Goal: Communication & Community: Answer question/provide support

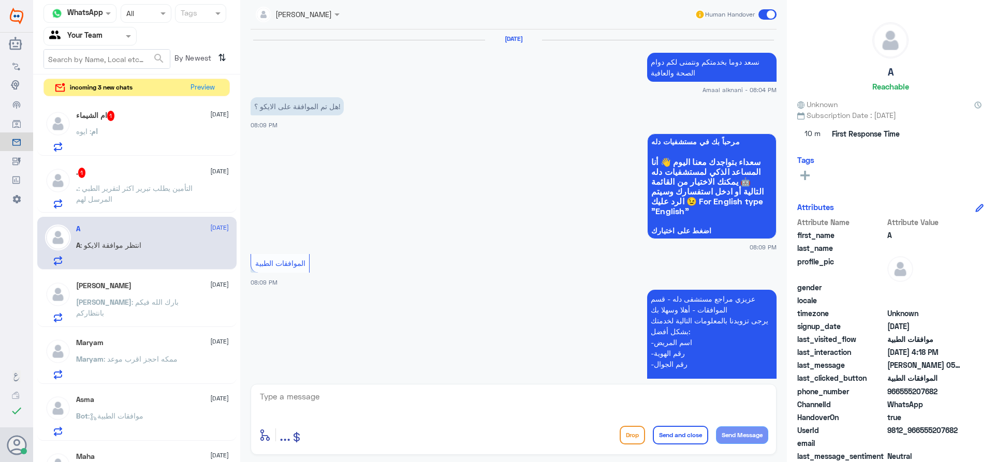
scroll to position [1092, 0]
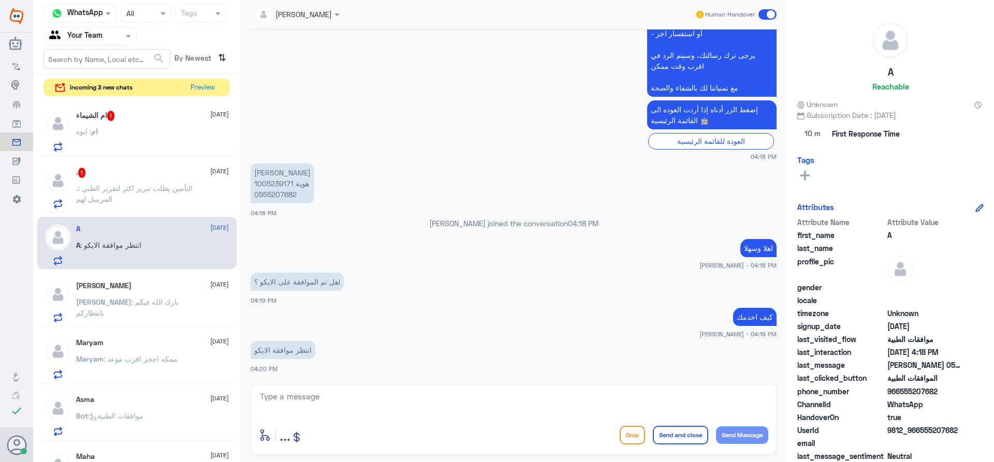
click at [189, 198] on p ". : التأمين يطلب تبرير اكثر لتقرير الطبي المرسل لهم" at bounding box center [134, 196] width 116 height 26
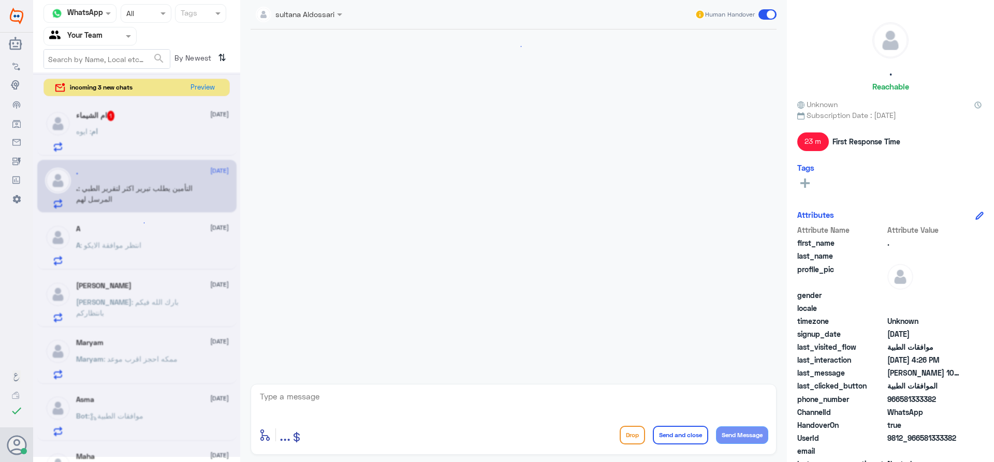
scroll to position [324, 0]
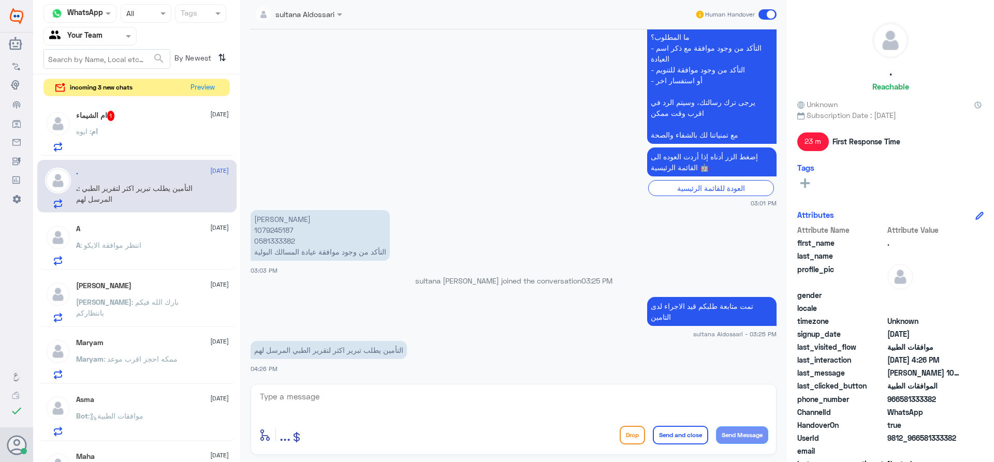
click at [173, 137] on div "ام : ايوه" at bounding box center [152, 139] width 153 height 23
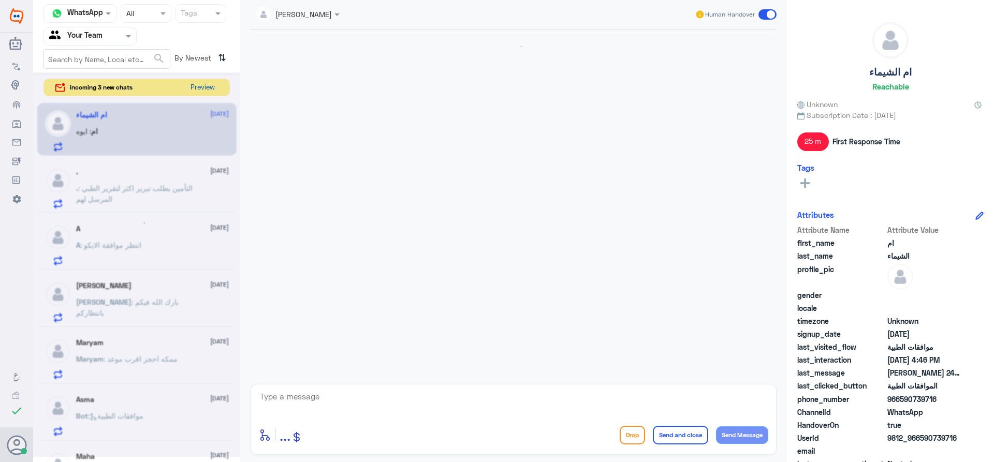
scroll to position [889, 0]
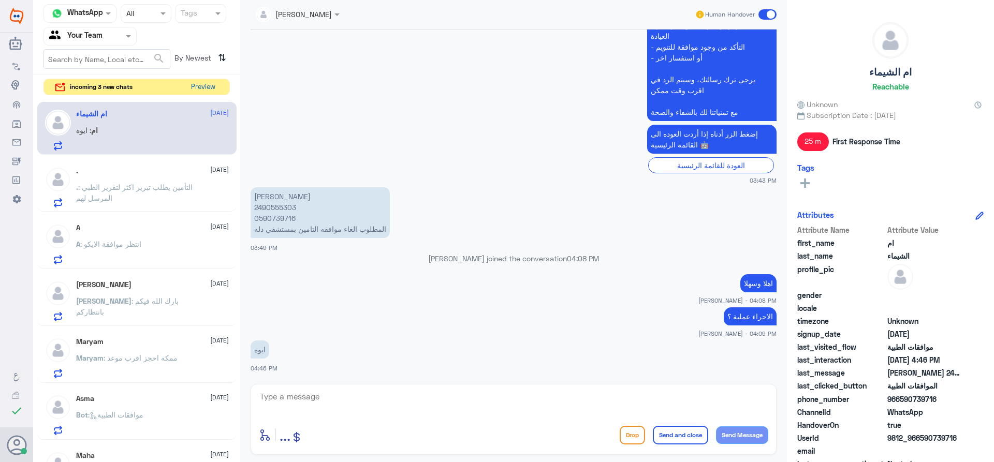
click at [209, 87] on button "Preview" at bounding box center [203, 87] width 32 height 16
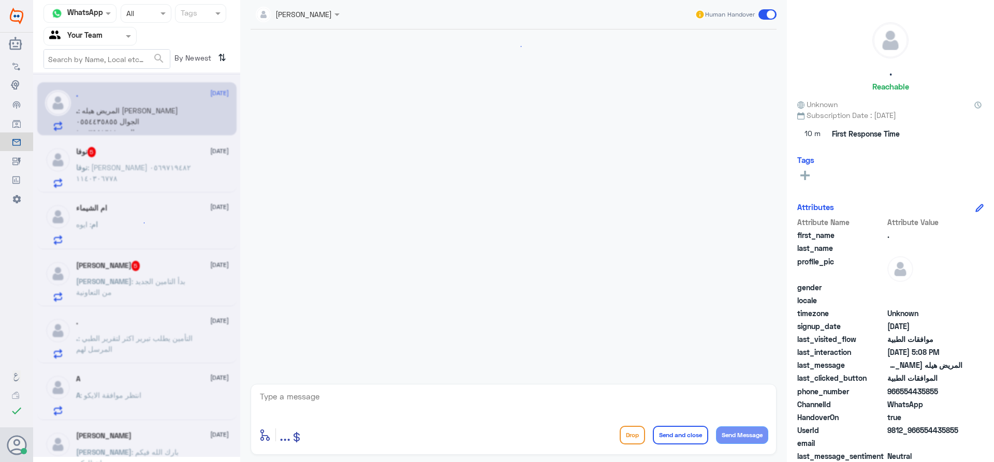
scroll to position [807, 0]
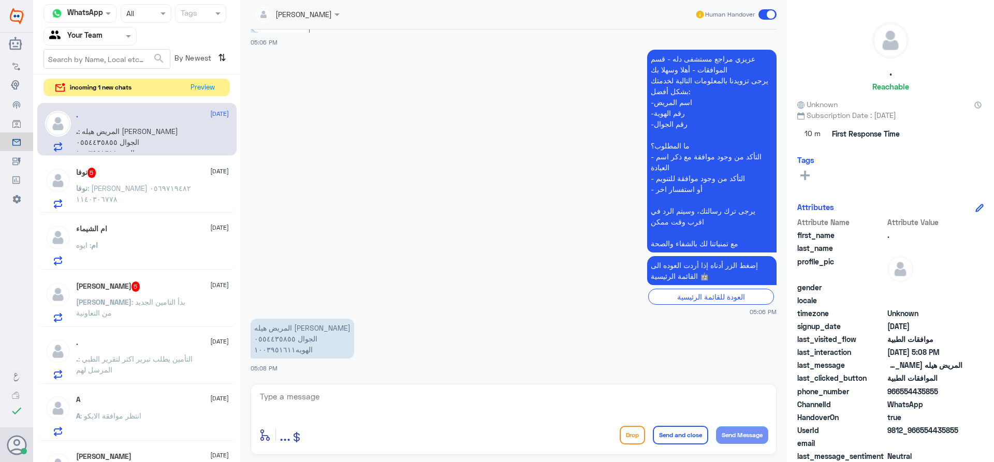
click at [159, 318] on p "[PERSON_NAME] : بدأ التامين الجديد من التعاونية" at bounding box center [134, 310] width 116 height 26
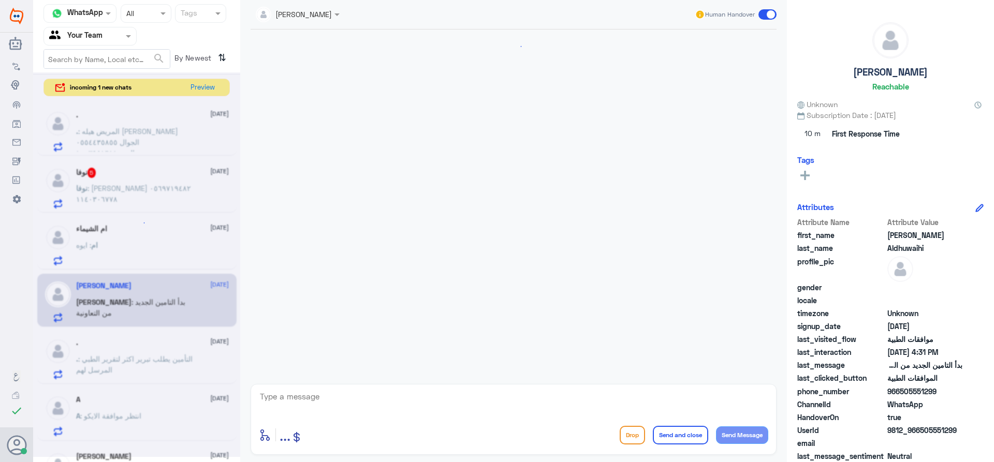
scroll to position [307, 0]
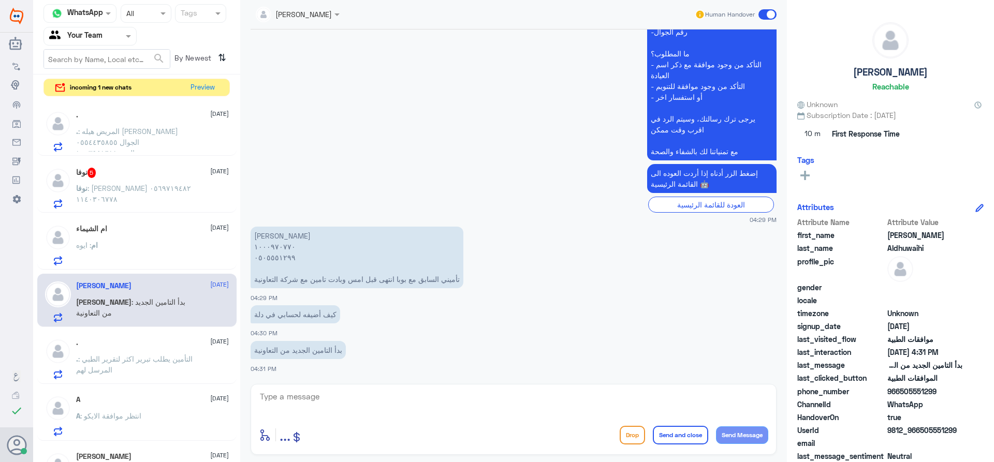
click at [332, 386] on div "[PERSON_NAME] Human Handover [DATE] السلام عليكم 04:28 PM مرحباً بك في مستشفيات…" at bounding box center [513, 232] width 547 height 465
click at [331, 399] on textarea at bounding box center [513, 402] width 509 height 25
click at [315, 399] on textarea at bounding box center [513, 402] width 509 height 25
click at [248, 401] on div "[PERSON_NAME] Human Handover [DATE] السلام عليكم 04:28 PM مرحباً بك في مستشفيات…" at bounding box center [513, 232] width 547 height 465
drag, startPoint x: 273, startPoint y: 398, endPoint x: 284, endPoint y: 403, distance: 11.6
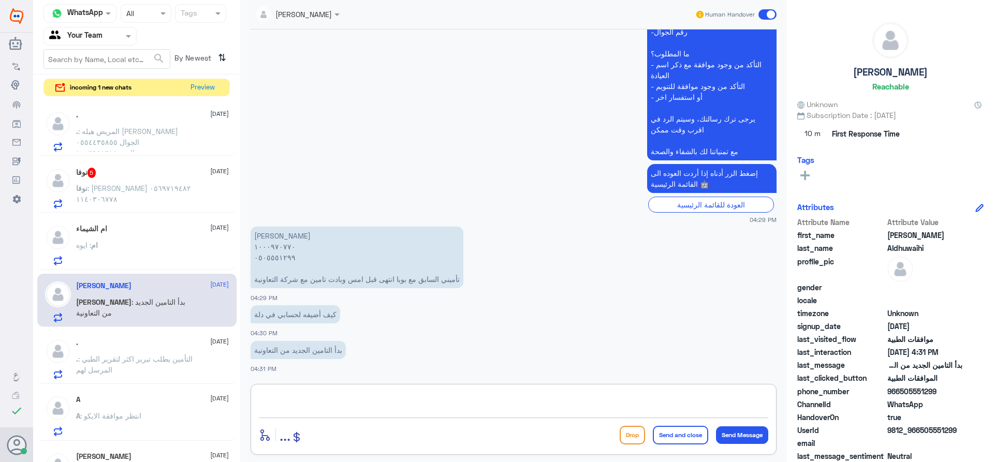
click at [274, 398] on textarea at bounding box center [513, 402] width 509 height 25
type textarea "اهلا وسهلا"
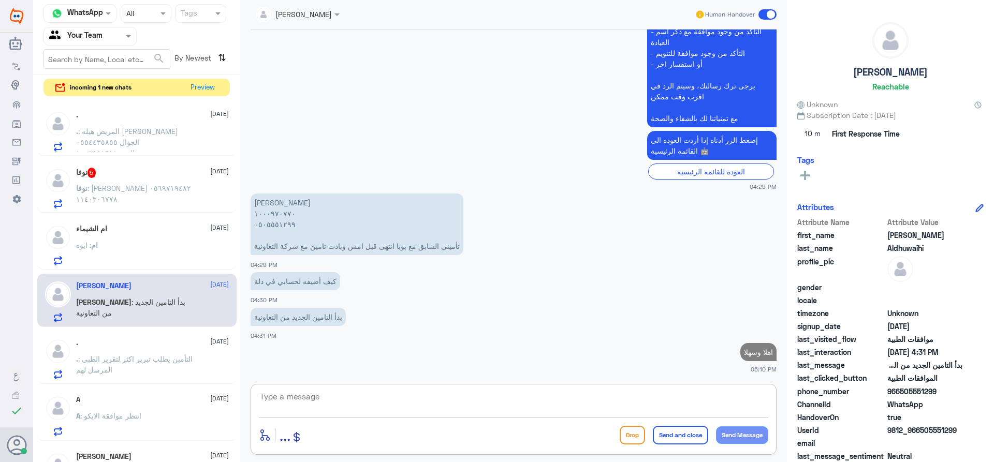
click at [340, 391] on textarea at bounding box center [513, 402] width 509 height 25
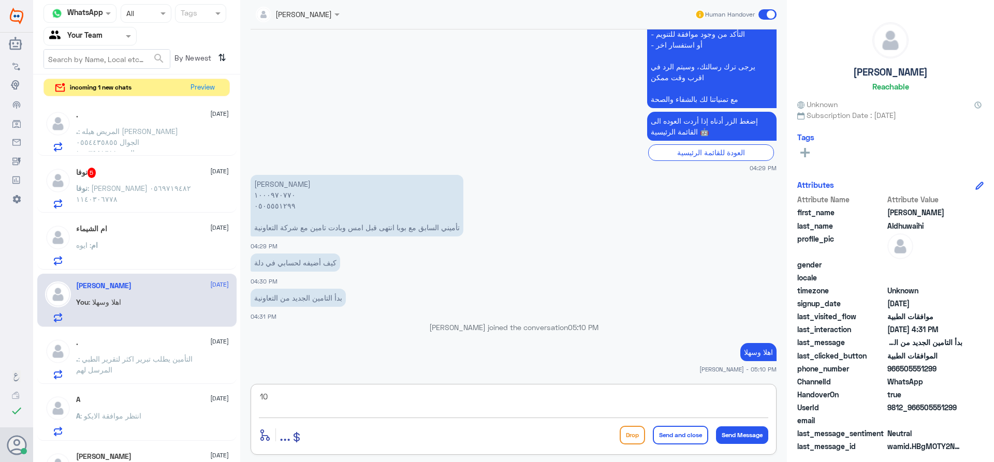
type textarea "1"
click at [288, 393] on textarea "0505551299" at bounding box center [513, 402] width 509 height 25
type textarea "0505551299"
type textarea "كيف اقدر اخدمك"
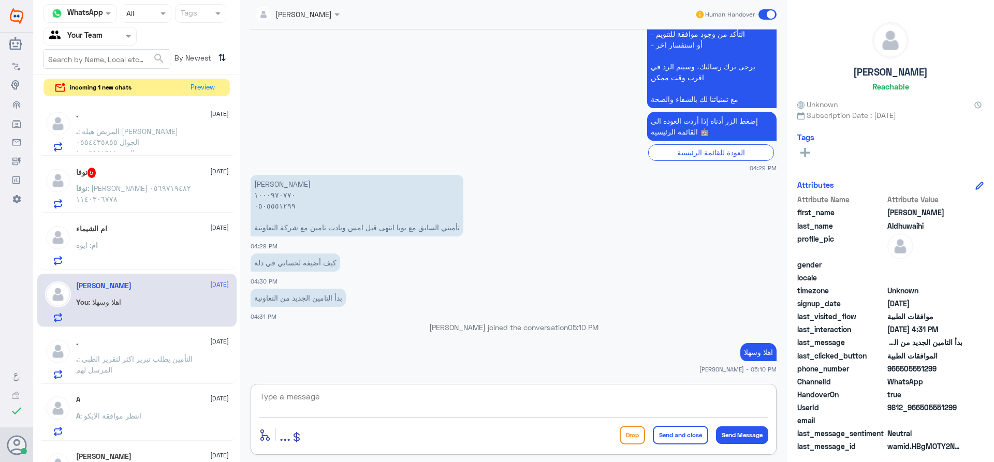
scroll to position [374, 0]
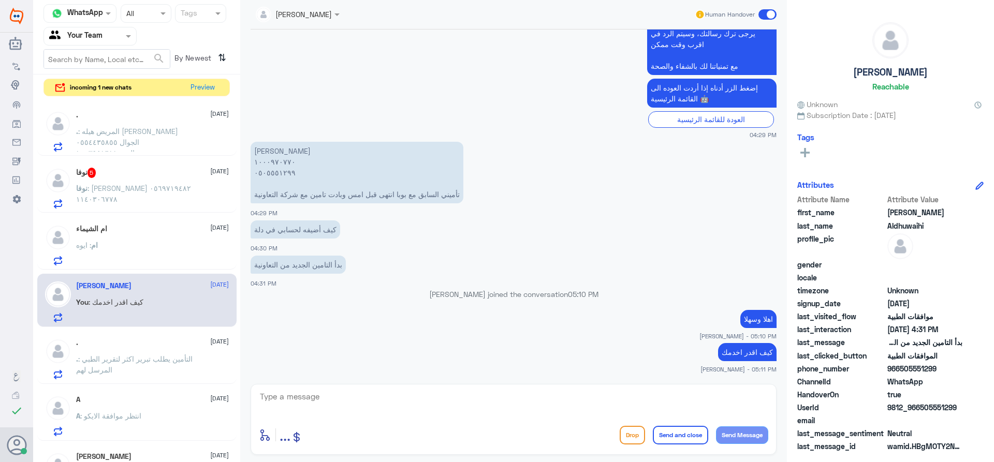
click at [129, 252] on div "ام : ايوه" at bounding box center [152, 253] width 153 height 23
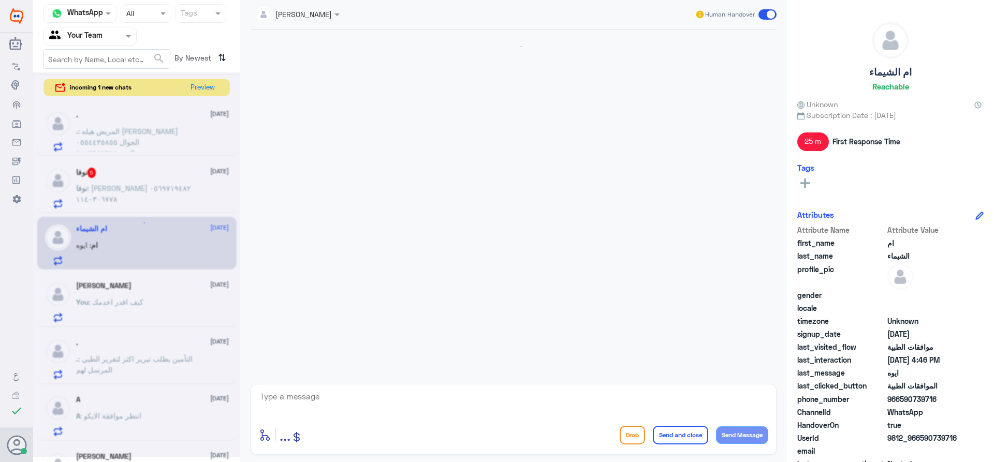
scroll to position [889, 0]
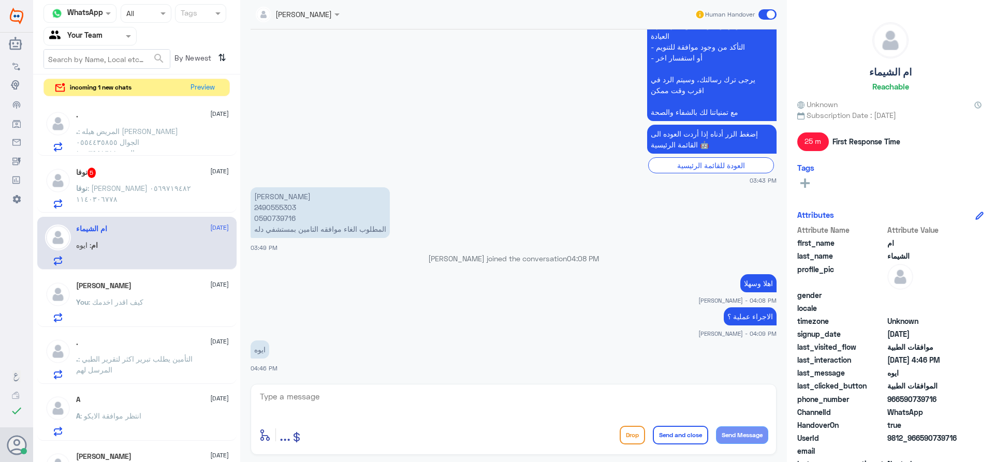
click at [276, 209] on p "[PERSON_NAME] 2490555303 0590739716 المطلوب الغاء موافقه التامين بمستشفي دله" at bounding box center [320, 212] width 139 height 51
copy p "2490555303"
click at [328, 401] on textarea at bounding box center [513, 402] width 509 height 25
paste textarea "1804738"
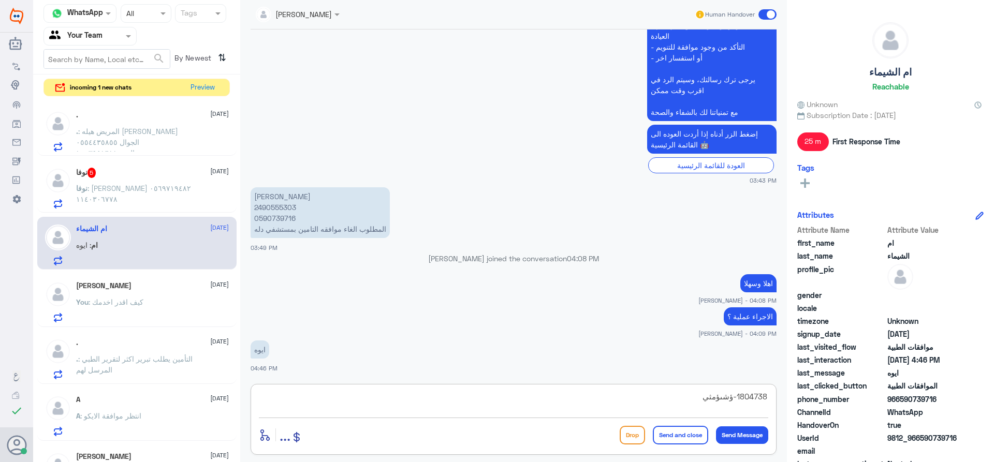
type textarea "1804738-ؤشىؤمثي"
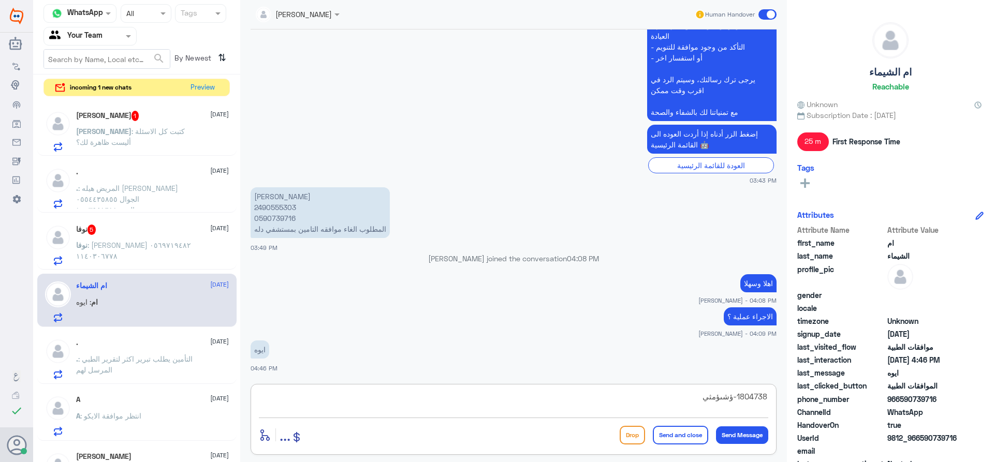
drag, startPoint x: 695, startPoint y: 392, endPoint x: 946, endPoint y: 394, distance: 251.6
click at [943, 394] on div "Channel WhatsApp Status × All Tags Agent Filter Your Team search By Newest ⇅ in…" at bounding box center [513, 232] width 961 height 465
click at [383, 413] on textarea at bounding box center [513, 402] width 509 height 25
type textarea "["
type textarea "جاري العمل على الالغاء مع الفريق المختص"
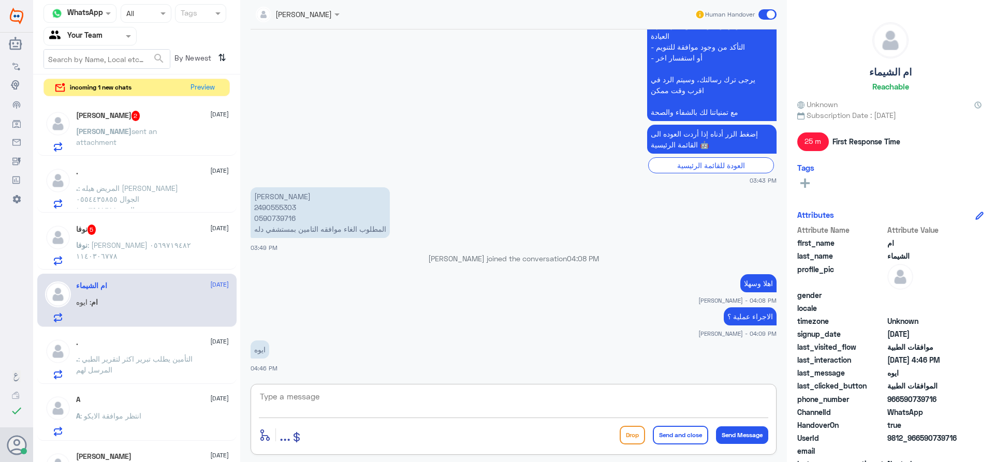
scroll to position [933, 0]
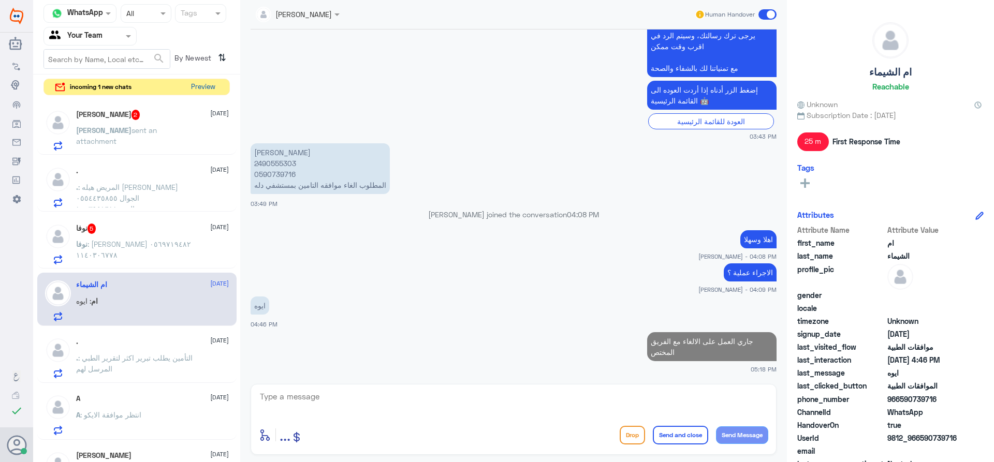
click at [210, 88] on button "Preview" at bounding box center [203, 87] width 32 height 16
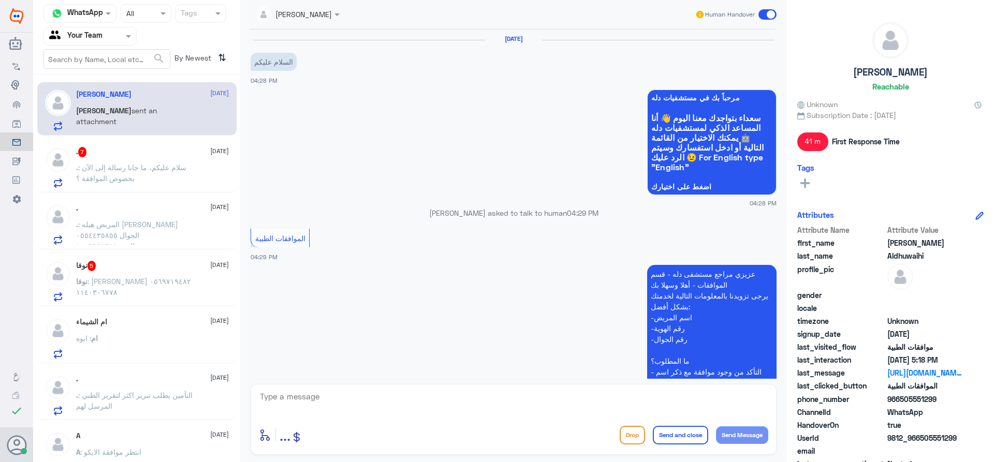
scroll to position [582, 0]
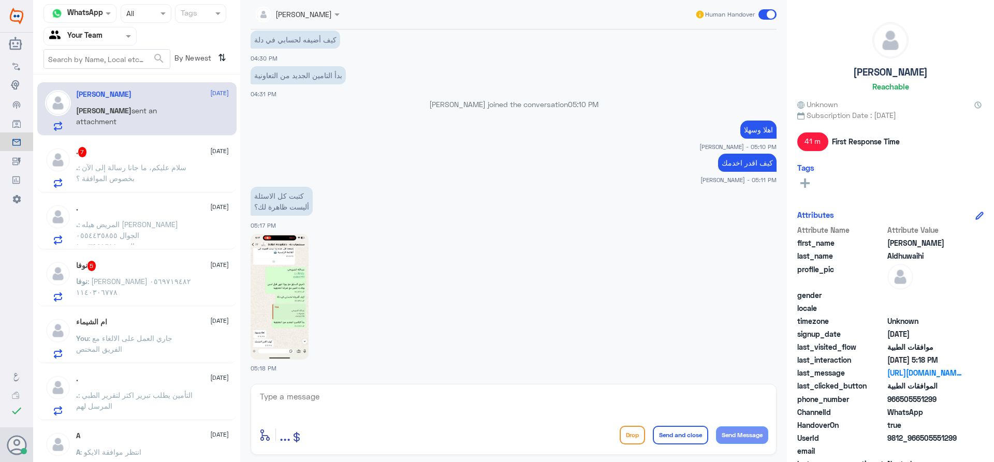
drag, startPoint x: 197, startPoint y: 280, endPoint x: 197, endPoint y: 285, distance: 5.7
click at [197, 285] on div "نوفا : [PERSON_NAME] ٠٥٦٩٧١٩٤٨٢ ١١٤٠٣٠٦٧٧٨" at bounding box center [152, 290] width 153 height 23
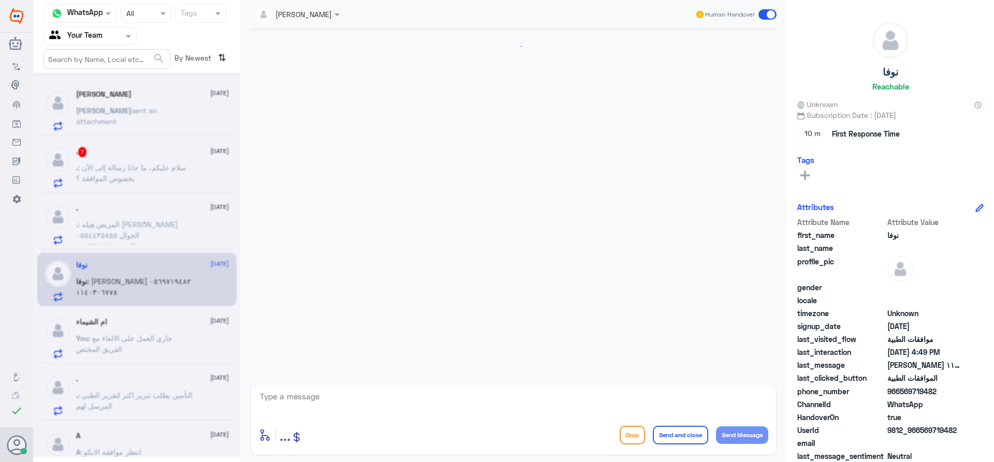
scroll to position [792, 0]
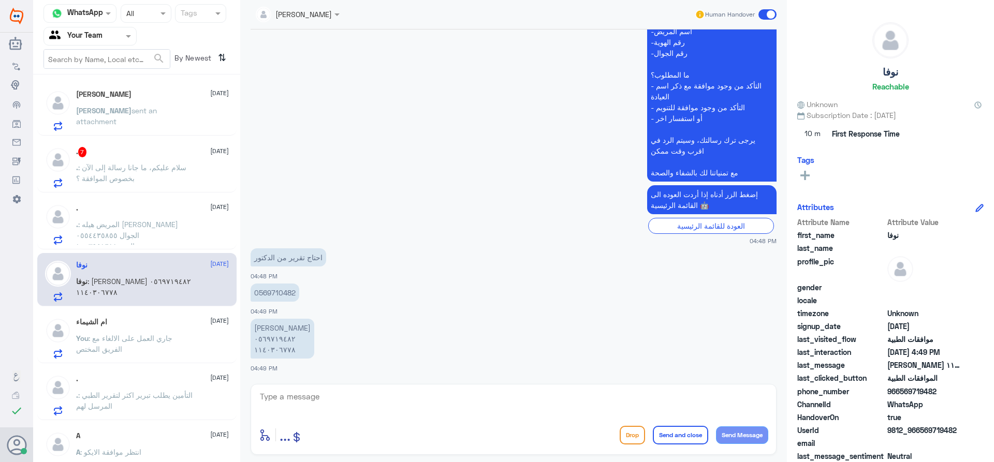
click at [97, 237] on span ": المريض هيله [PERSON_NAME] الجوال ٠٥٥٤٤٣٥٨٥٥ الهويه١٠٠٣٩٥١٦١١" at bounding box center [127, 235] width 102 height 31
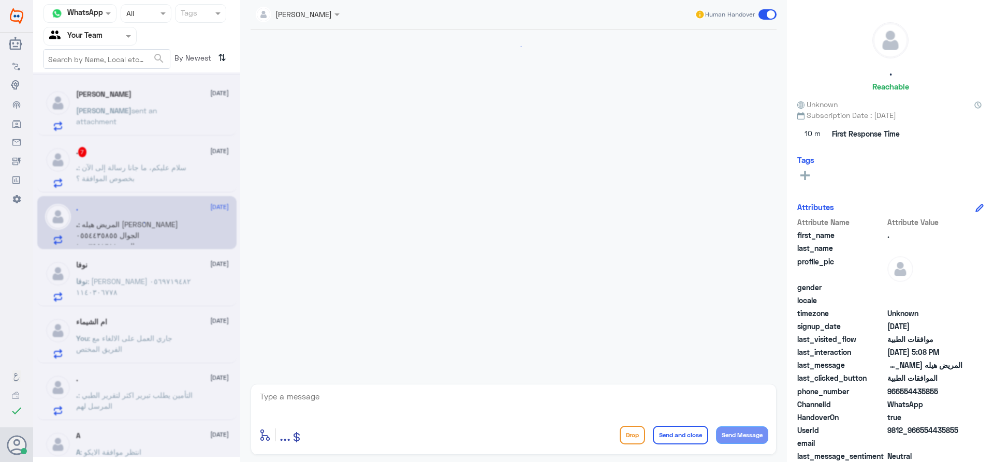
scroll to position [807, 0]
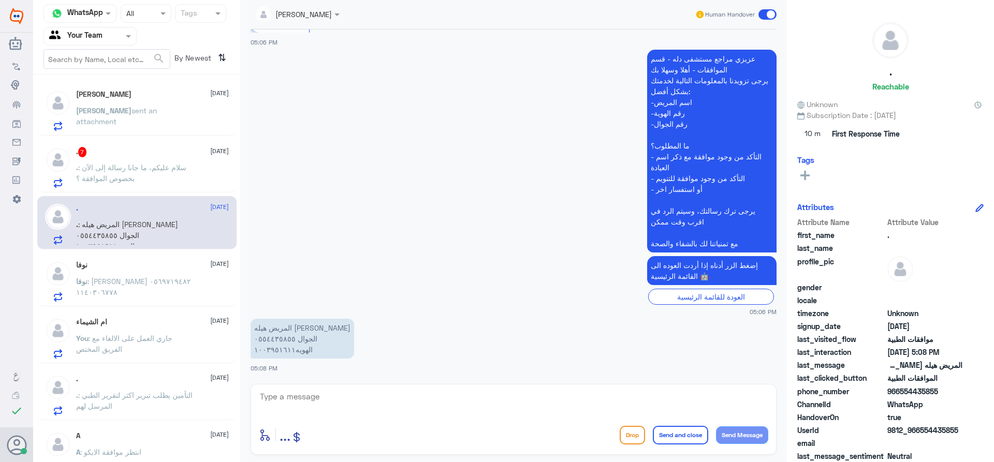
click at [153, 280] on span ": [PERSON_NAME] ٠٥٦٩٧١٩٤٨٢ ١١٤٠٣٠٦٧٧٨" at bounding box center [133, 287] width 115 height 20
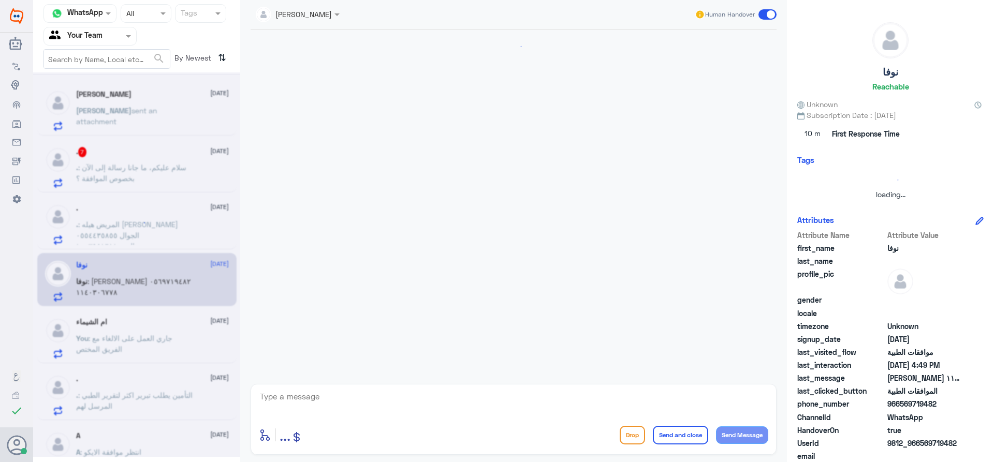
scroll to position [792, 0]
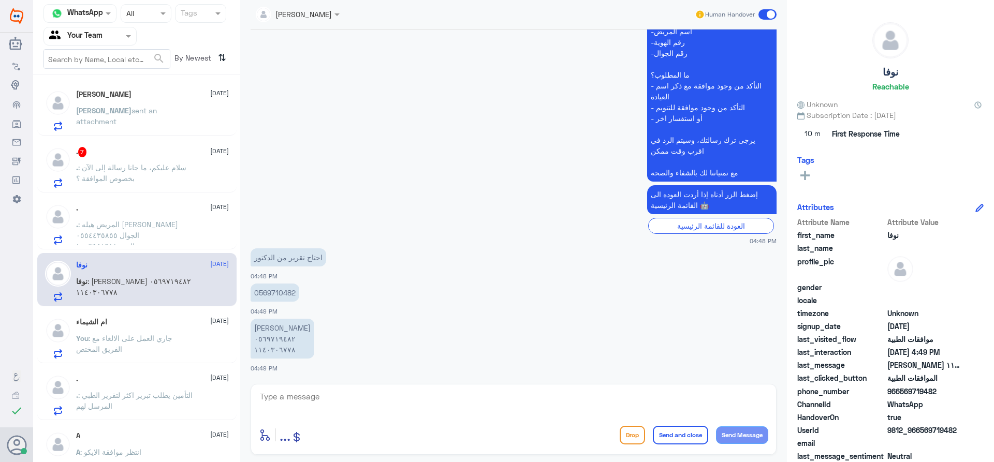
click at [306, 15] on div at bounding box center [298, 14] width 94 height 12
click at [314, 35] on div "Unassigned" at bounding box center [295, 38] width 40 height 11
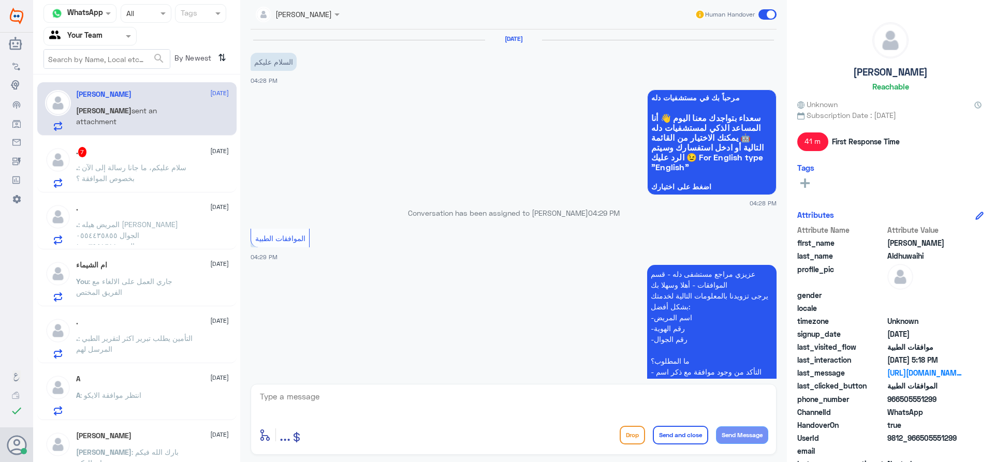
scroll to position [582, 0]
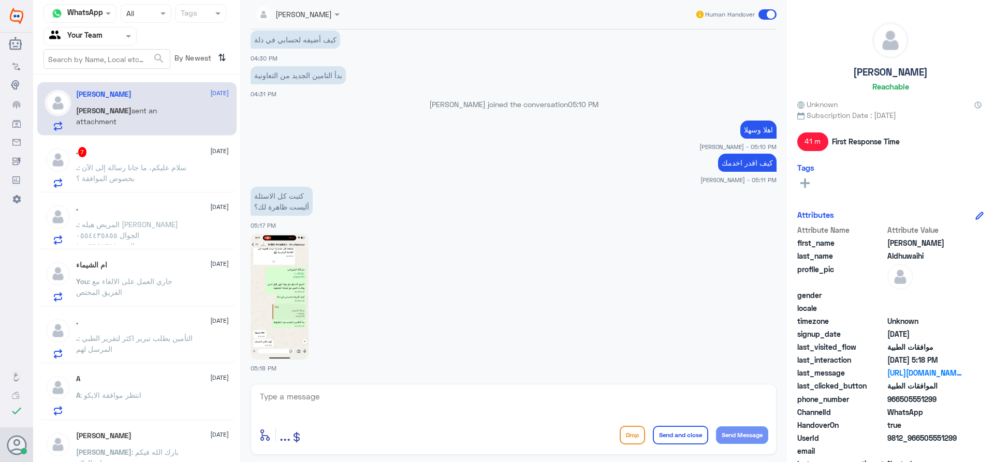
click at [153, 230] on p ". : المريض هيله [PERSON_NAME] الجوال ٠٥٥٤٤٣٥٨٥٥ الهويه١٠٠٣٩٥١٦١١" at bounding box center [134, 232] width 116 height 26
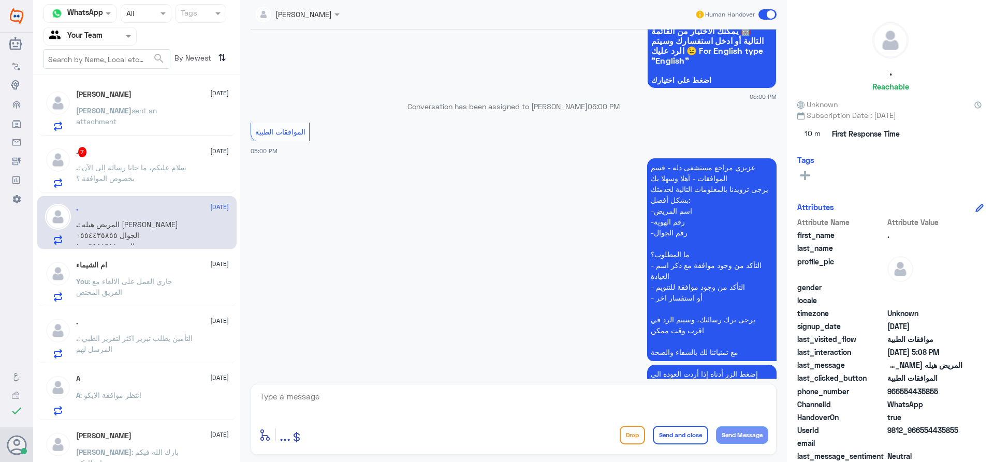
scroll to position [134, 0]
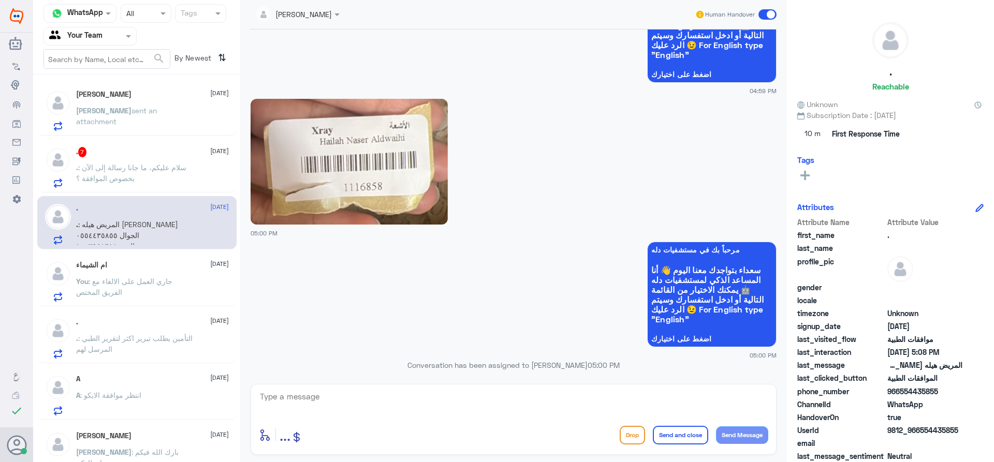
click at [471, 411] on textarea at bounding box center [513, 402] width 509 height 25
click at [269, 391] on textarea "1116858" at bounding box center [513, 402] width 509 height 25
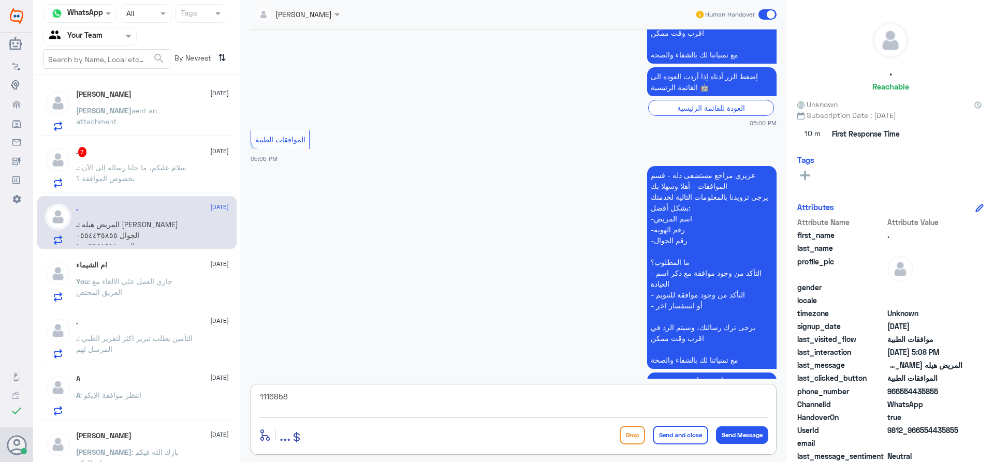
scroll to position [807, 0]
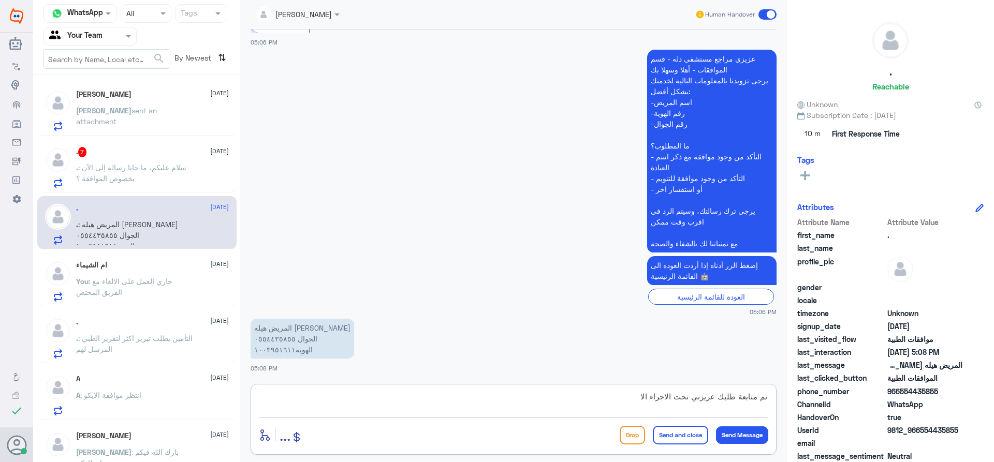
type textarea "تم متابعة طلبك عزيزتي تحت الاجراء الان"
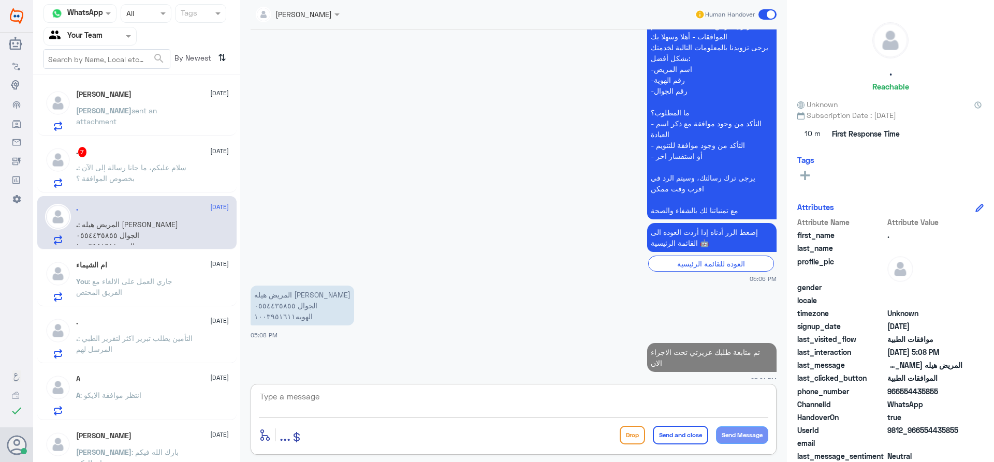
click at [116, 162] on div ". 7 [DATE] . : سلام عليكم، ما جانا رسالة إلى الآن بخصوص الموافقة ؟" at bounding box center [152, 167] width 153 height 41
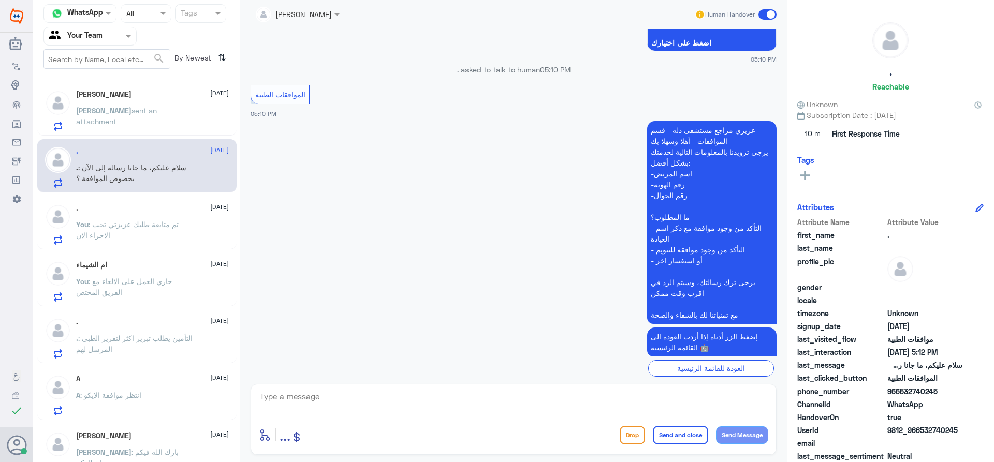
scroll to position [457, 0]
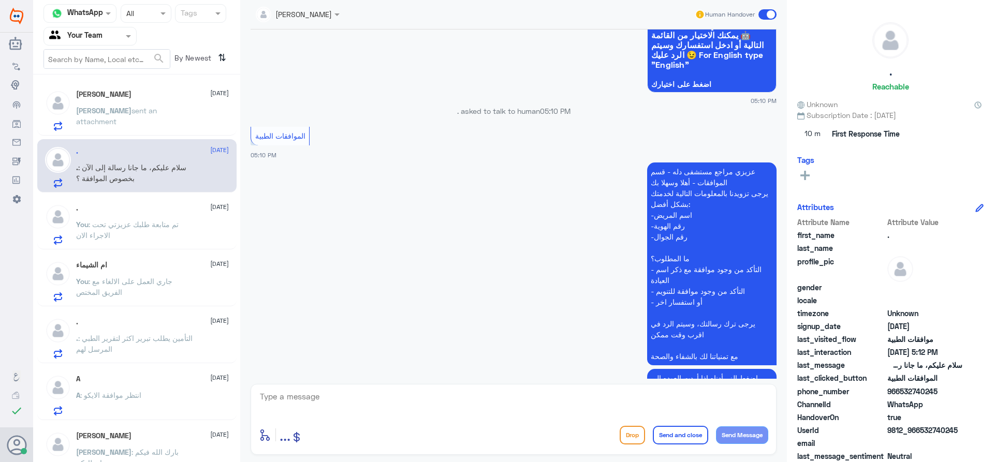
click at [107, 108] on span "sent an attachment" at bounding box center [116, 116] width 81 height 20
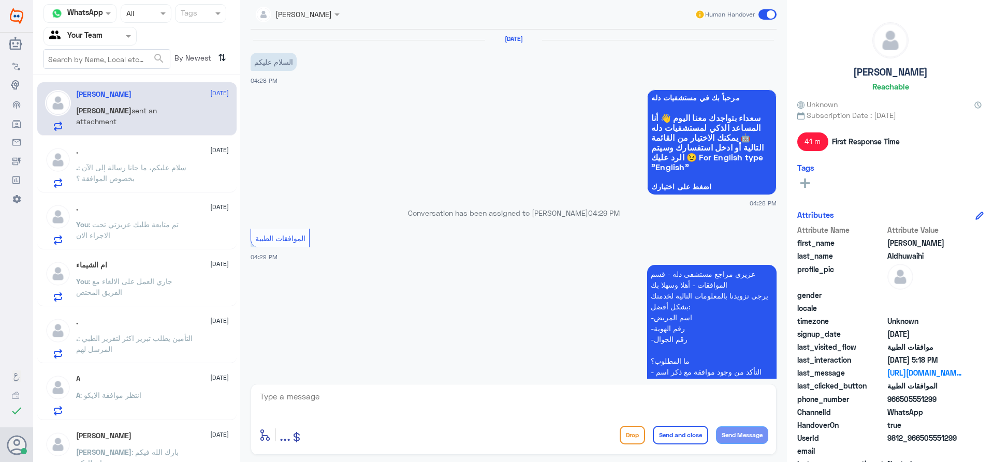
scroll to position [582, 0]
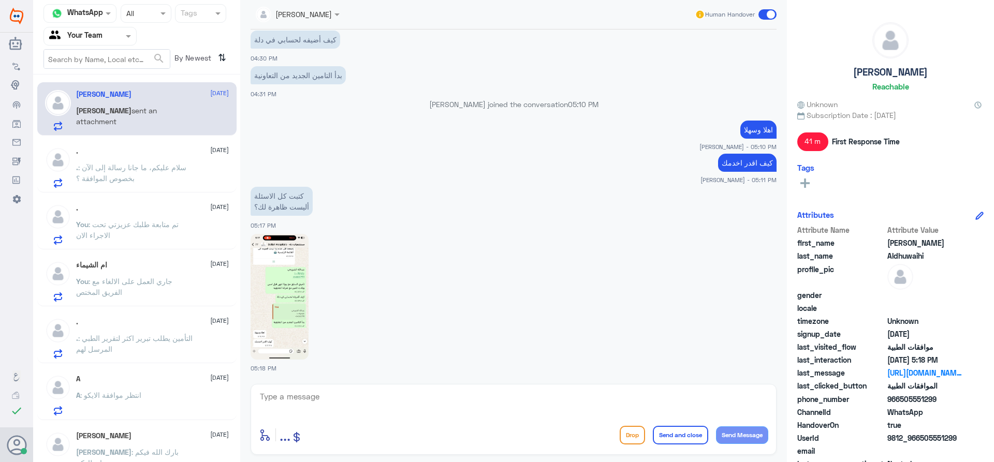
click at [146, 175] on p ". : سلام عليكم، ما جانا رسالة إلى الآن بخصوص الموافقة ؟" at bounding box center [134, 175] width 116 height 26
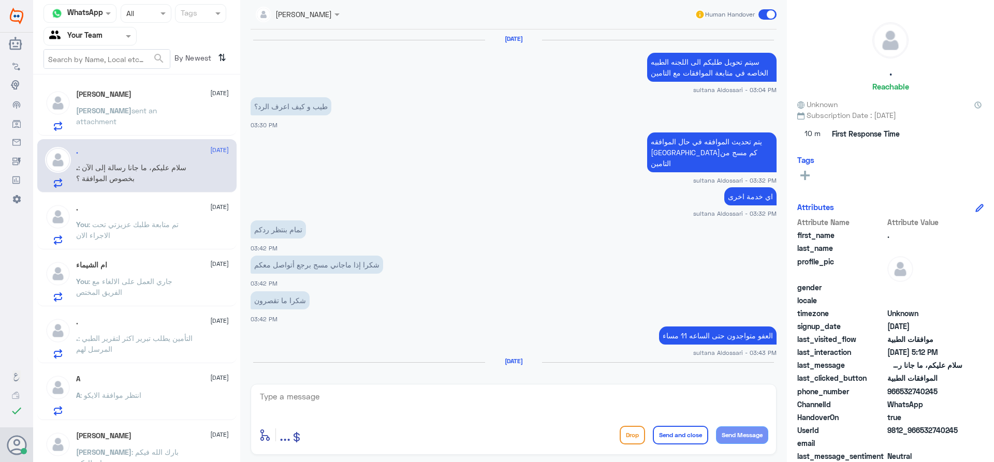
scroll to position [1078, 0]
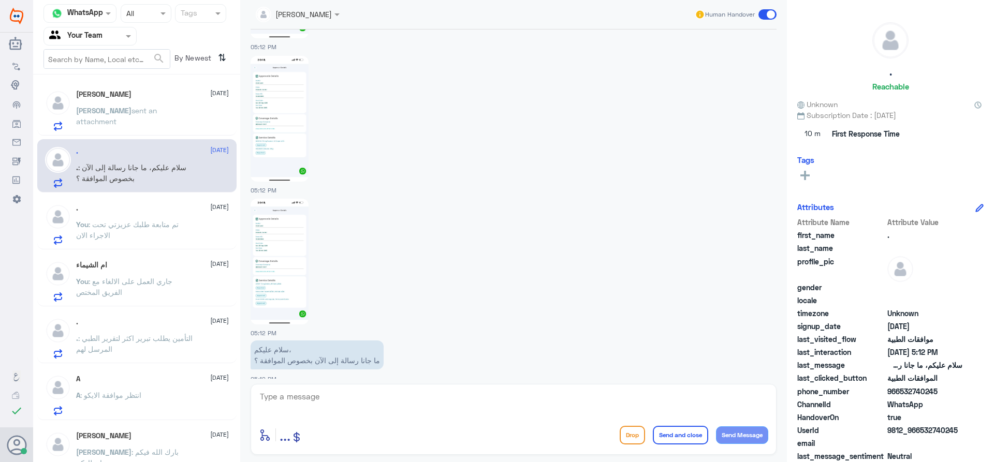
click at [391, 406] on textarea at bounding box center [513, 402] width 509 height 25
type textarea "اهلا وسهلا"
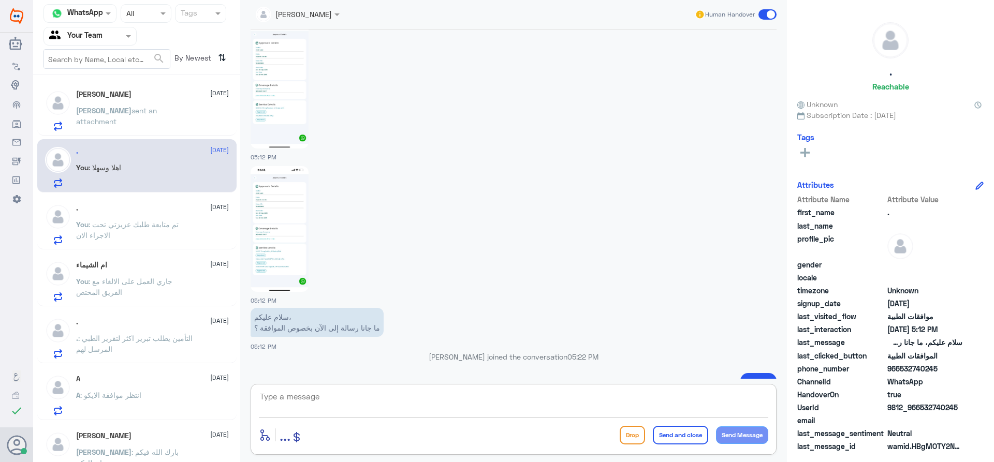
scroll to position [1057, 0]
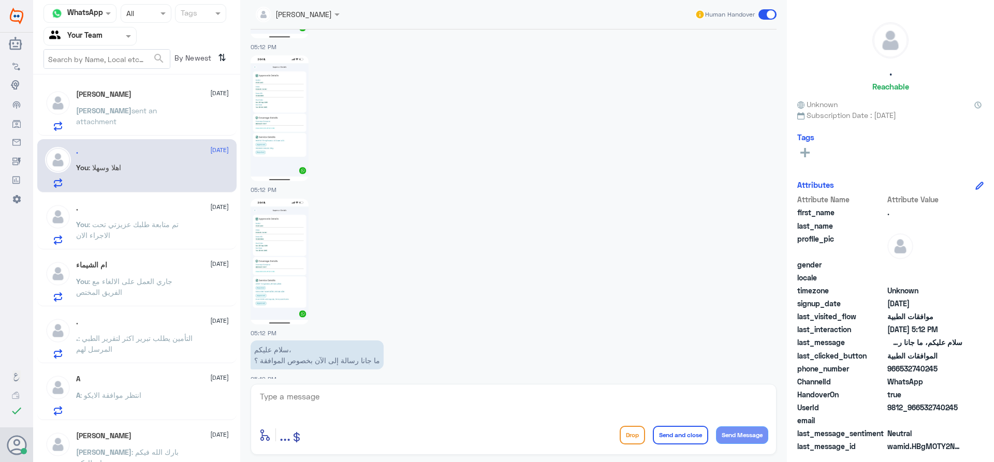
click at [130, 127] on p "[PERSON_NAME] sent an attachment" at bounding box center [134, 118] width 116 height 26
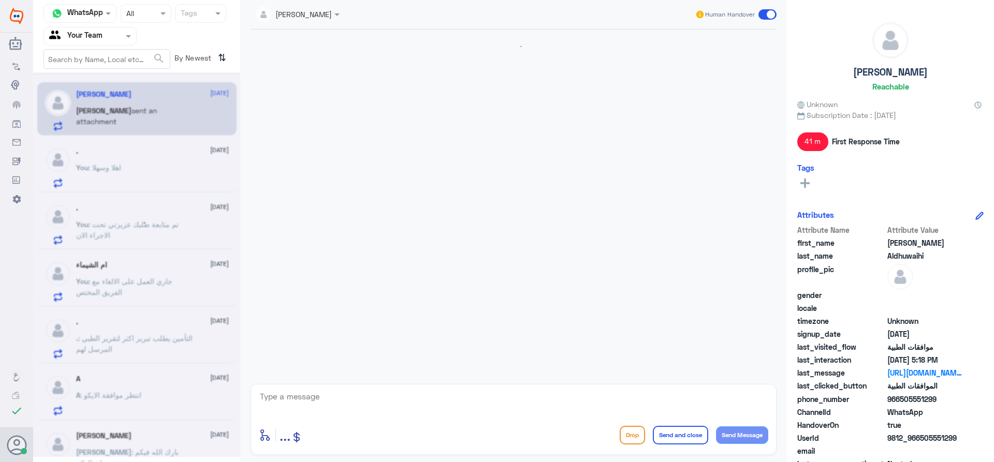
scroll to position [582, 0]
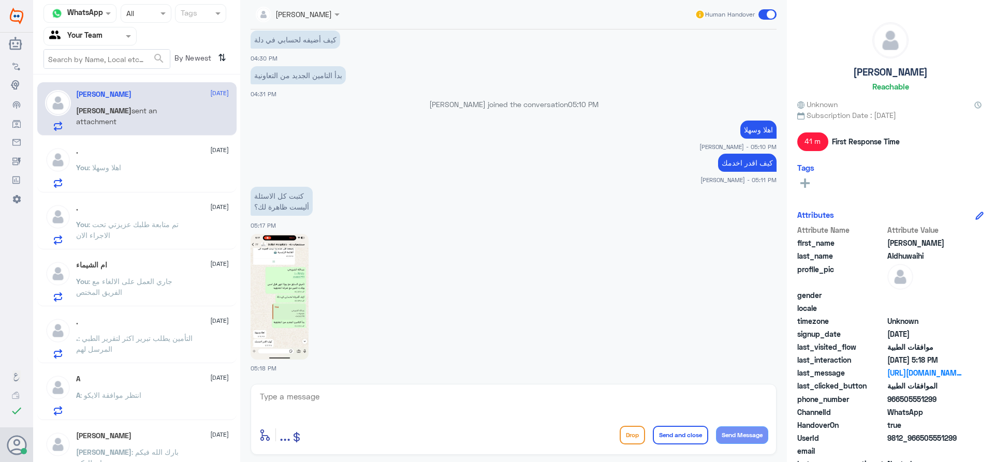
click at [277, 284] on img at bounding box center [280, 297] width 58 height 126
click at [384, 399] on textarea at bounding box center [513, 402] width 509 height 25
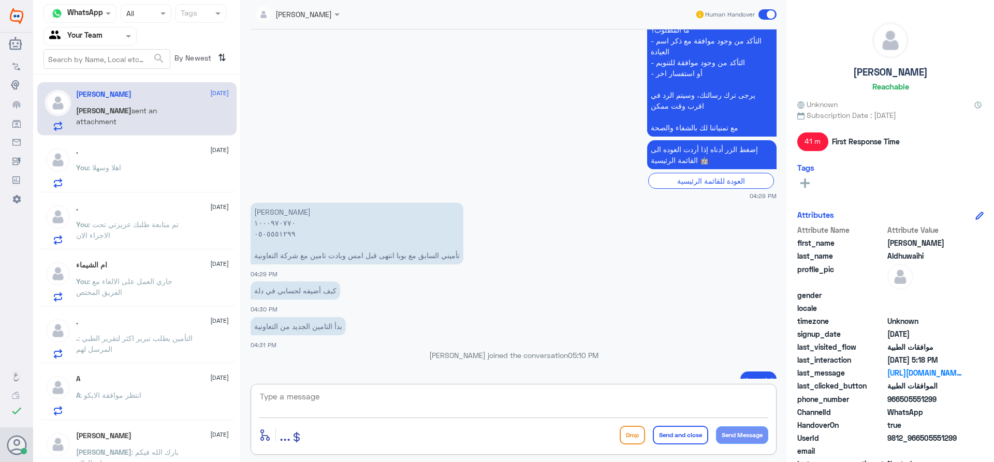
scroll to position [324, 0]
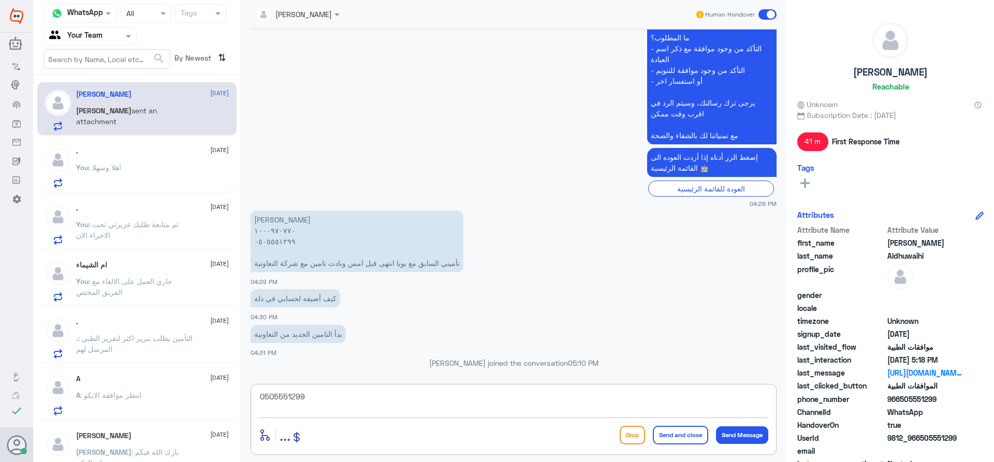
click at [312, 393] on textarea "0505551299" at bounding box center [513, 402] width 509 height 25
click at [301, 397] on textarea "0505551299" at bounding box center [513, 402] width 509 height 25
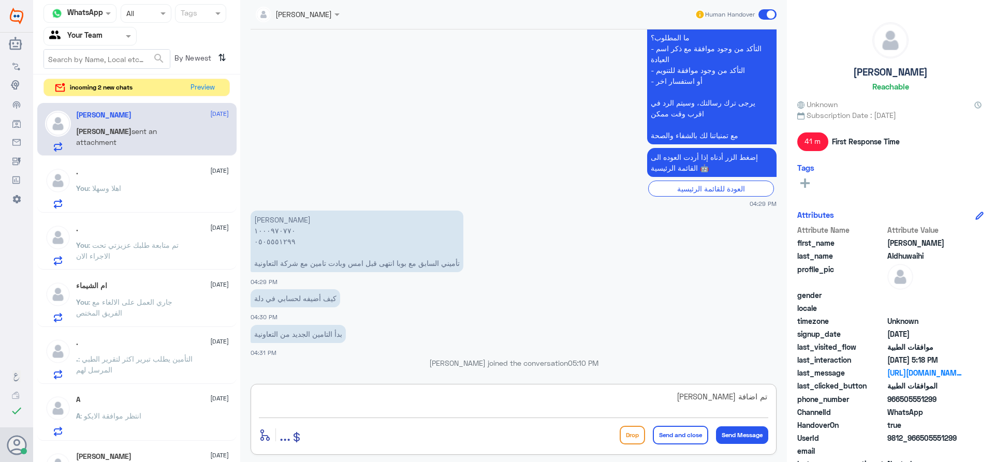
type textarea "تم اضافة [PERSON_NAME]"
click at [690, 423] on div "تم اضافة [PERSON_NAME]ك enter flow name ... Drop Send and close Send Message" at bounding box center [514, 419] width 526 height 71
click at [687, 432] on button "Send and close" at bounding box center [680, 435] width 55 height 19
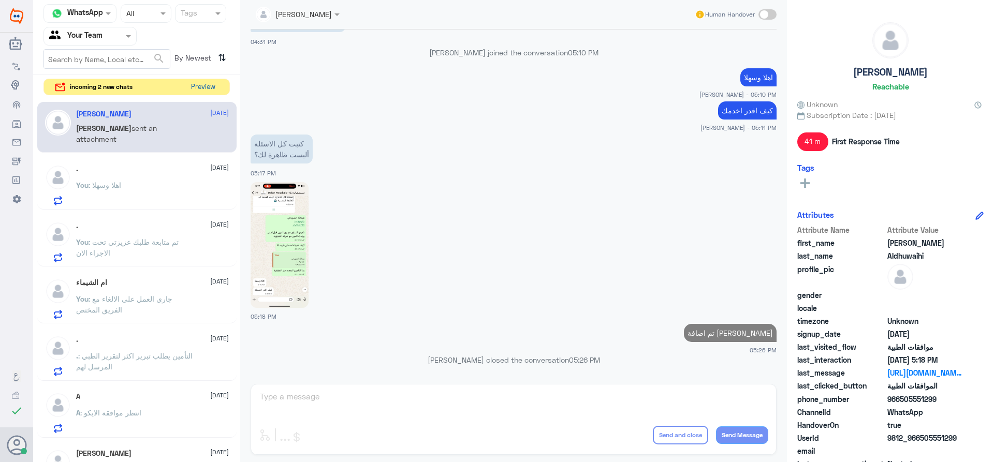
click at [191, 88] on button "Preview" at bounding box center [203, 87] width 32 height 16
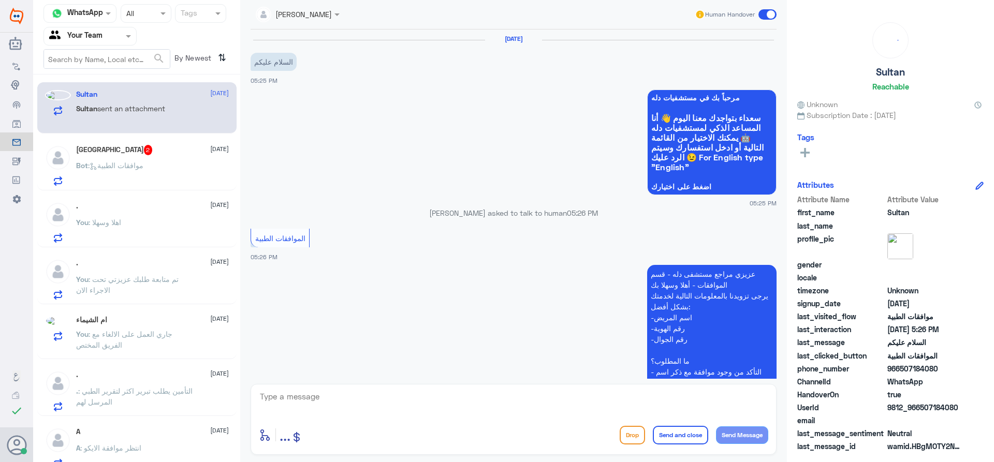
scroll to position [158, 0]
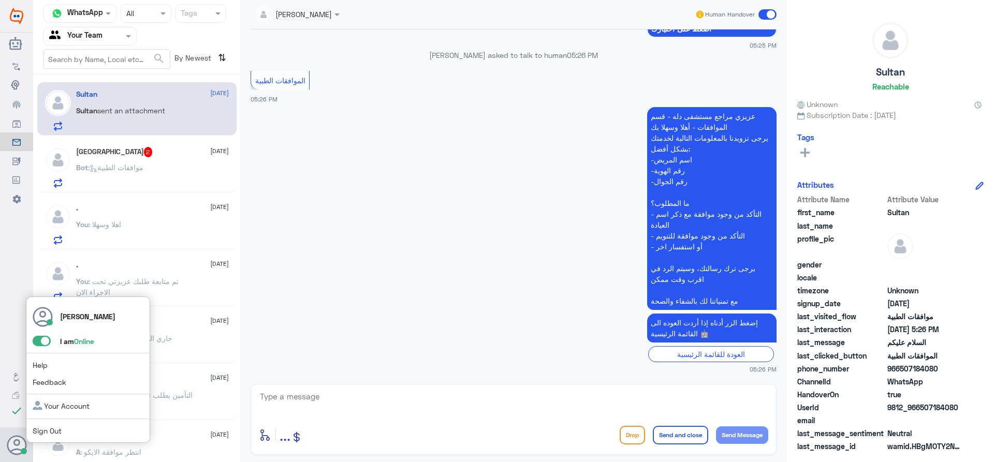
click at [20, 448] on icon at bounding box center [17, 445] width 21 height 21
click at [8, 438] on icon at bounding box center [17, 445] width 21 height 21
drag, startPoint x: 8, startPoint y: 436, endPoint x: 9, endPoint y: 424, distance: 12.5
click at [9, 431] on div "[PERSON_NAME] I am Online Help Feedback Your Account Sign Out" at bounding box center [17, 445] width 20 height 35
click at [45, 338] on span at bounding box center [42, 341] width 18 height 10
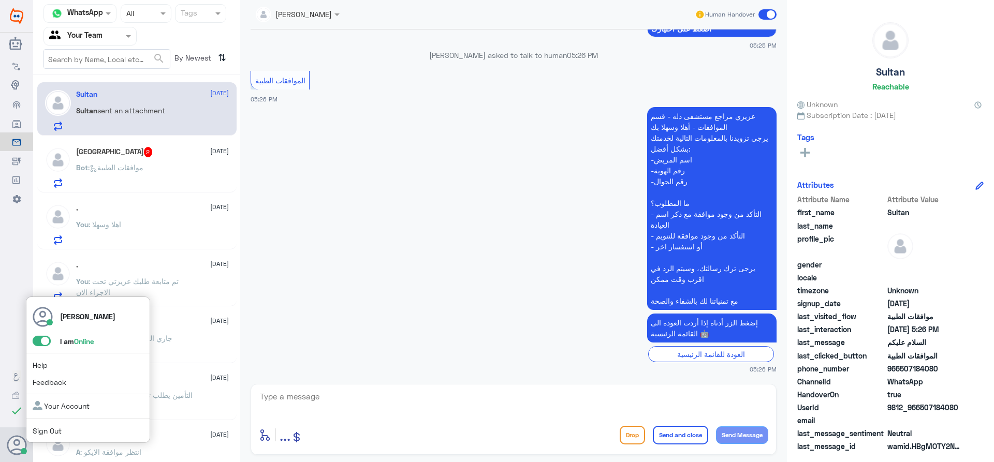
click at [0, 0] on input "checkbox" at bounding box center [0, 0] width 0 height 0
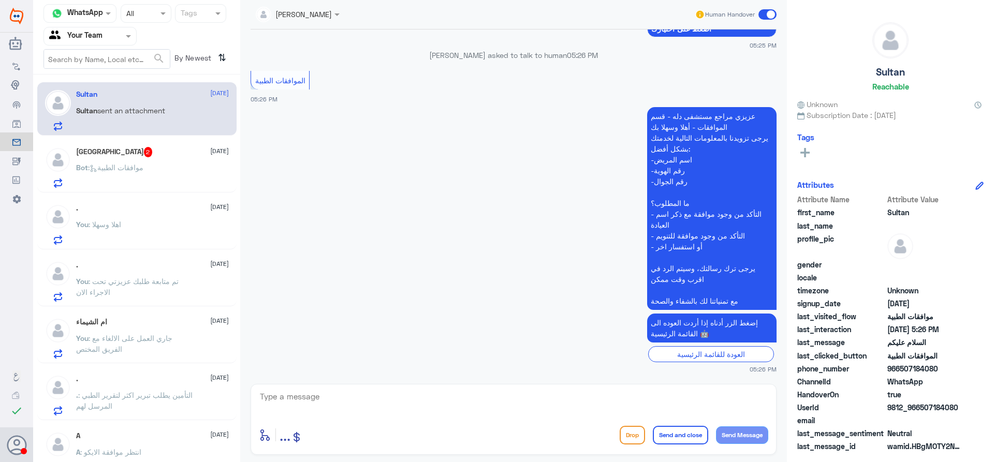
click at [130, 139] on div "Turki 2 [DATE] Bot : موافقات الطبية" at bounding box center [136, 165] width 199 height 53
click at [136, 158] on div "Turki 2 [DATE] Bot : موافقات الطبية" at bounding box center [152, 167] width 153 height 41
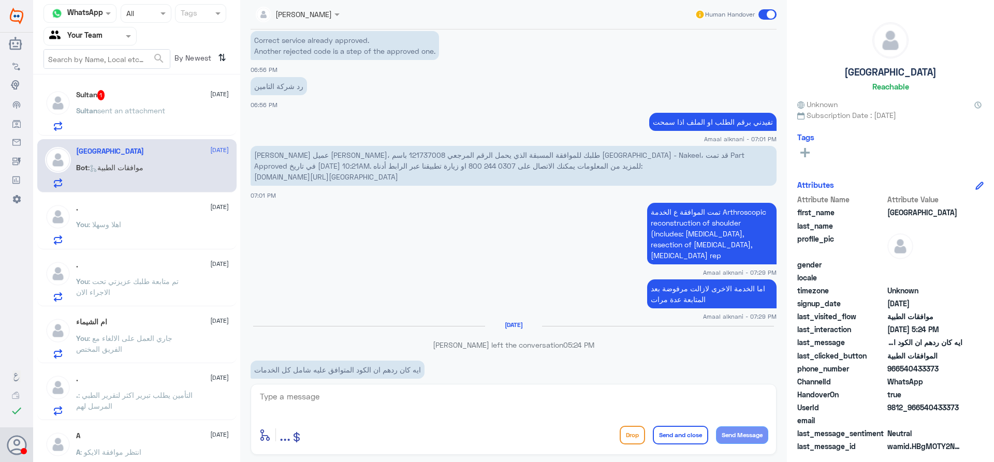
scroll to position [434, 0]
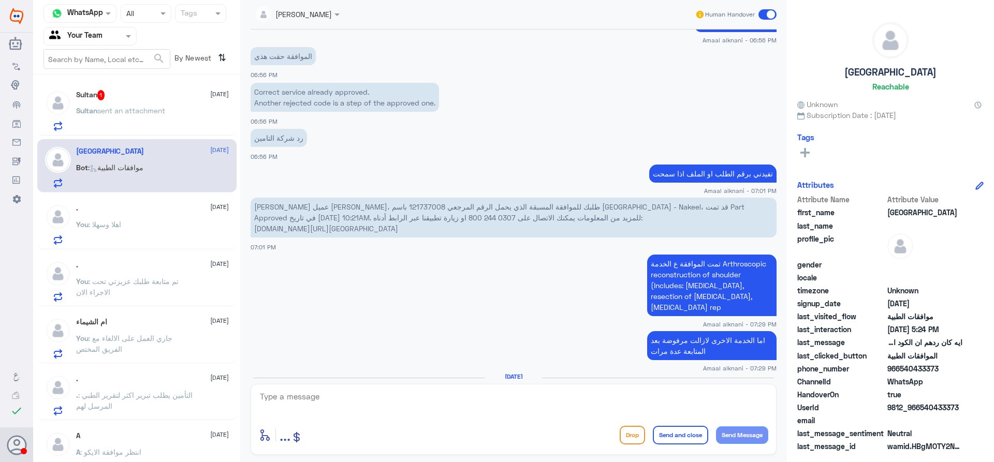
click at [311, 13] on div at bounding box center [298, 14] width 94 height 12
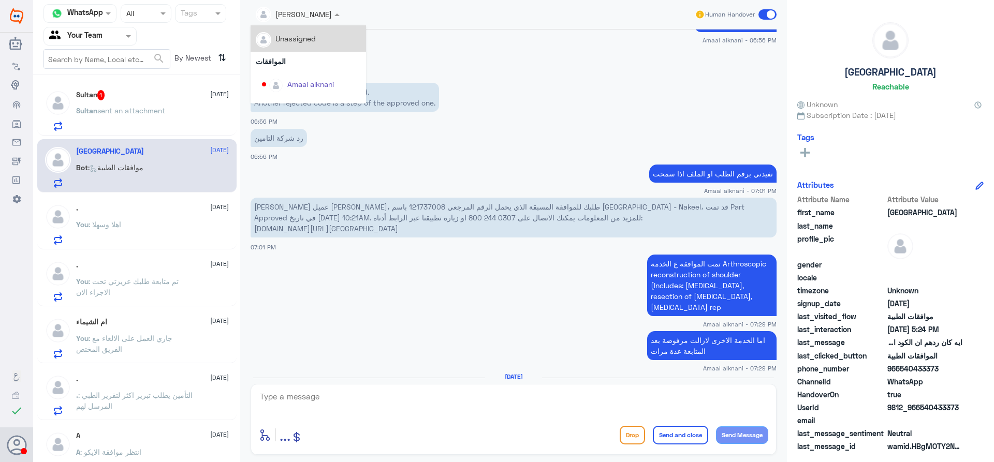
click at [311, 35] on div "Unassigned" at bounding box center [295, 38] width 40 height 11
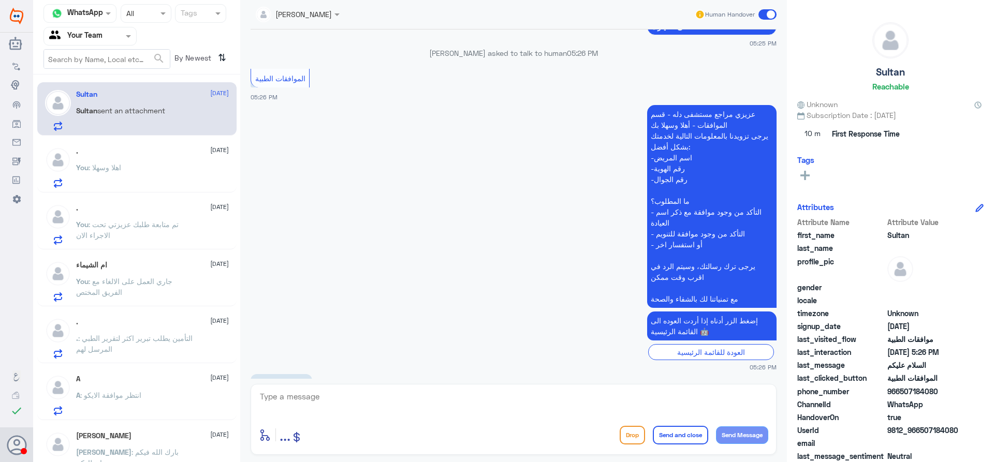
scroll to position [0, 0]
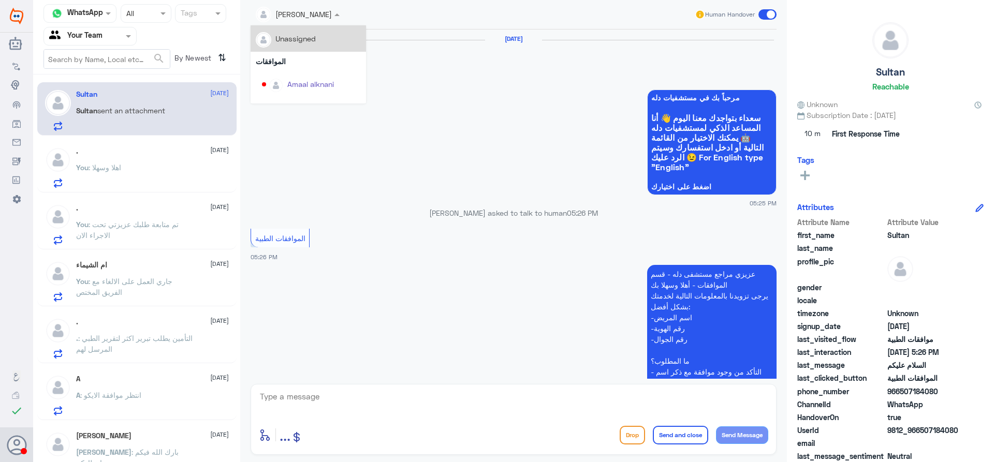
click at [307, 16] on div at bounding box center [298, 14] width 94 height 12
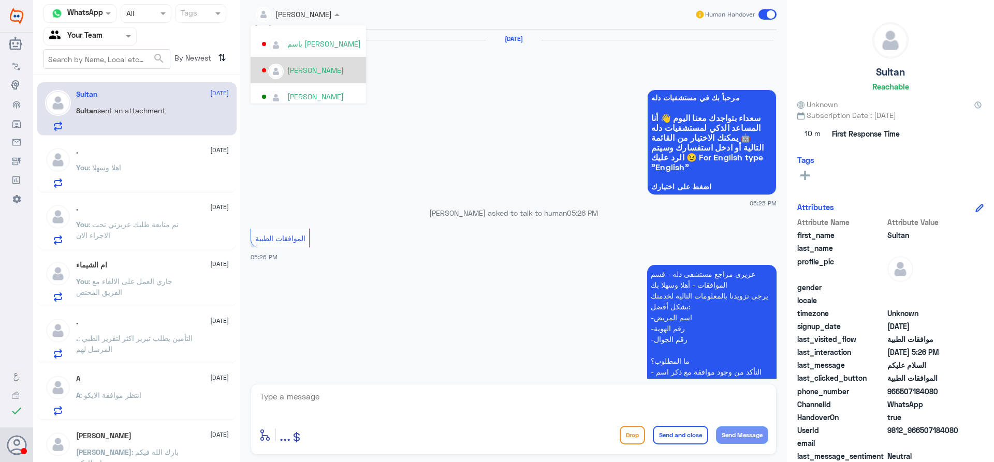
scroll to position [508, 0]
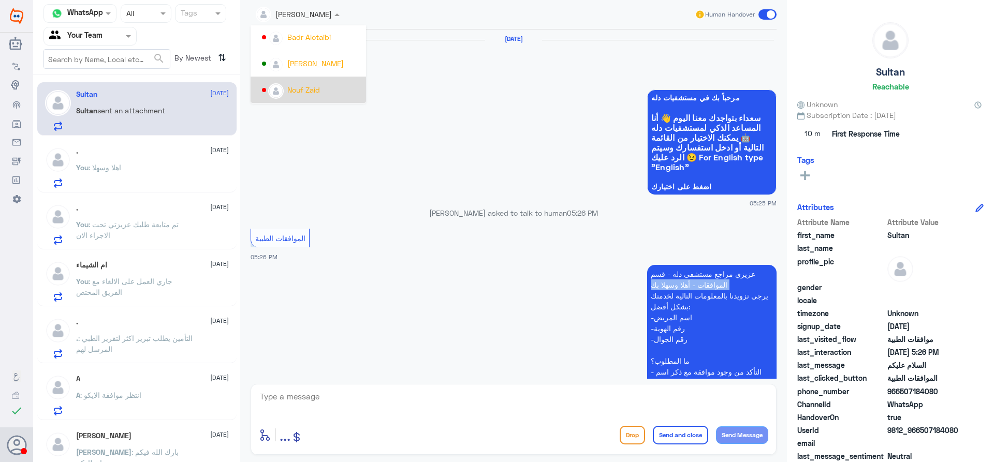
drag, startPoint x: 546, startPoint y: 289, endPoint x: 540, endPoint y: 289, distance: 5.2
click at [543, 290] on app-msgs-text "عزيزي مراجع مستشفى دله - قسم الموافقات - أهلا وسهلا بك يرجى تزويدنا بالمعلومات …" at bounding box center [514, 367] width 526 height 204
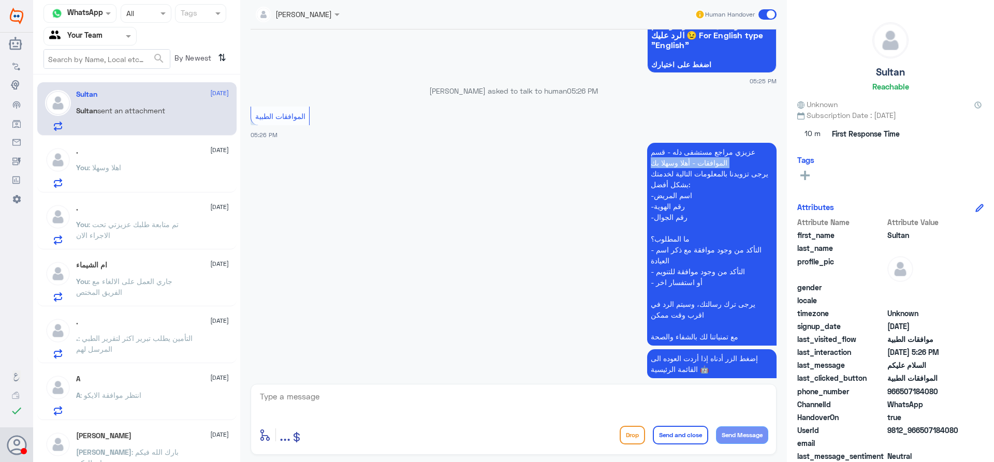
scroll to position [204, 0]
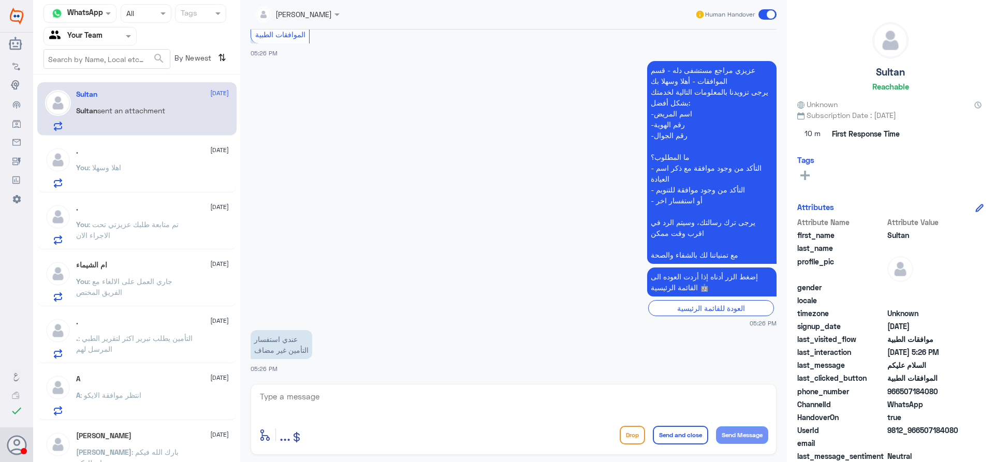
click at [504, 425] on div "enter flow name ... Drop Send and close Send Message" at bounding box center [513, 434] width 509 height 23
click at [444, 382] on div "[PERSON_NAME] Human Handover [DATE] السلام عليكم 05:25 PM مرحباً بك في مستشفيات…" at bounding box center [513, 232] width 547 height 465
click at [452, 403] on textarea at bounding box center [513, 402] width 509 height 25
type textarea "وعليكم السلا"
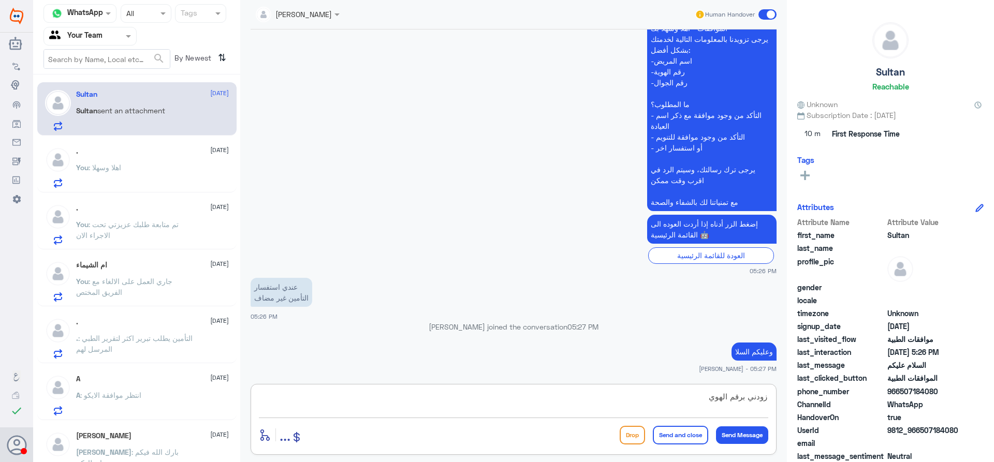
type textarea "زودني برقم الهوية"
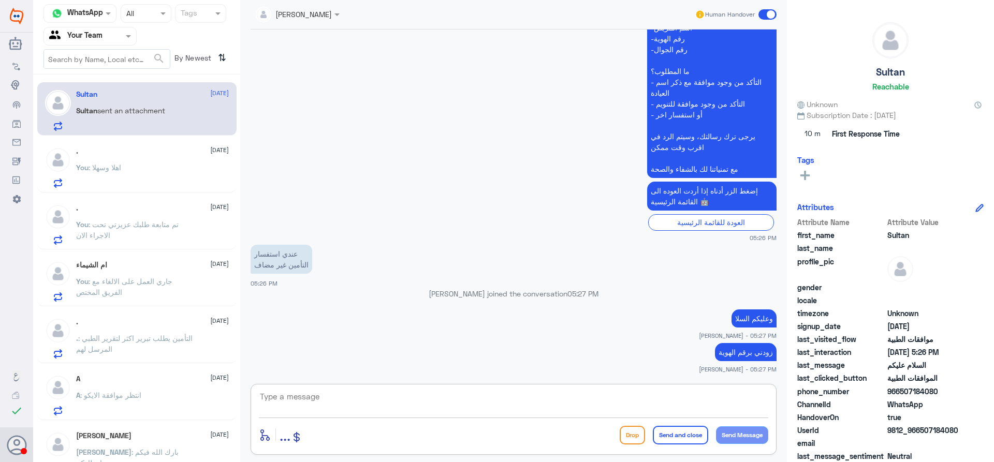
scroll to position [328, 0]
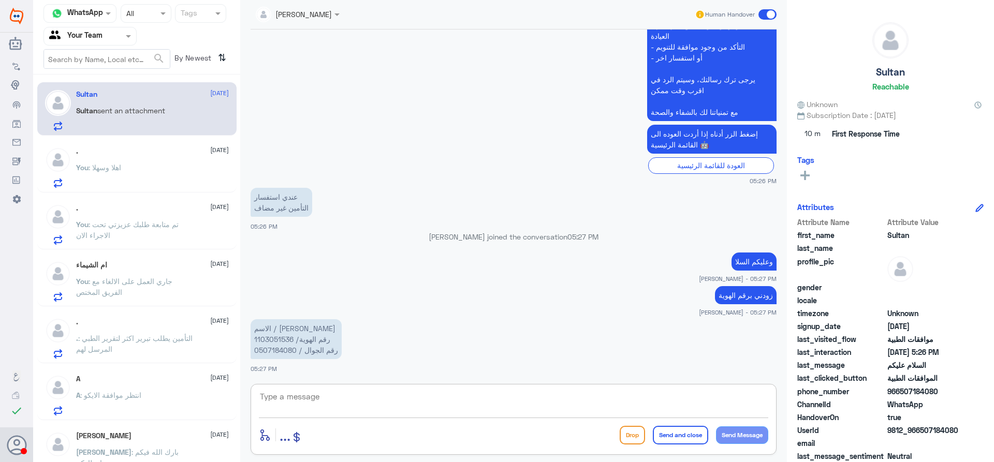
click at [283, 340] on p "الاسم / [PERSON_NAME] رقم الهوية/ 1103051536 رقم الجوال / 0507184080" at bounding box center [296, 339] width 91 height 40
copy p "1103051536"
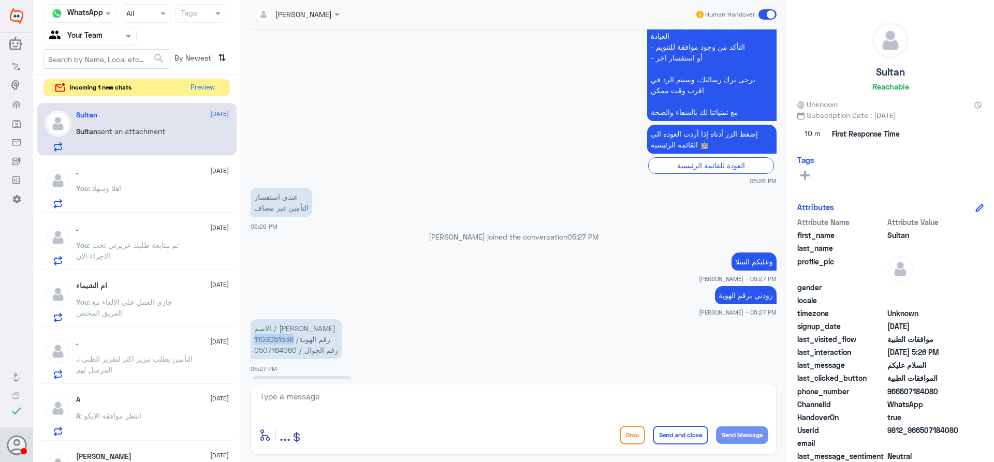
scroll to position [399, 0]
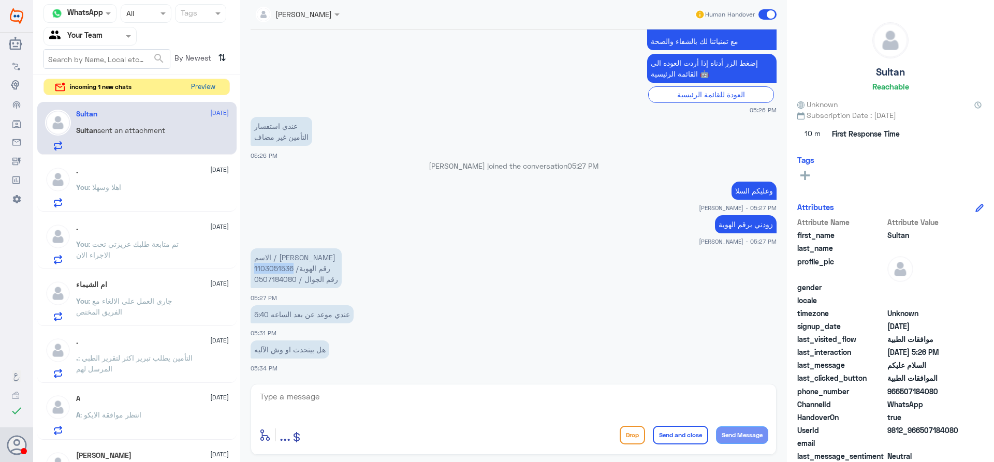
click at [208, 85] on button "Preview" at bounding box center [203, 87] width 32 height 16
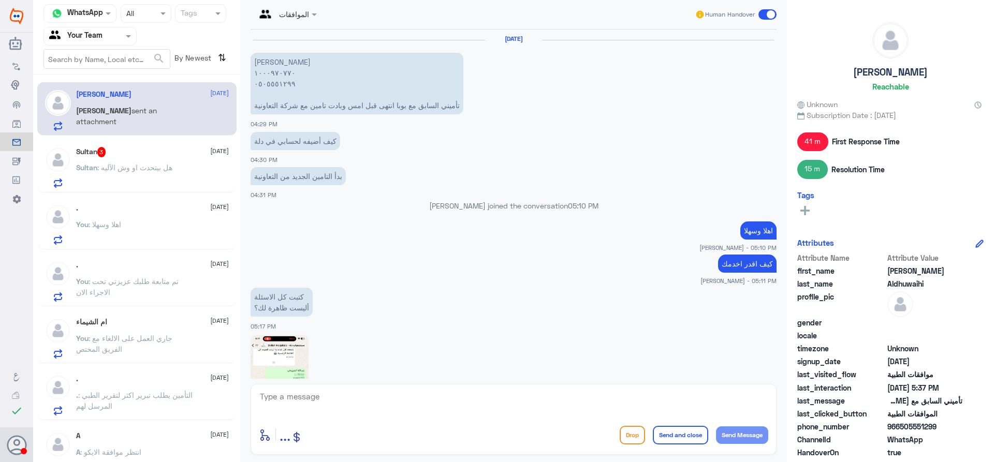
scroll to position [916, 0]
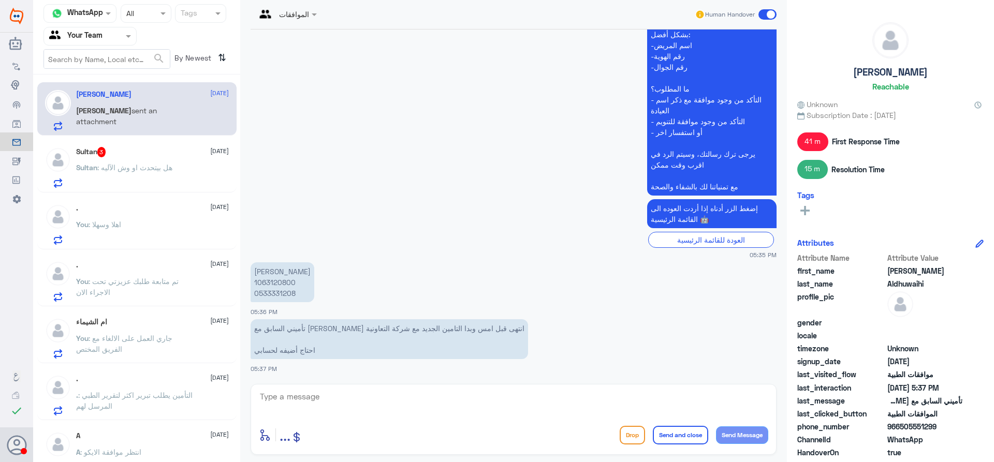
click at [126, 165] on span ": هل بيتحدث او وش الآليه" at bounding box center [134, 167] width 75 height 9
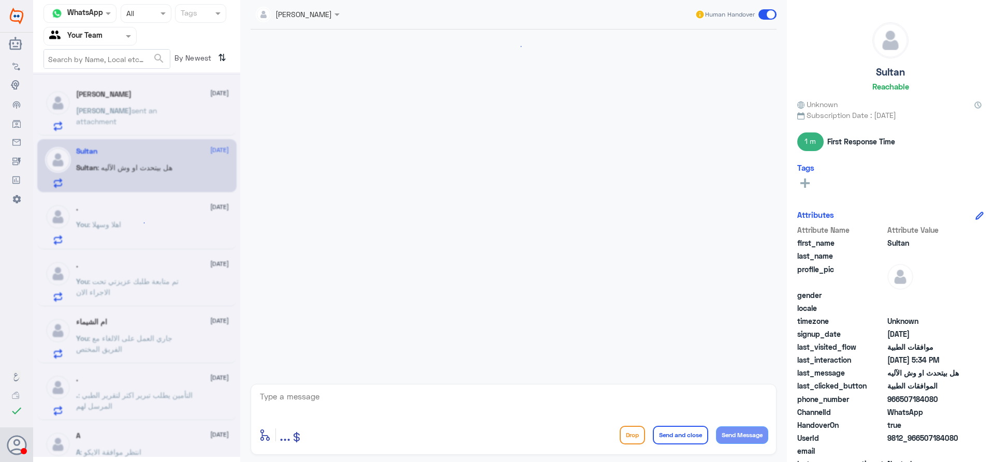
scroll to position [417, 0]
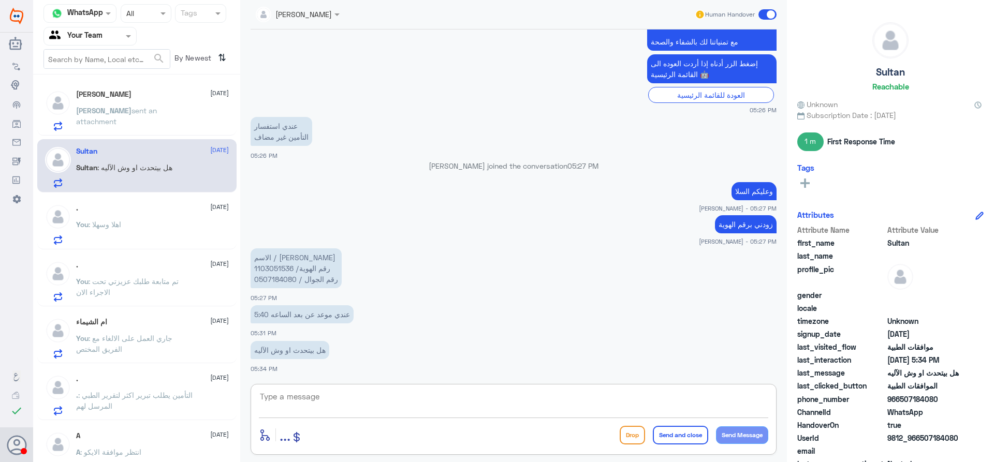
click at [370, 395] on textarea at bounding box center [513, 402] width 509 height 25
type textarea "b"
type textarea "عزيزي المراجع من الضروري اعادة الاحتساب للتامين الجديد عند زيارتك للمستشفى"
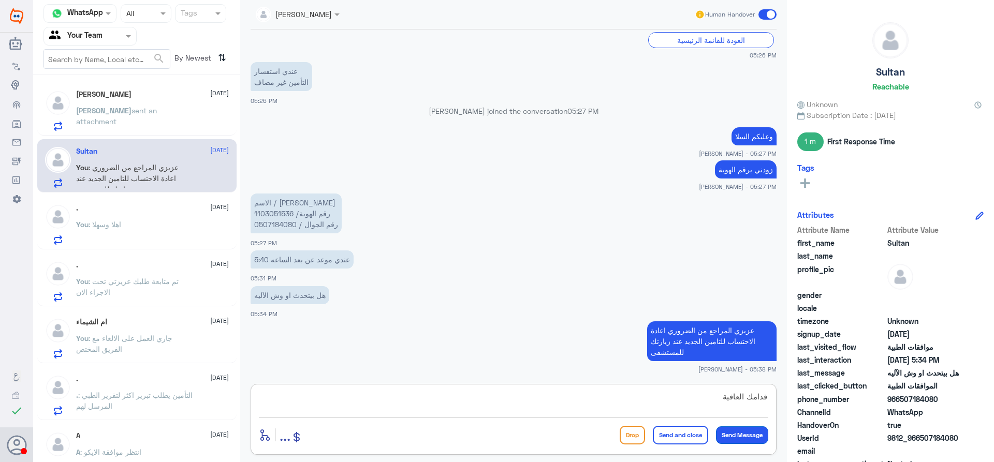
type textarea "قدامك العافية"
click at [753, 441] on button "Send Message" at bounding box center [742, 436] width 52 height 18
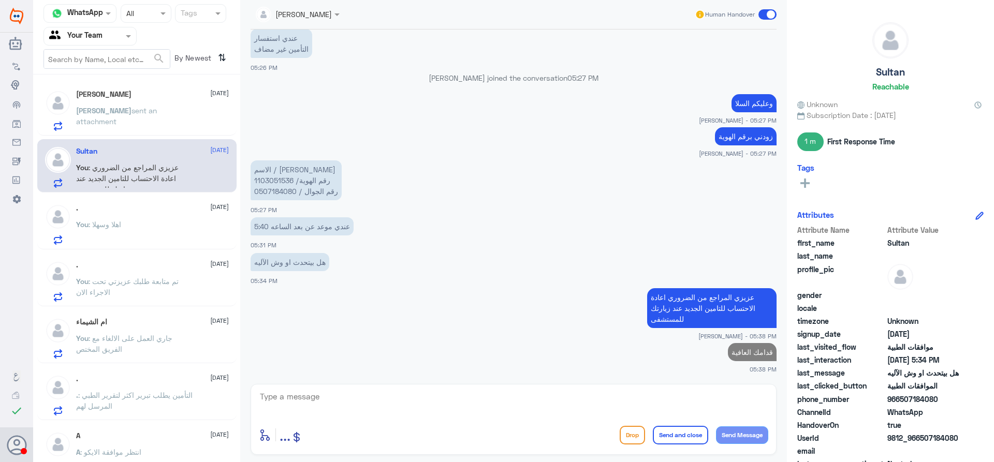
click at [137, 217] on div ". [DATE] You : اهلا وسهلا" at bounding box center [152, 224] width 153 height 41
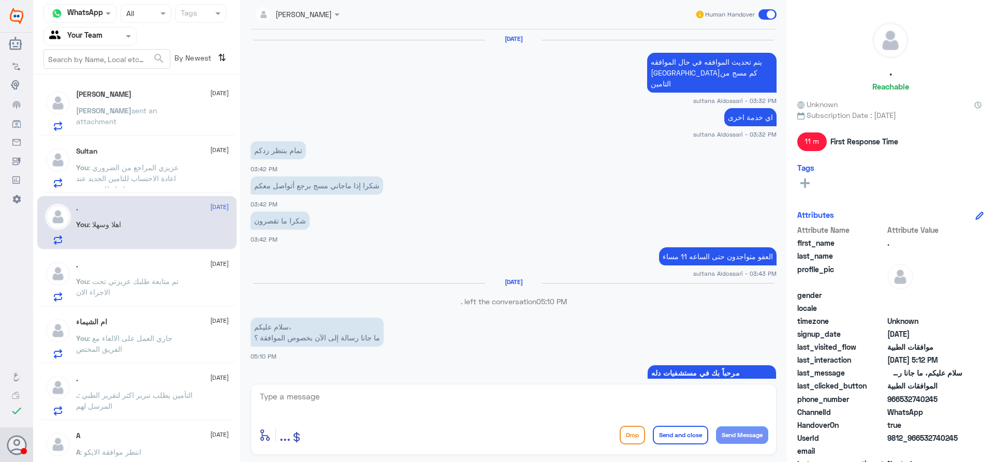
scroll to position [1051, 0]
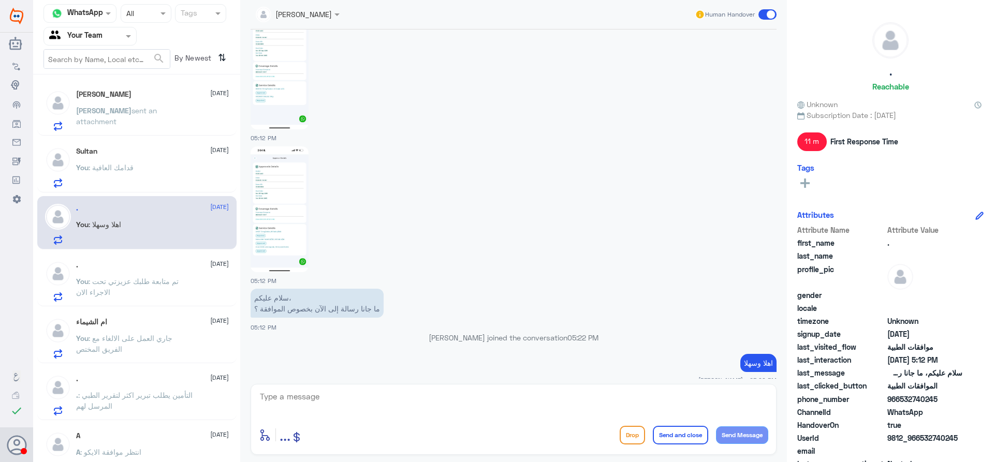
click at [127, 111] on span "sent an attachment" at bounding box center [116, 116] width 81 height 20
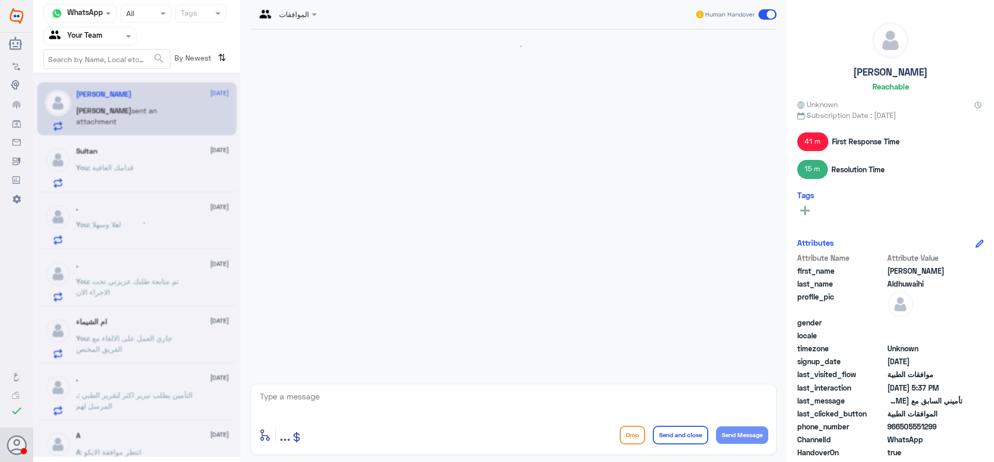
scroll to position [916, 0]
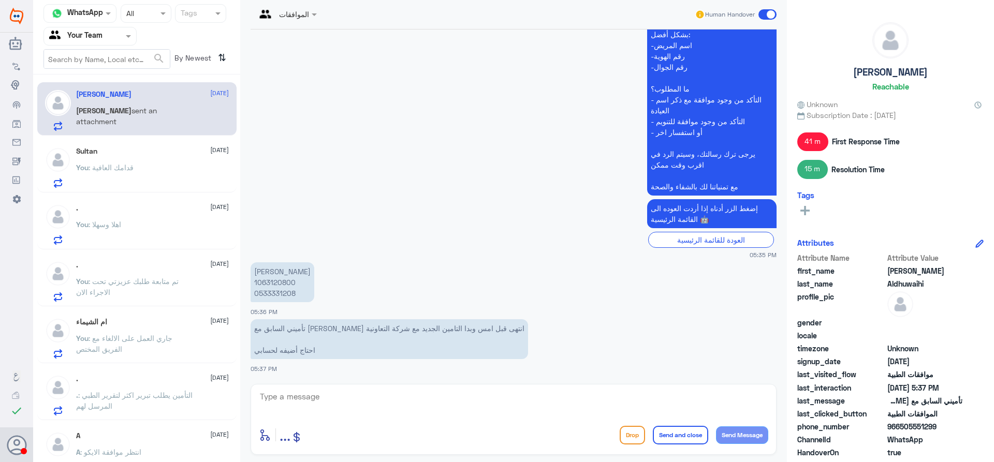
click at [145, 376] on div ". [DATE]" at bounding box center [152, 379] width 153 height 9
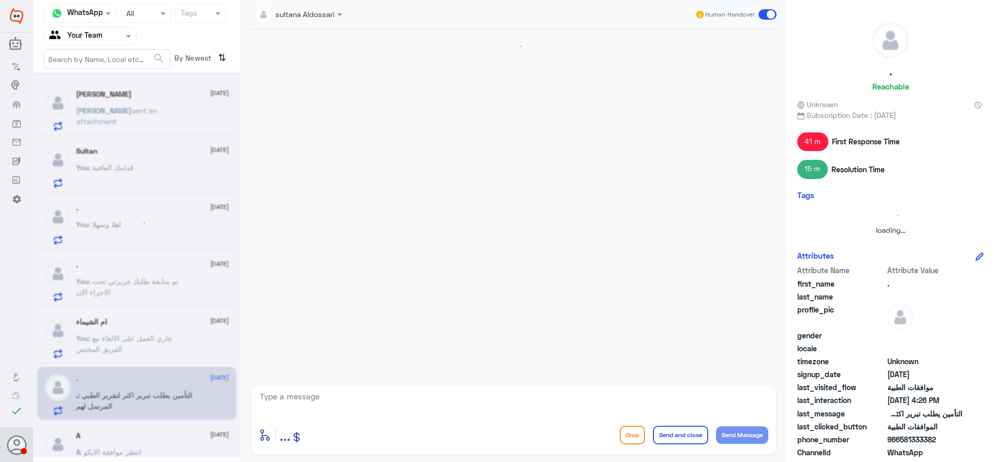
scroll to position [324, 0]
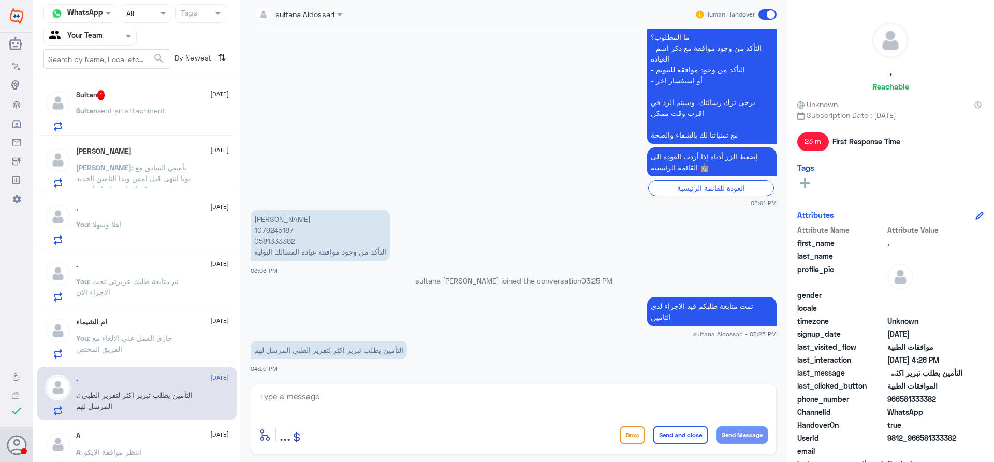
click at [121, 114] on span "sent an attachment" at bounding box center [131, 110] width 68 height 9
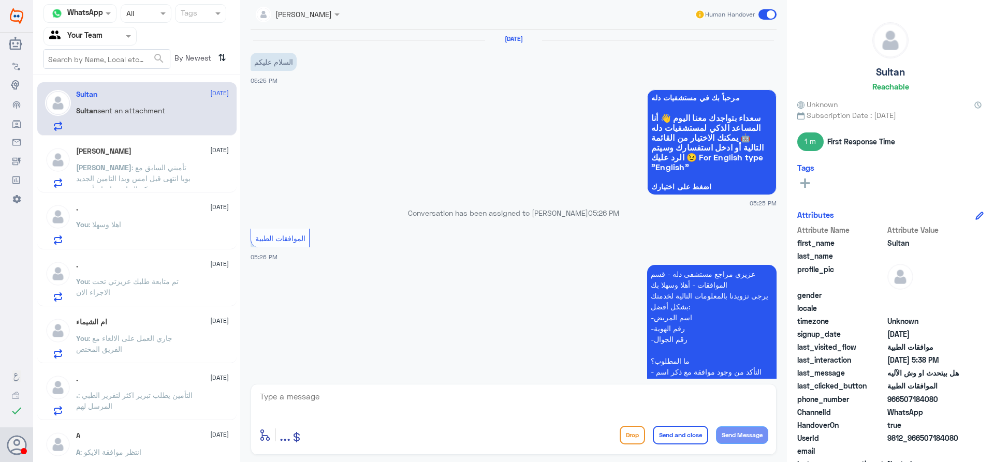
scroll to position [541, 0]
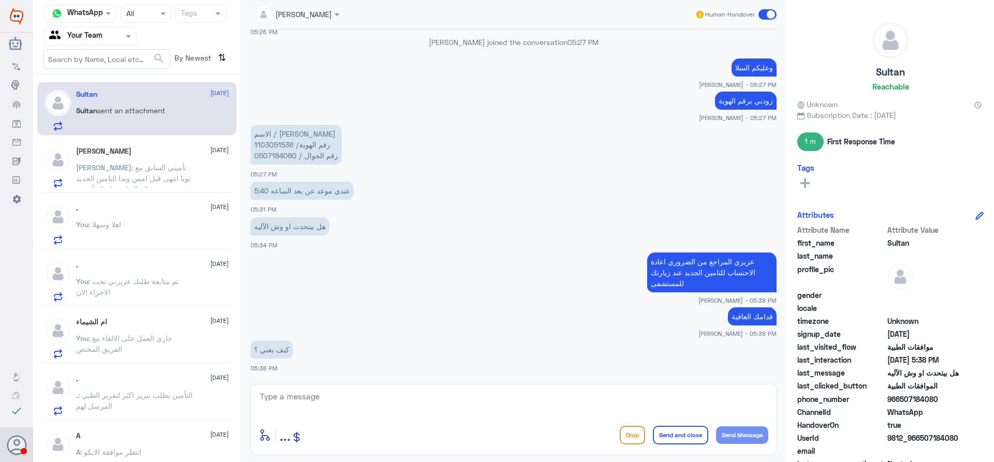
click at [167, 350] on p "You : جاري العمل على الالغاء مع الفريق المختص" at bounding box center [134, 346] width 116 height 26
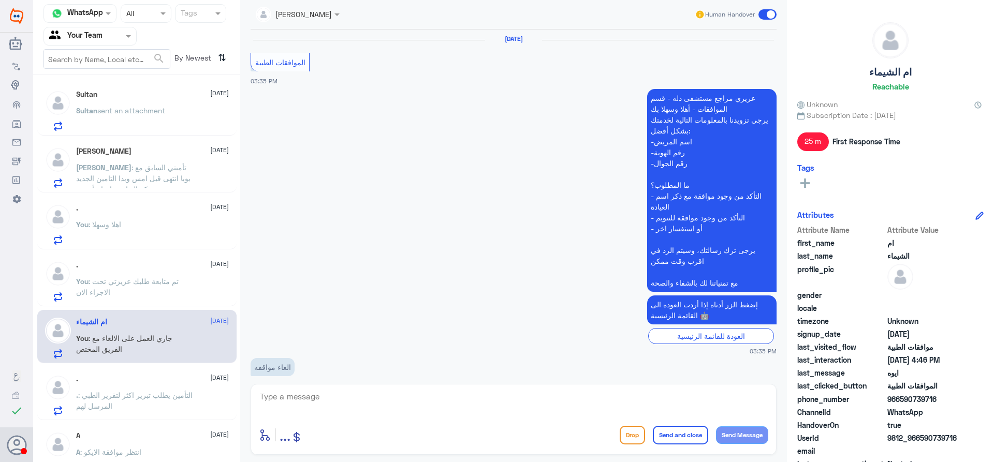
scroll to position [912, 0]
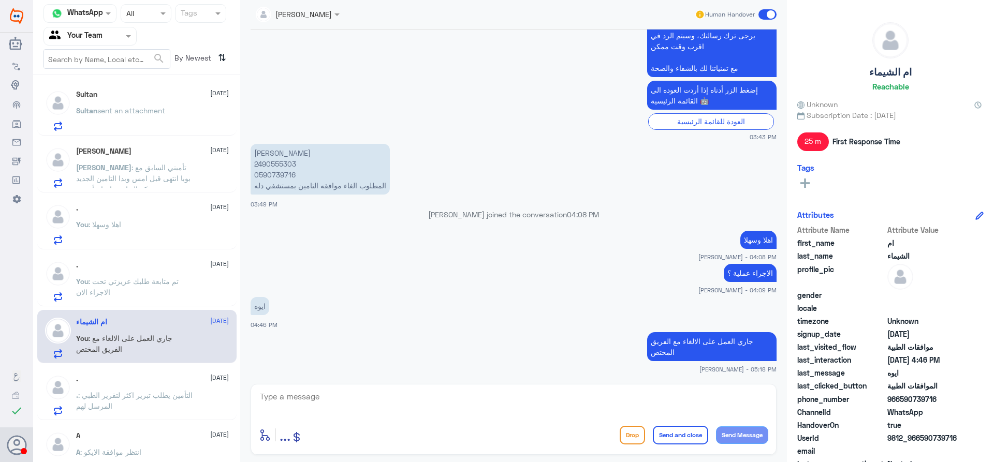
click at [177, 108] on div "Sultan sent an attachment" at bounding box center [152, 119] width 153 height 23
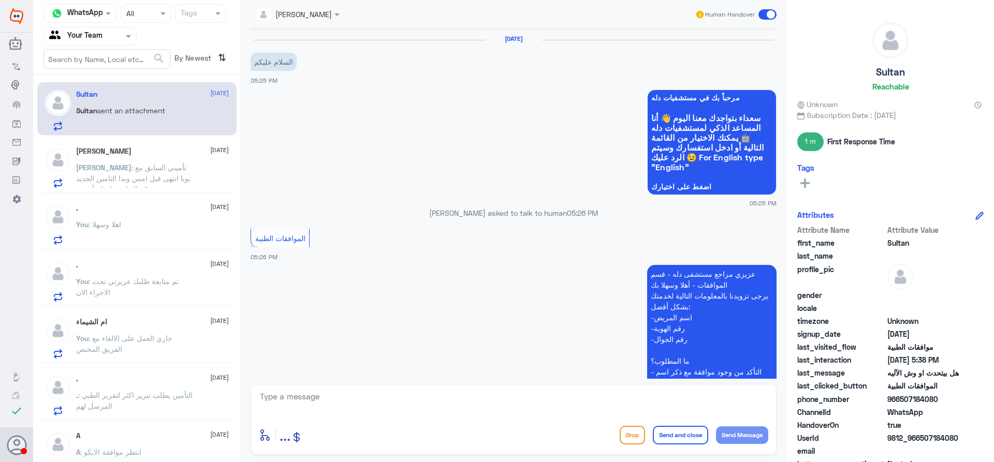
scroll to position [541, 0]
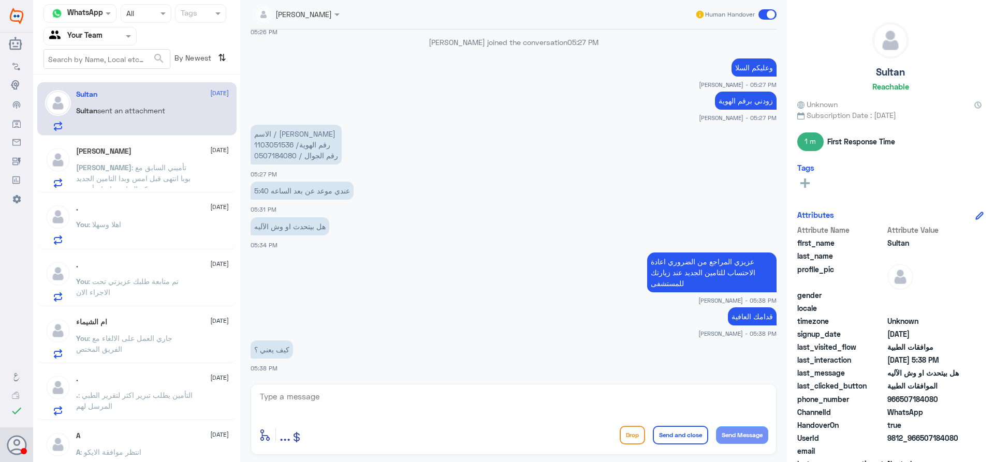
click at [617, 412] on textarea at bounding box center [513, 402] width 509 height 25
type textarea "عند زيارتك لقسم الاستقبال يتم اعادة الاحتساب واضافة تأمينك ليس لدينا صلاحية في …"
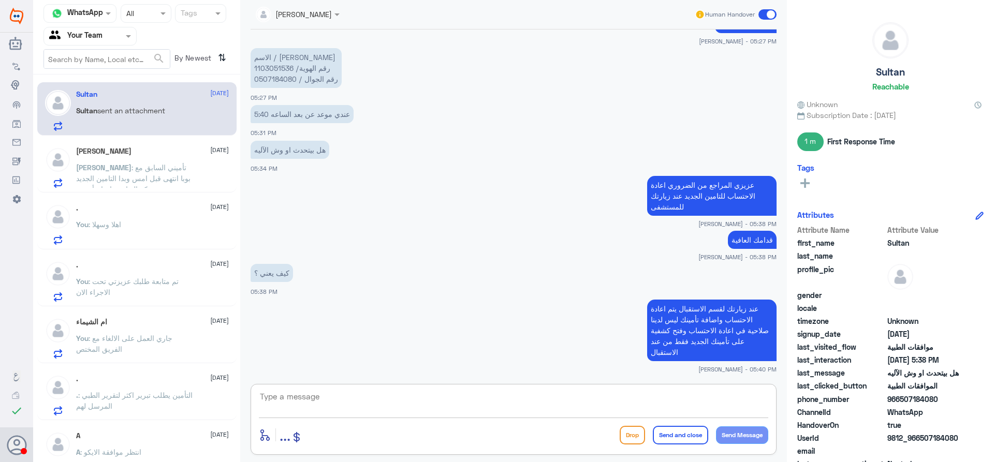
click at [133, 174] on span ": تأميني السابق مع بوبا انتهى قبل امس وبدا التامين الجديد مع شركة التعاونية احت…" at bounding box center [133, 183] width 114 height 41
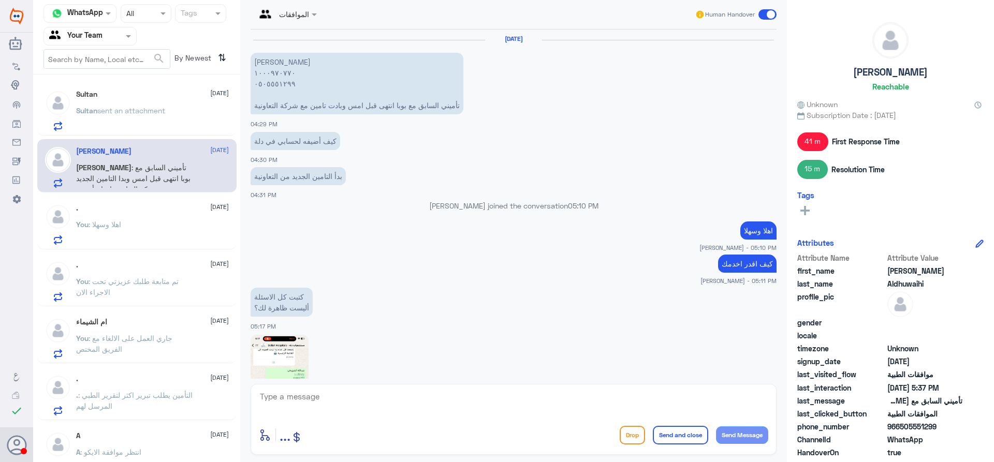
scroll to position [916, 0]
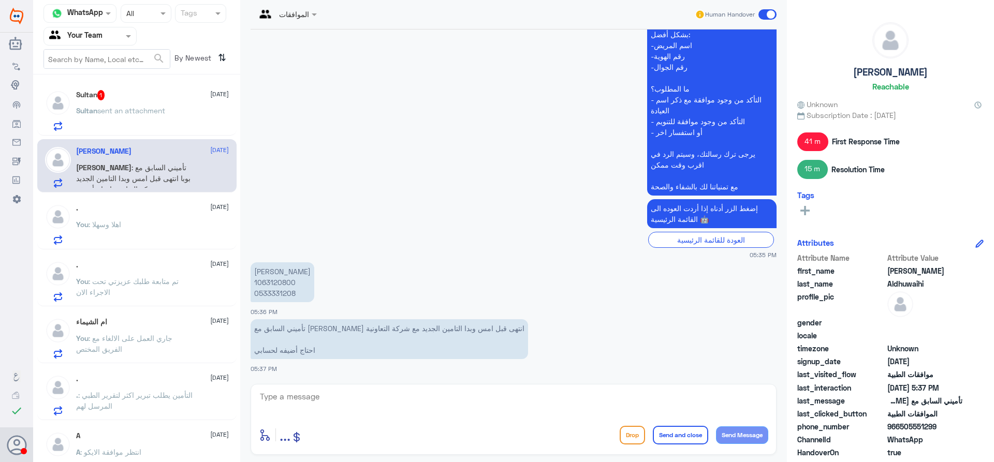
click at [160, 119] on p "Sultan sent an attachment" at bounding box center [120, 118] width 89 height 26
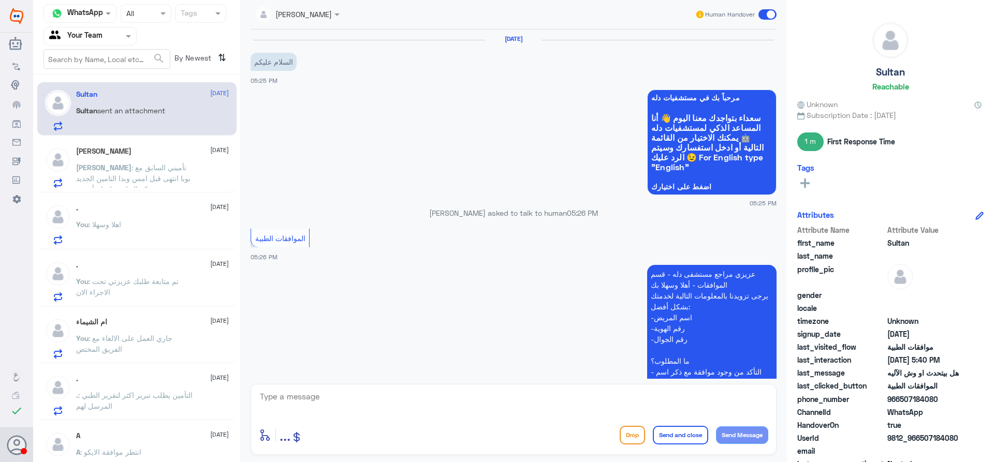
scroll to position [653, 0]
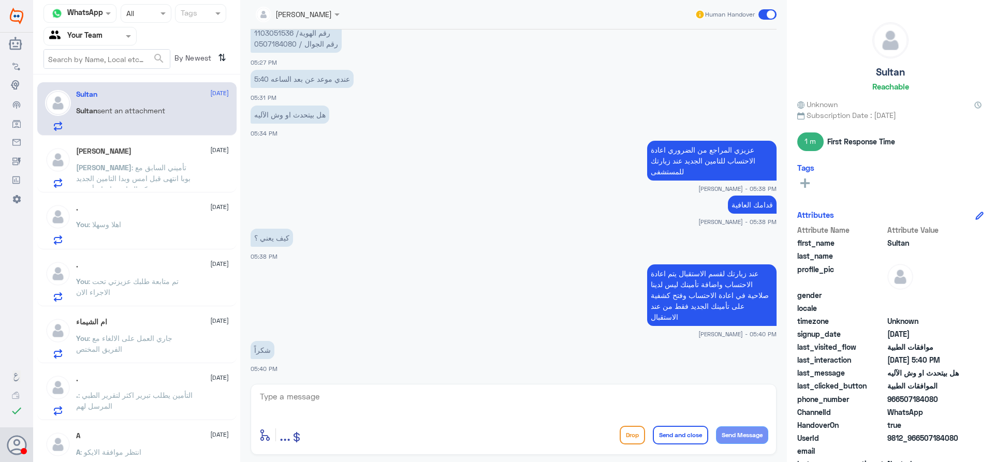
click at [116, 223] on span ": اهلا وسهلا" at bounding box center [105, 224] width 33 height 9
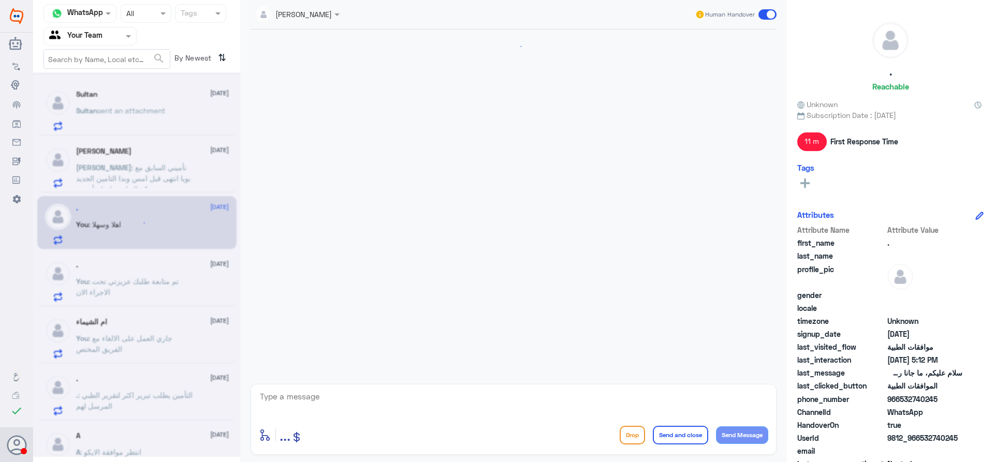
scroll to position [1051, 0]
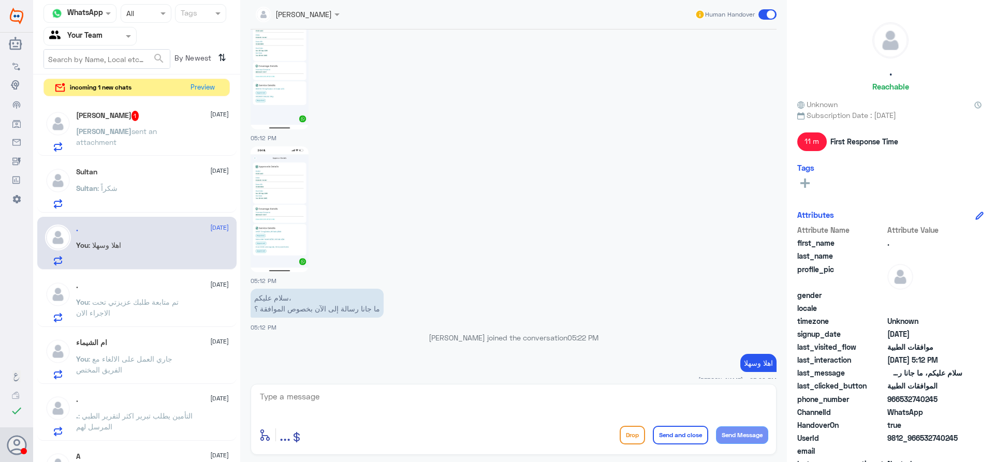
click at [182, 148] on div "[PERSON_NAME] sent an attachment" at bounding box center [152, 139] width 153 height 23
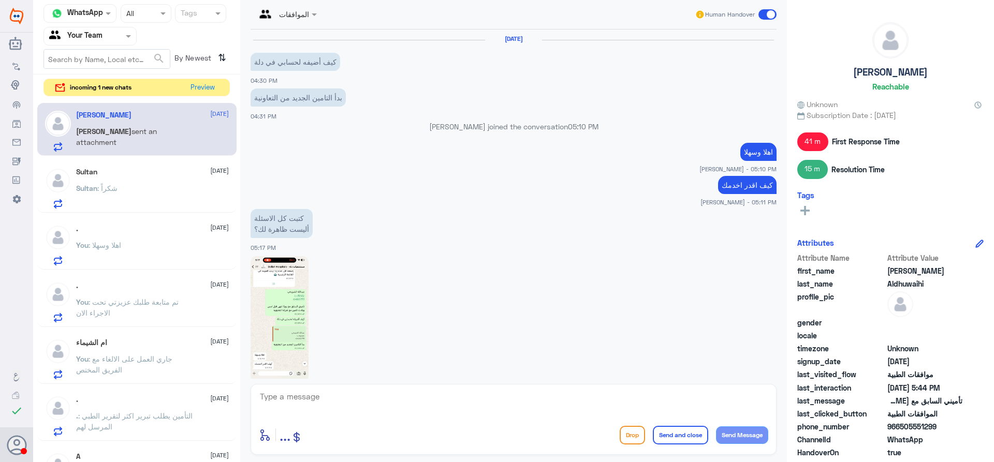
scroll to position [873, 0]
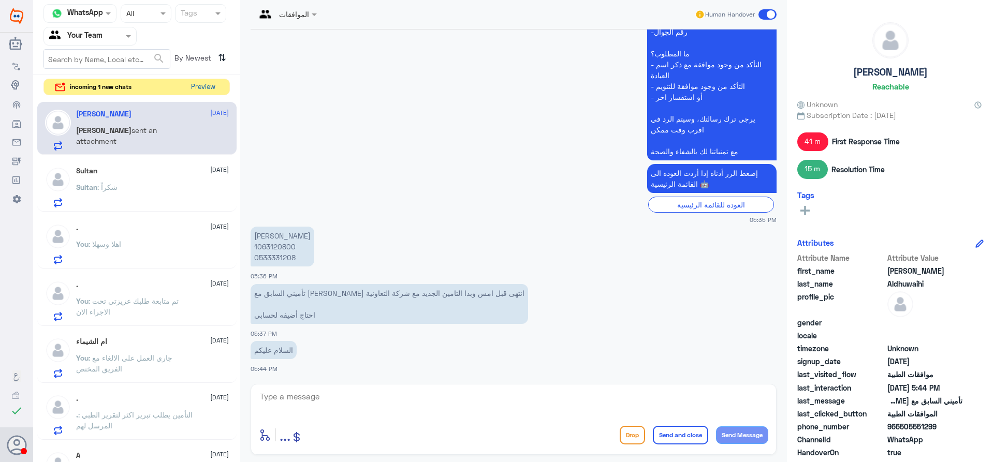
click at [209, 90] on button "Preview" at bounding box center [203, 87] width 32 height 16
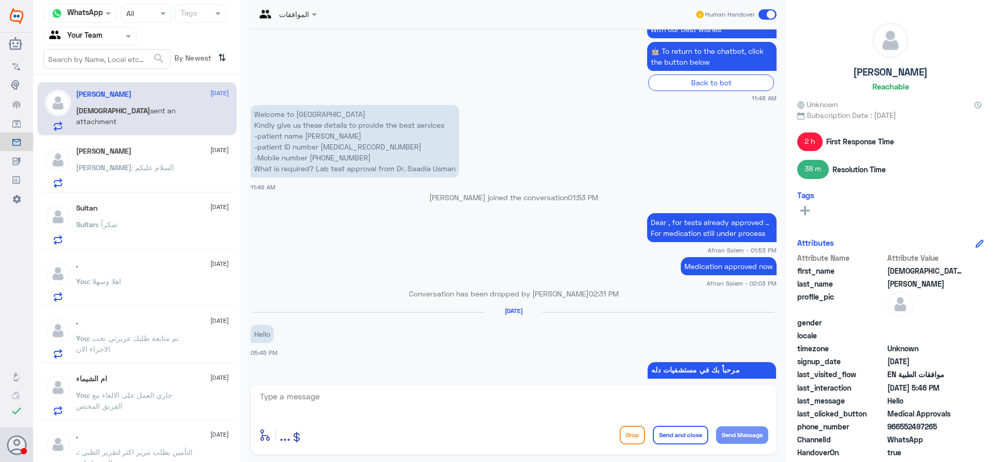
scroll to position [410, 0]
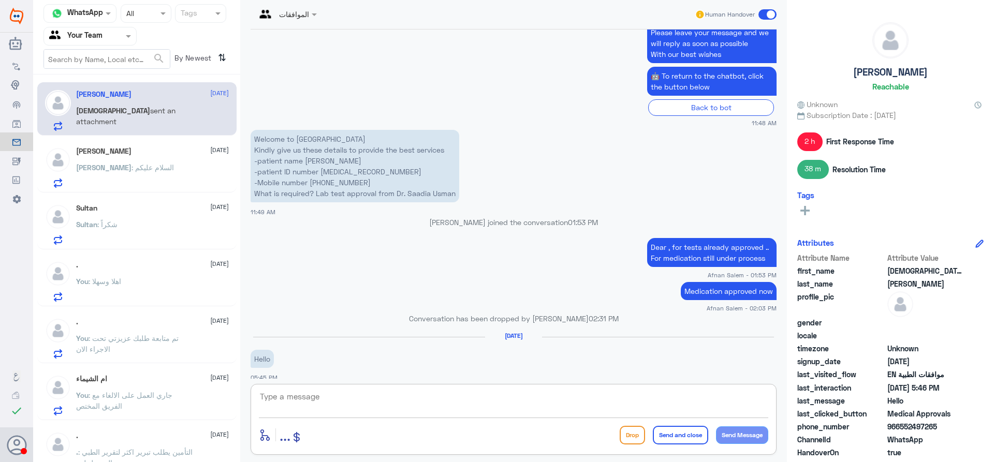
click at [297, 408] on textarea at bounding box center [513, 402] width 509 height 25
type textarea "ا"
type textarea "hello how can serve u"
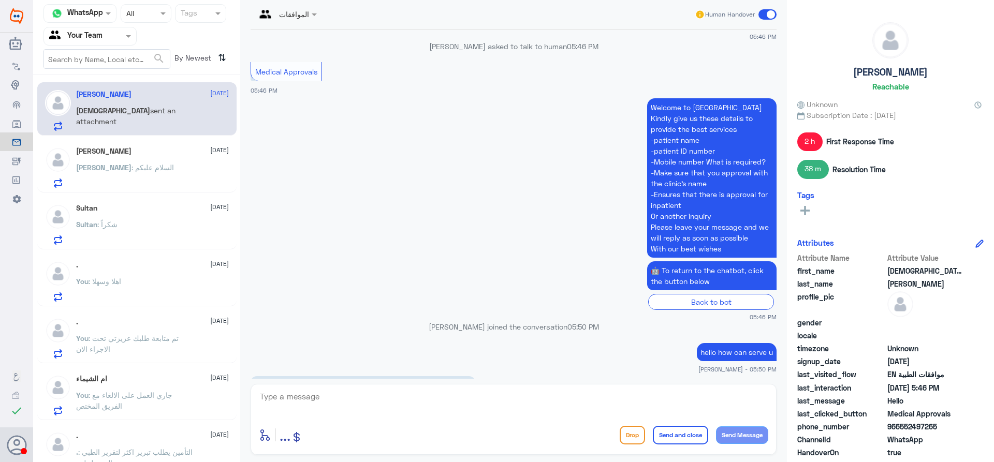
scroll to position [1102, 0]
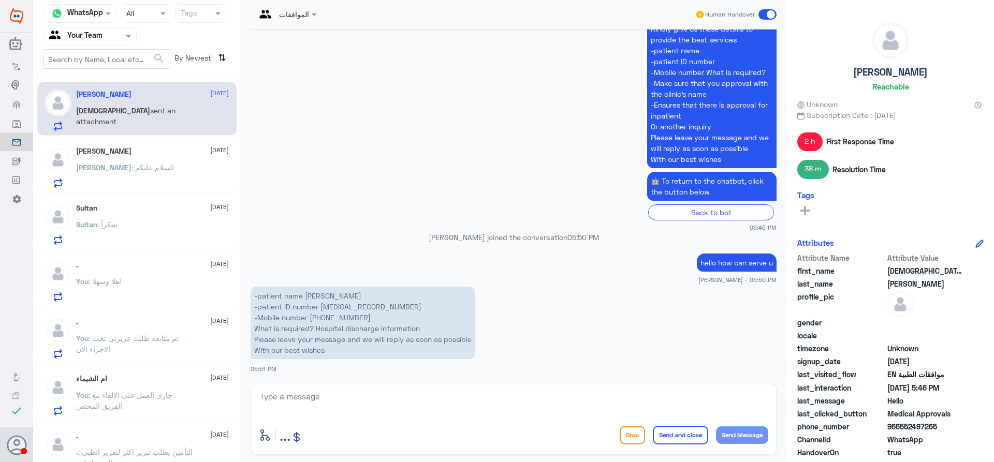
click at [148, 211] on div "Sultan [DATE]" at bounding box center [152, 208] width 153 height 9
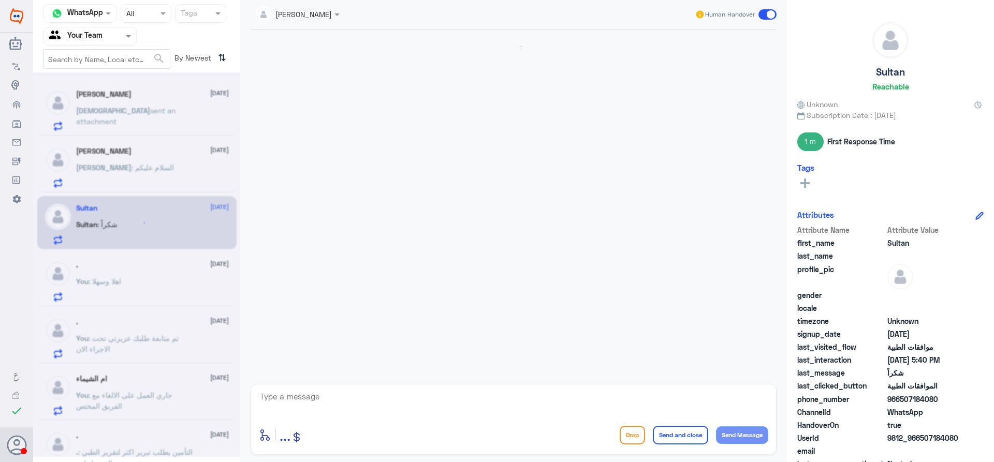
scroll to position [653, 0]
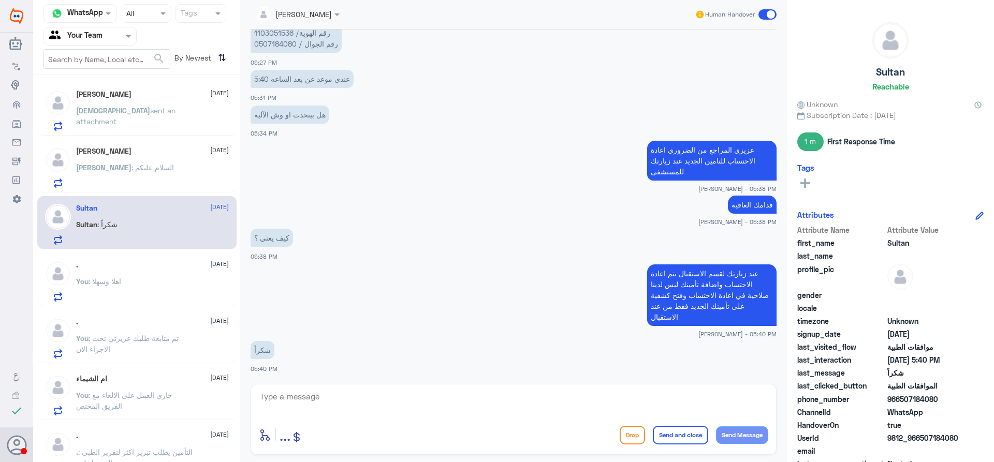
click at [124, 122] on p "Imama sent an attachment" at bounding box center [134, 118] width 116 height 26
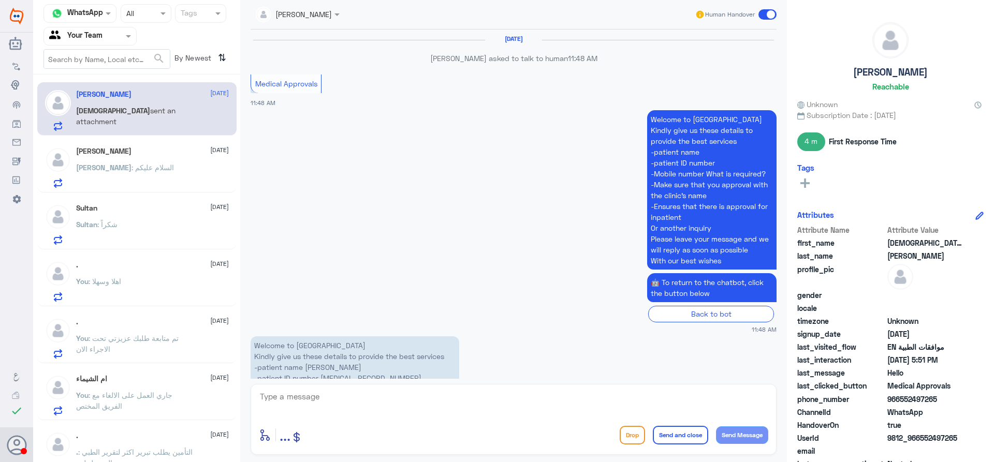
scroll to position [917, 0]
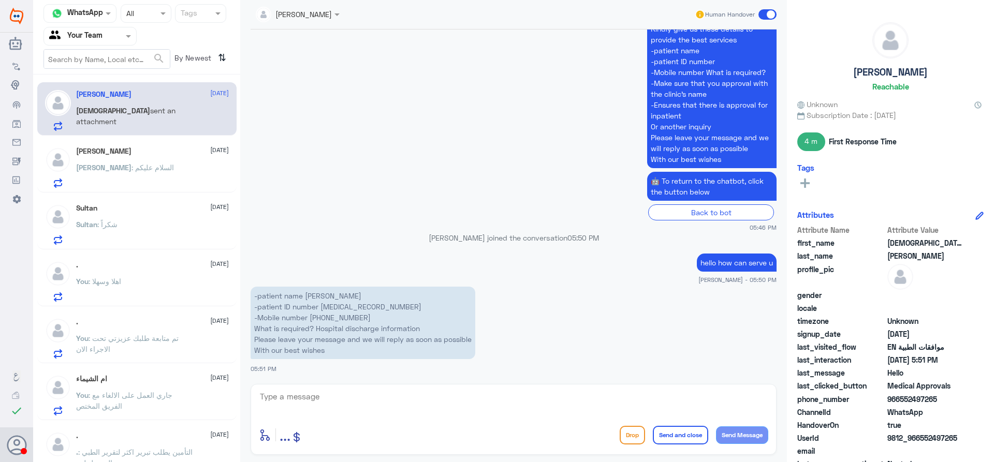
click at [341, 314] on p "-patient name [PERSON_NAME] -patient ID number [PHONE_NUMBER] -Mobile number [P…" at bounding box center [363, 323] width 225 height 72
click at [337, 307] on p "-patient name [PERSON_NAME] -patient ID number [PHONE_NUMBER] -Mobile number [P…" at bounding box center [363, 323] width 225 height 72
copy p "1212955"
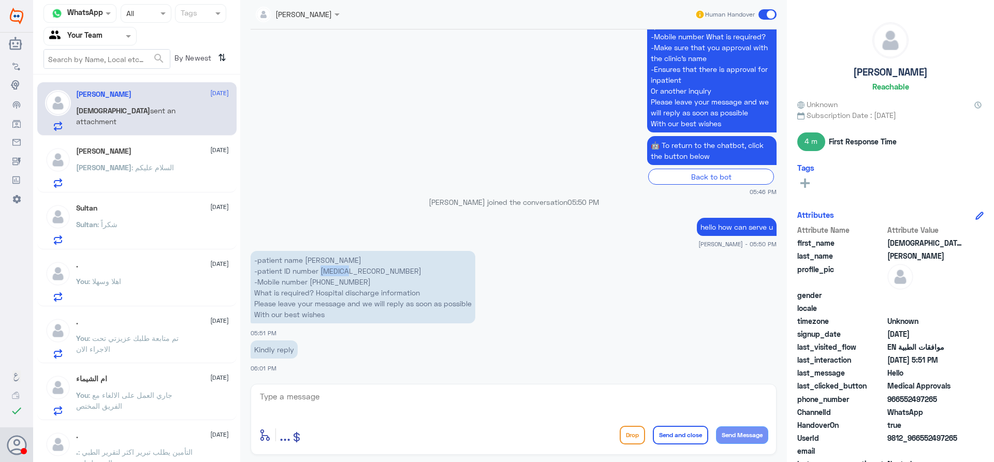
copy p "1212955"
click at [324, 411] on textarea at bounding box center [513, 402] width 509 height 25
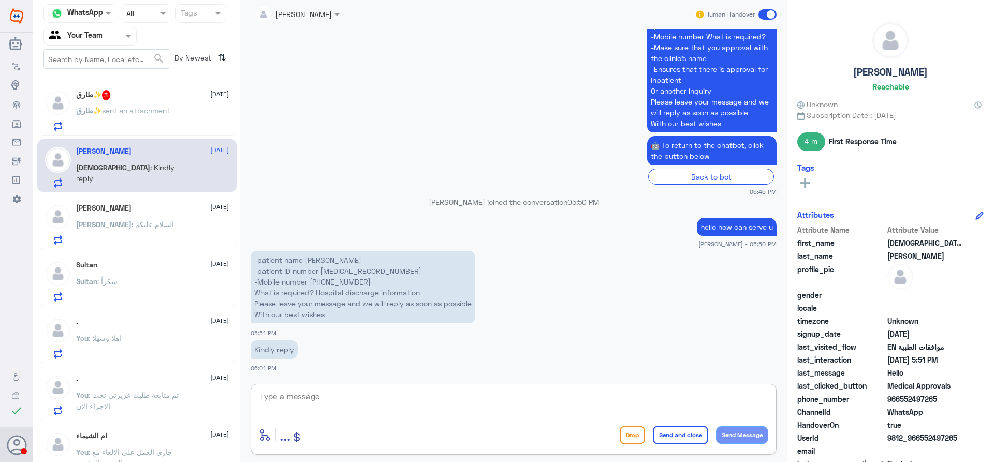
click at [167, 81] on div "طارق✨ 3 [DATE] طارق✨ sent an attachment [PERSON_NAME] [DATE] Imama : Kindly rep…" at bounding box center [136, 272] width 207 height 387
click at [165, 96] on div "طارق✨ 3 [DATE]" at bounding box center [152, 95] width 153 height 10
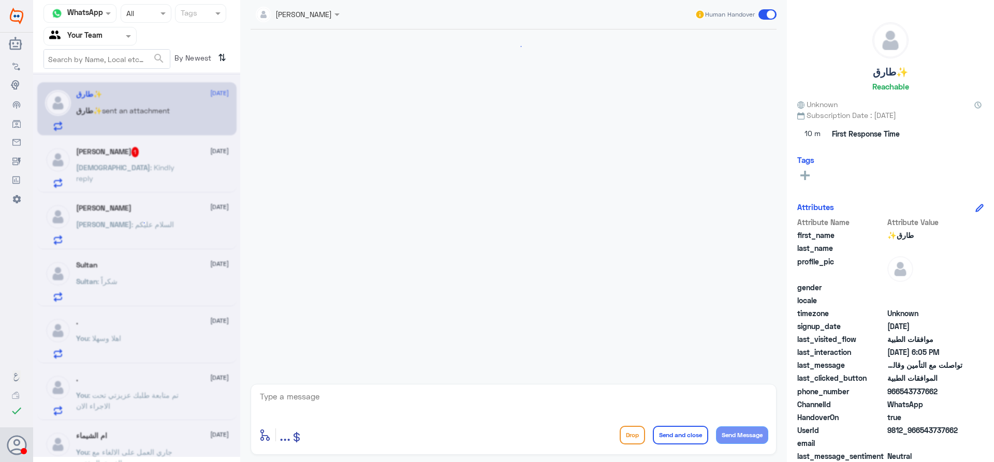
scroll to position [993, 0]
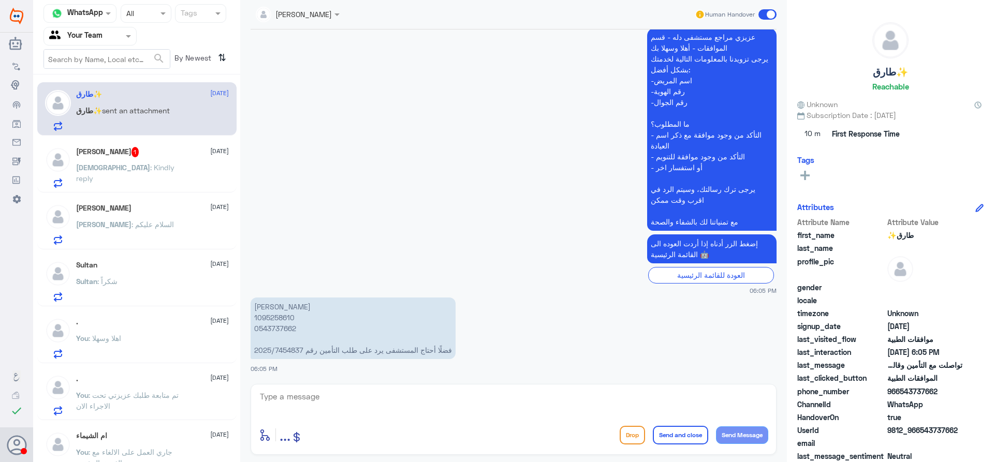
click at [150, 179] on div "[DEMOGRAPHIC_DATA] : Kindly reply" at bounding box center [152, 176] width 153 height 23
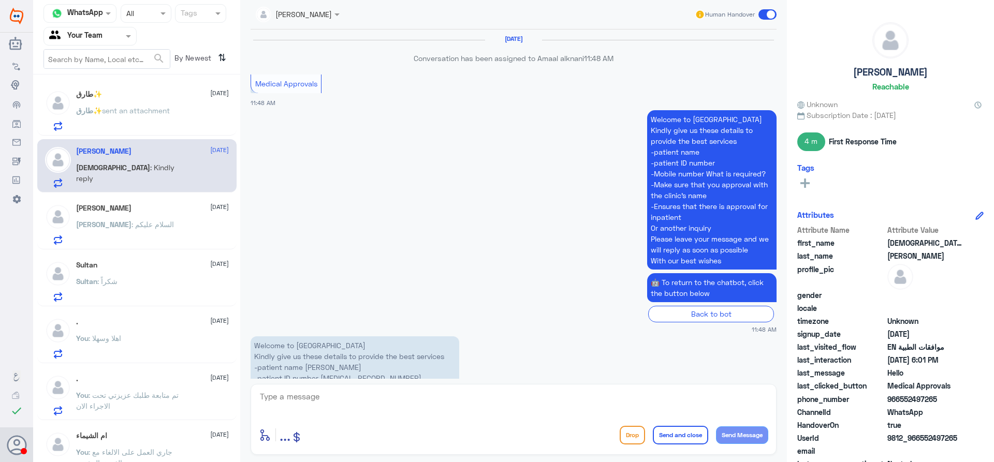
scroll to position [953, 0]
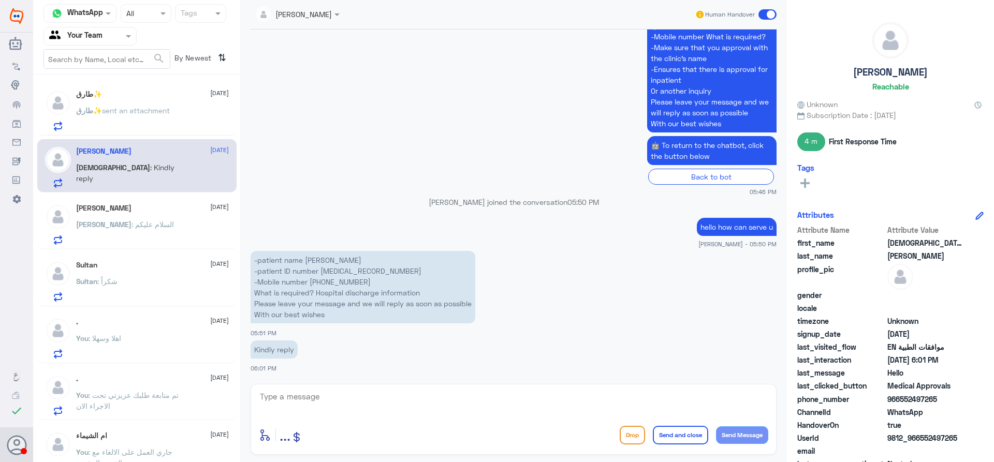
click at [122, 100] on div "طارق✨ [DATE] طارق✨ sent an attachment" at bounding box center [152, 110] width 153 height 41
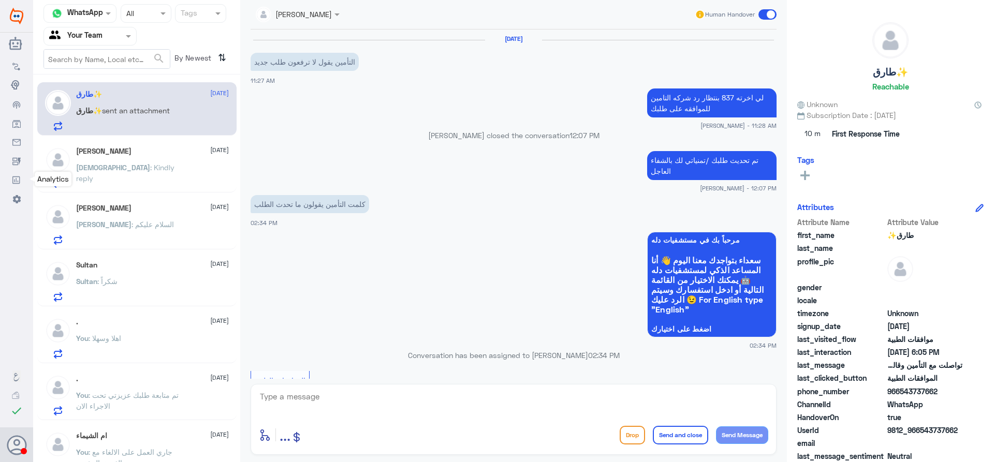
scroll to position [993, 0]
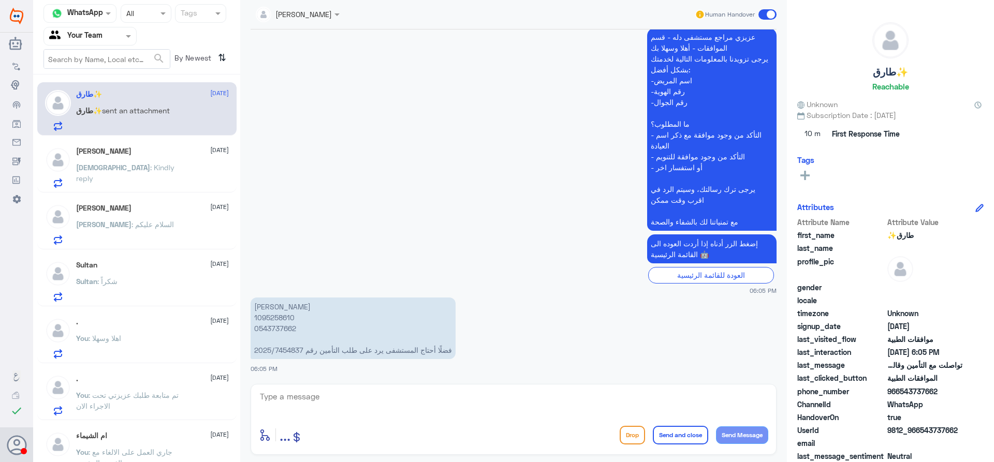
click at [430, 401] on textarea at bounding box center [513, 402] width 509 height 25
click at [458, 412] on textarea at bounding box center [513, 402] width 509 height 25
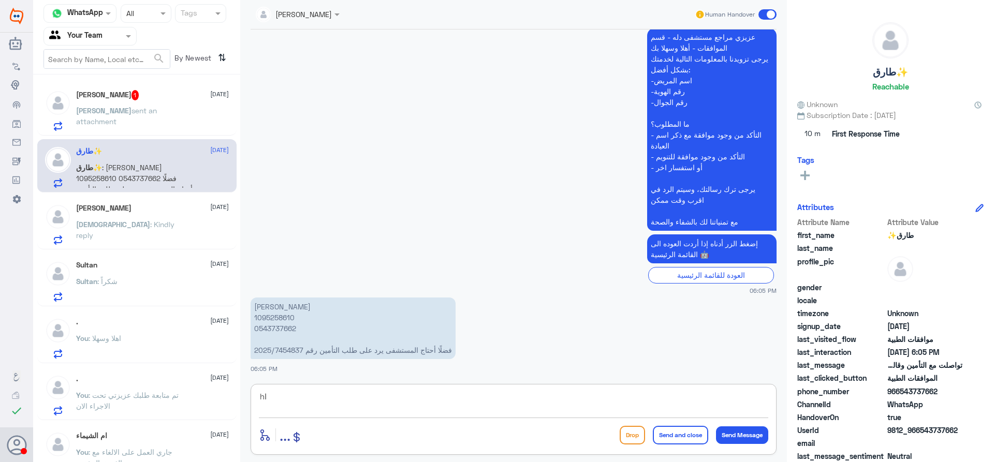
type textarea "h"
type textarea "اهلا وسهلا"
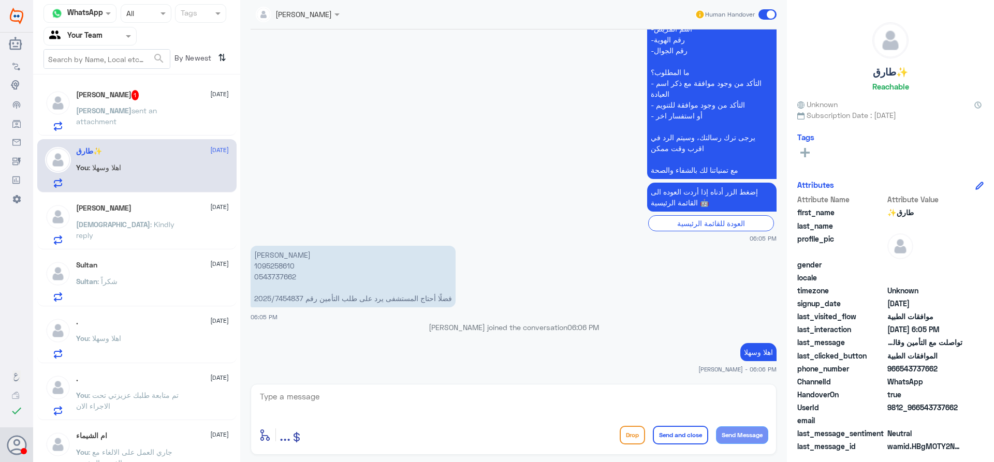
click at [269, 268] on p "[PERSON_NAME] 1095258610 0543737662 فضلًا أحتاج المستشفى يرد على طلب التأمين رق…" at bounding box center [353, 277] width 205 height 62
copy p "1095258610"
click at [479, 409] on textarea at bounding box center [513, 402] width 509 height 25
type textarea "هل تم التواصل مع التامين"
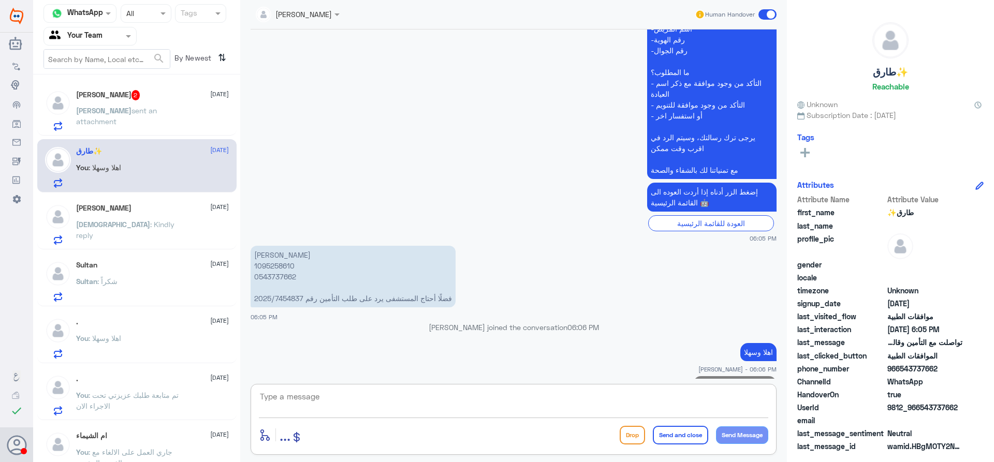
scroll to position [1060, 0]
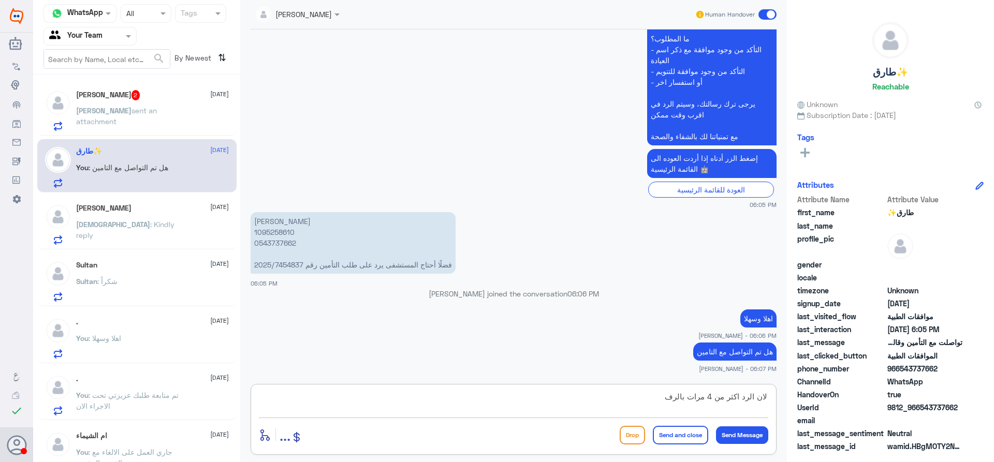
type textarea "لان الرد اكثر من 4 مرات بالرفض"
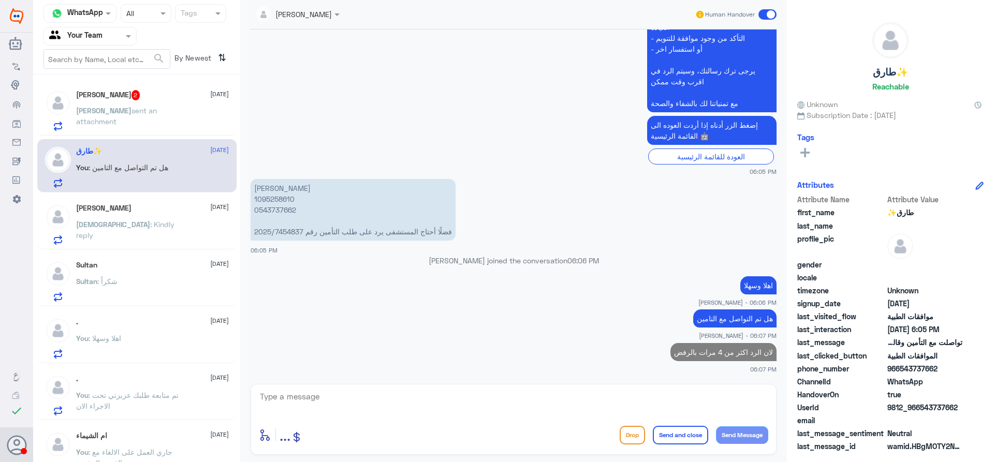
click at [86, 126] on p "[PERSON_NAME] sent an attachment" at bounding box center [134, 118] width 116 height 26
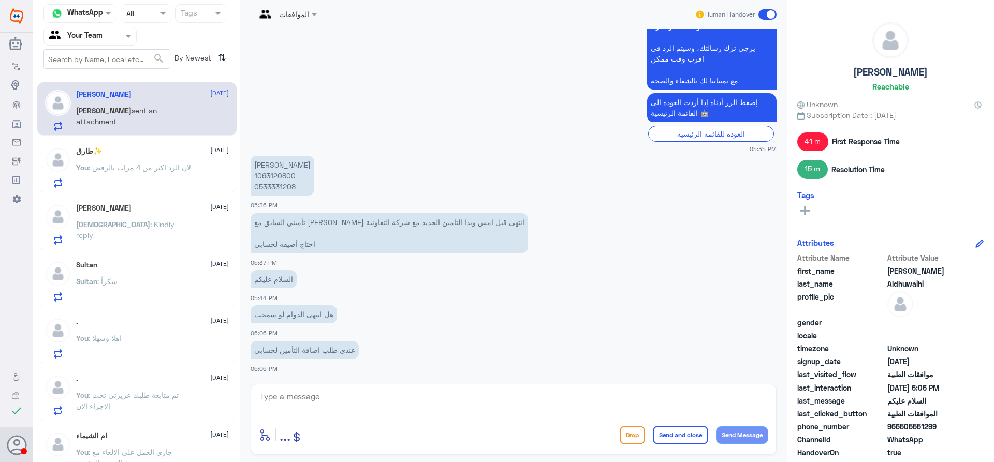
drag, startPoint x: 320, startPoint y: 403, endPoint x: 336, endPoint y: 398, distance: 17.4
click at [321, 403] on textarea at bounding box center [513, 402] width 509 height 25
type textarea "عزيزي"
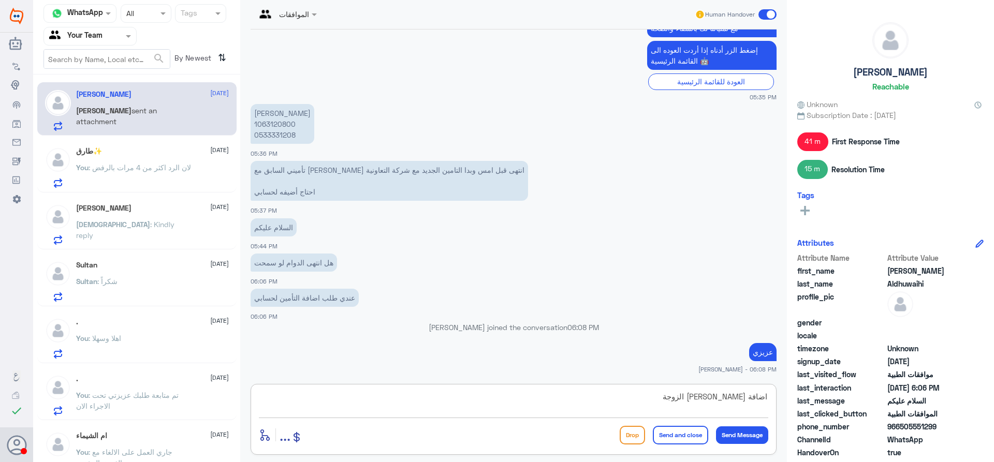
type textarea "اضافة تامين الزوجة ؟"
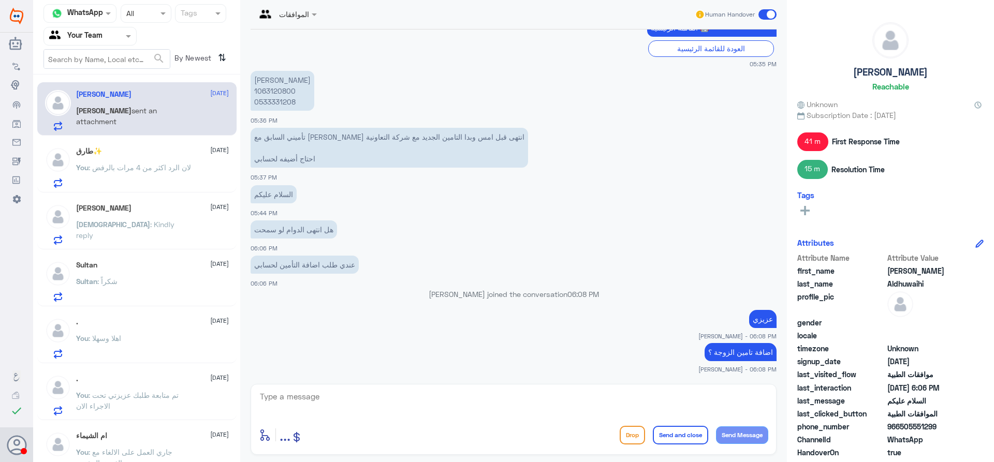
click at [266, 91] on p "[PERSON_NAME] 1063120800 0533331208" at bounding box center [283, 91] width 64 height 40
copy p "1063120800"
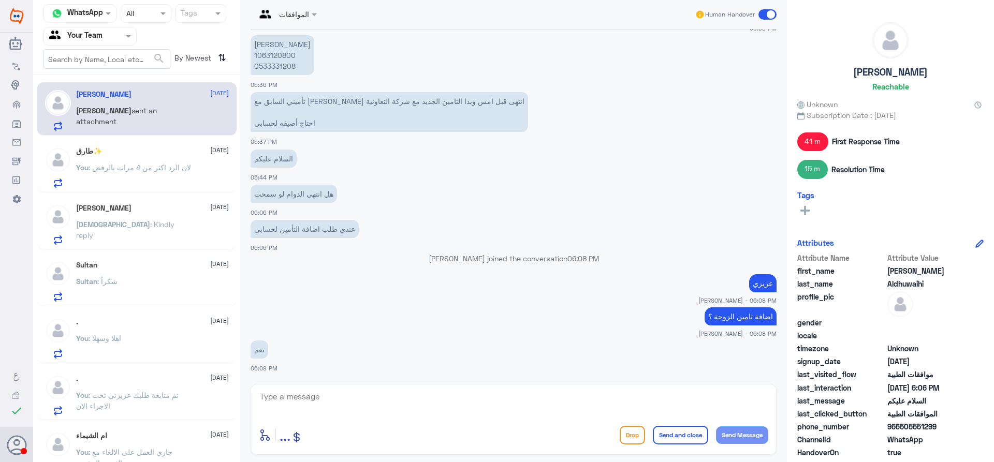
click at [320, 385] on div "enter flow name ... Drop Send and close Send Message" at bounding box center [514, 419] width 526 height 71
drag, startPoint x: 352, startPoint y: 397, endPoint x: 489, endPoint y: 458, distance: 150.4
click at [355, 405] on textarea at bounding box center [513, 402] width 509 height 25
type textarea "هل الزوجة مضافة كاتابع مع تأمينك لان في الضمان الصحي تأمينها غير مربوط"
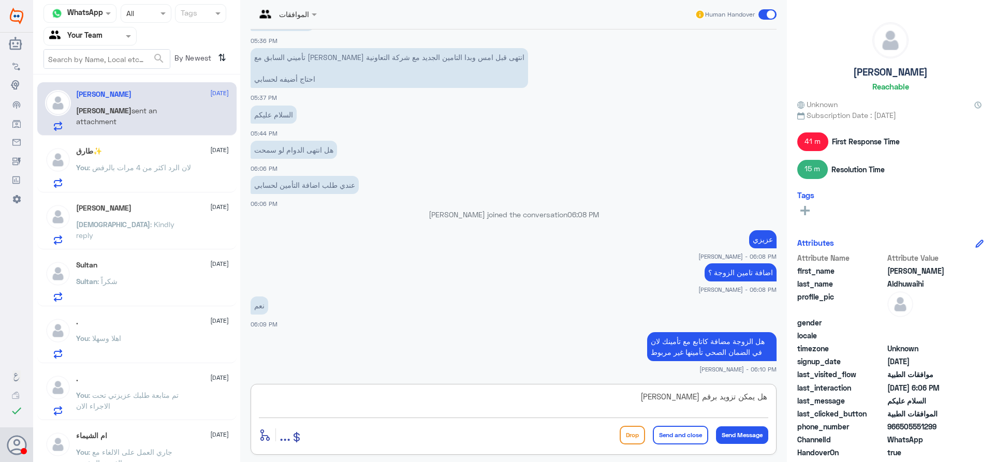
scroll to position [1685, 0]
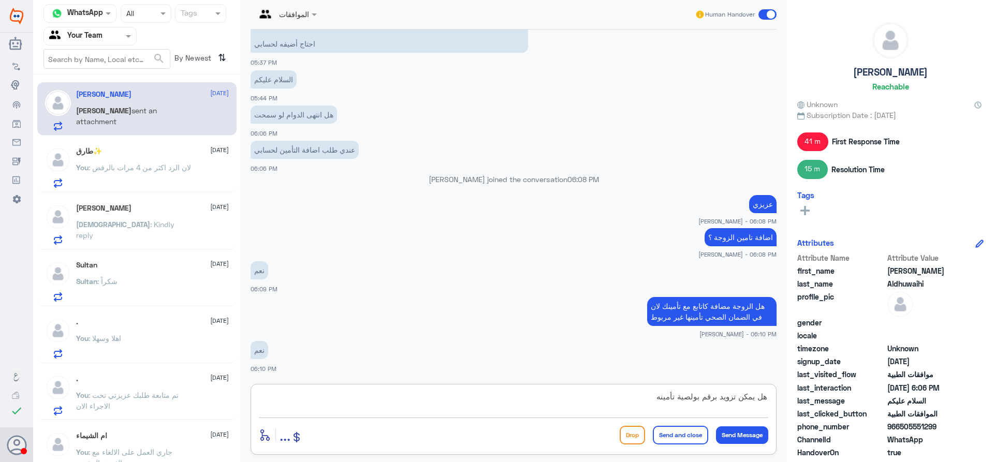
type textarea "هل يمكن تزويد برقم بولصية تأمينها"
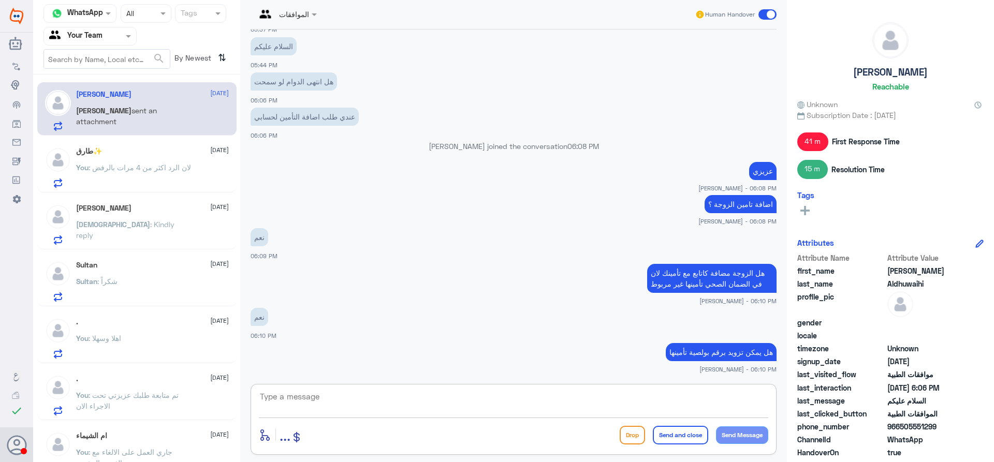
click at [386, 404] on textarea at bounding box center [513, 402] width 509 height 25
type textarea "رقم المشترك او البطاقة"
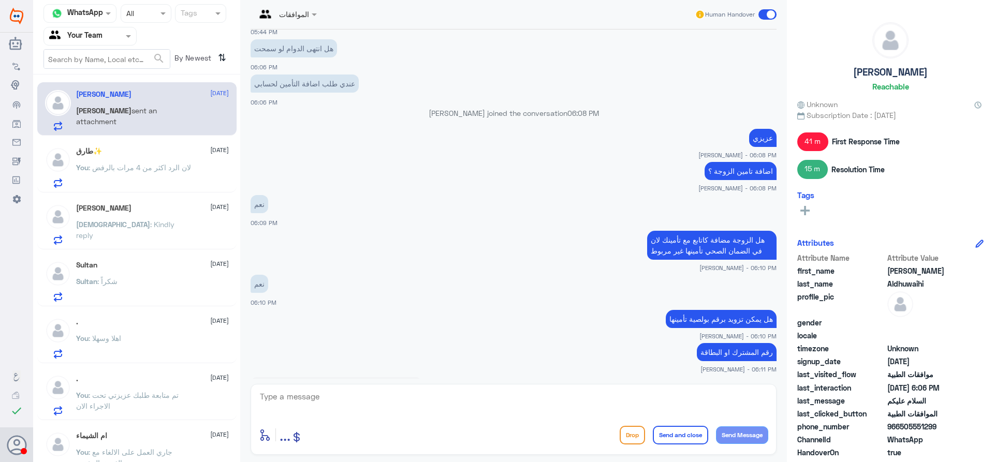
scroll to position [1895, 0]
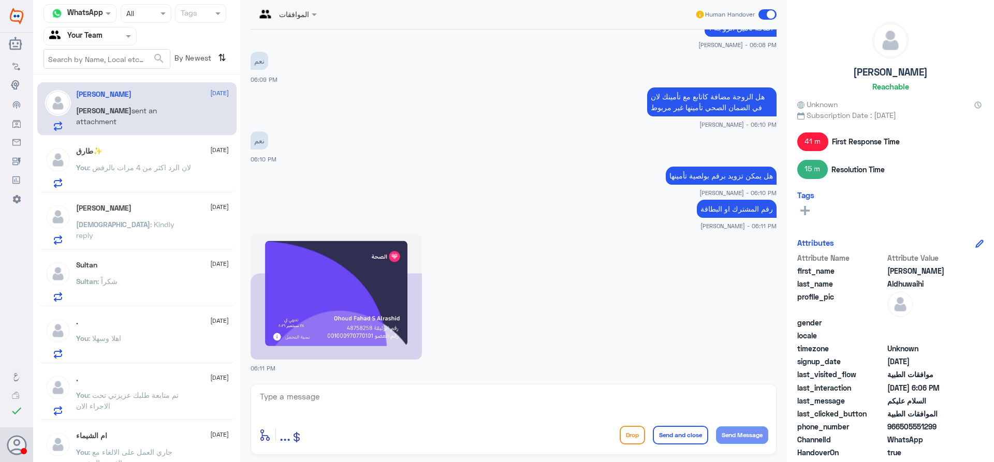
click at [400, 304] on img at bounding box center [336, 297] width 171 height 126
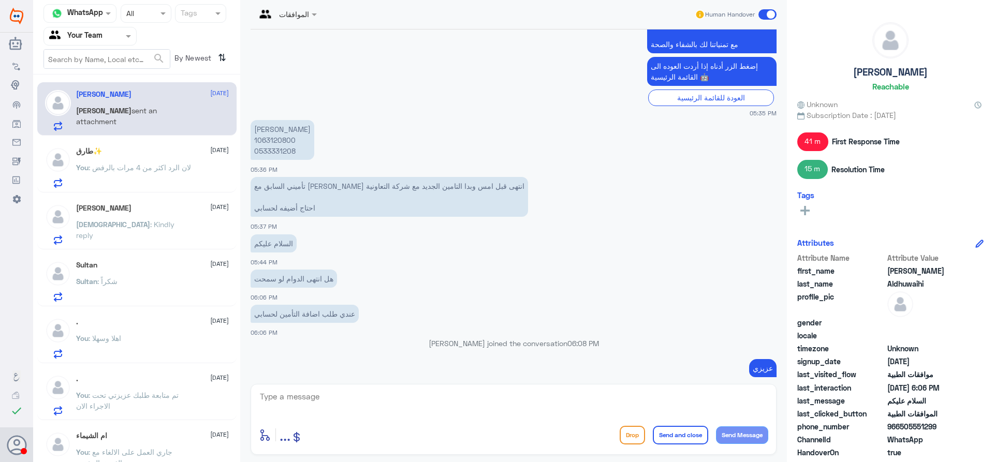
scroll to position [1429, 0]
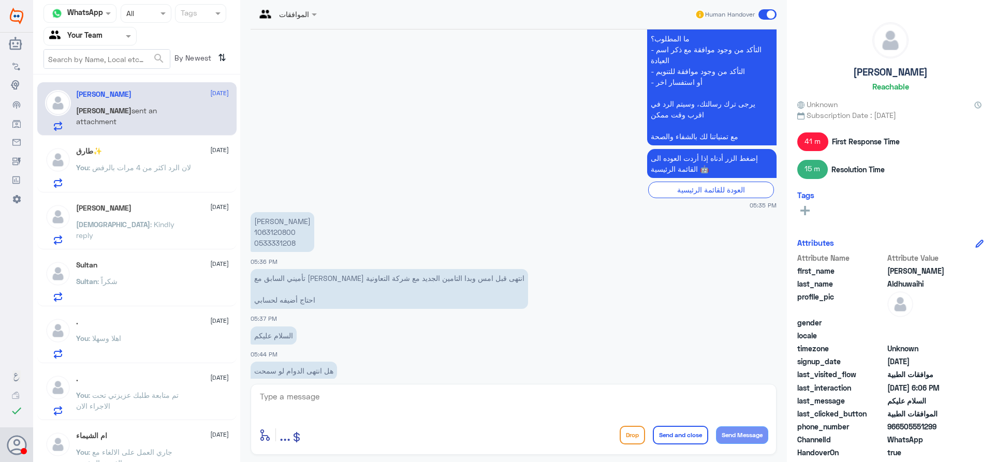
click at [282, 229] on p "[PERSON_NAME] 1063120800 0533331208" at bounding box center [283, 232] width 64 height 40
copy p "1063120800"
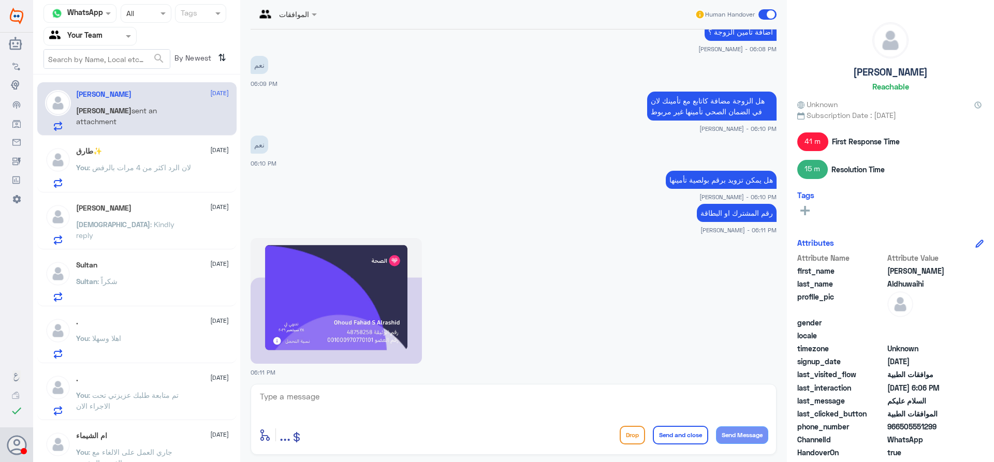
scroll to position [1895, 0]
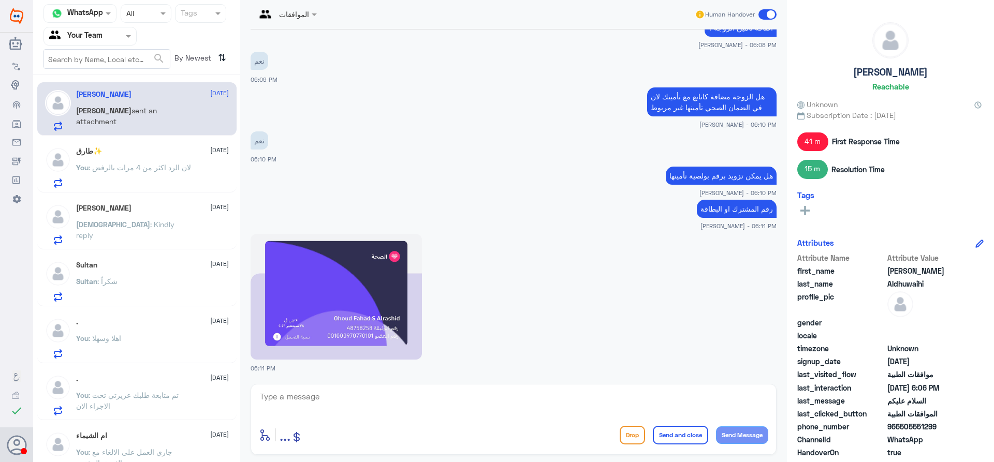
click at [427, 405] on textarea at bounding box center [513, 402] width 509 height 25
type textarea "تم اضافة تامينها"
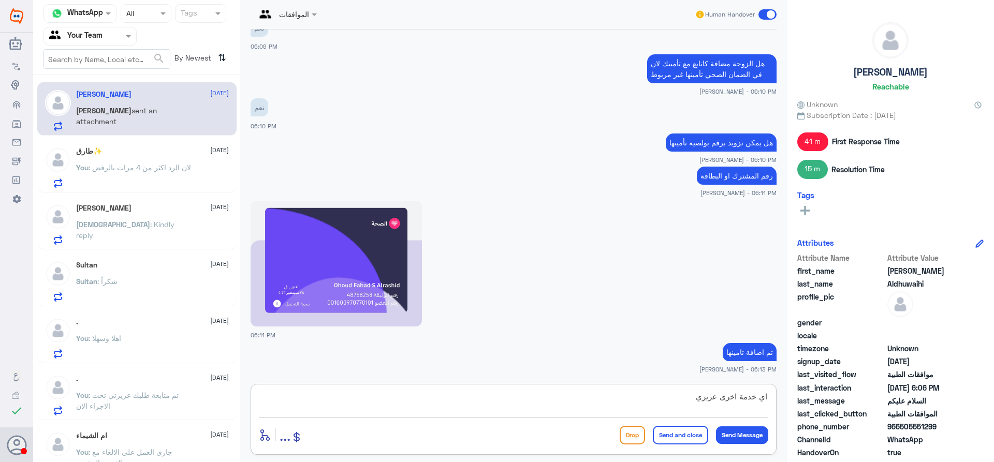
type textarea "اي خدمة اخرى عزيزي ؟"
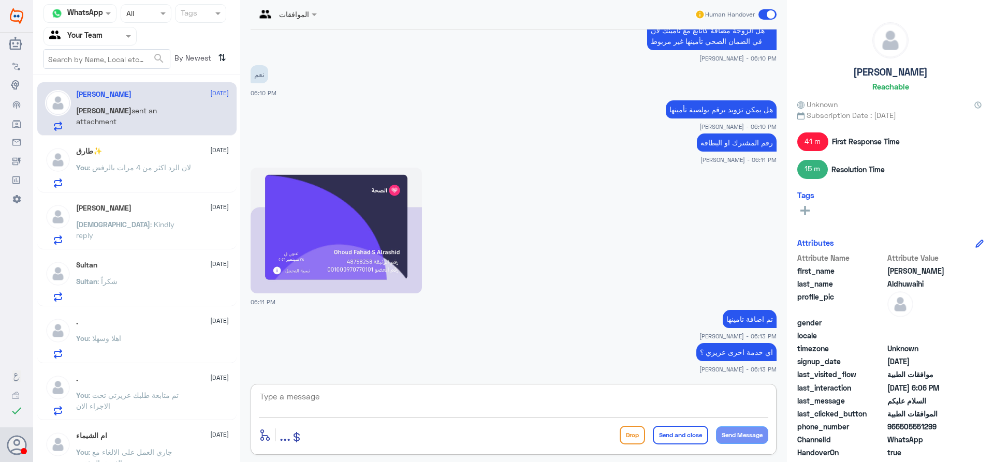
click at [765, 20] on div "Human Handover" at bounding box center [736, 14] width 82 height 19
click at [765, 17] on span at bounding box center [767, 14] width 18 height 10
click at [0, 0] on input "checkbox" at bounding box center [0, 0] width 0 height 0
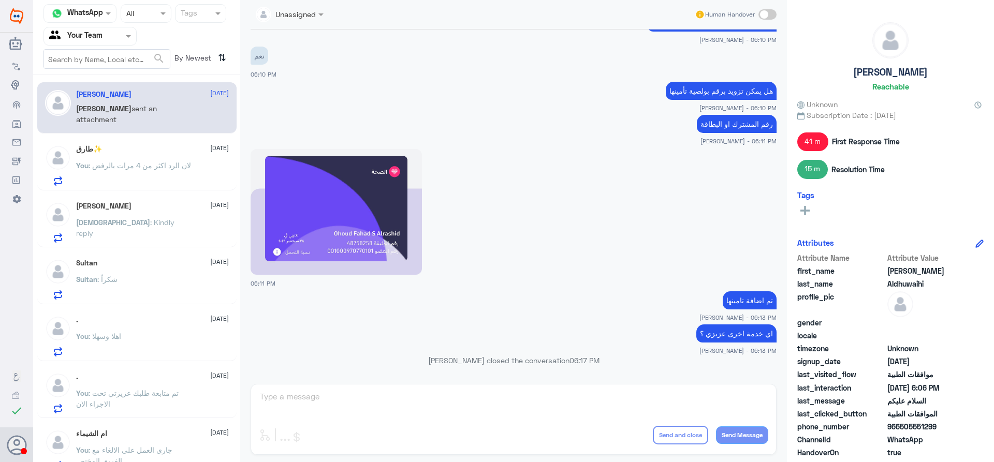
drag, startPoint x: 170, startPoint y: 208, endPoint x: 158, endPoint y: 232, distance: 27.1
click at [158, 232] on div "[PERSON_NAME] [DATE] Imama : Kindly reply" at bounding box center [152, 222] width 153 height 41
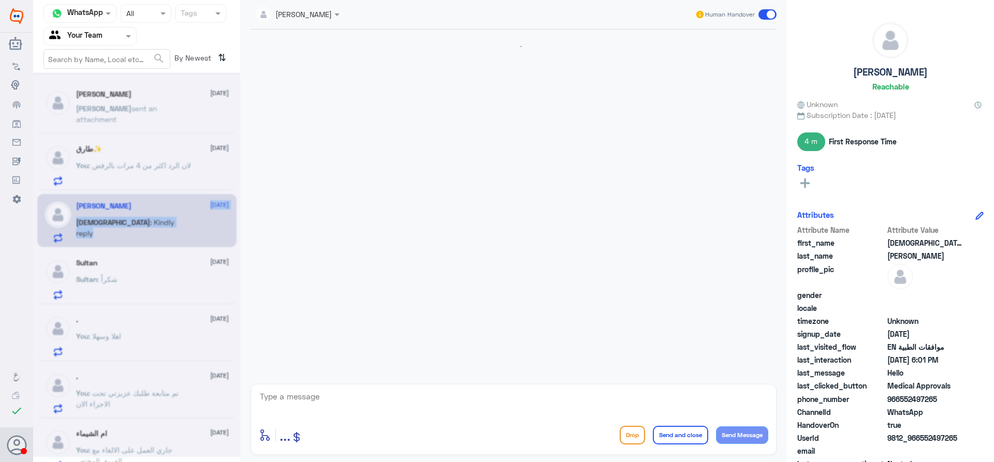
scroll to position [953, 0]
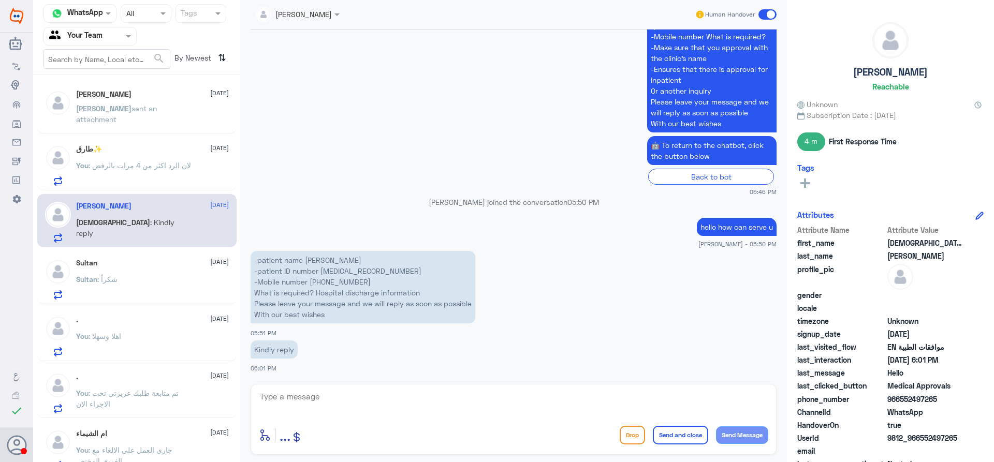
click at [161, 178] on p "You : لان الرد اكثر من 4 مرات بالرفض" at bounding box center [133, 173] width 115 height 26
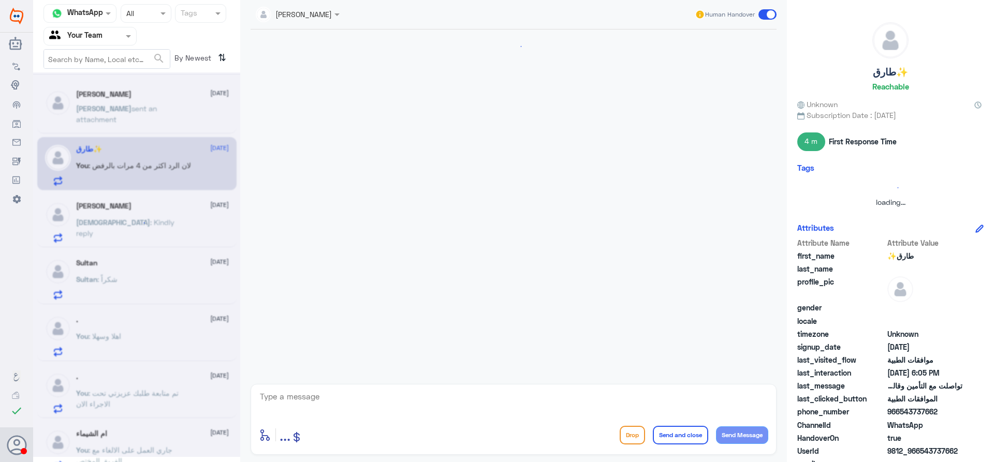
scroll to position [970, 0]
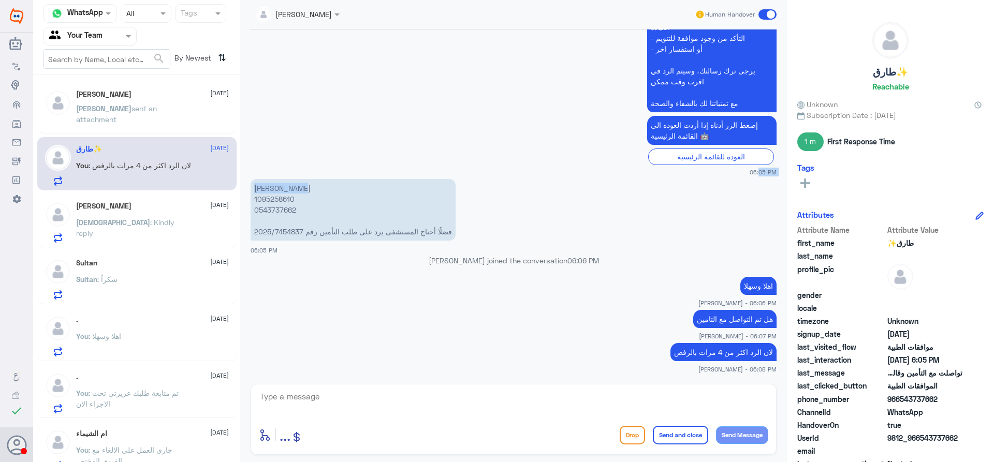
click at [388, 178] on div "[DATE] كلمت التأمين يقولون ما تحدث الطلب 02:34 PM مرحباً بك في مستشفيات دله سعد…" at bounding box center [513, 204] width 536 height 349
click at [109, 250] on div "[PERSON_NAME] [DATE] [PERSON_NAME] sent an attachment طارق✨ [DATE] You : لان ال…" at bounding box center [136, 272] width 207 height 387
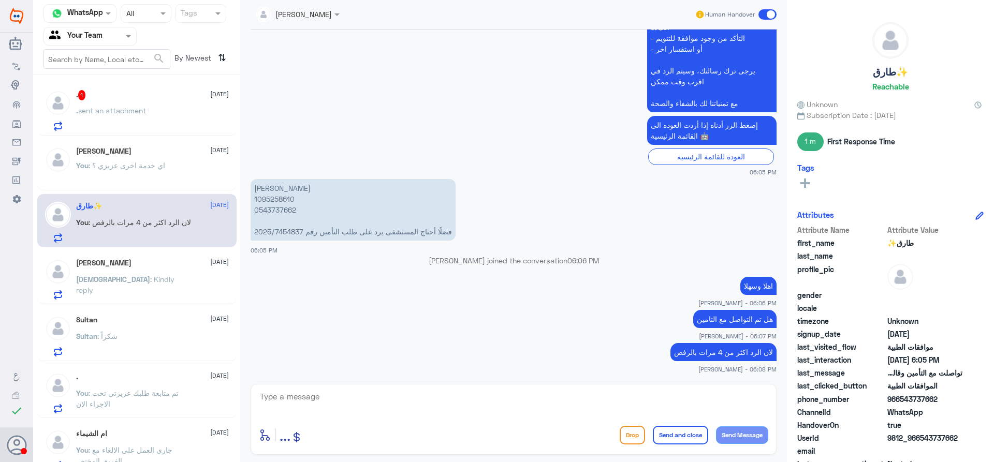
click at [121, 123] on p ". sent an attachment" at bounding box center [111, 118] width 70 height 26
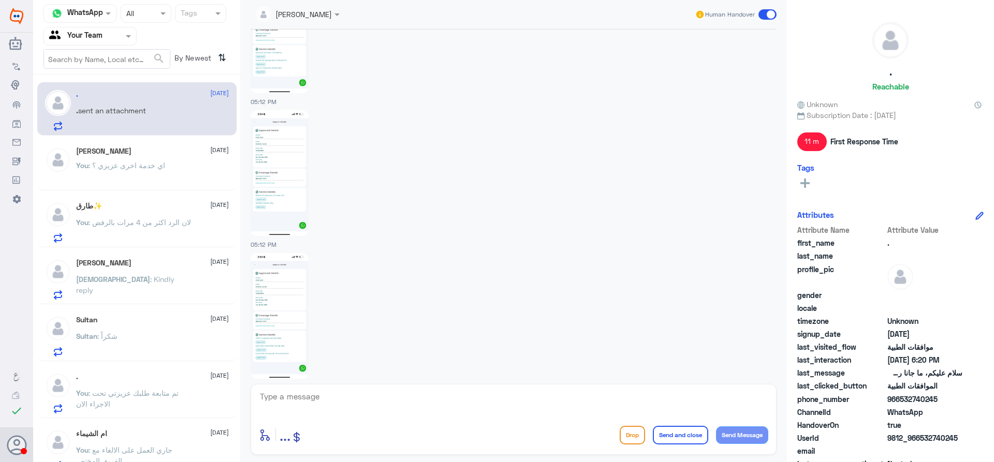
scroll to position [887, 0]
click at [289, 191] on img at bounding box center [280, 176] width 58 height 126
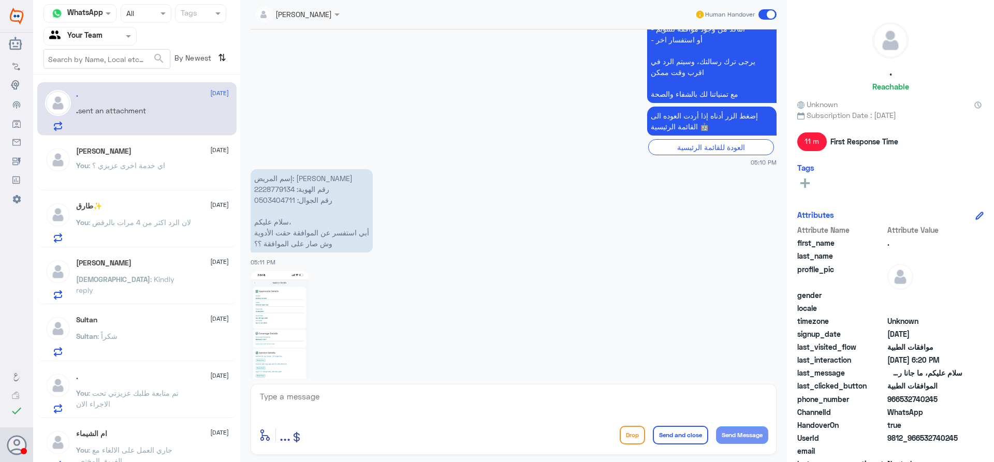
scroll to position [576, 0]
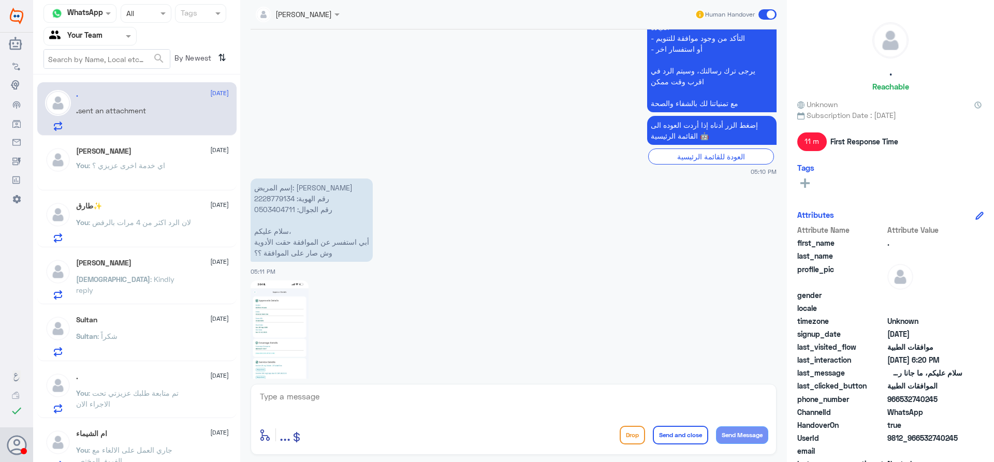
click at [276, 199] on p "إسم المريض: [PERSON_NAME] رقم الهوية: 2228779134 رقم الجوال: 0503404711 سلام عل…" at bounding box center [312, 220] width 122 height 83
copy p "2228779134"
click at [140, 230] on p "You : لان الرد اكثر من 4 مرات بالرفض" at bounding box center [133, 230] width 115 height 26
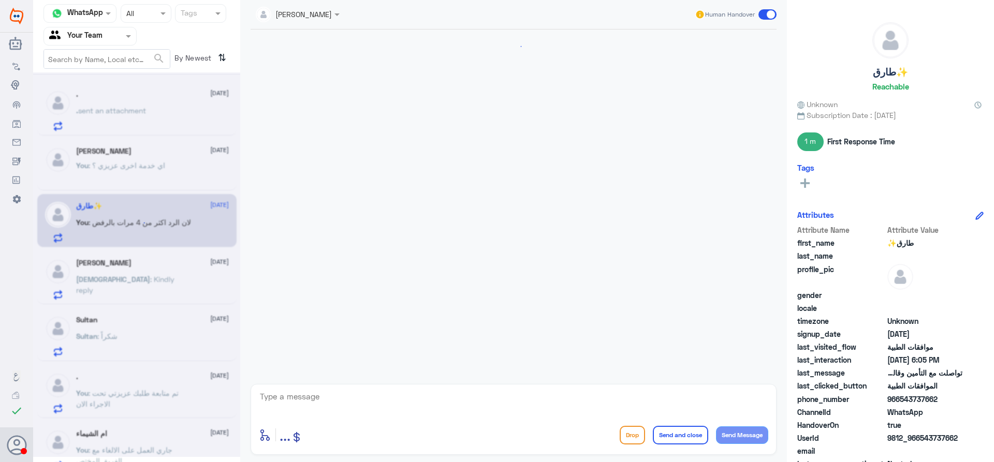
scroll to position [970, 0]
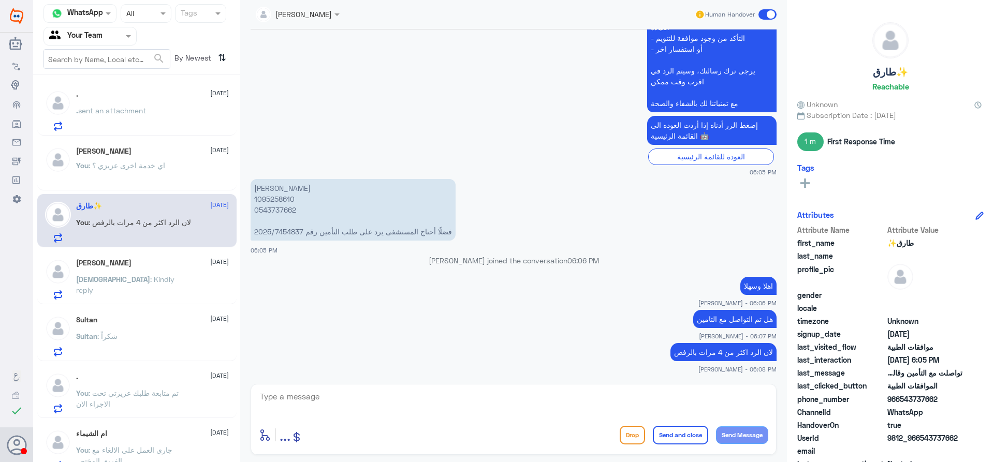
click at [133, 162] on div "[PERSON_NAME] [DATE] You : اي خدمة اخرى عزيزي ؟" at bounding box center [152, 166] width 153 height 39
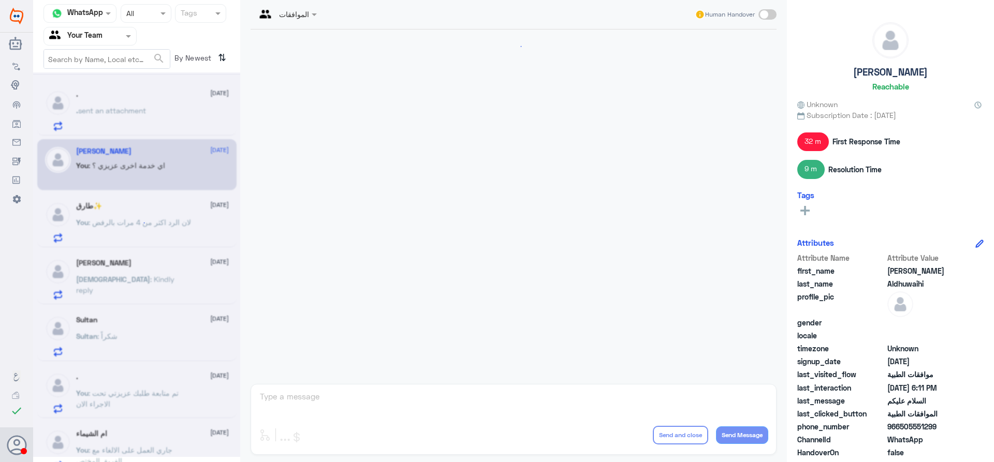
scroll to position [719, 0]
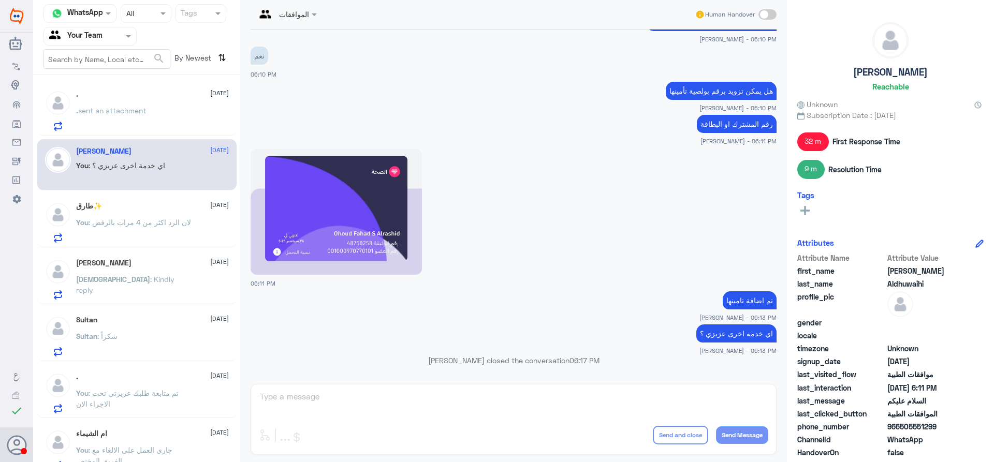
click at [181, 333] on div "Sultan [DATE] Sultan : شكراً" at bounding box center [152, 336] width 153 height 41
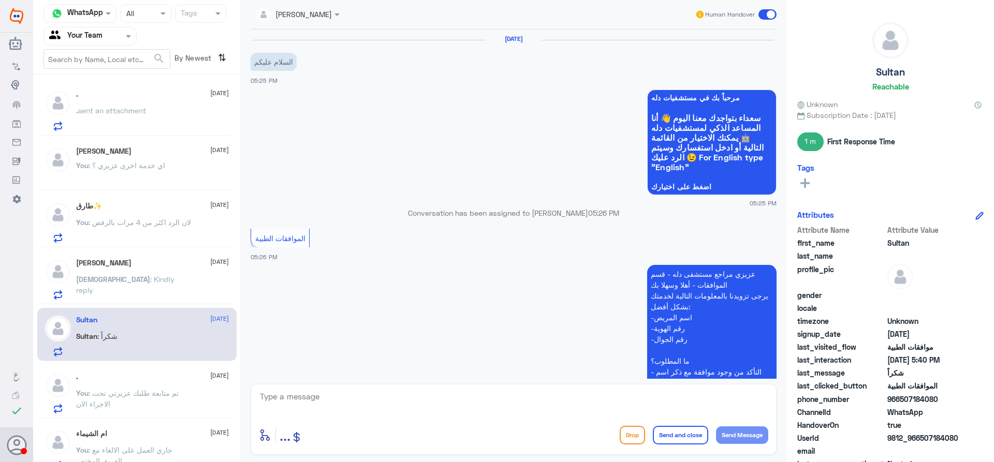
scroll to position [653, 0]
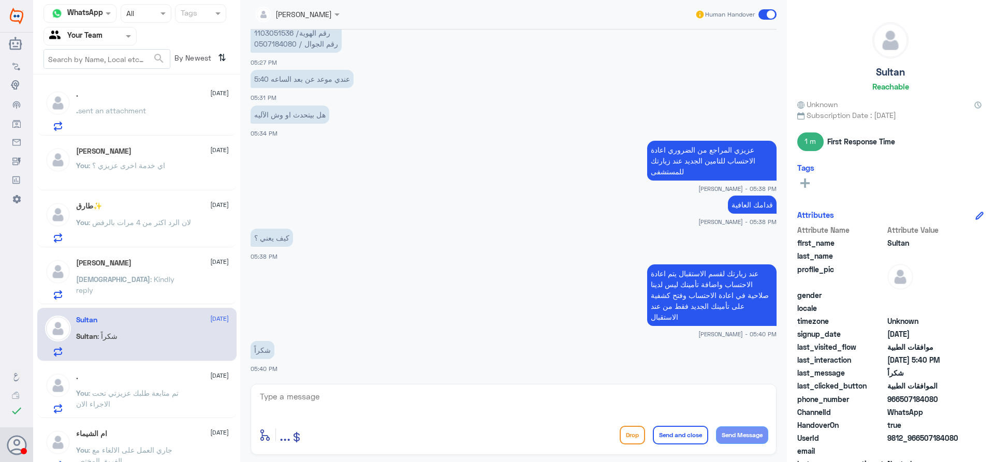
click at [134, 389] on span ": تم متابعة طلبك عزيزتي تحت الاجراء الان" at bounding box center [127, 399] width 102 height 20
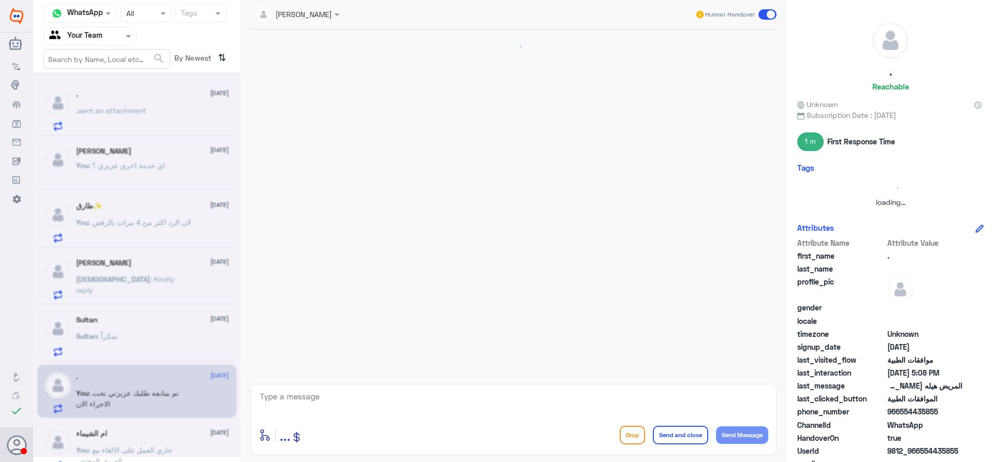
scroll to position [859, 0]
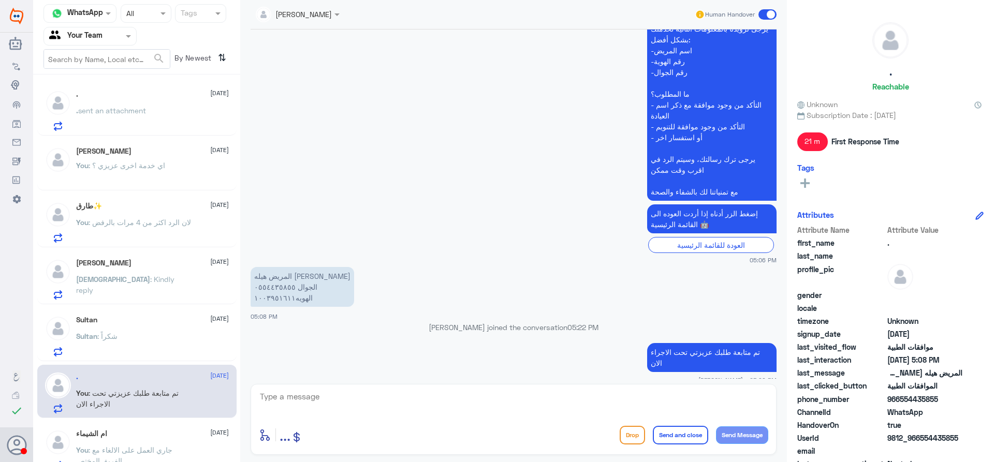
click at [140, 166] on span ": اي خدمة اخرى عزيزي ؟" at bounding box center [127, 165] width 77 height 9
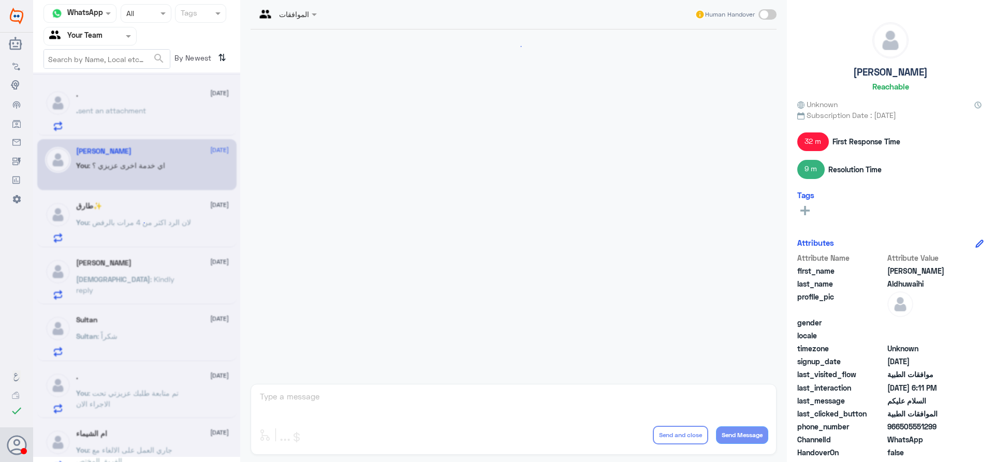
scroll to position [719, 0]
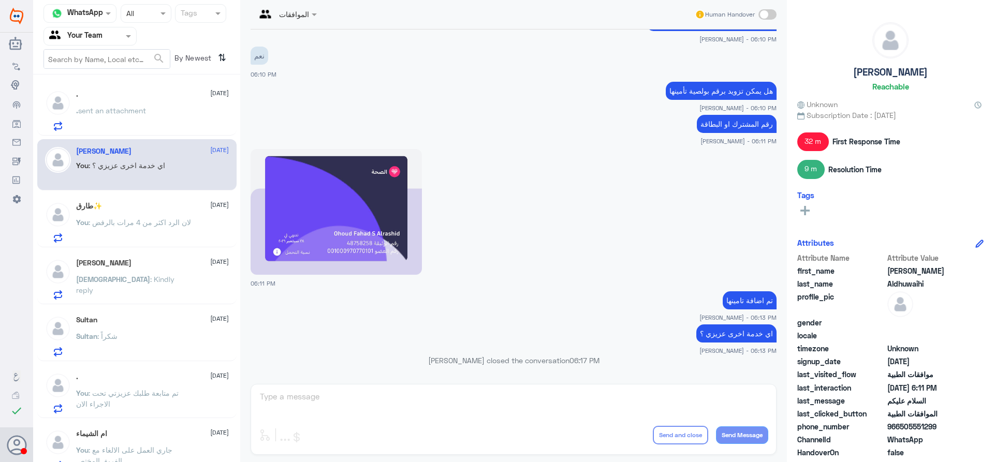
click at [152, 237] on p "You : لان الرد اكثر من 4 مرات بالرفض" at bounding box center [133, 230] width 115 height 26
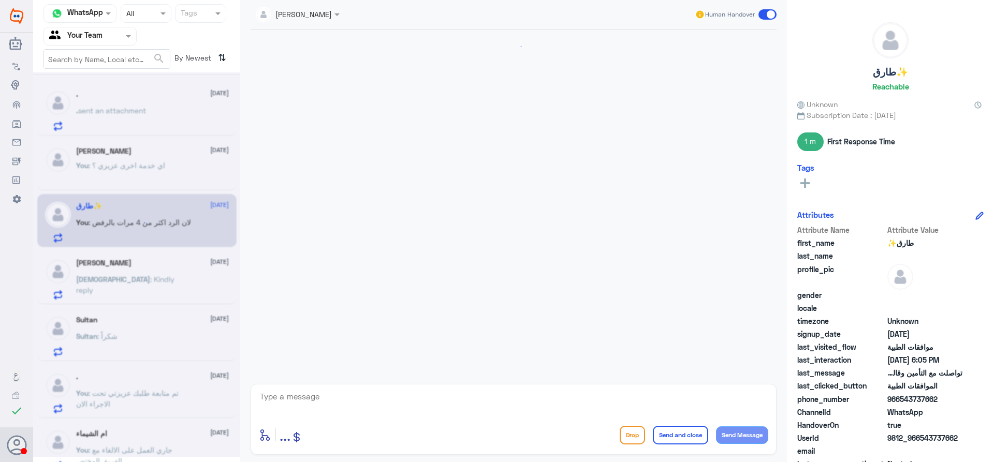
scroll to position [970, 0]
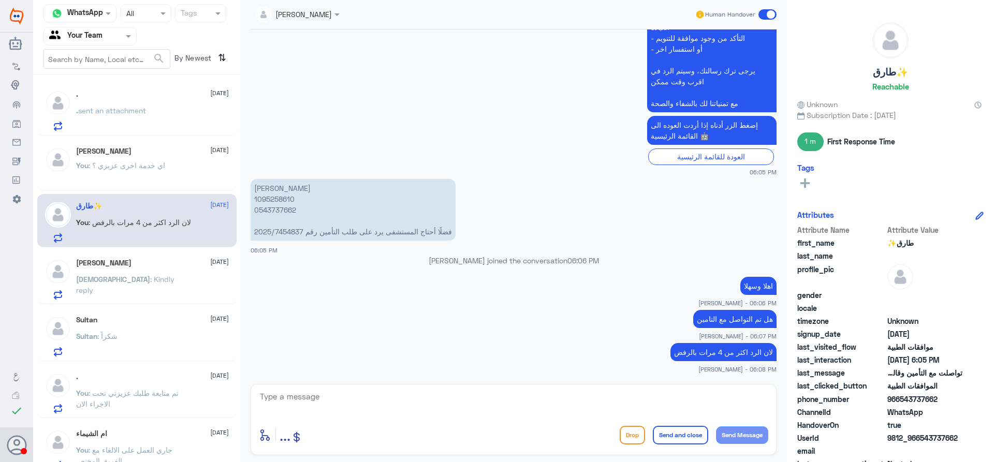
click at [170, 292] on div "[DEMOGRAPHIC_DATA] : Kindly reply" at bounding box center [152, 287] width 153 height 23
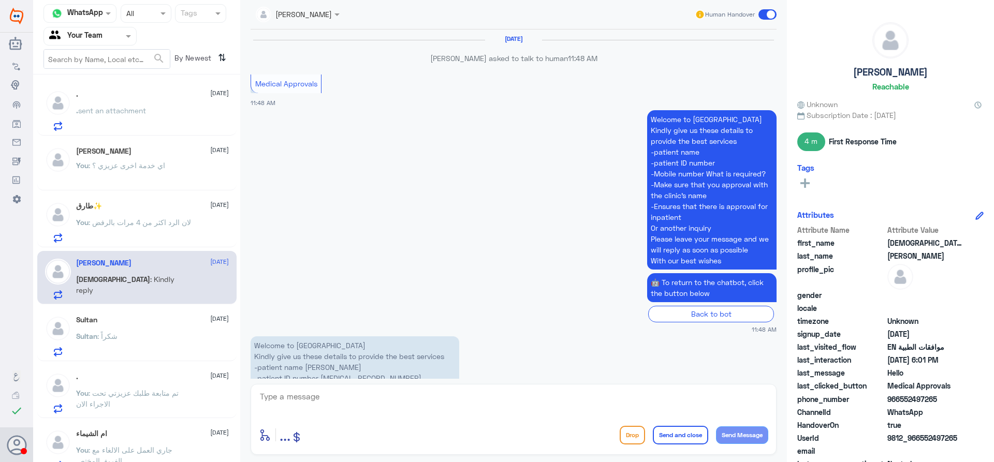
scroll to position [953, 0]
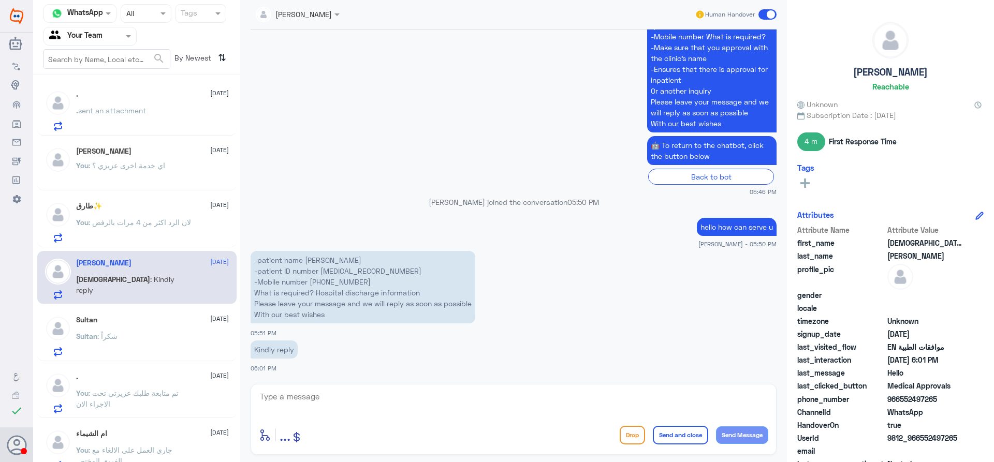
click at [138, 114] on span "sent an attachment" at bounding box center [112, 110] width 68 height 9
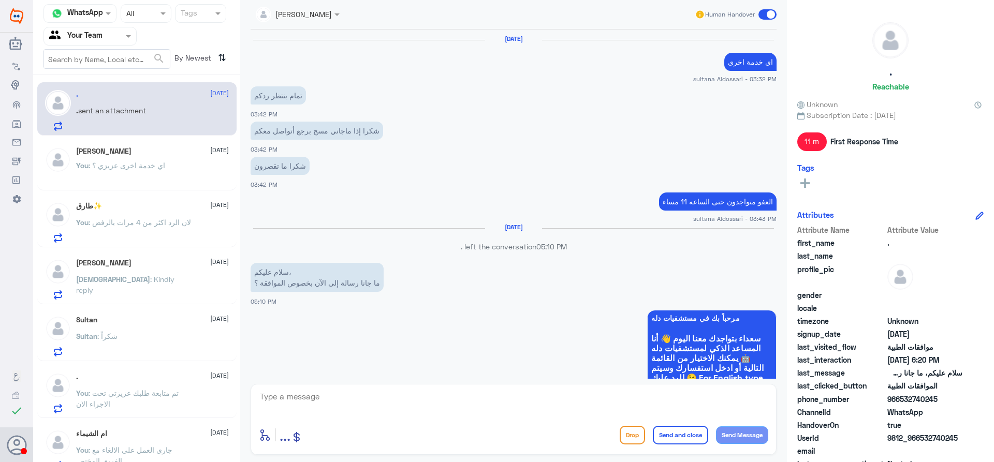
scroll to position [1042, 0]
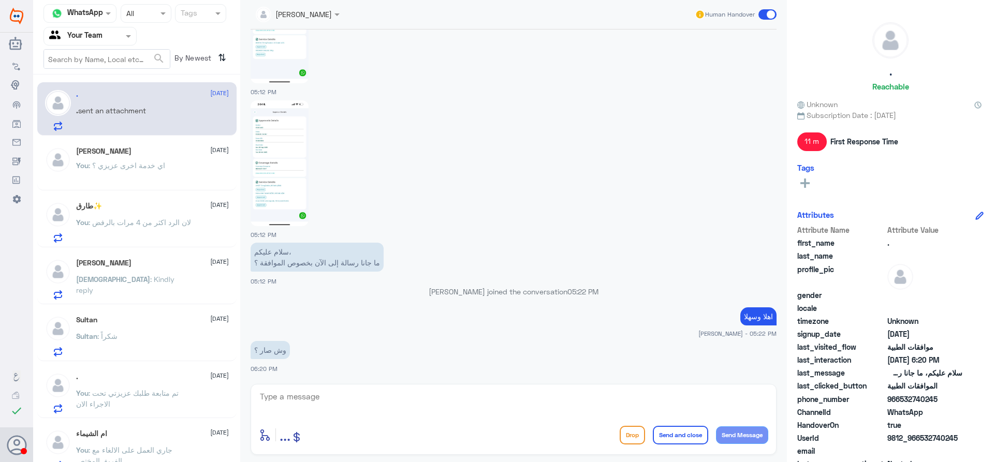
click at [136, 456] on p "You : جاري العمل على الالغاء مع الفريق المختص" at bounding box center [134, 458] width 116 height 26
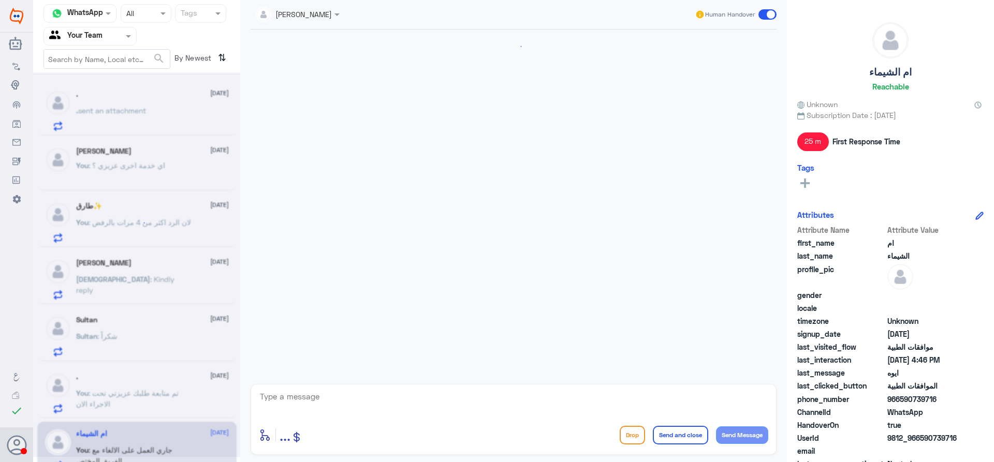
scroll to position [912, 0]
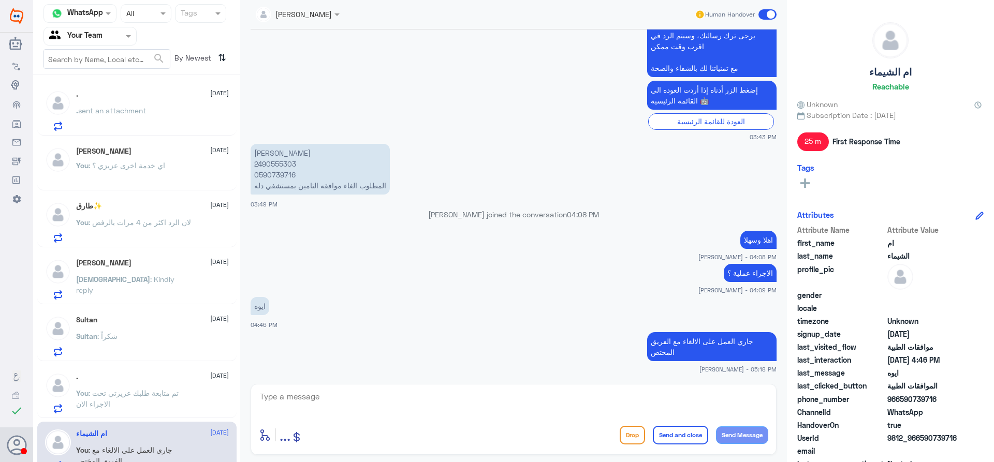
click at [160, 399] on p "You : تم متابعة طلبك عزيزتي تحت الاجراء الان" at bounding box center [134, 401] width 116 height 26
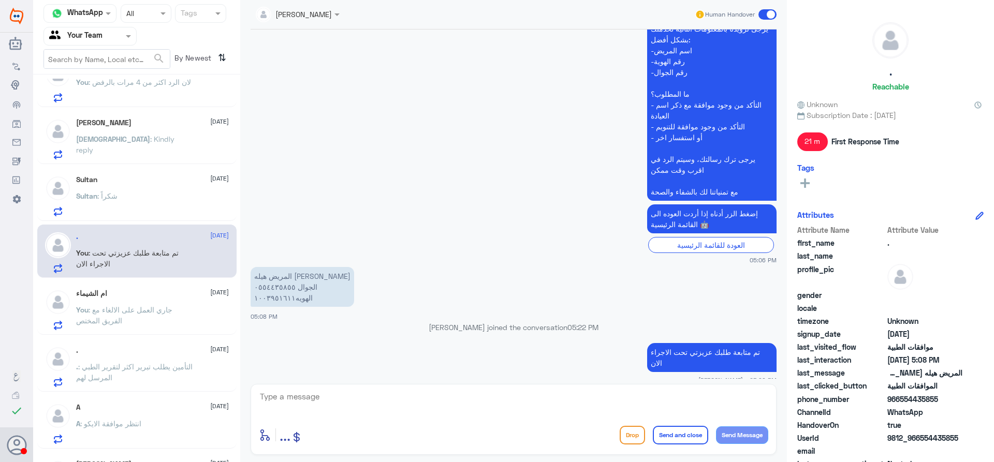
scroll to position [155, 0]
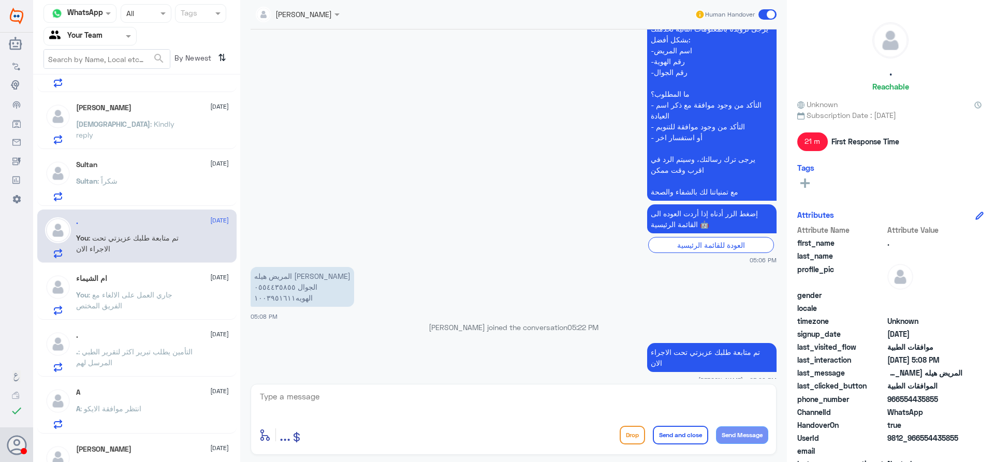
click at [143, 377] on div ". [DATE] . sent an attachment [PERSON_NAME] [DATE] You : اي خدمة اخرى عزيزي ؟ ط…" at bounding box center [136, 272] width 207 height 387
click at [146, 362] on p ". : التأمين يطلب تبرير اكثر لتقرير الطبي المرسل لهم" at bounding box center [134, 359] width 116 height 26
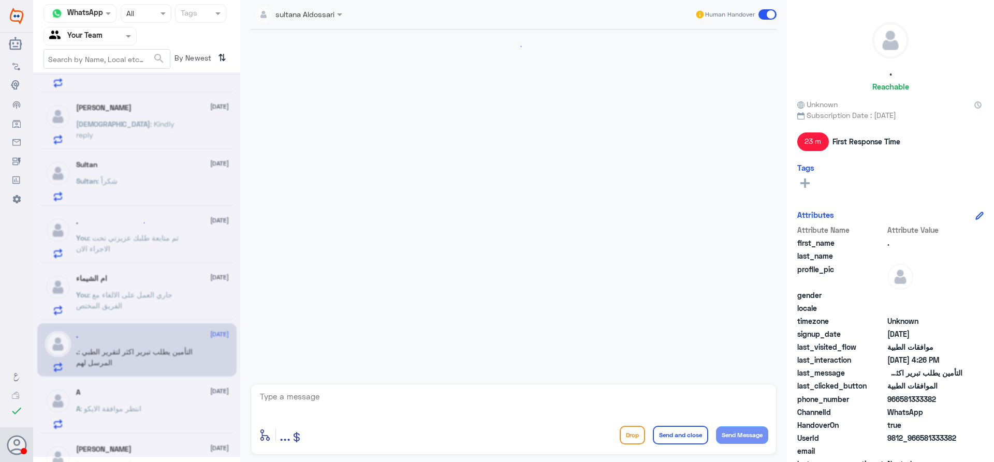
scroll to position [324, 0]
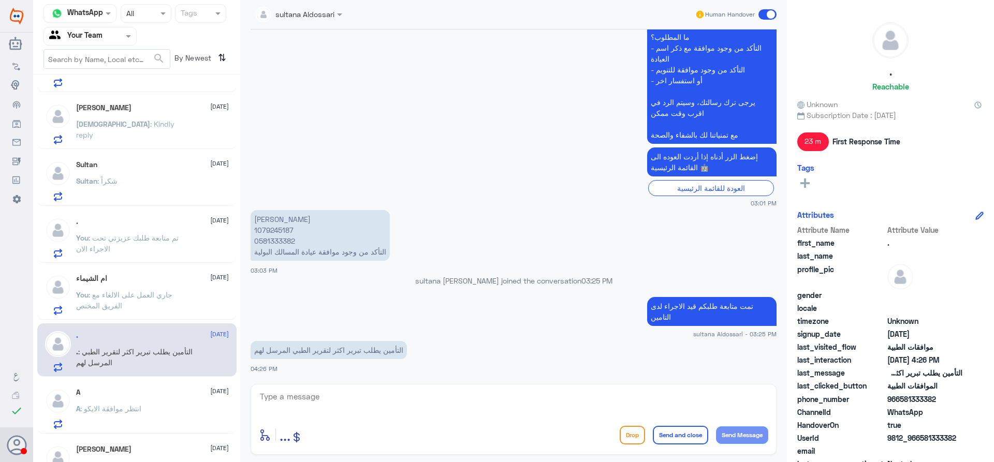
click at [119, 322] on div ". [DATE] . sent an attachment [PERSON_NAME] [DATE] You : اي خدمة اخرى عزيزي ؟ ط…" at bounding box center [136, 272] width 207 height 387
click at [121, 310] on span ": جاري العمل على الالغاء مع الفريق المختص" at bounding box center [124, 300] width 96 height 20
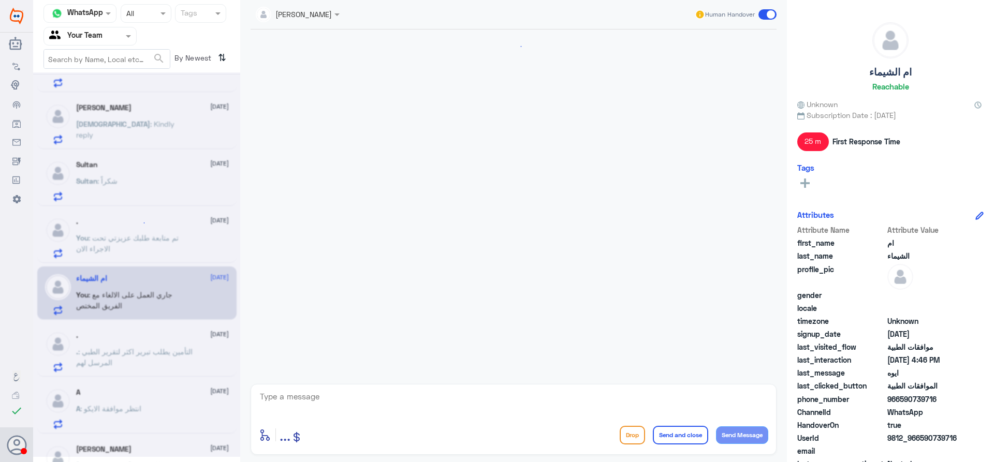
scroll to position [912, 0]
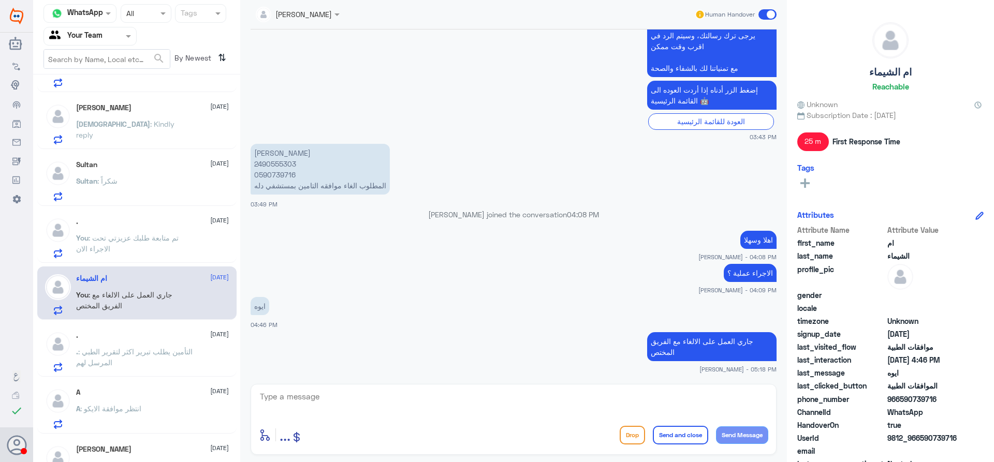
click at [119, 251] on p "You : تم متابعة طلبك عزيزتي تحت الاجراء الان" at bounding box center [134, 245] width 116 height 26
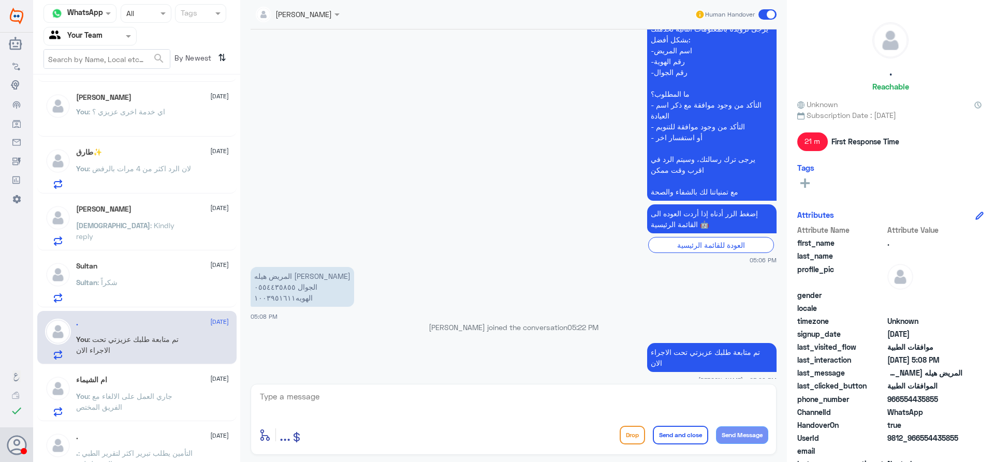
scroll to position [52, 0]
click at [126, 305] on div "Sultan [DATE] Sultan : شكراً" at bounding box center [136, 282] width 199 height 53
click at [139, 289] on div "Sultan : شكراً" at bounding box center [152, 293] width 153 height 23
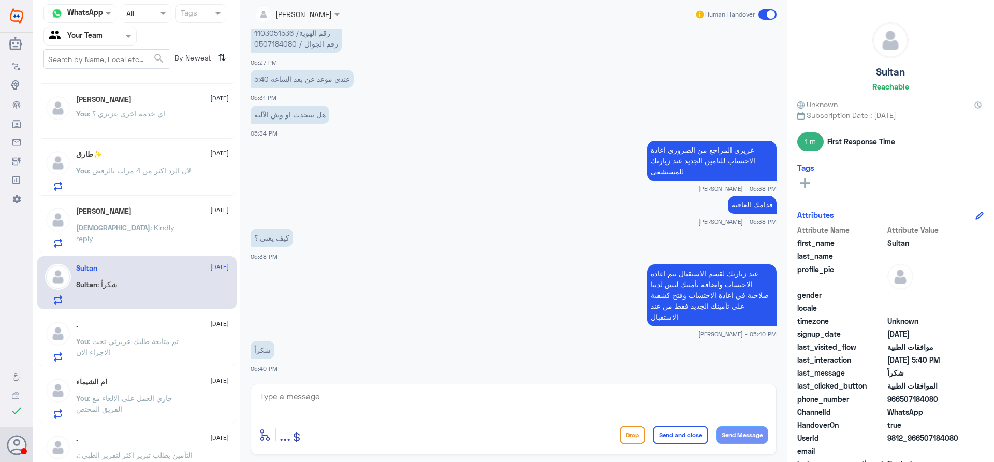
click at [168, 218] on div "[PERSON_NAME] [DATE] Imama : Kindly reply" at bounding box center [152, 227] width 153 height 41
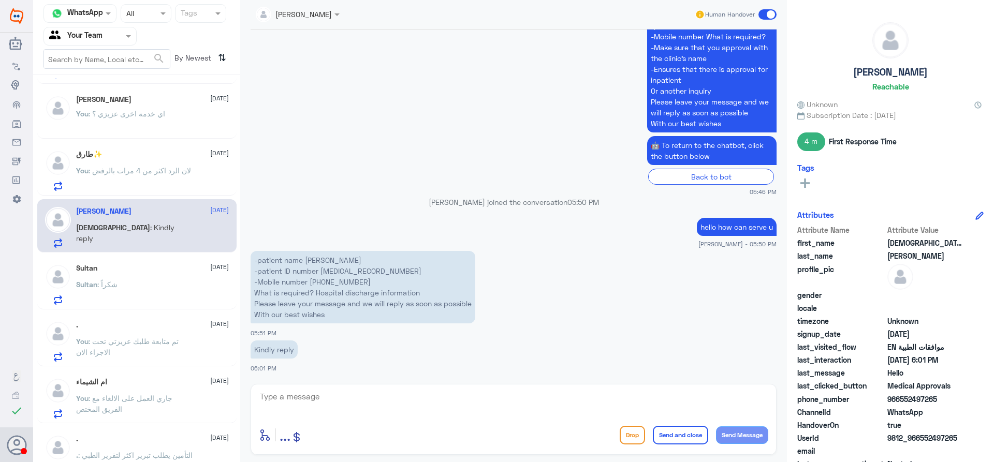
click at [155, 287] on div "Sultan : شكراً" at bounding box center [152, 293] width 153 height 23
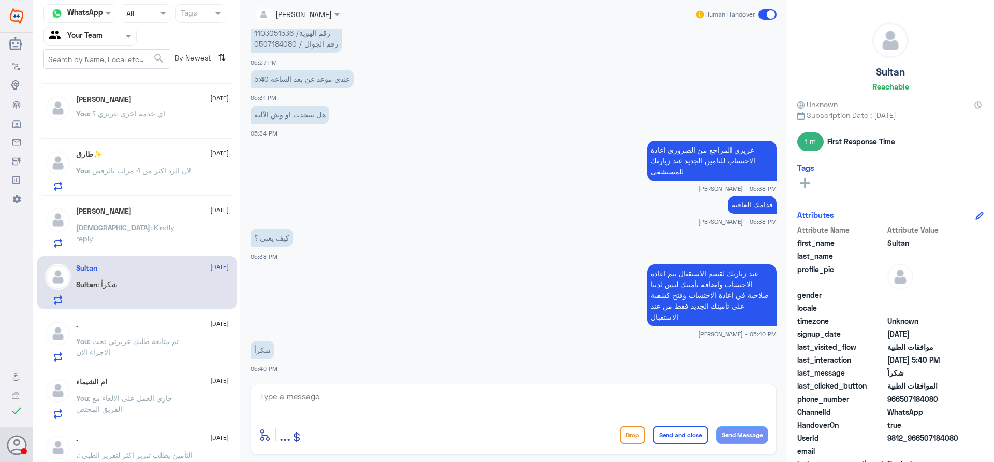
click at [765, 8] on div "Human Handover" at bounding box center [736, 14] width 82 height 19
click at [768, 13] on span at bounding box center [767, 14] width 18 height 10
click at [0, 0] on input "checkbox" at bounding box center [0, 0] width 0 height 0
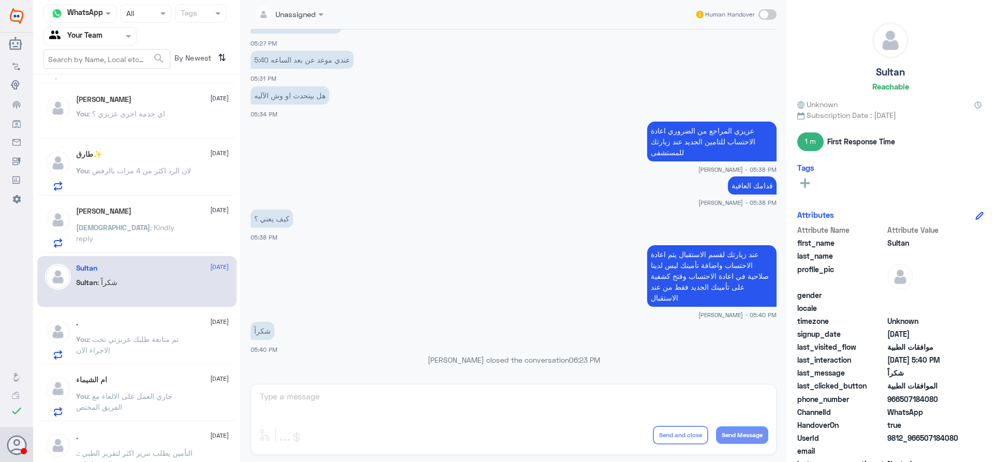
click at [130, 231] on span ": Kindly reply" at bounding box center [125, 233] width 98 height 20
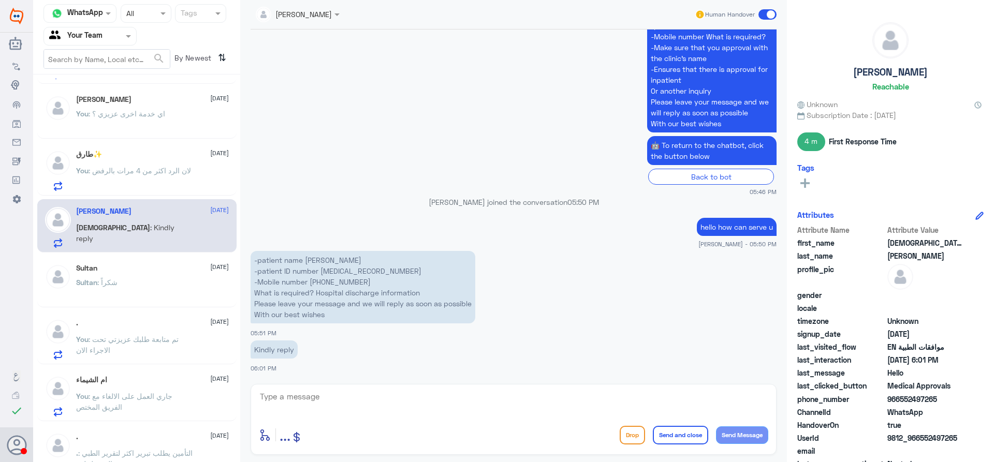
click at [162, 184] on p "You : لان الرد اكثر من 4 مرات بالرفض" at bounding box center [133, 178] width 115 height 26
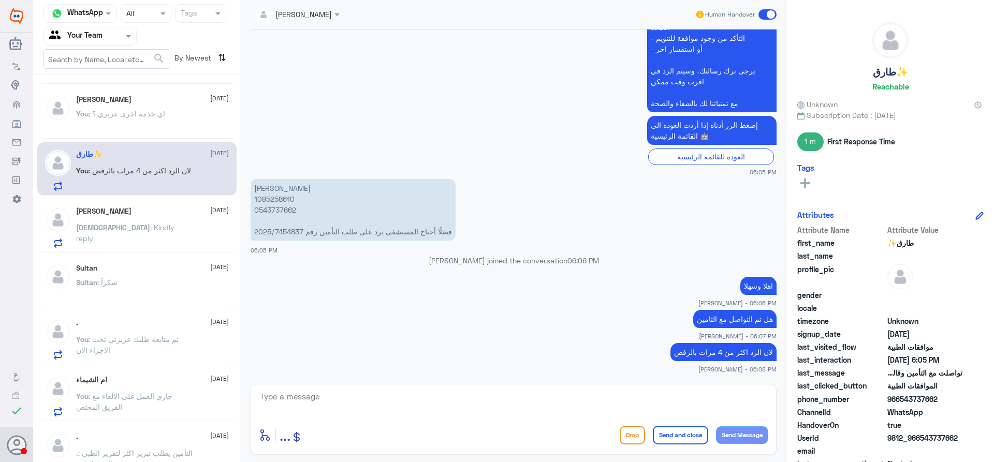
drag, startPoint x: 355, startPoint y: 394, endPoint x: 382, endPoint y: 409, distance: 30.6
click at [371, 406] on textarea at bounding box center [513, 402] width 509 height 25
type textarea "[PERSON_NAME] ارسال ايميل لهم"
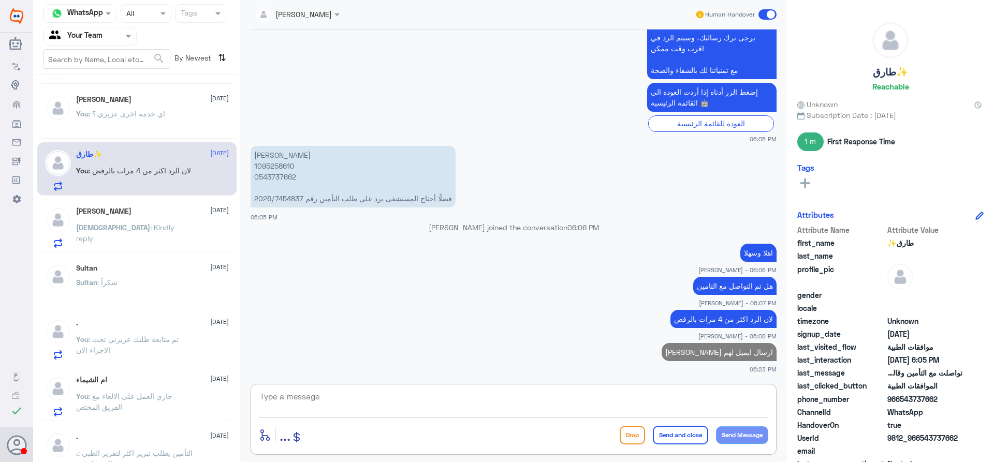
click at [275, 160] on p "[PERSON_NAME] 1095258610 0543737662 فضلًا أحتاج المستشفى يرد على طلب التأمين رق…" at bounding box center [353, 177] width 205 height 62
click at [274, 165] on p "[PERSON_NAME] 1095258610 0543737662 فضلًا أحتاج المستشفى يرد على طلب التأمين رق…" at bounding box center [353, 177] width 205 height 62
copy p "1095258610"
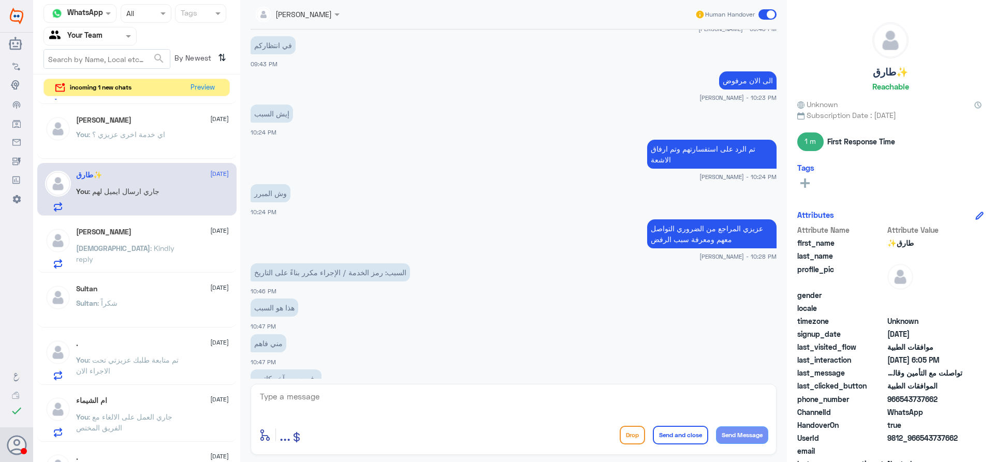
scroll to position [828, 0]
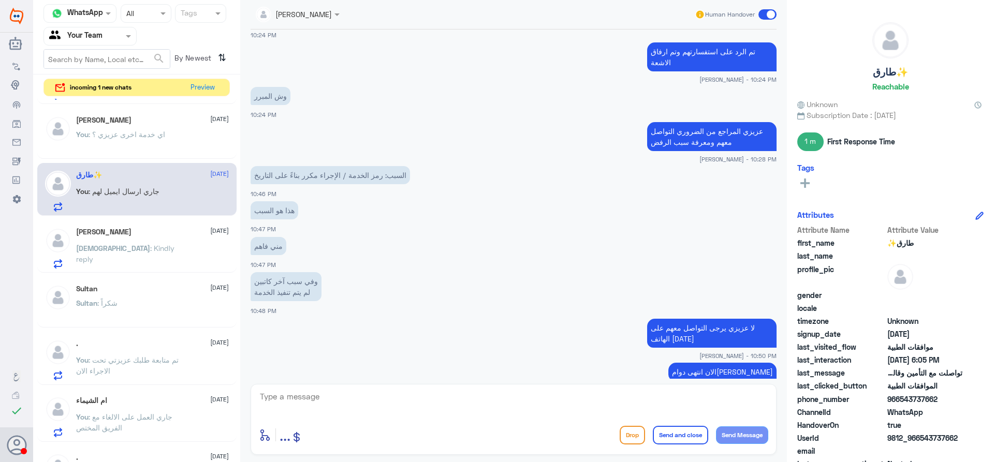
click at [156, 140] on p "You : اي خدمة اخرى عزيزي ؟" at bounding box center [120, 142] width 89 height 26
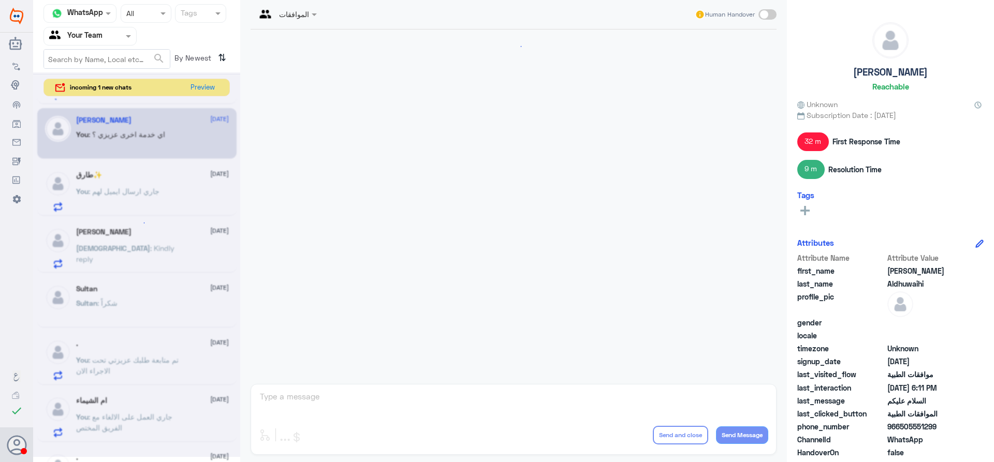
scroll to position [719, 0]
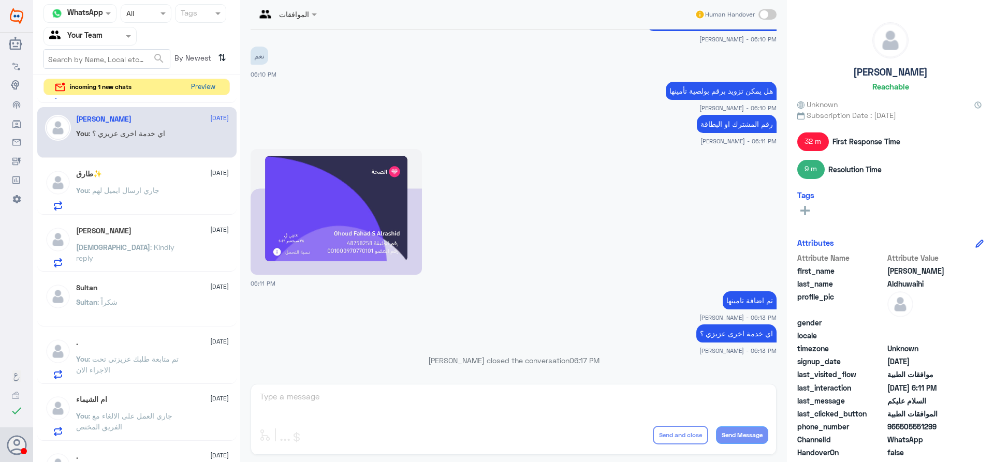
click at [209, 91] on button "Preview" at bounding box center [203, 87] width 32 height 16
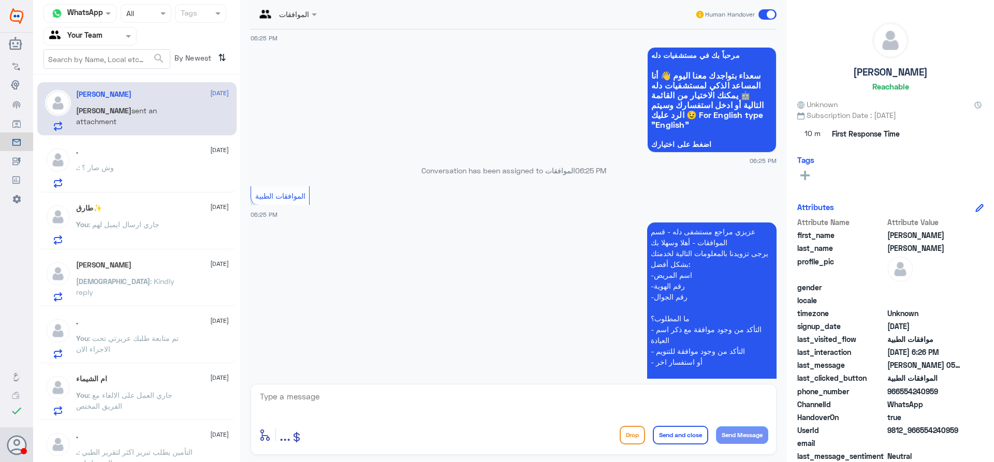
scroll to position [215, 0]
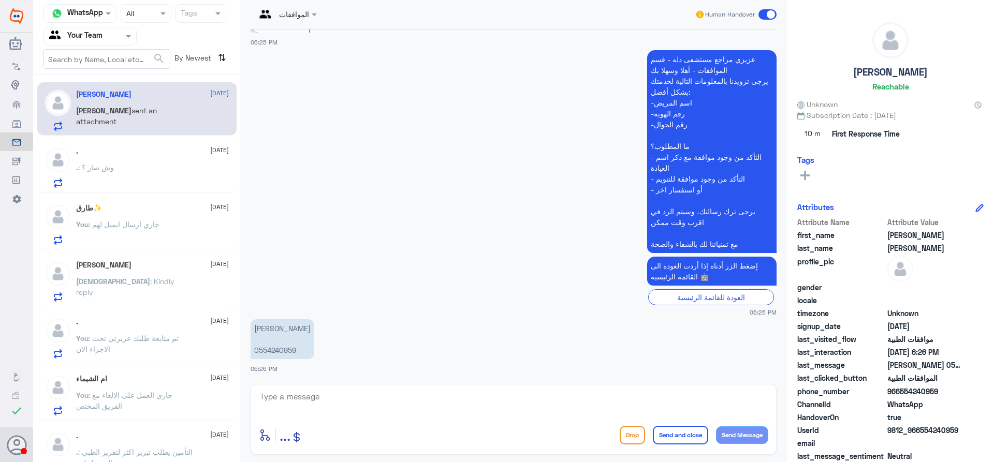
click at [389, 393] on textarea at bounding box center [513, 402] width 509 height 25
type textarea "وعليكم السلام"
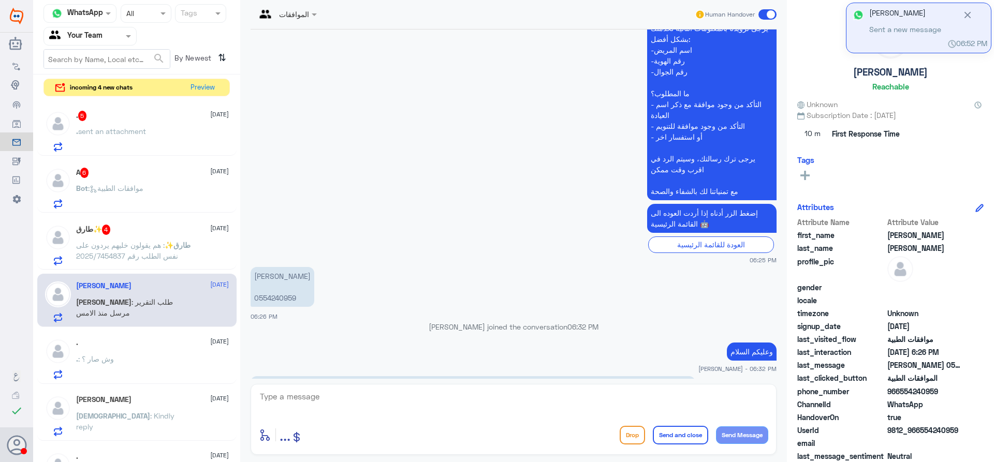
scroll to position [330, 0]
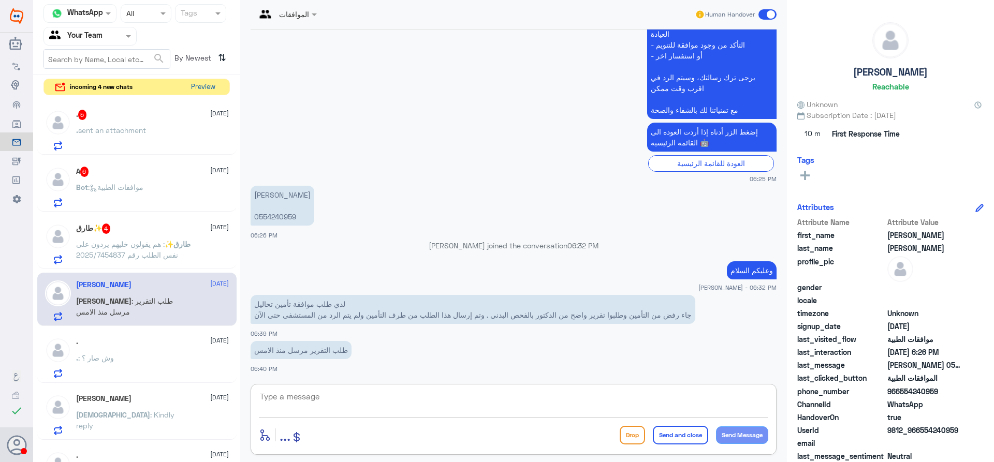
click at [194, 85] on button "Preview" at bounding box center [203, 87] width 32 height 16
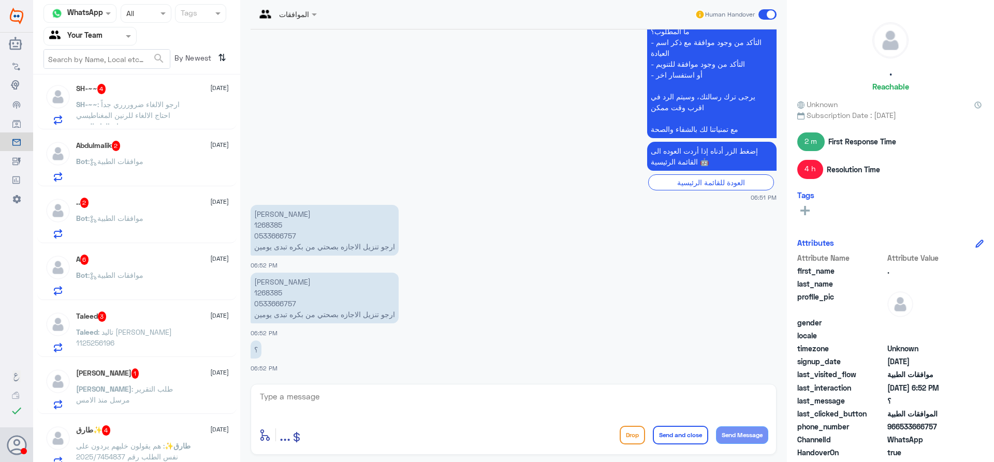
scroll to position [155, 0]
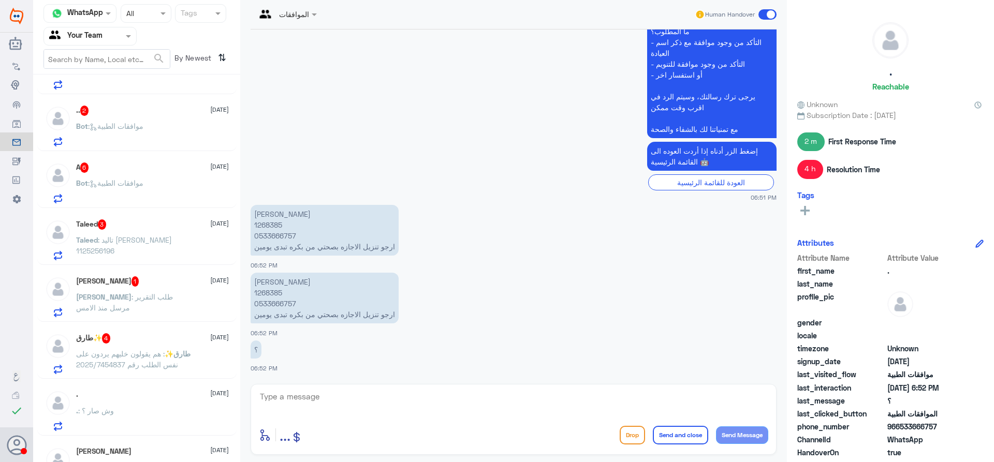
click at [190, 357] on p "طارق✨ : هم يقولون خليهم يردون على نفس الطلب رقم 2025/7454837" at bounding box center [134, 361] width 116 height 26
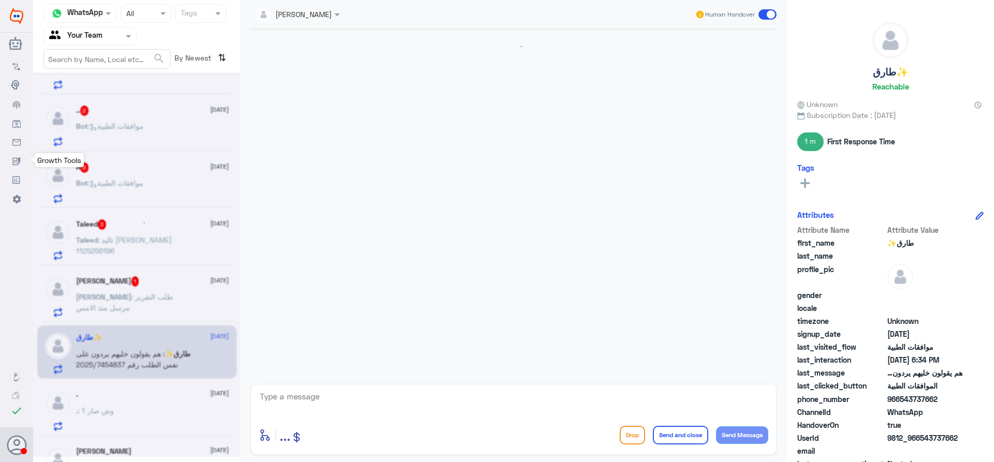
scroll to position [932, 0]
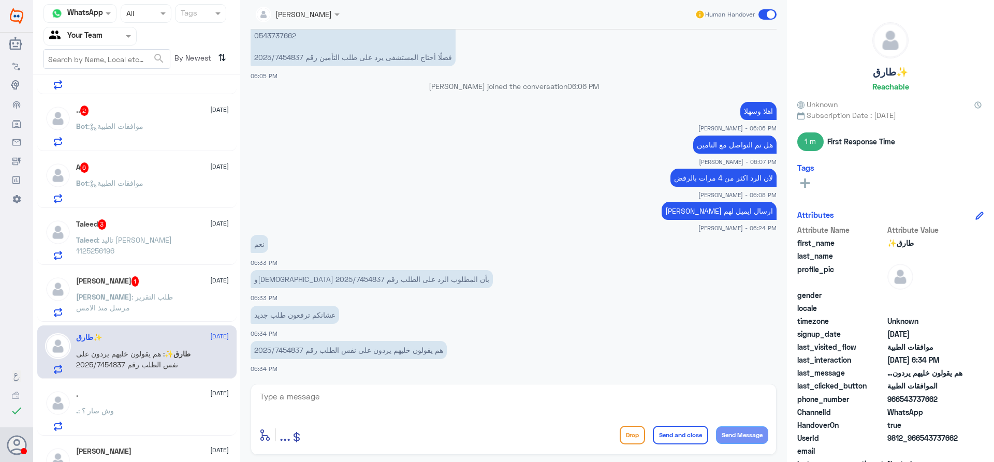
click at [202, 310] on div "[PERSON_NAME] : طلب التقرير مرسل منذ الامس" at bounding box center [152, 305] width 153 height 23
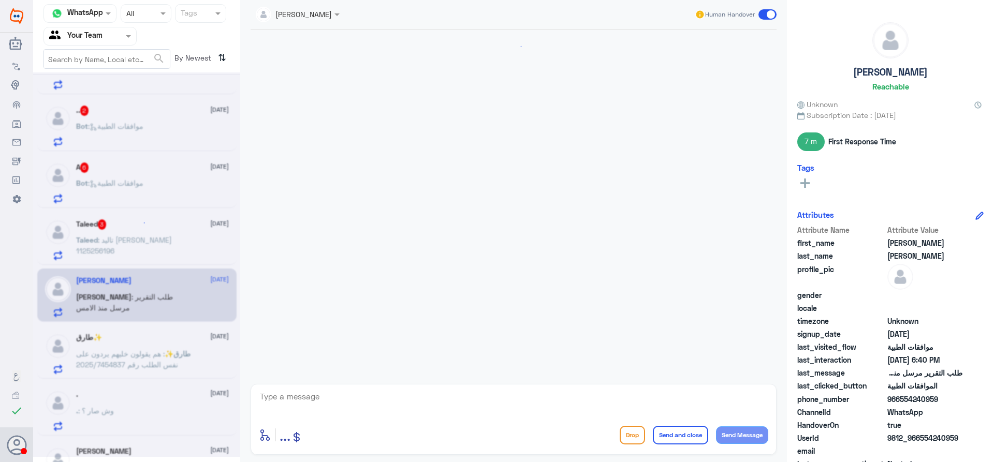
scroll to position [349, 0]
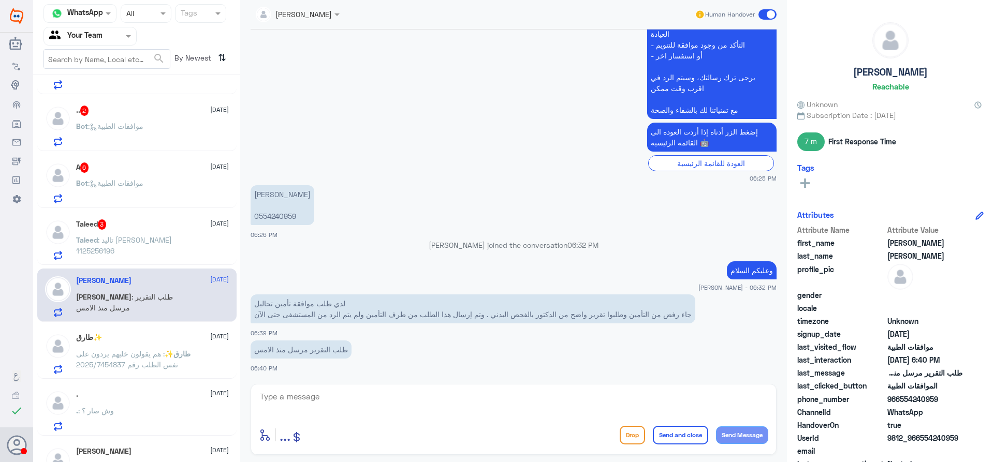
click at [165, 230] on div "Taleed 3 [DATE] Taleed : تاليد [PERSON_NAME] 1125256196" at bounding box center [152, 239] width 153 height 41
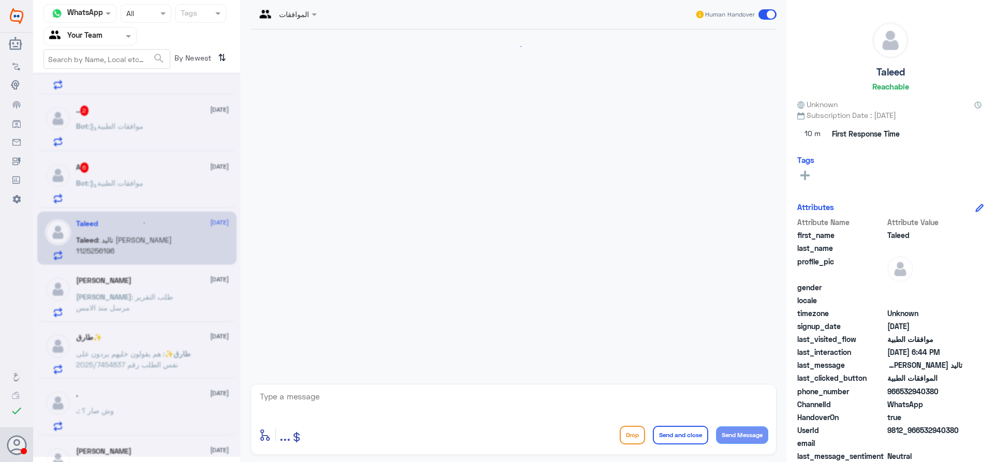
scroll to position [204, 0]
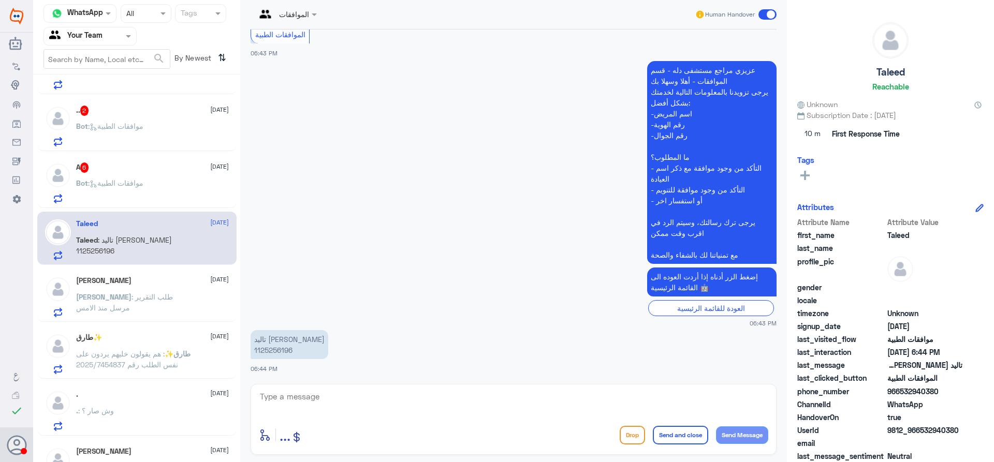
drag, startPoint x: 159, startPoint y: 162, endPoint x: 156, endPoint y: 171, distance: 9.5
click at [156, 170] on div "A 6 [DATE] Bot : موافقات الطبية" at bounding box center [136, 181] width 199 height 53
click at [150, 174] on div "A 6 [DATE] Bot : موافقات الطبية" at bounding box center [152, 183] width 153 height 41
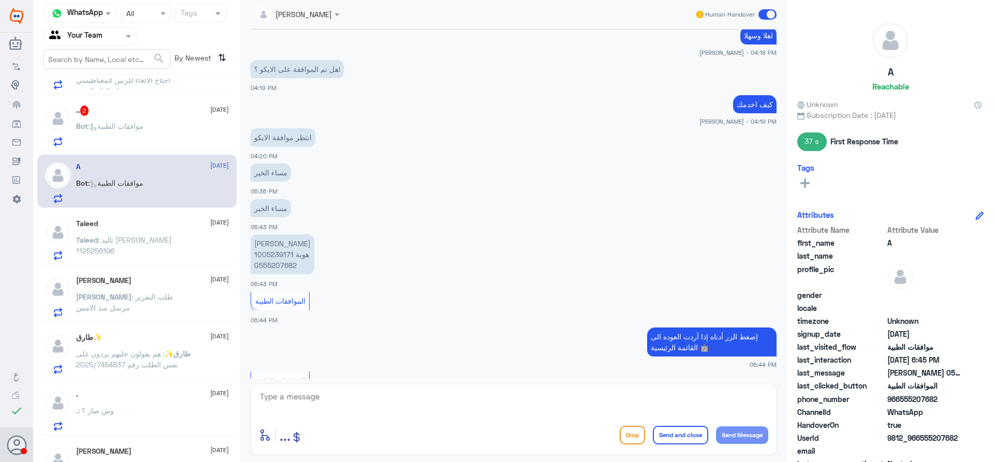
scroll to position [445, 0]
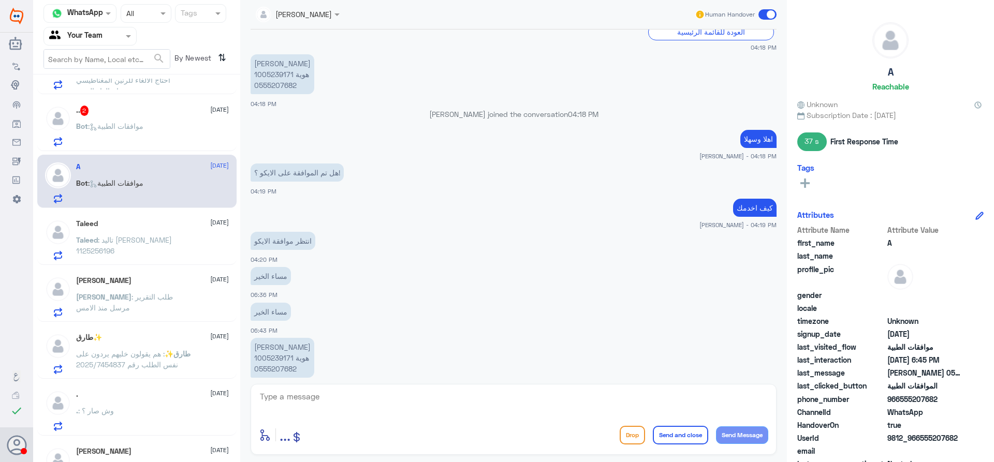
click at [171, 127] on div "Bot : موافقات الطبية" at bounding box center [152, 134] width 153 height 23
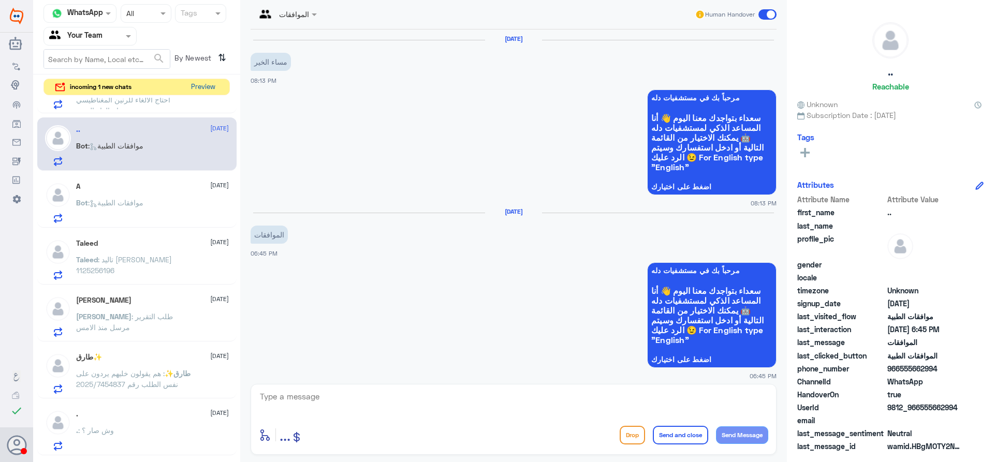
click at [214, 93] on button "Preview" at bounding box center [203, 87] width 32 height 16
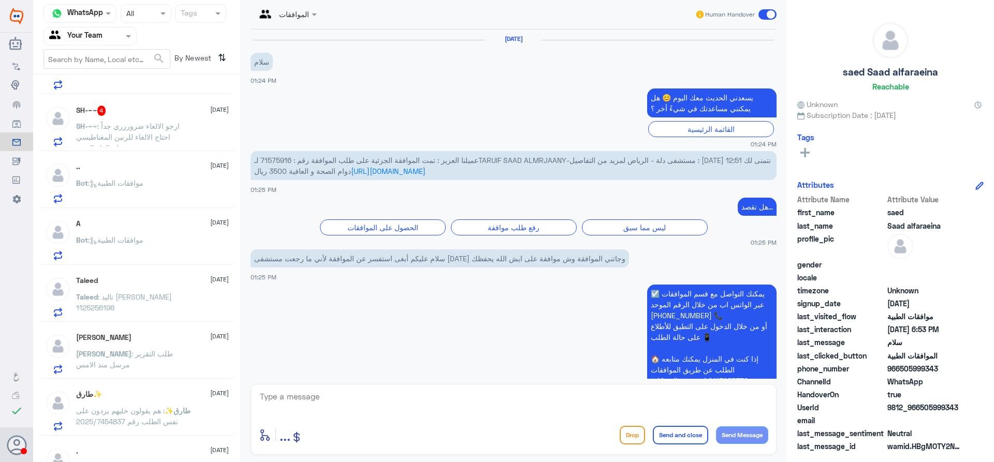
click at [118, 130] on span ": ارجو الالغاء ضروررري جداً احتاج الالغاء للرنين المغناطيسي ضروررري وهام الغاء …" at bounding box center [128, 137] width 104 height 31
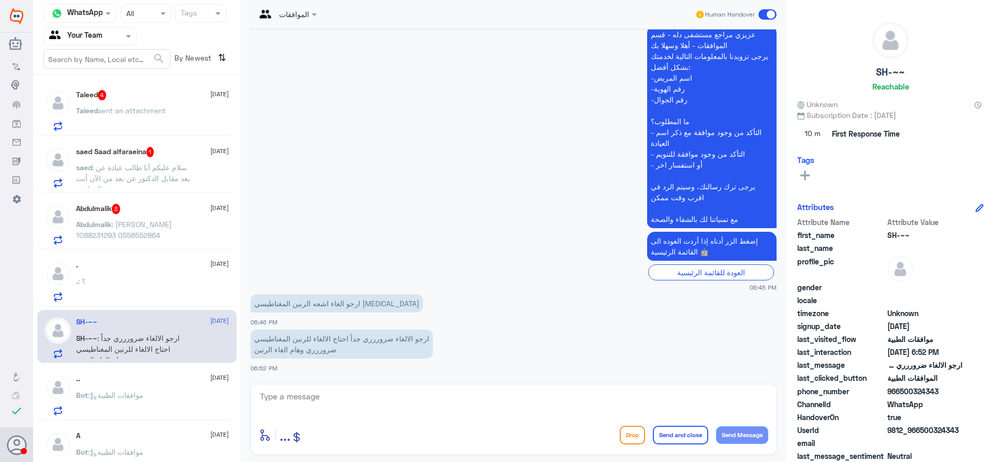
click at [161, 411] on div "Bot : موافقات الطبية" at bounding box center [152, 403] width 153 height 23
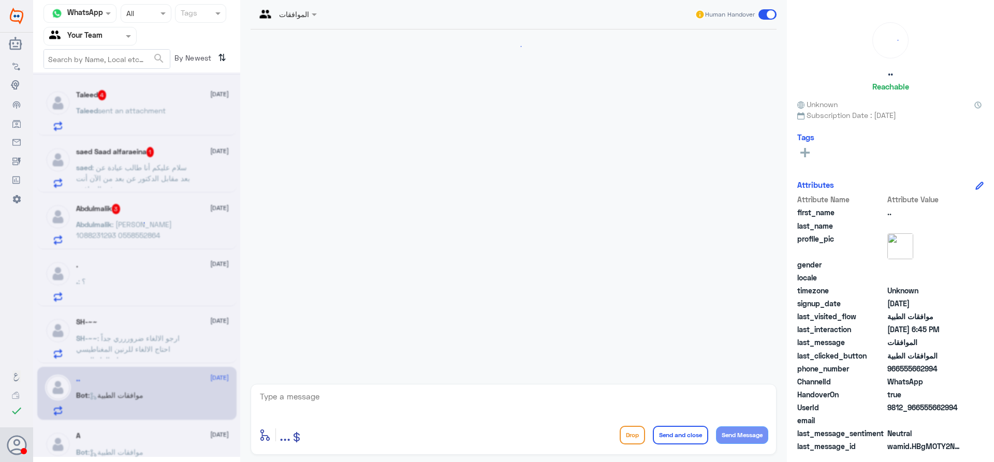
scroll to position [331, 0]
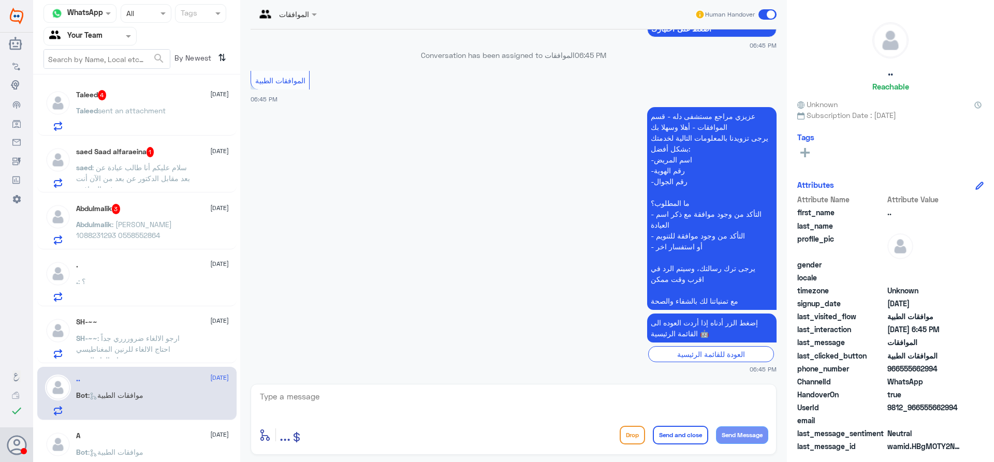
click at [170, 343] on span ": ارجو الالغاء ضروررري جداً احتاج الالغاء للرنين المغناطيسي ضروررري وهام الغاء …" at bounding box center [128, 349] width 104 height 31
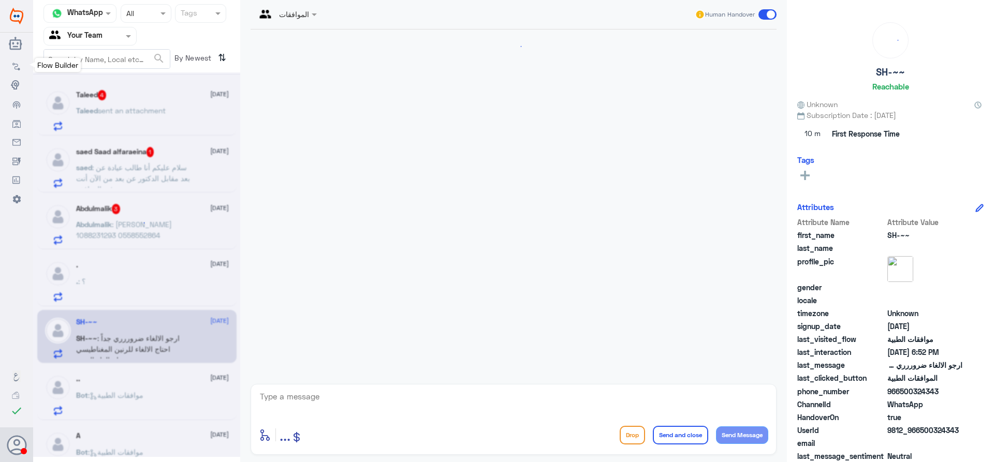
scroll to position [250, 0]
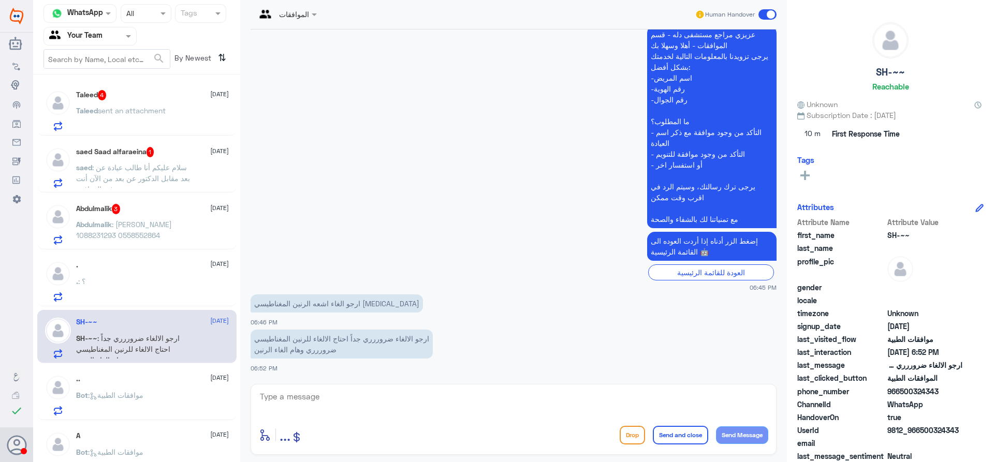
drag, startPoint x: 159, startPoint y: 306, endPoint x: 169, endPoint y: 299, distance: 12.6
click at [159, 305] on div "Taleed 4 [DATE] Taleed sent an attachment saed Saad alfaraeina 1 [DATE] saed : …" at bounding box center [136, 272] width 207 height 387
click at [182, 416] on div "Bot : موافقات الطبية" at bounding box center [152, 403] width 153 height 23
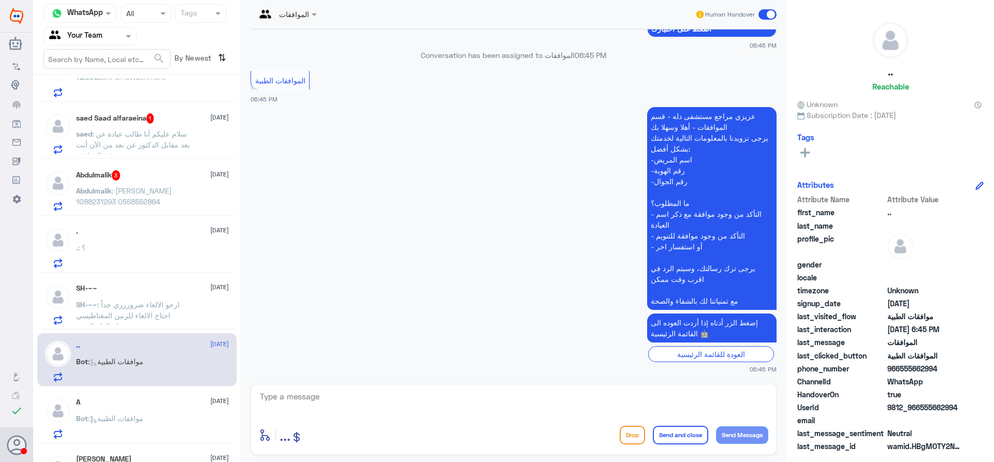
scroll to position [52, 0]
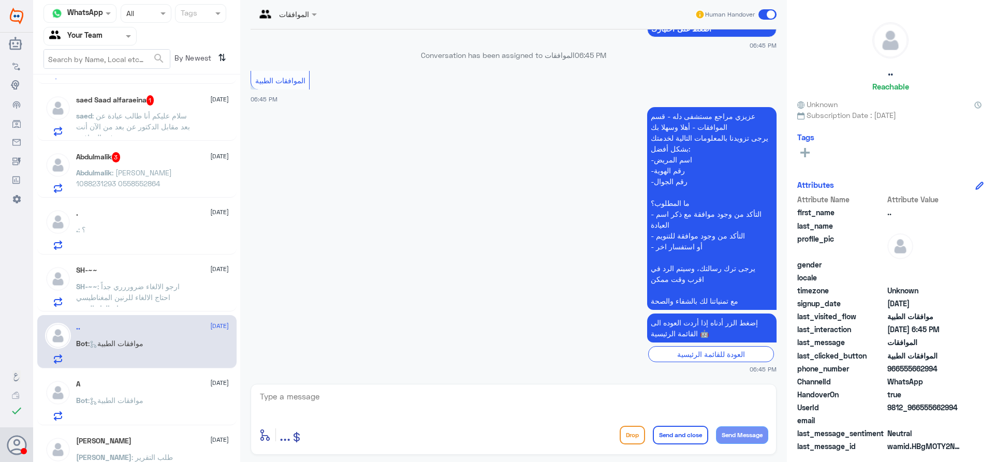
click at [145, 420] on div "Taleed 4 [DATE] Taleed sent an attachment saed Saad alfaraeina 1 [DATE] saed : …" at bounding box center [136, 272] width 207 height 387
click at [172, 384] on div "A [DATE]" at bounding box center [152, 384] width 153 height 9
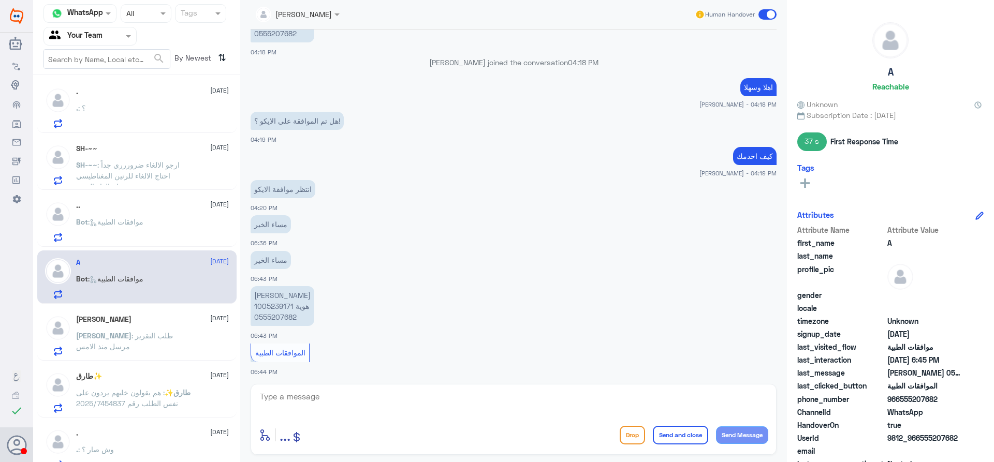
scroll to position [311, 0]
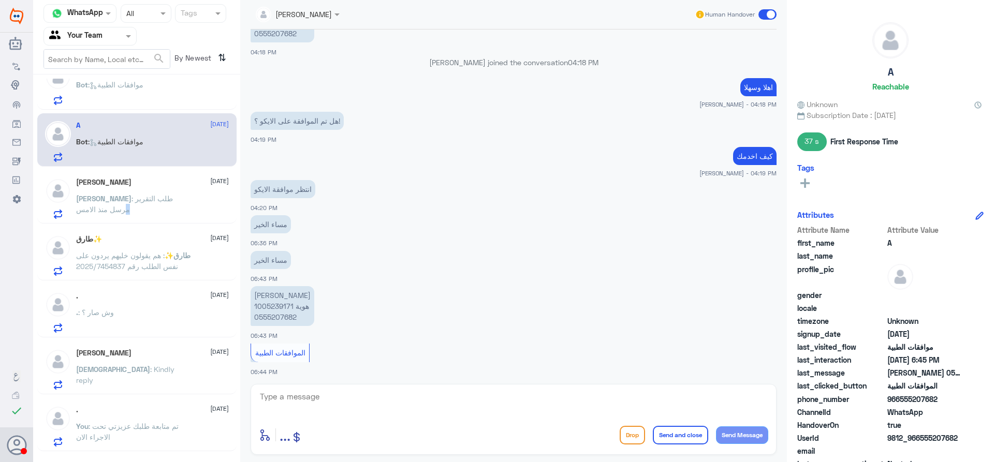
click at [148, 196] on span ": طلب التقرير مرسل منذ الامس" at bounding box center [124, 204] width 97 height 20
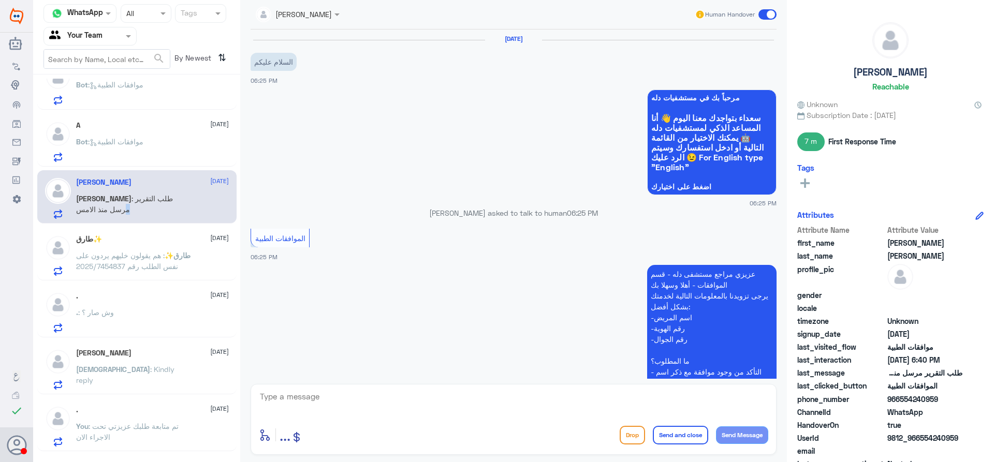
scroll to position [349, 0]
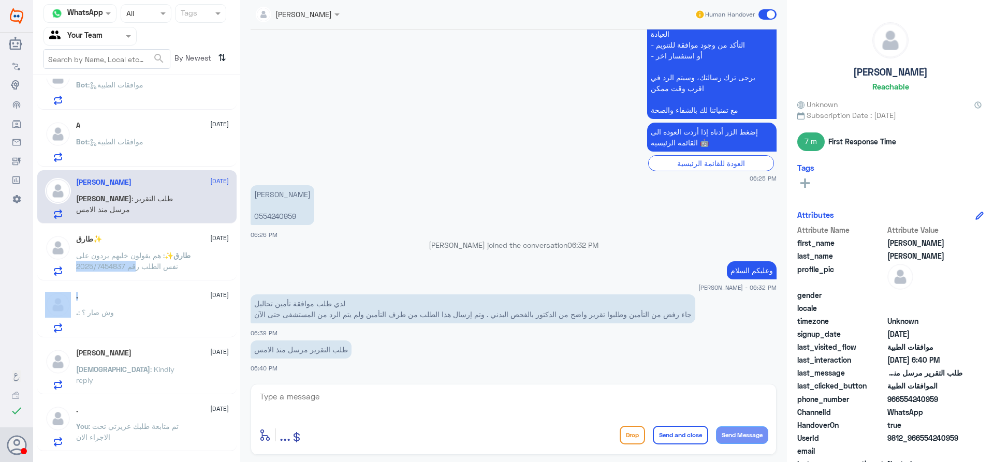
click at [137, 281] on div "Taleed 4 [DATE] Taleed sent an attachment saed Saad alfaraeina 1 [DATE] saed : …" at bounding box center [136, 272] width 207 height 387
click at [189, 278] on div "طارق✨ [DATE] طارق✨ : هم يقولون خليهم يردون على نفس الطلب رقم 2025/7454837" at bounding box center [136, 253] width 199 height 53
click at [193, 269] on div "طارق✨ : هم يقولون خليهم يردون على نفس الطلب رقم 2025/7454837" at bounding box center [152, 264] width 153 height 23
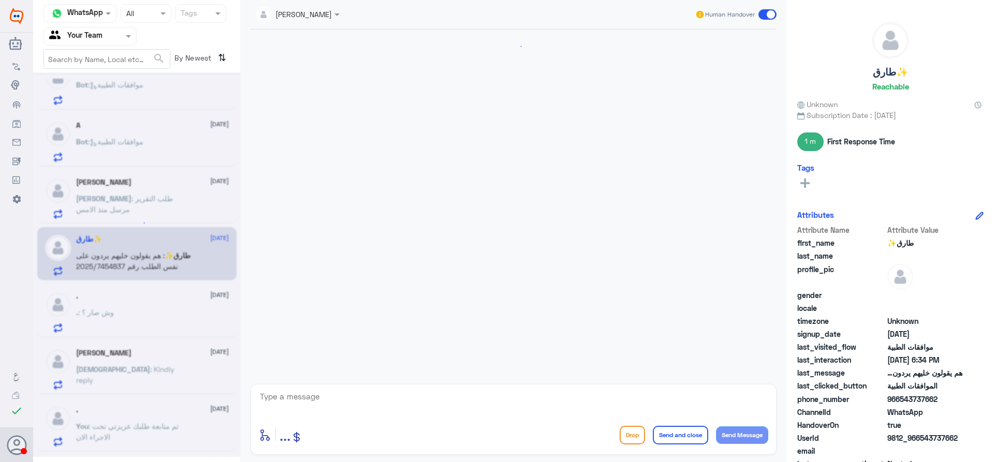
scroll to position [932, 0]
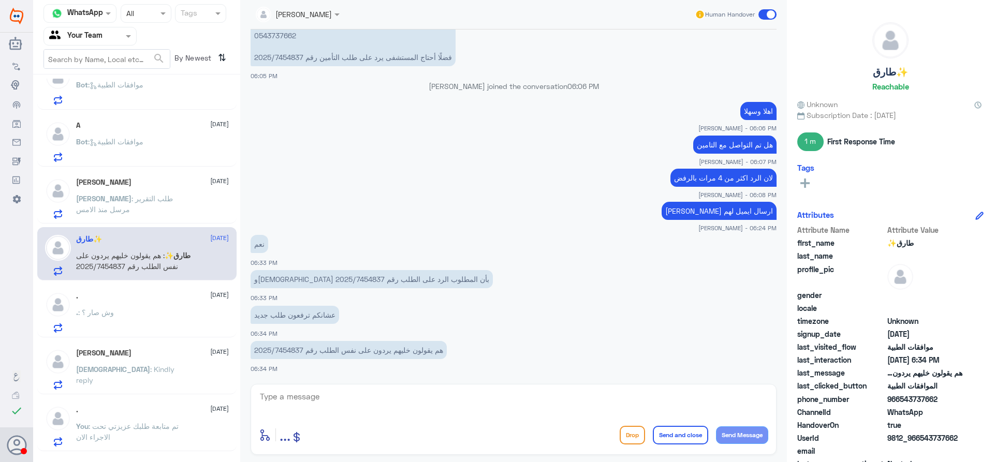
click at [131, 314] on div ". : وش صار ؟" at bounding box center [152, 321] width 153 height 23
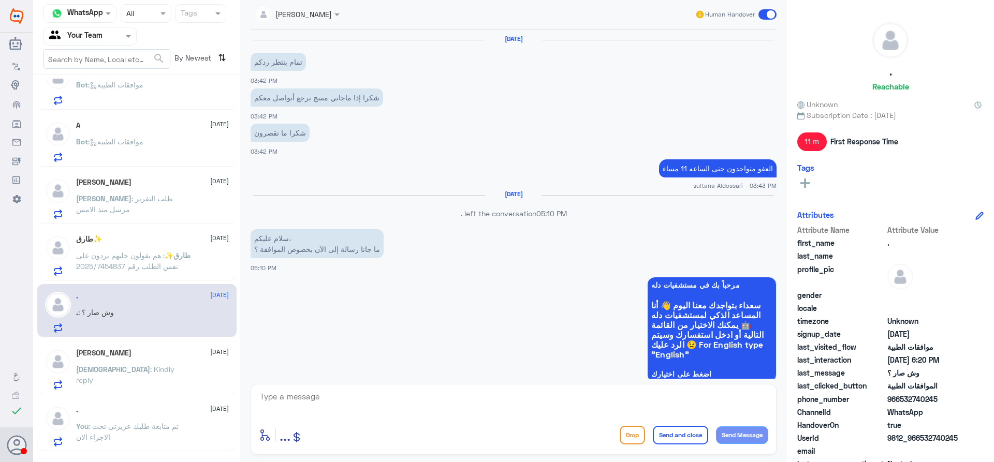
scroll to position [1044, 0]
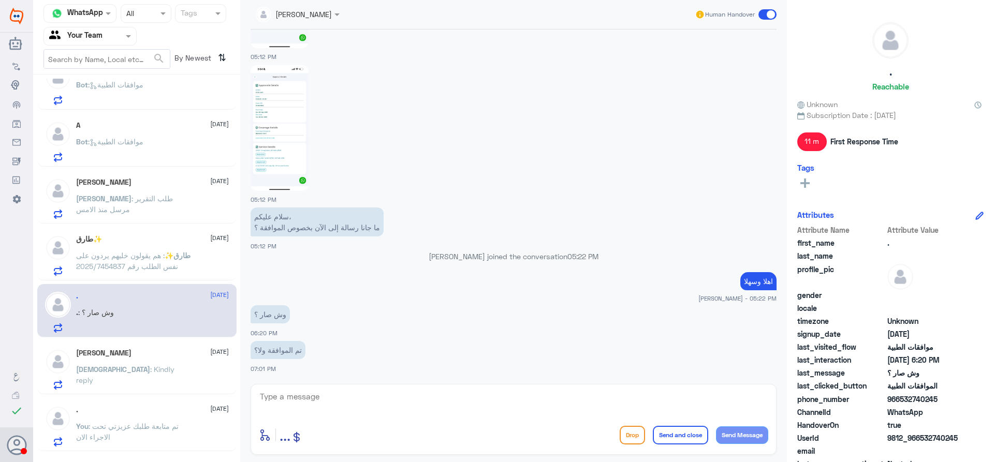
click at [167, 380] on div "[DEMOGRAPHIC_DATA] : Kindly reply" at bounding box center [152, 378] width 153 height 23
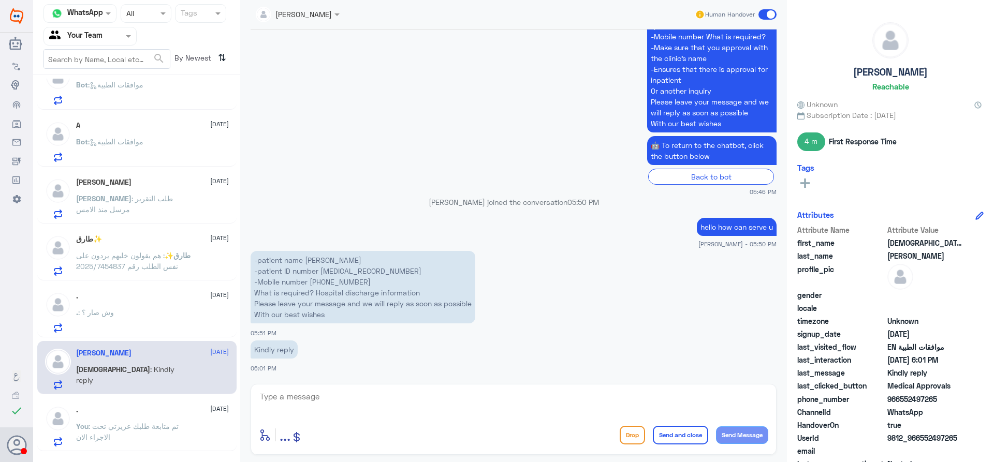
scroll to position [466, 0]
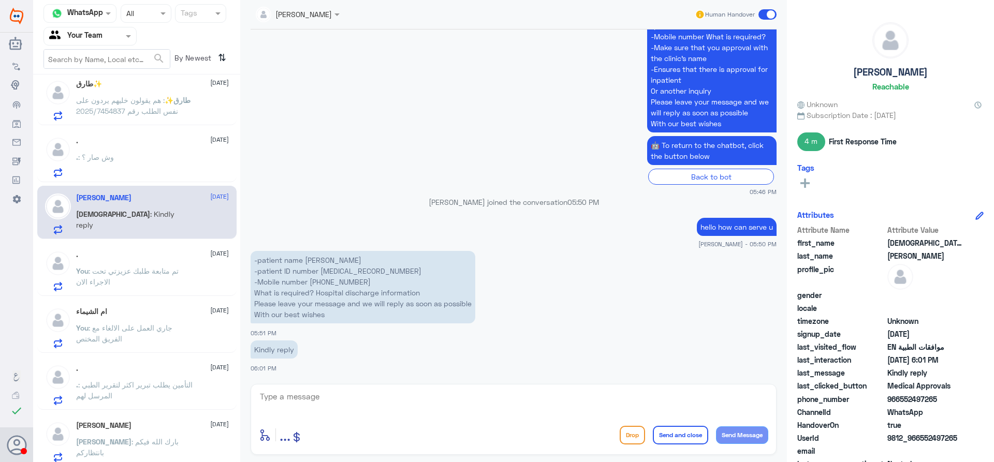
click at [146, 270] on span ": تم متابعة طلبك عزيزتي تحت الاجراء الان" at bounding box center [127, 277] width 102 height 20
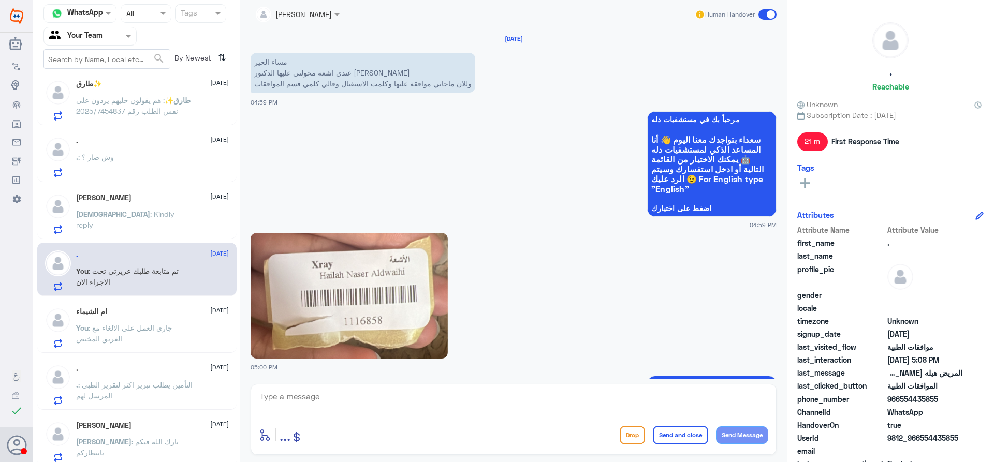
scroll to position [859, 0]
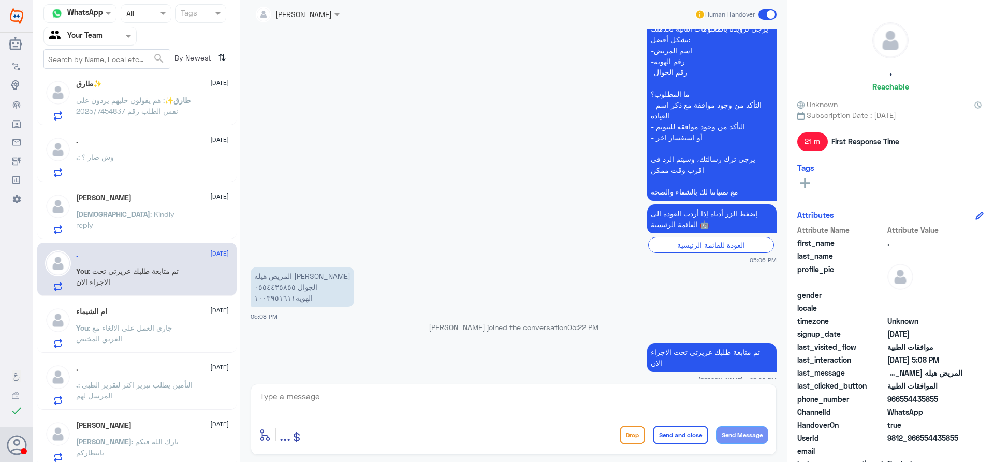
click at [110, 159] on span ": وش صار ؟" at bounding box center [96, 157] width 36 height 9
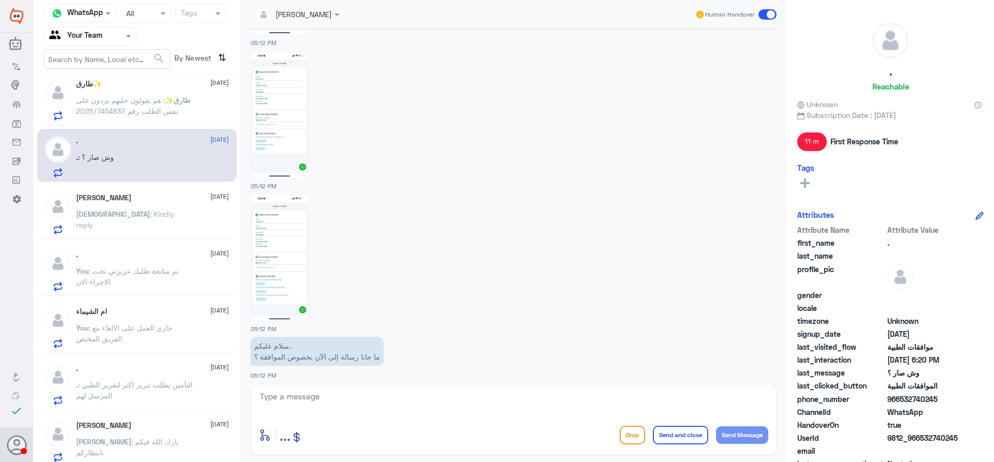
scroll to position [785, 0]
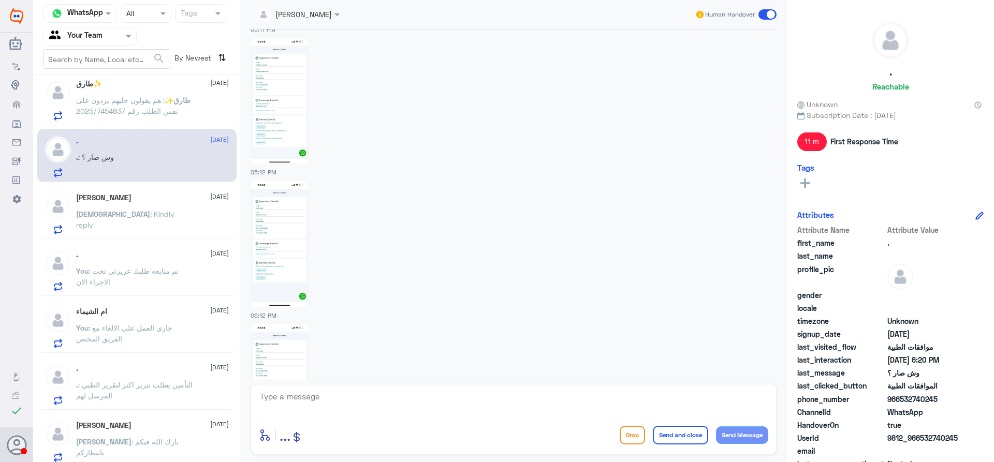
click at [283, 246] on img at bounding box center [280, 244] width 58 height 126
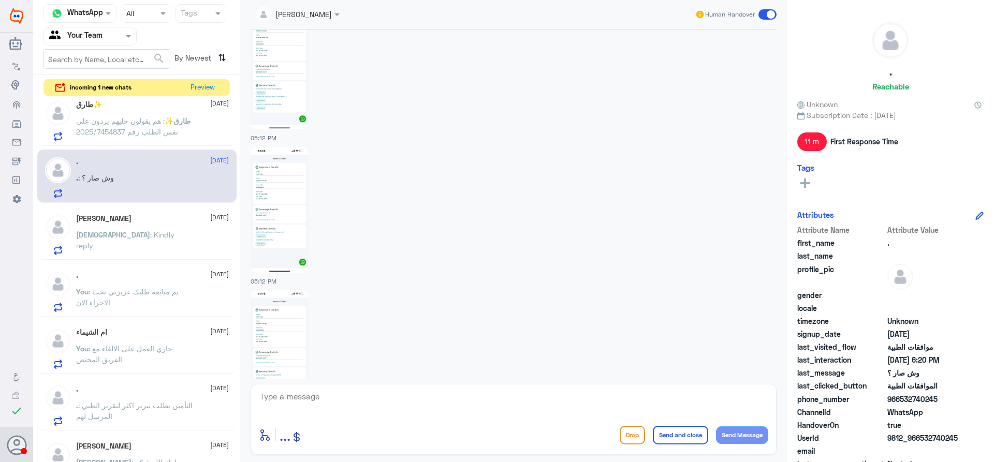
scroll to position [837, 0]
drag, startPoint x: 373, startPoint y: 407, endPoint x: 408, endPoint y: 418, distance: 36.7
click at [374, 407] on textarea at bounding box center [513, 402] width 509 height 25
type textarea "["
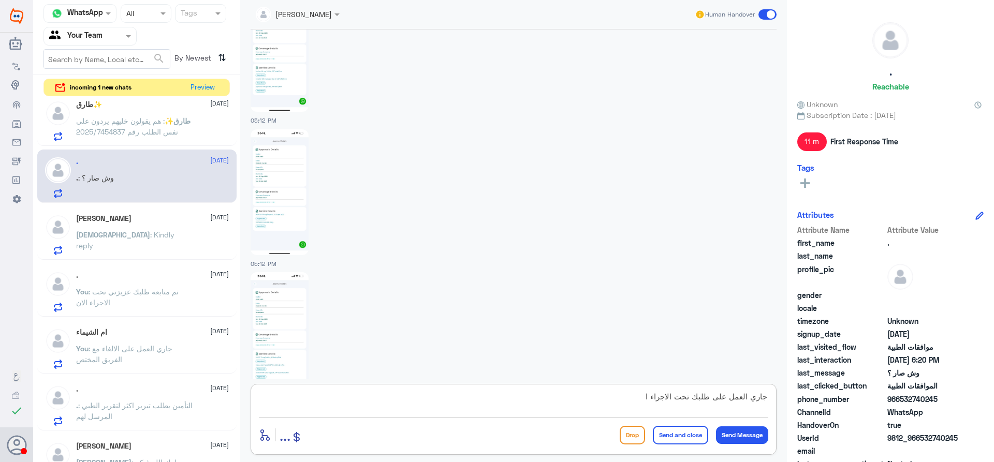
type textarea "جاري العمل على طلبك تحت الاجراء الا"
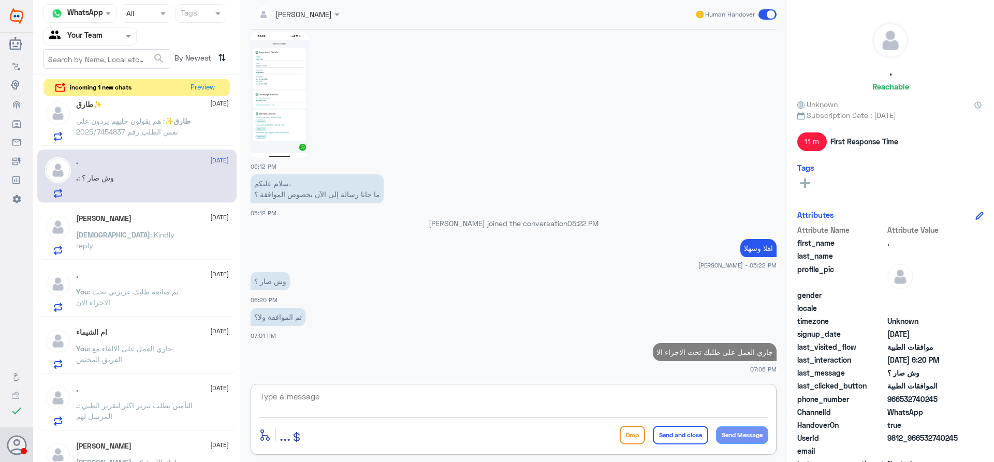
click at [165, 122] on span "طارق✨" at bounding box center [178, 120] width 26 height 9
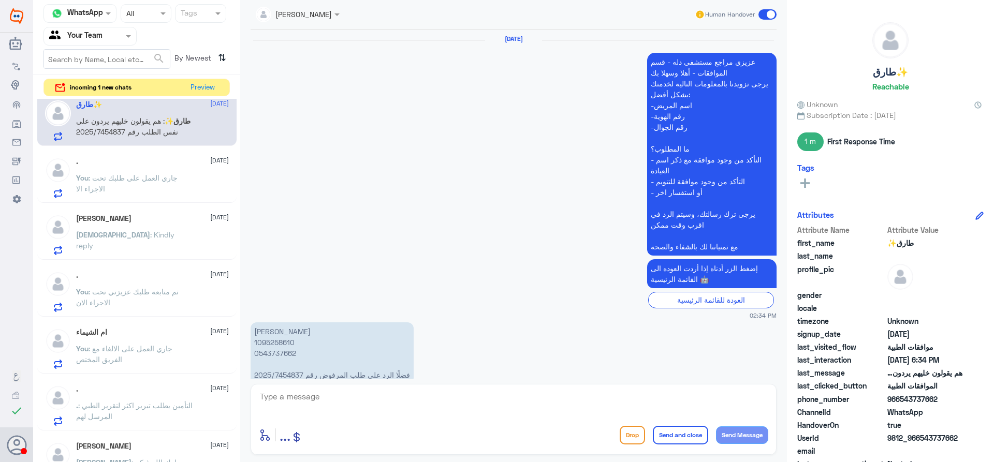
scroll to position [932, 0]
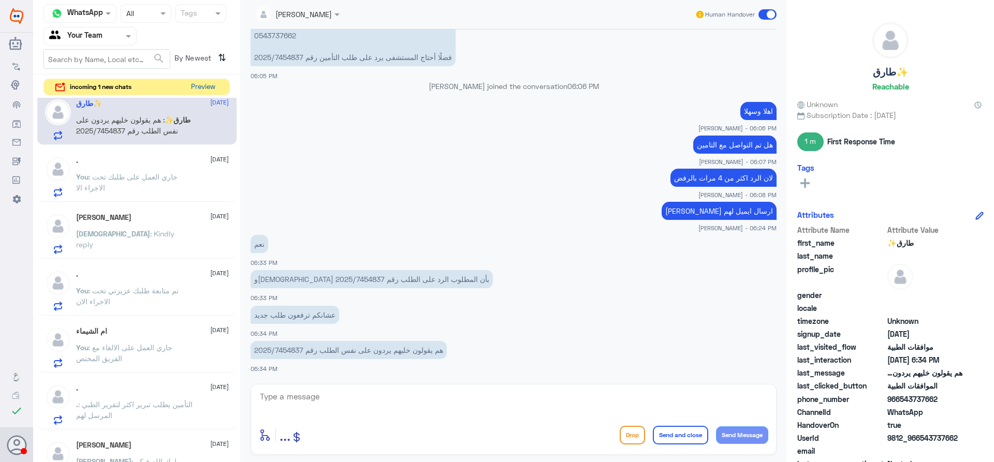
click at [204, 90] on button "Preview" at bounding box center [203, 87] width 32 height 16
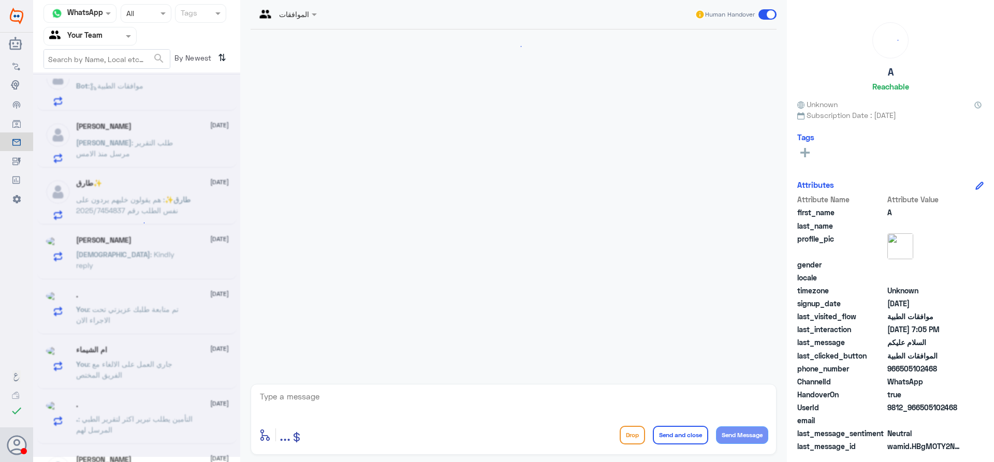
scroll to position [466, 0]
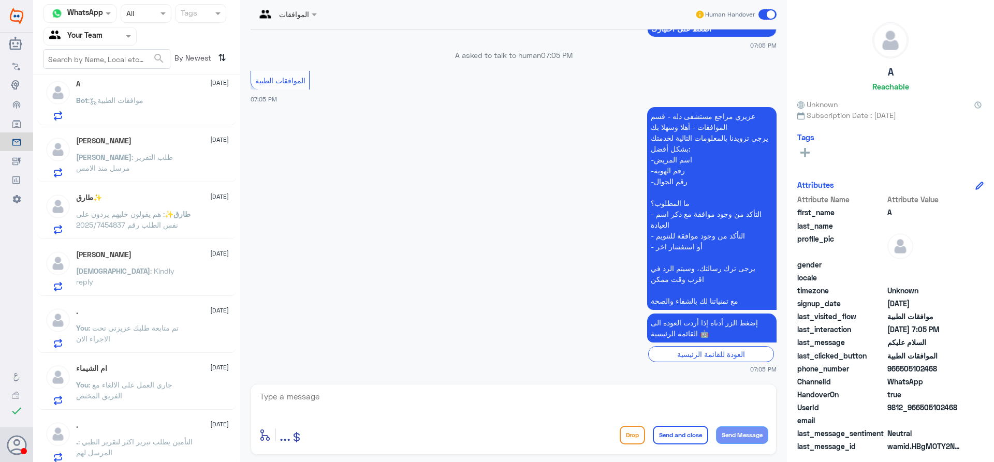
click at [140, 152] on p "[PERSON_NAME] : طلب التقرير مرسل منذ الامس" at bounding box center [134, 165] width 116 height 26
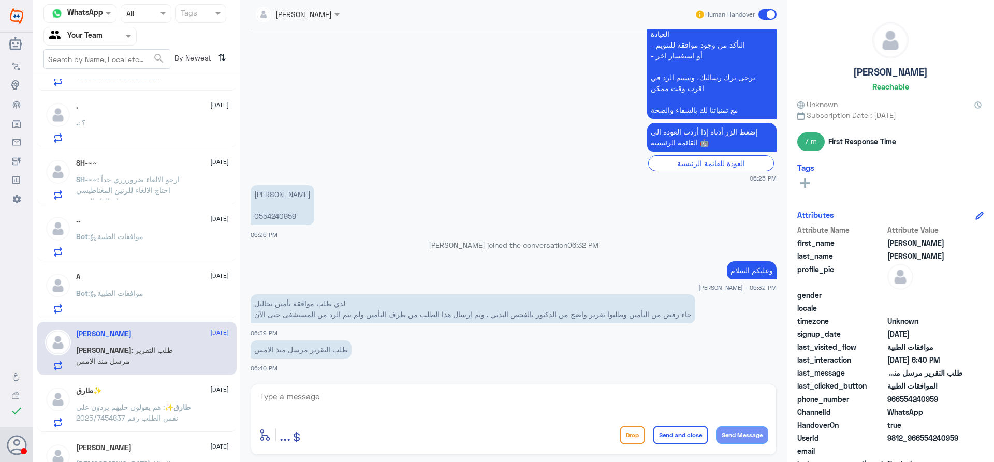
scroll to position [259, 0]
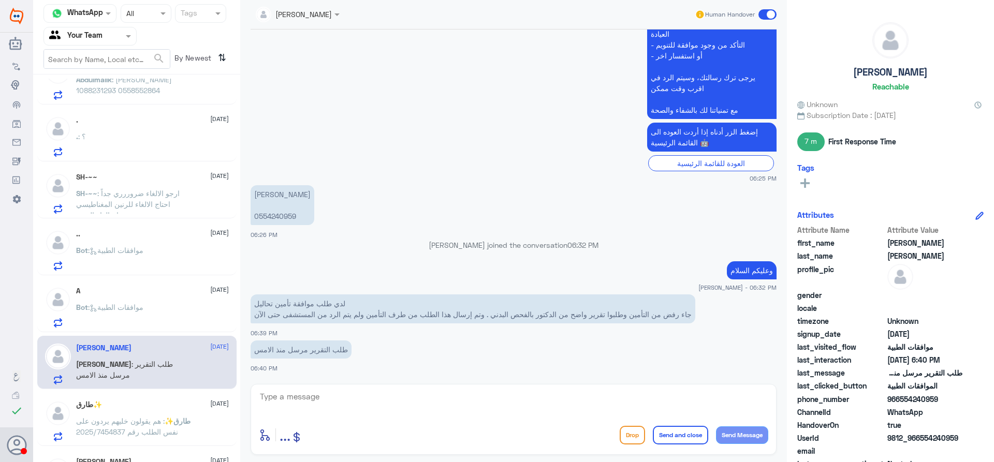
click at [272, 215] on p "[PERSON_NAME] 0554240959" at bounding box center [283, 205] width 64 height 40
copy p "0554240959"
drag, startPoint x: 468, startPoint y: 409, endPoint x: 586, endPoint y: 422, distance: 118.7
click at [483, 409] on textarea at bounding box center [513, 402] width 509 height 25
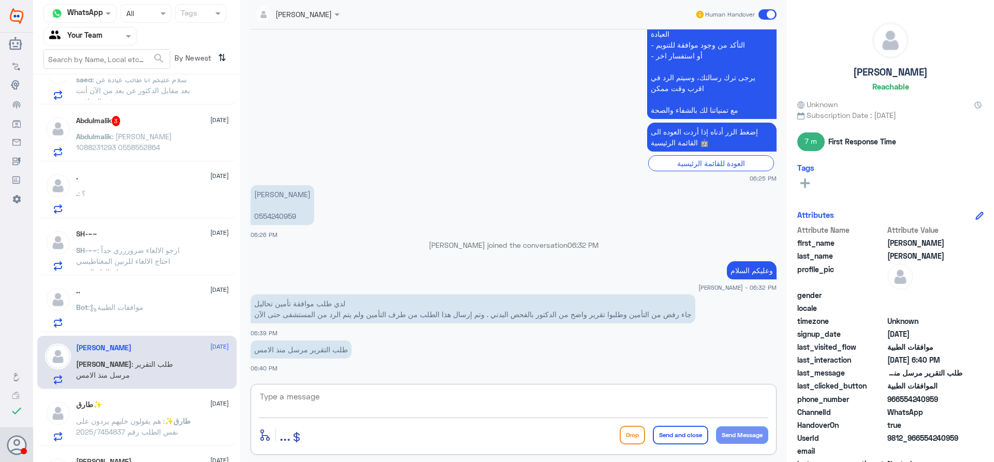
drag, startPoint x: 302, startPoint y: 392, endPoint x: 355, endPoint y: 413, distance: 56.7
click at [304, 391] on textarea at bounding box center [513, 402] width 509 height 25
type textarea "تم متابعة طلبك"
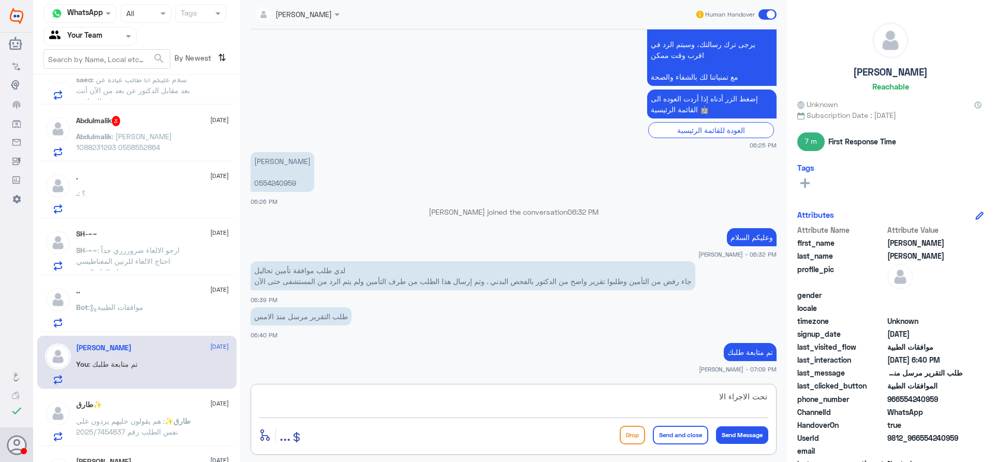
type textarea "تحت الاجراء الان"
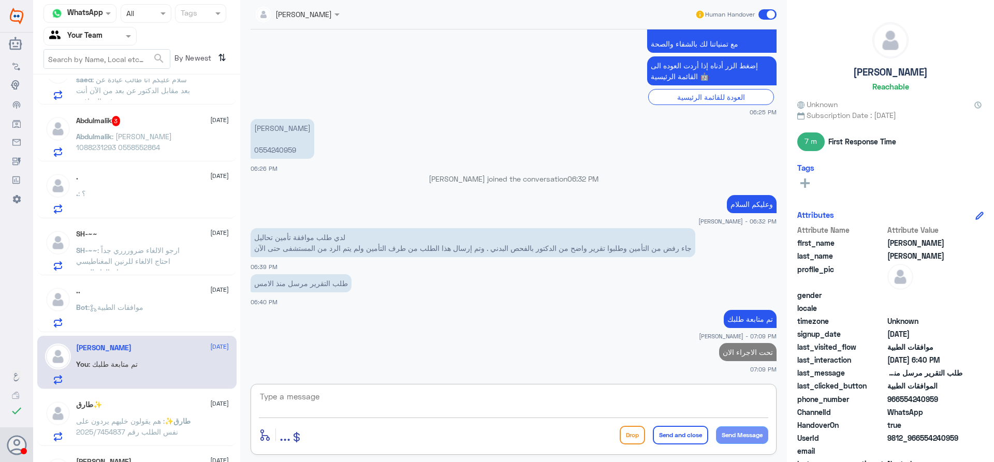
click at [138, 297] on div ".. [DATE] Bot : موافقات الطبية" at bounding box center [152, 307] width 153 height 41
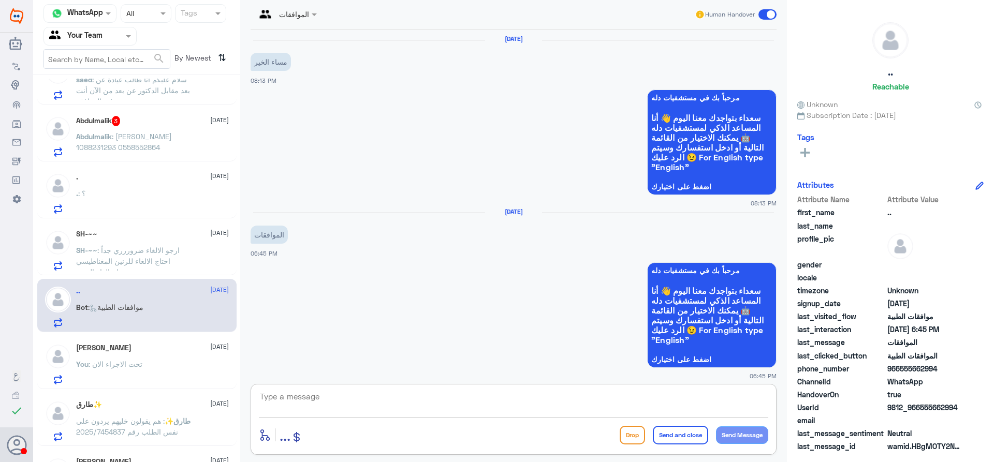
click at [492, 408] on textarea at bounding box center [513, 402] width 509 height 25
type textarea "اهلا وسهلا"
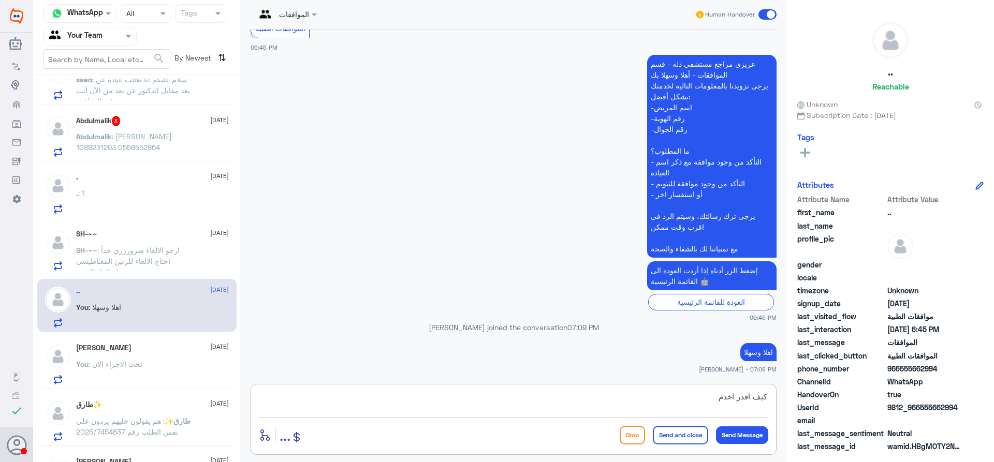
type textarea "كيف اقدر اخدمك"
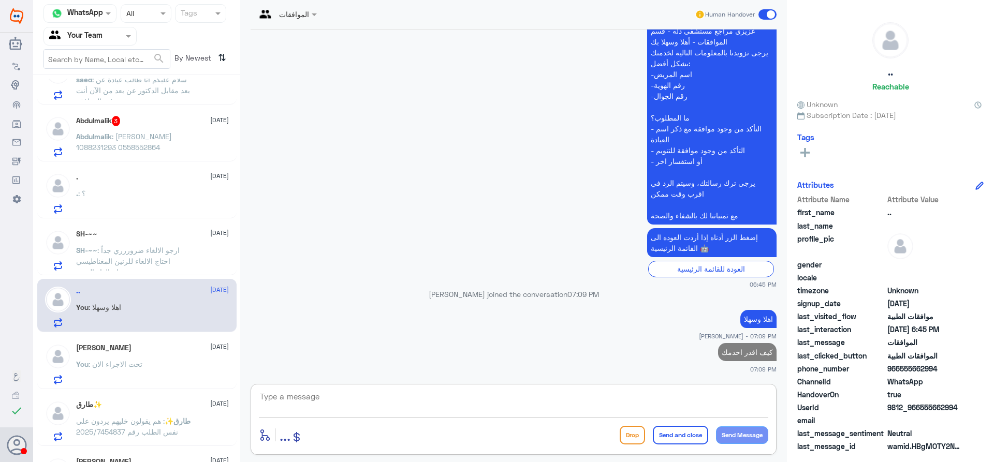
click at [183, 269] on p "SH-~~ : ارجو الالغاء ضروررري جداً احتاج الالغاء للرنين المغناطيسي ضروررري وهام …" at bounding box center [134, 258] width 116 height 26
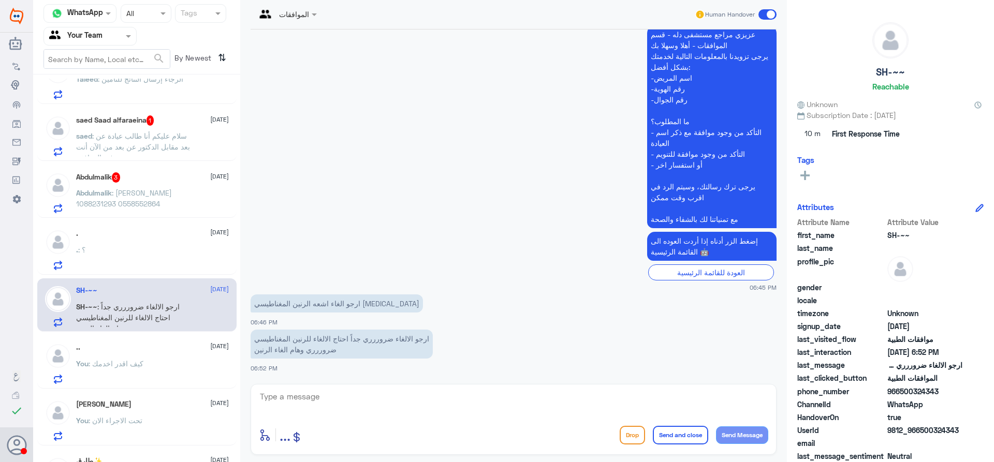
scroll to position [207, 0]
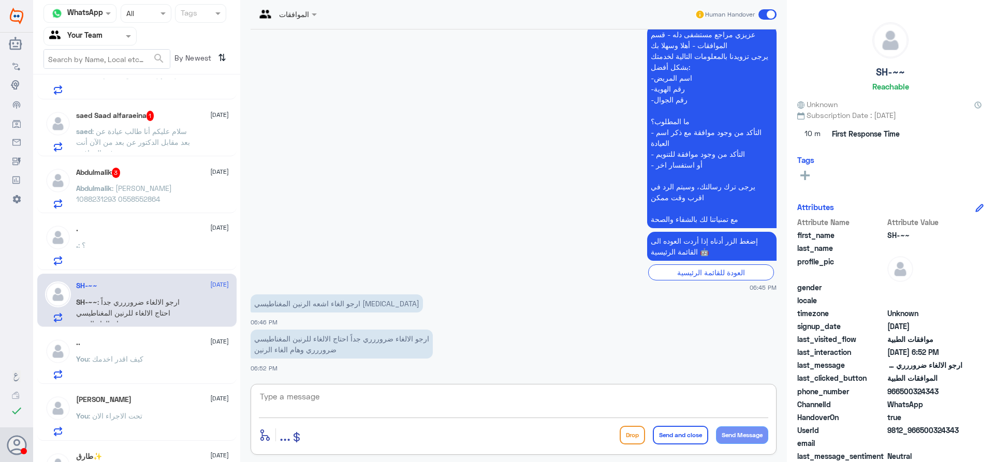
click at [363, 400] on textarea at bounding box center [513, 402] width 509 height 25
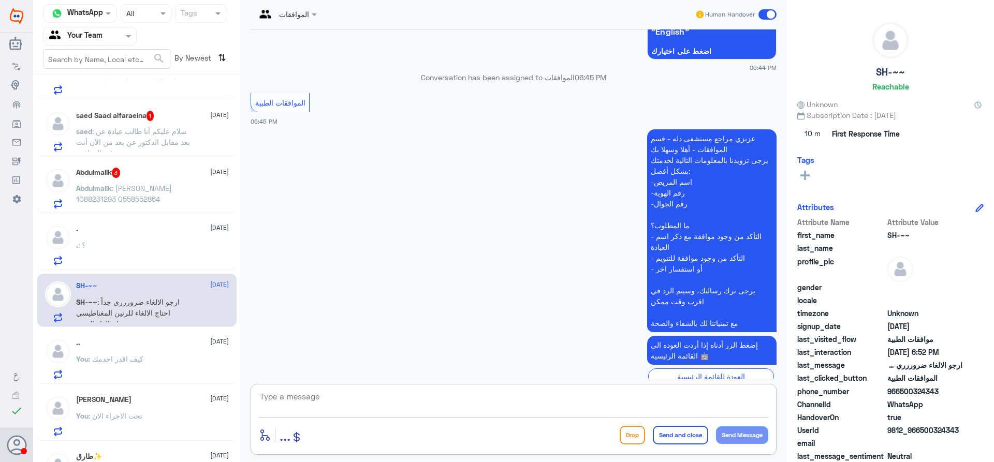
scroll to position [0, 0]
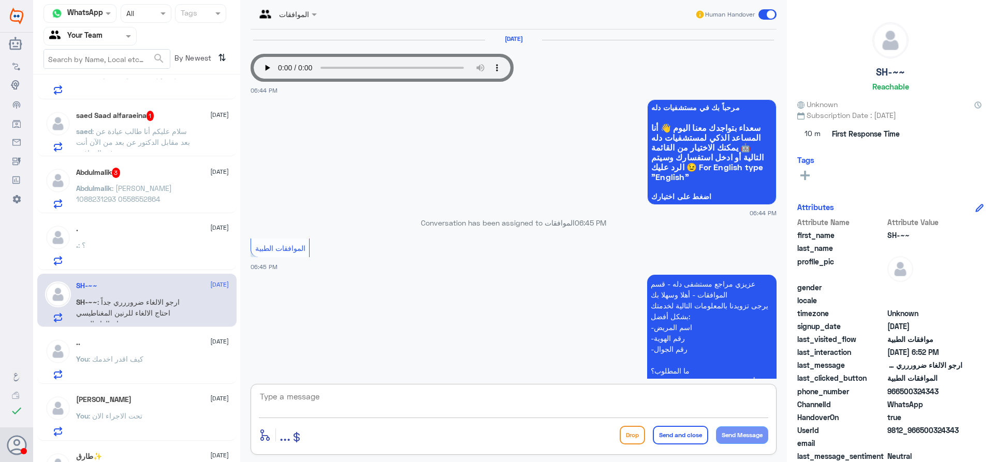
click at [418, 400] on textarea at bounding box center [513, 402] width 509 height 25
type textarea "رقم الهوية من فضل"
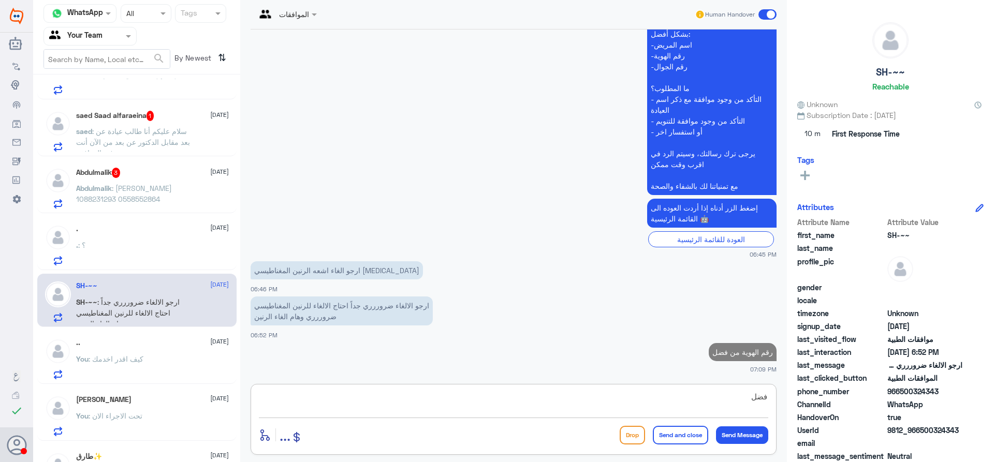
type textarea "فضلك"
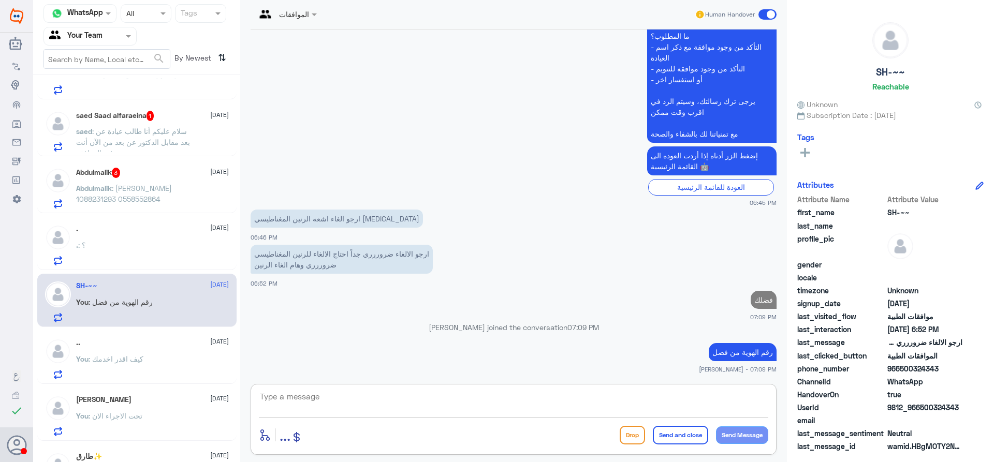
click at [117, 248] on div ". : ؟" at bounding box center [152, 253] width 153 height 23
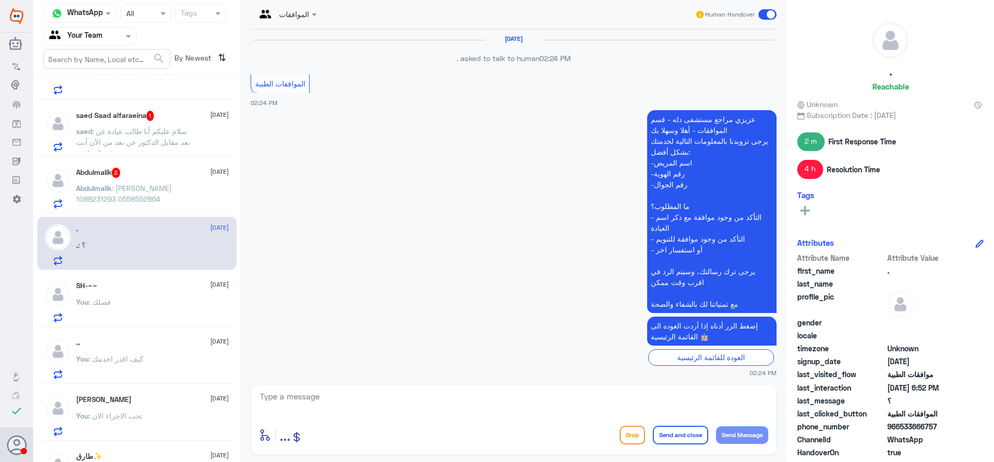
scroll to position [1030, 0]
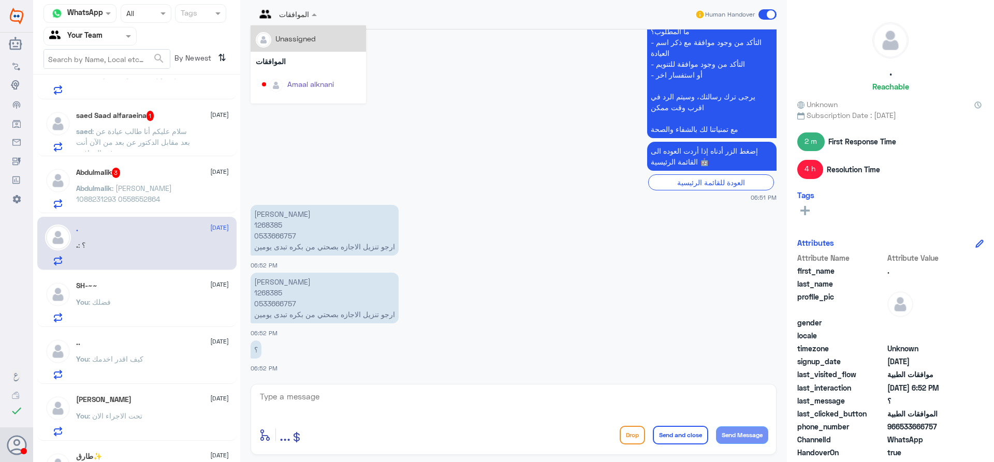
click at [291, 16] on input "text" at bounding box center [275, 14] width 38 height 12
click at [297, 39] on div "Unassigned" at bounding box center [295, 38] width 40 height 11
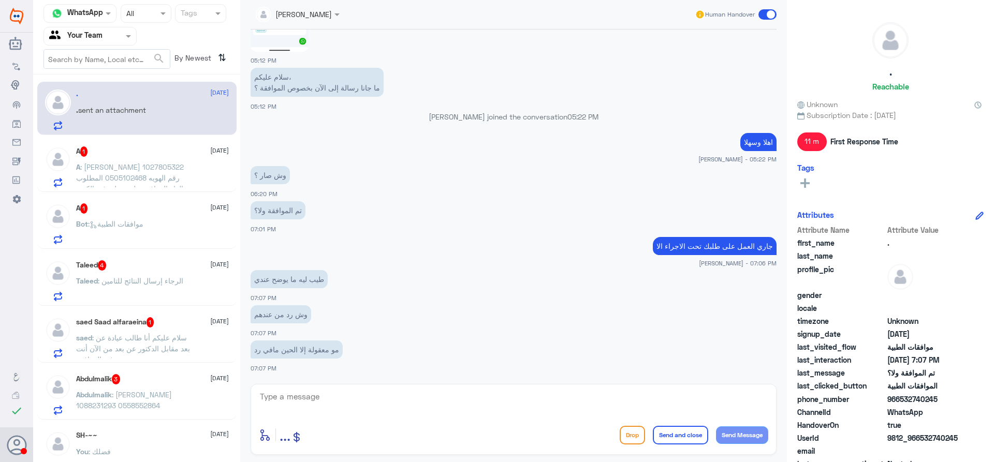
scroll to position [0, 0]
click at [137, 401] on p "[PERSON_NAME] : [PERSON_NAME] 1088231293 0558552864" at bounding box center [134, 403] width 116 height 26
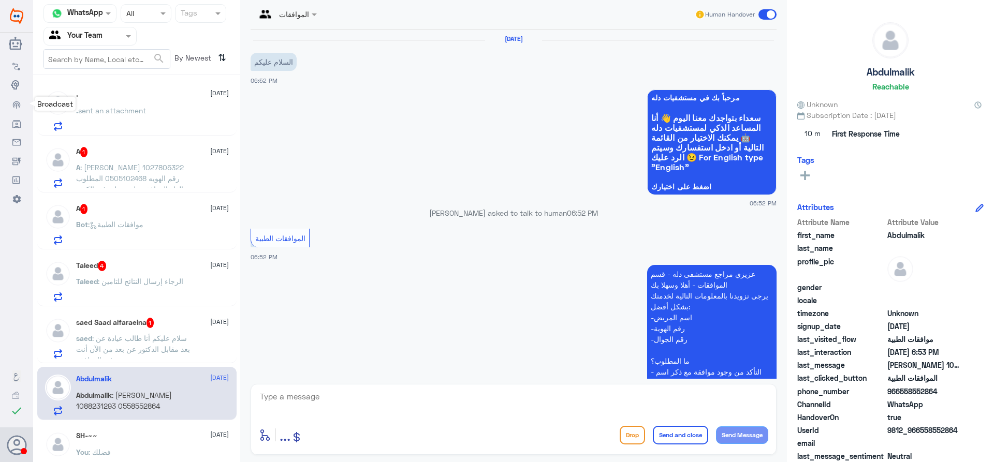
scroll to position [215, 0]
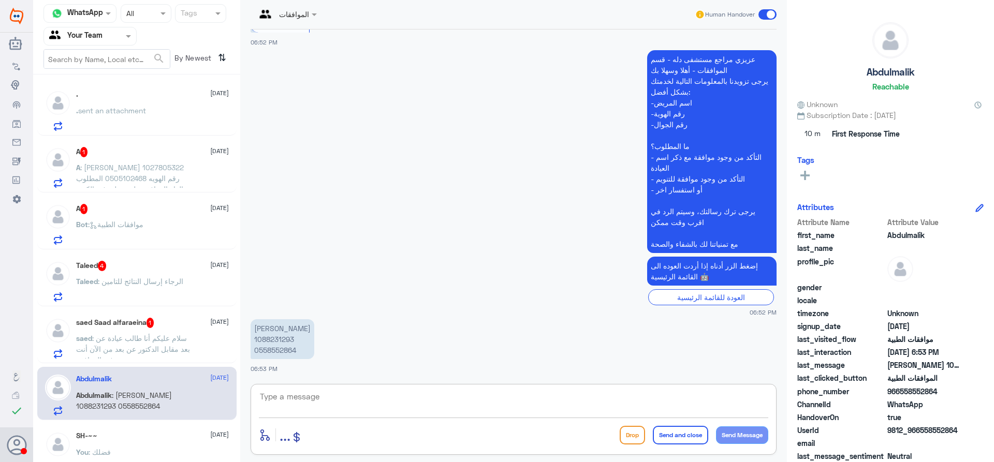
click at [308, 395] on textarea at bounding box center [513, 402] width 509 height 25
type textarea "اهلا وسهلا"
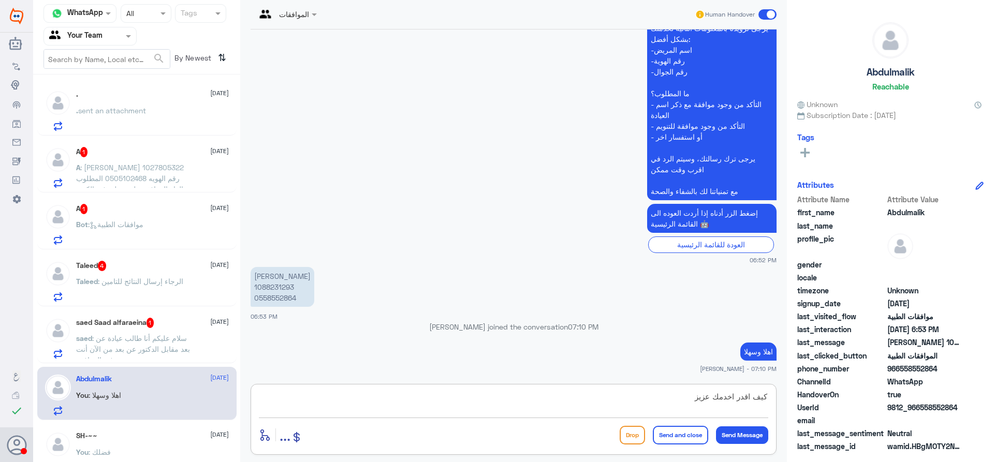
type textarea "كيف اقدر اخدمك عزيزي"
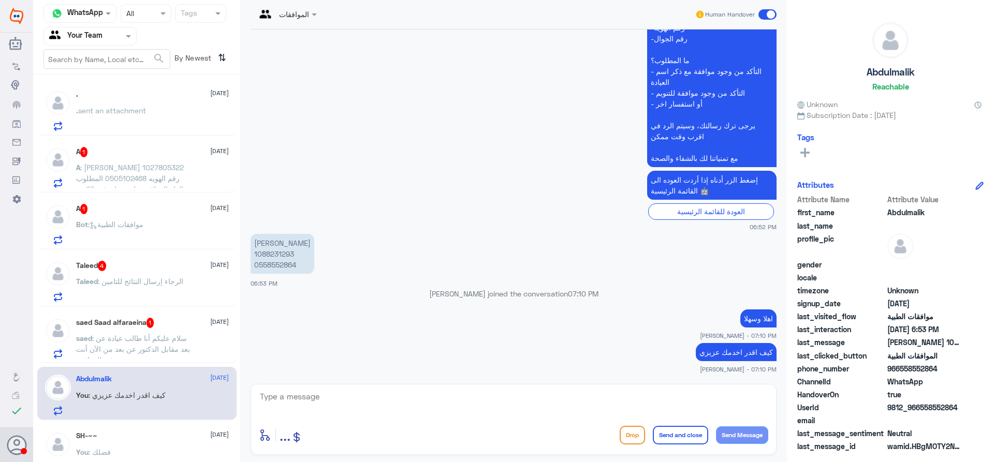
click at [267, 254] on p "[PERSON_NAME] 1088231293 0558552864" at bounding box center [283, 254] width 64 height 40
click at [158, 345] on span ": ‏سلام عليكم أنا طالب عيادة عن بعد مقابل الدكتور عن بعد من الآن أنت في الموافقة" at bounding box center [133, 349] width 114 height 31
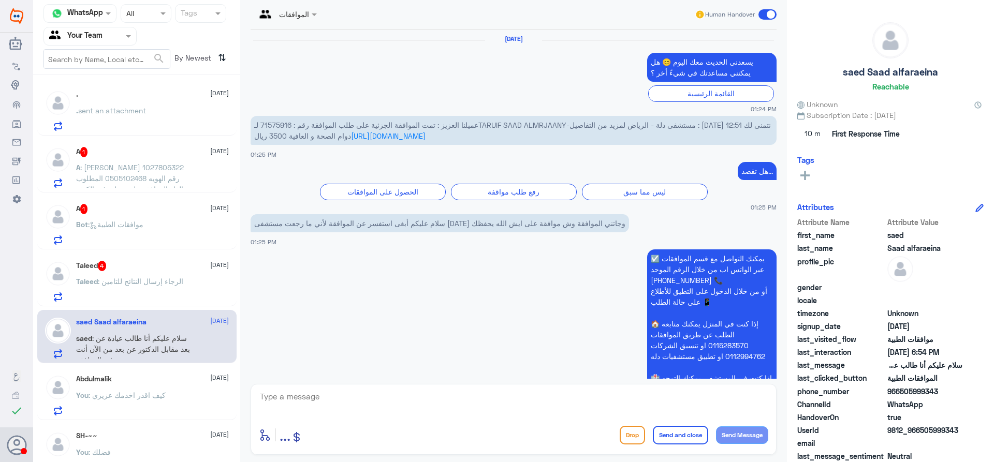
scroll to position [1236, 0]
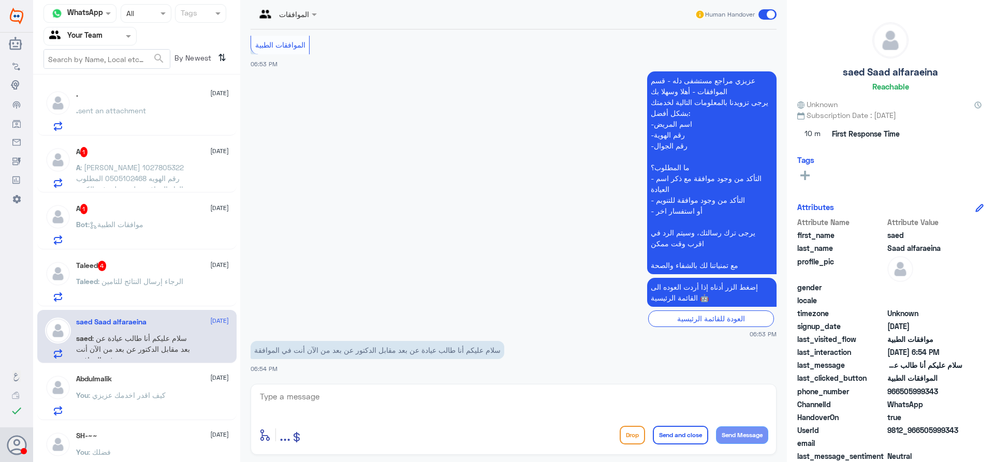
click at [381, 398] on textarea at bounding box center [513, 402] width 509 height 25
type textarea "اهلا وسهلا"
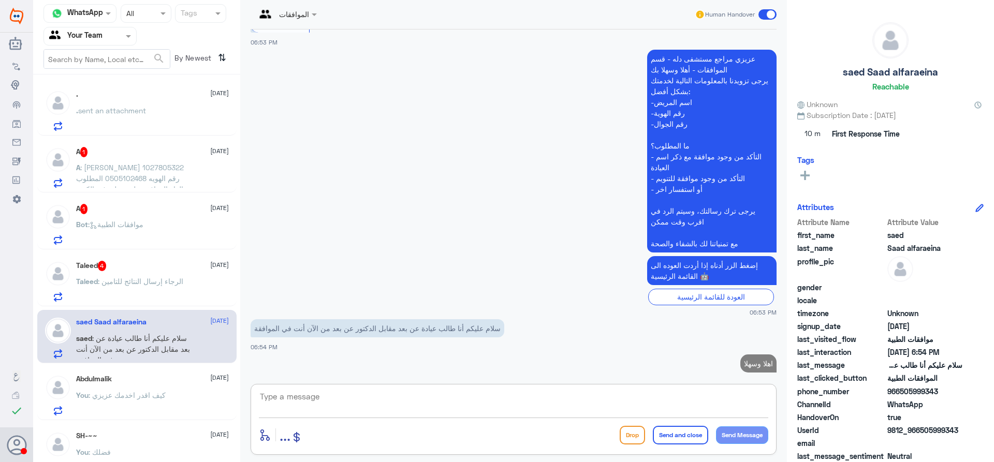
scroll to position [1269, 0]
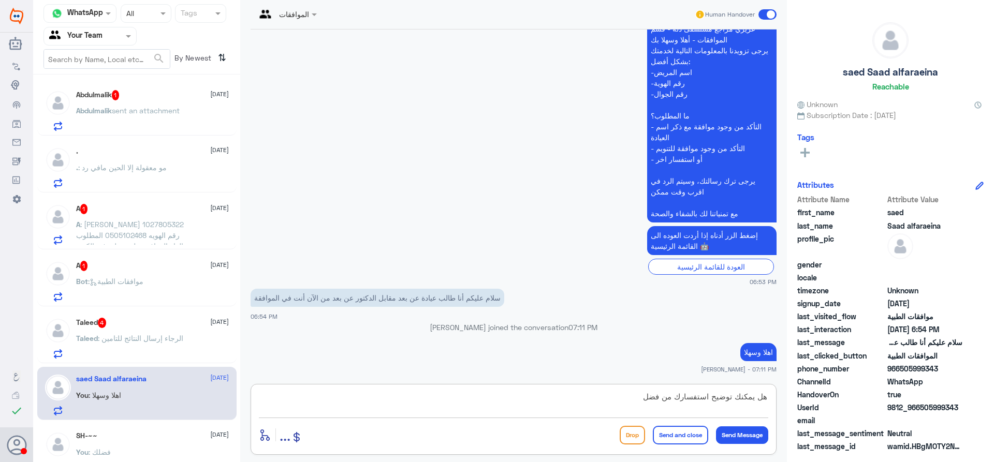
type textarea "هل يمكنك توضيح استفسارك من فضلك"
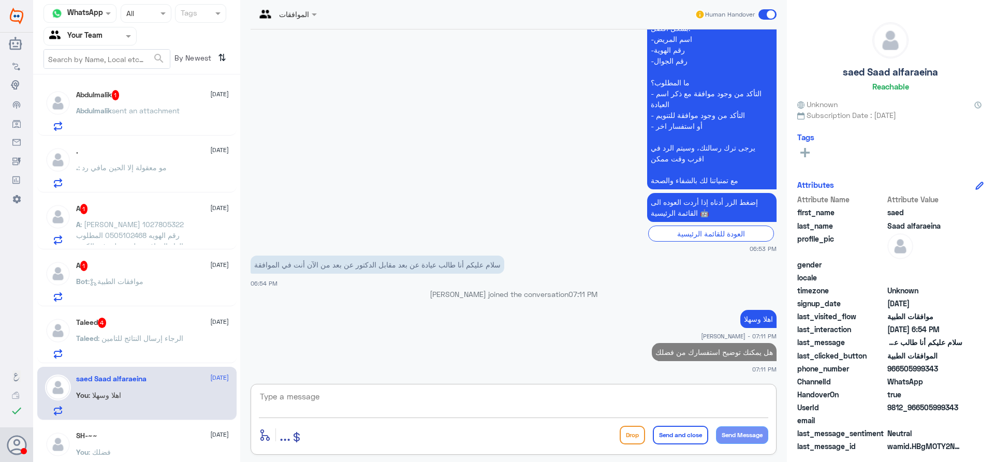
click at [159, 358] on p "Taleed : الرجاء إرسال النتائج للتامين" at bounding box center [129, 346] width 107 height 26
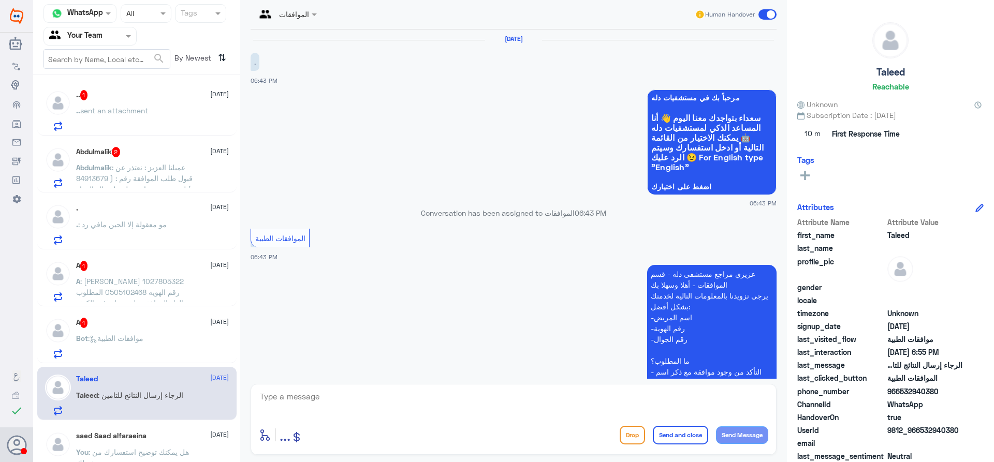
scroll to position [357, 0]
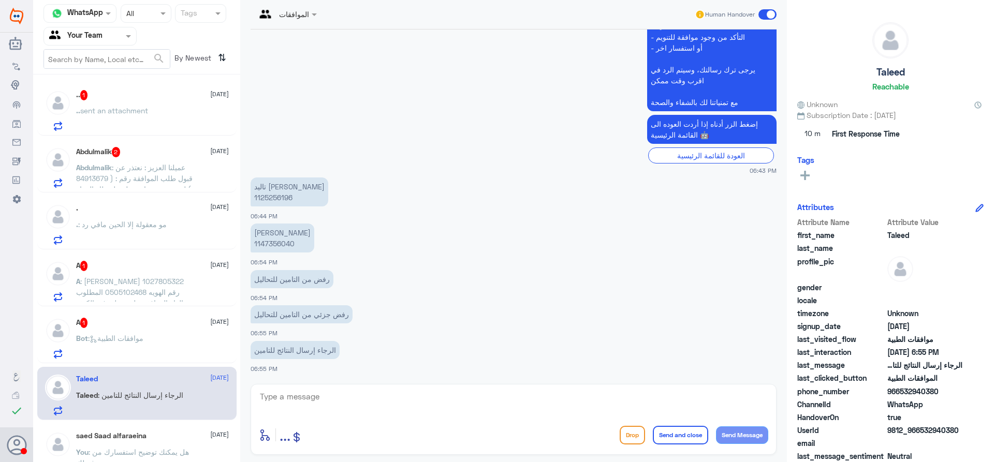
click at [370, 401] on textarea at bounding box center [513, 402] width 509 height 25
type textarea "اهلا وسهلا"
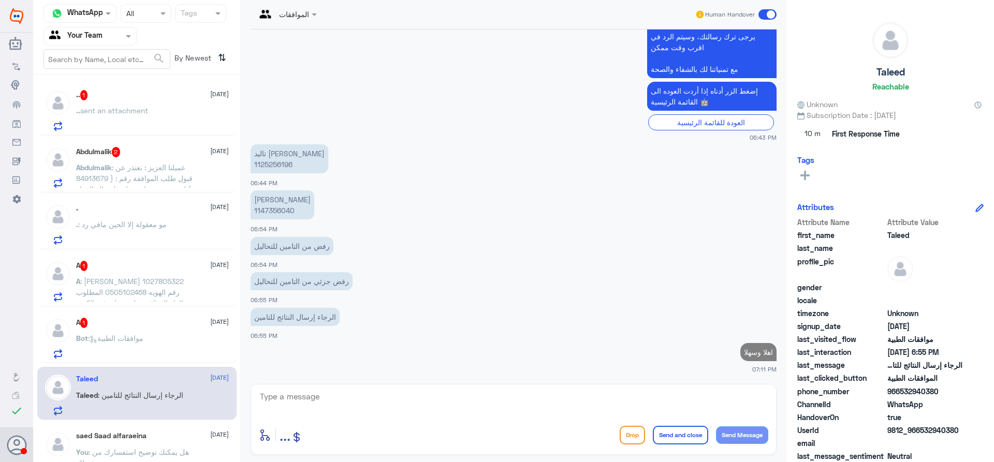
click at [283, 207] on p "[PERSON_NAME] 1147356040" at bounding box center [283, 204] width 64 height 29
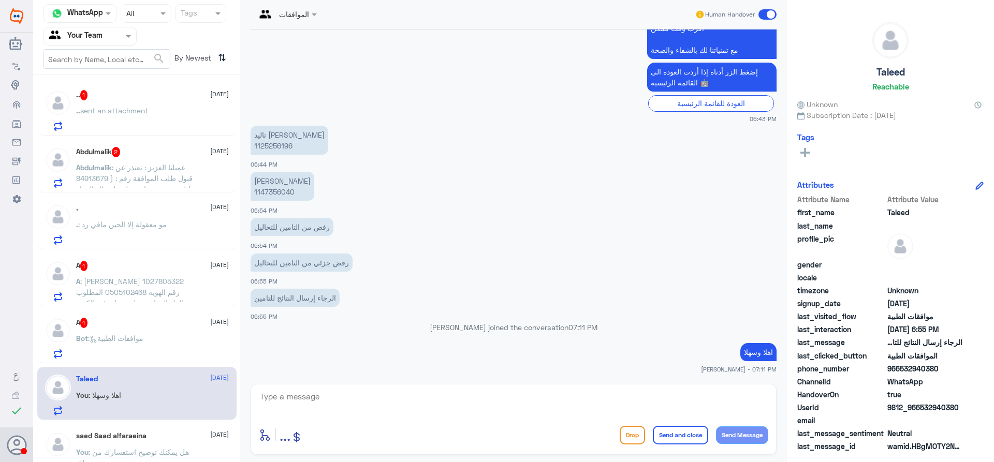
click at [275, 189] on p "[PERSON_NAME] 1147356040" at bounding box center [283, 186] width 64 height 29
click at [402, 402] on textarea at bounding box center [513, 402] width 509 height 25
type textarea "تم متابعة طلبك [PERSON_NAME] تحت الاجراء الان"
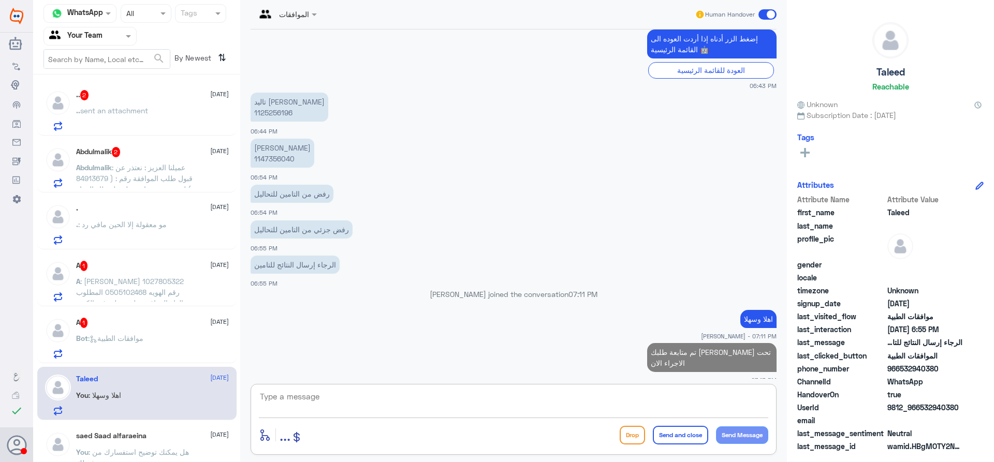
click at [151, 340] on div "Bot : موافقات الطبية" at bounding box center [152, 346] width 153 height 23
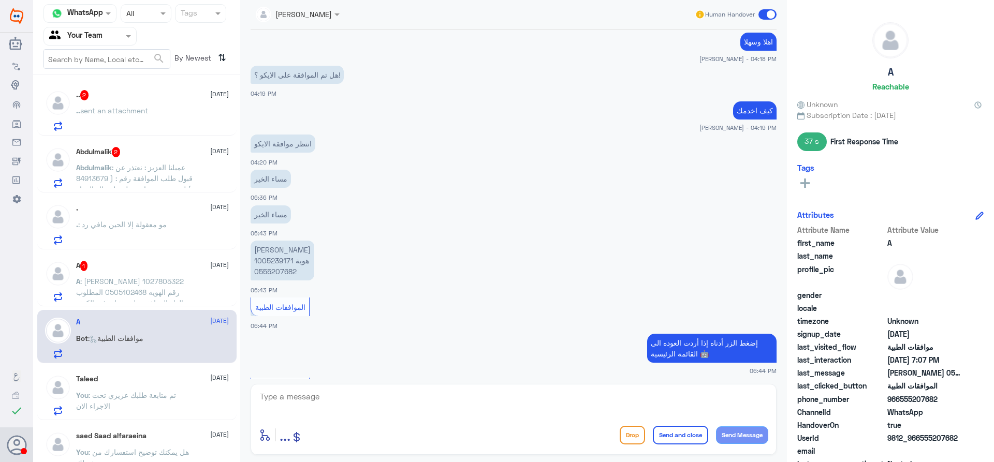
scroll to position [405, 0]
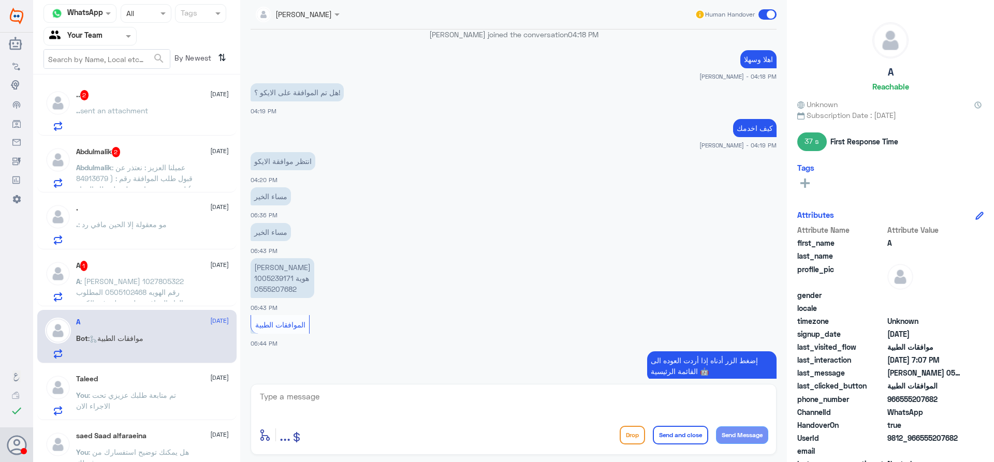
click at [272, 277] on p "[PERSON_NAME] هوية 1005239171 0555207682" at bounding box center [283, 278] width 64 height 40
click at [388, 421] on div "enter flow name ... Drop Send and close Send Message" at bounding box center [514, 419] width 526 height 71
click at [431, 390] on textarea at bounding box center [513, 402] width 509 height 25
drag, startPoint x: 803, startPoint y: 232, endPoint x: 796, endPoint y: 231, distance: 7.3
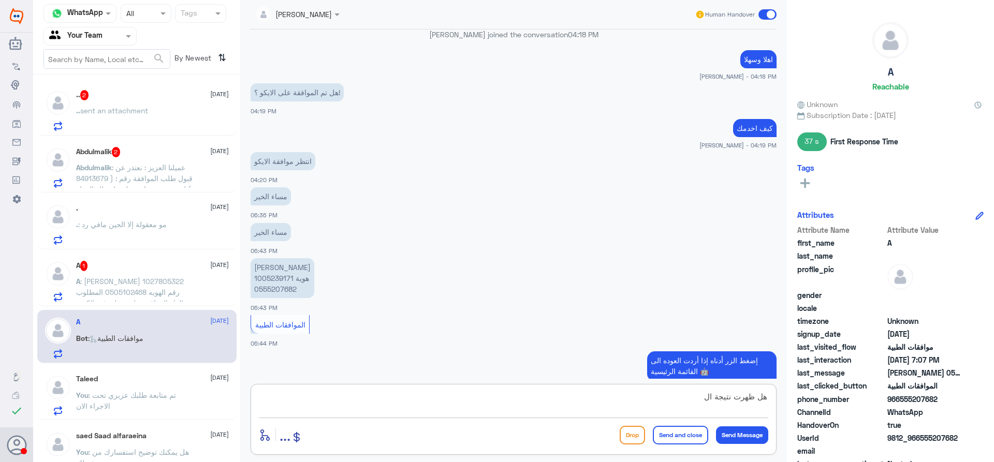
click at [803, 232] on span "Attribute Name" at bounding box center [841, 230] width 88 height 11
click at [693, 400] on textarea "هل ظهرت نتيجة ال" at bounding box center [513, 402] width 509 height 25
type textarea "هل ظهرت نتيجة تخطيط القلب"
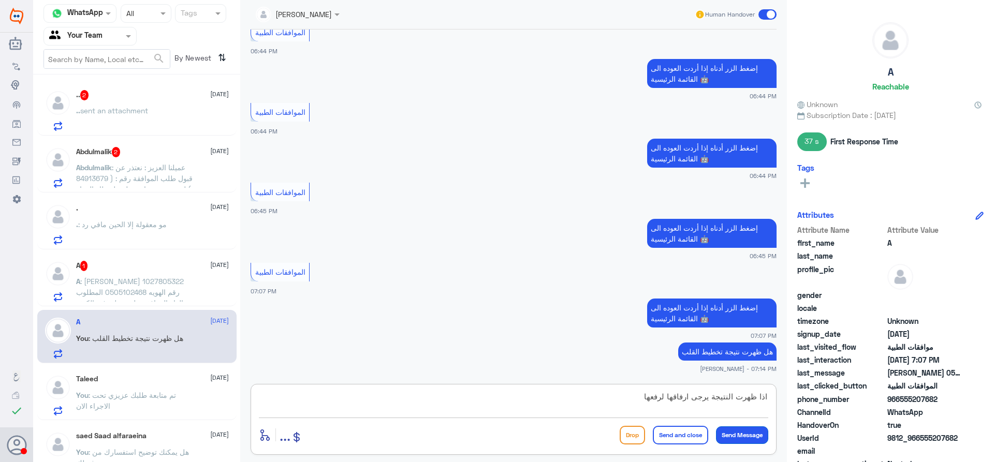
scroll to position [733, 0]
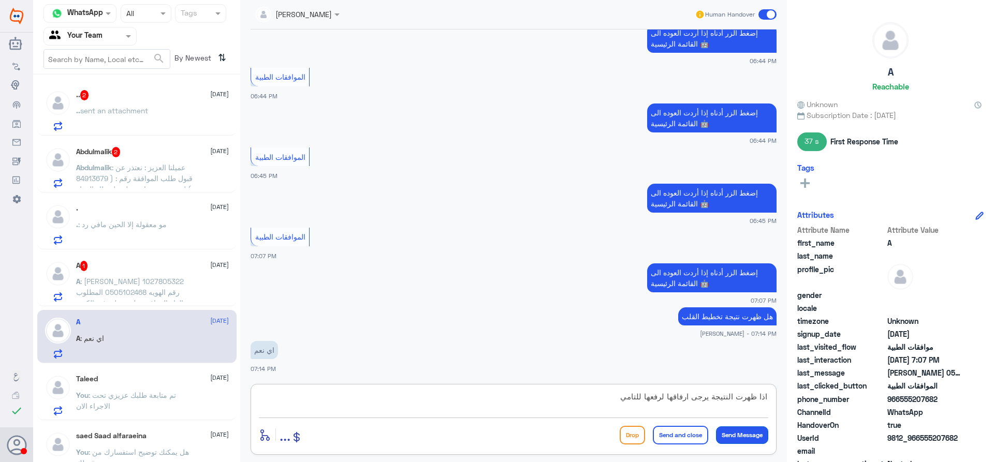
type textarea "اذا ظهرت النتيجة يرجى ارفاقها لرفعها للتامين"
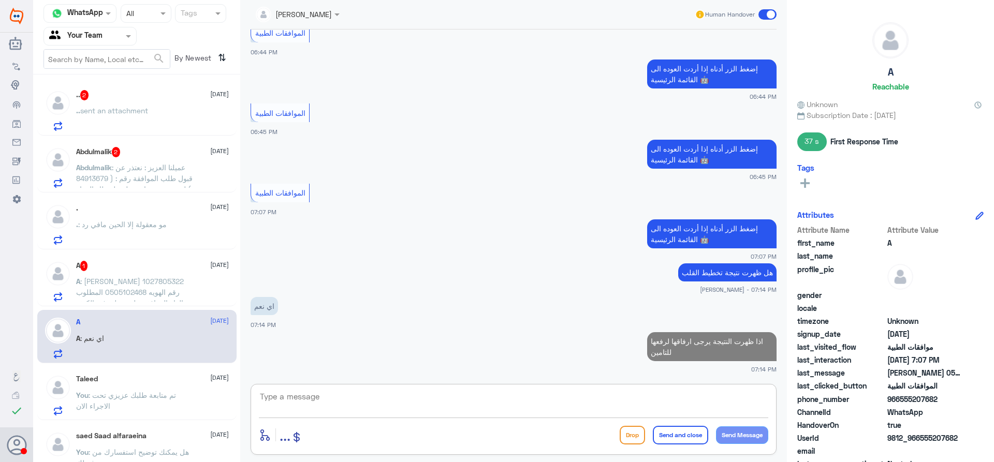
click at [142, 294] on span ": [PERSON_NAME] 1027805322 رقم الهويه 0505102468 المطلوب الغاء الموافقه على عمل…" at bounding box center [130, 292] width 108 height 31
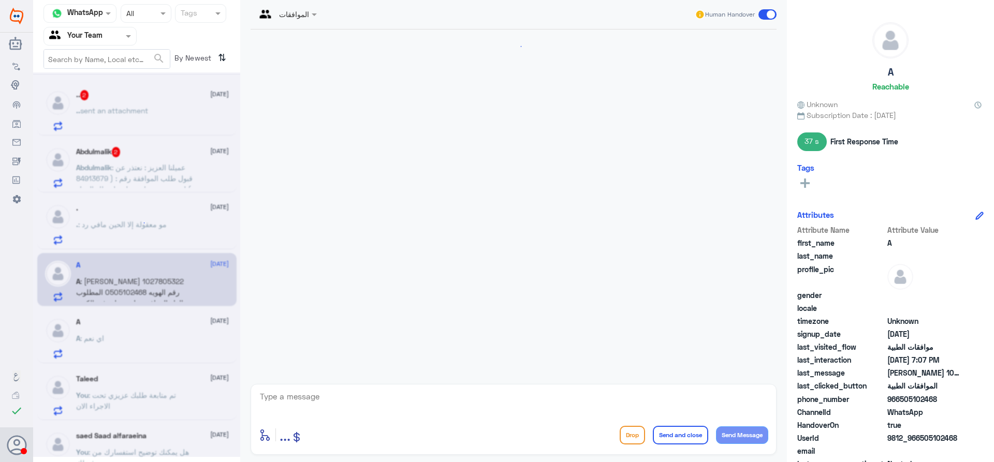
scroll to position [226, 0]
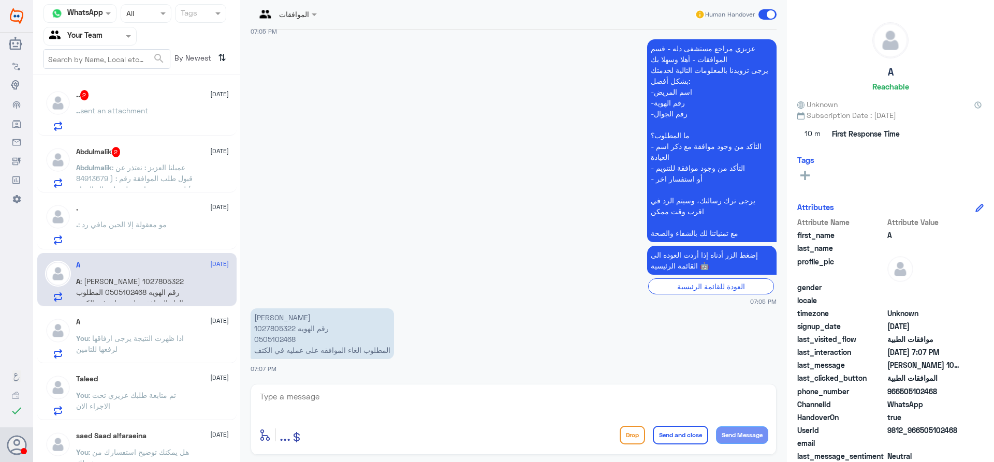
click at [363, 397] on textarea at bounding box center [513, 402] width 509 height 25
click at [280, 327] on p "[PERSON_NAME] 1027805322 رقم الهويه 0505102468 المطلوب الغاء الموافقه على عمليه…" at bounding box center [322, 334] width 143 height 51
drag, startPoint x: 357, startPoint y: 419, endPoint x: 350, endPoint y: 408, distance: 12.8
click at [355, 417] on div "enter flow name ... Drop Send and close Send Message" at bounding box center [514, 419] width 526 height 71
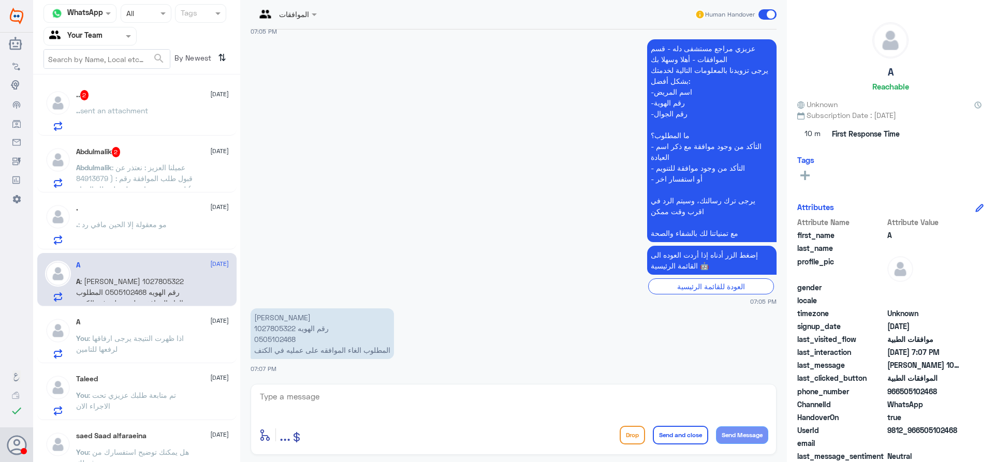
click at [349, 403] on textarea at bounding box center [513, 402] width 509 height 25
type textarea "h"
type textarea "اهلا وسهلا"
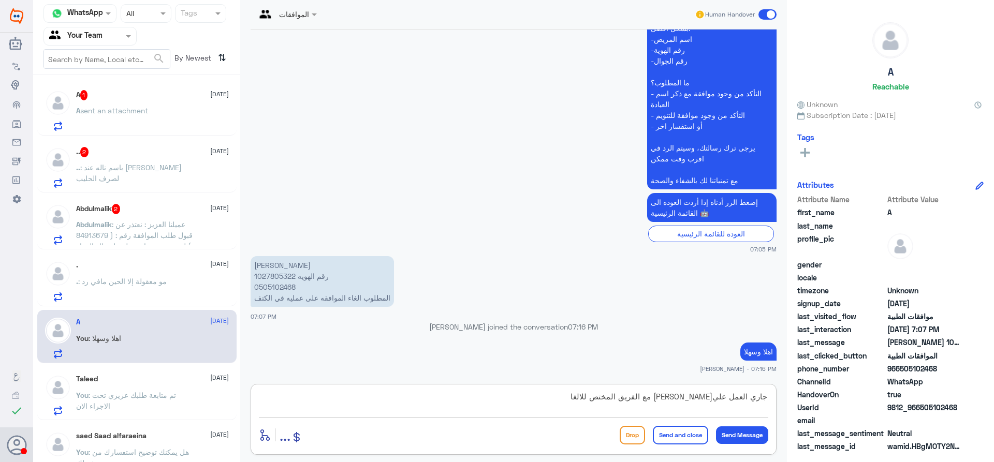
type textarea "جاري العمل علي[PERSON_NAME] مع الفريق المختص للالغاء"
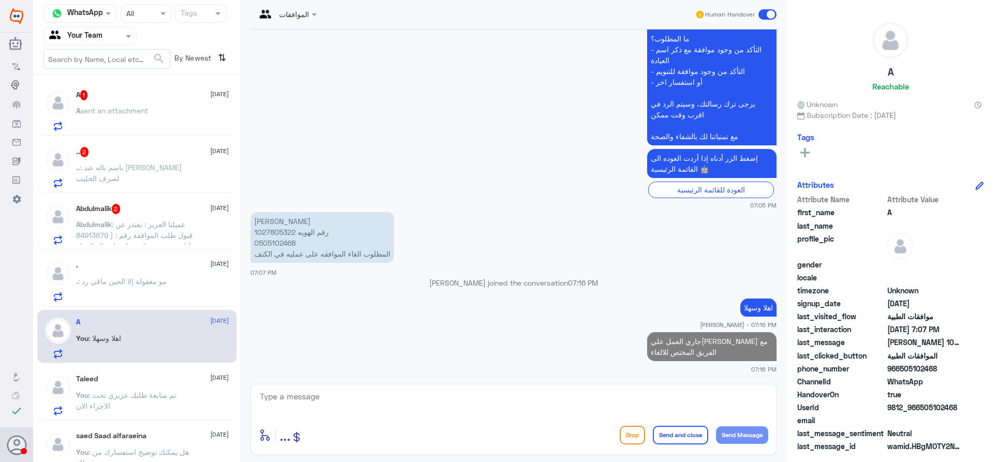
drag, startPoint x: 111, startPoint y: 310, endPoint x: 108, endPoint y: 301, distance: 9.3
click at [111, 309] on div "A 1 [DATE] A sent an attachment .. 2 [DATE] .. : باسم ناله عند [PERSON_NAME] لص…" at bounding box center [136, 272] width 207 height 387
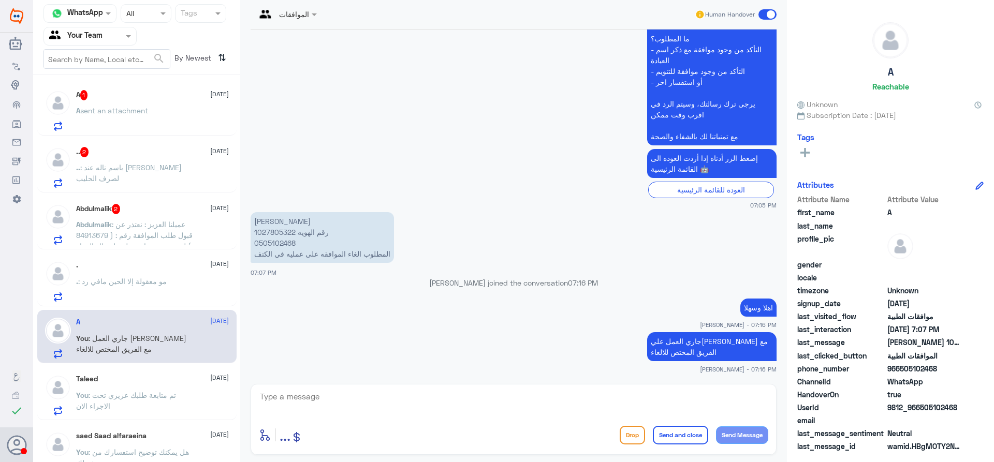
click at [110, 290] on p ". : مو معقولة إلا الحين مافي رد" at bounding box center [121, 289] width 91 height 26
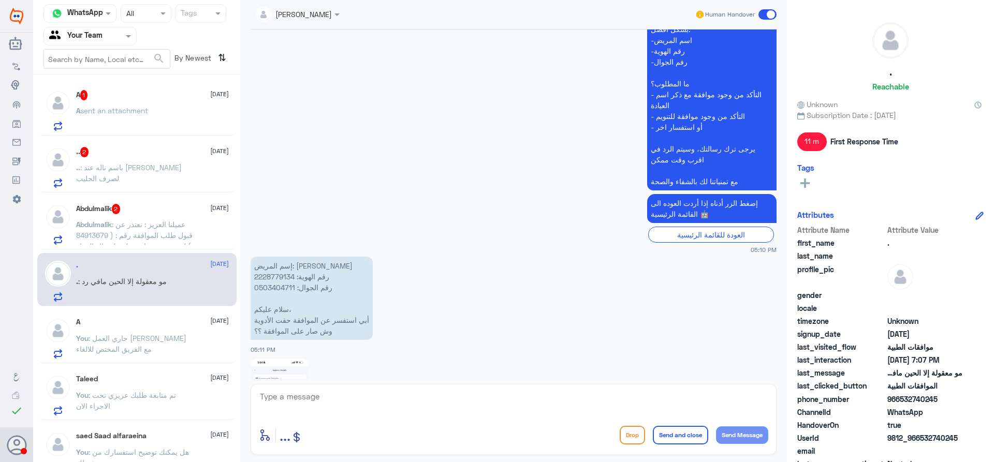
scroll to position [304, 0]
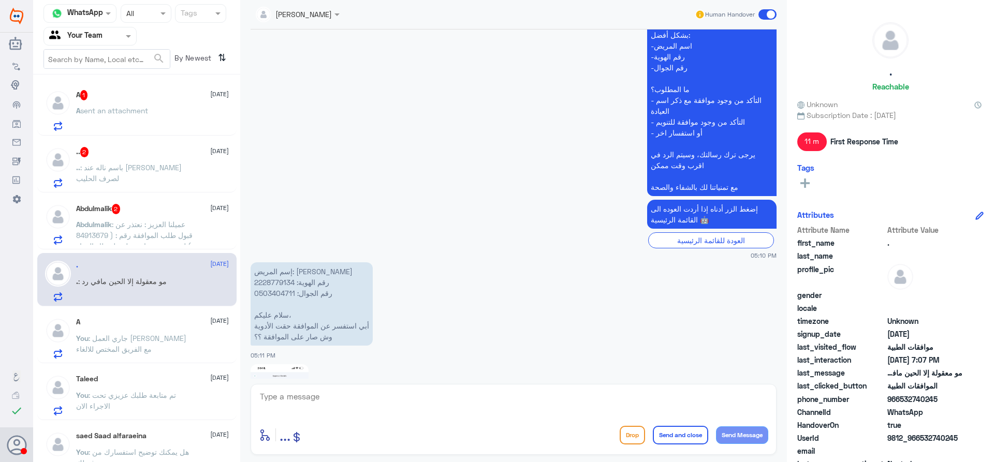
click at [128, 237] on span ": عميلنا العزيز : نعتذر عن قبول طلب الموافقة رقم : ( 84913679 ) لعدم وجود دواعي…" at bounding box center [134, 268] width 116 height 96
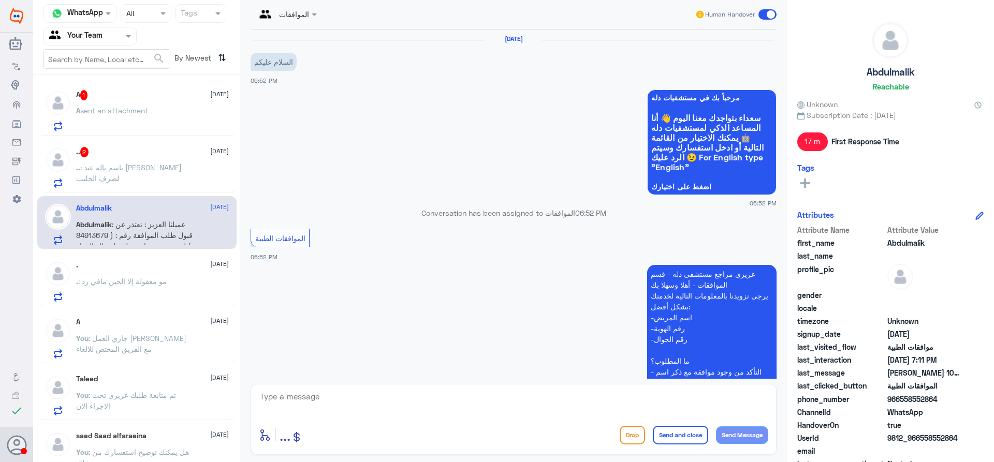
scroll to position [382, 0]
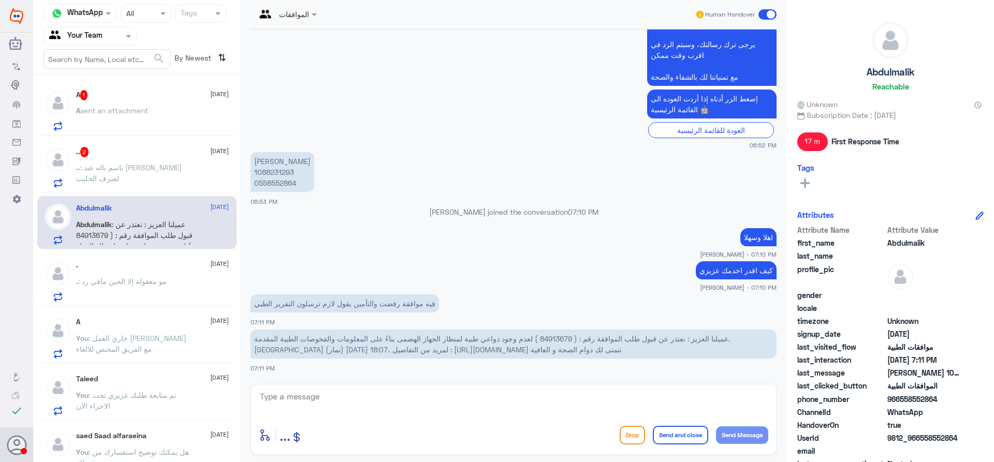
click at [556, 336] on span "عميلنا العزيز : نعتذر عن قبول طلب الموافقة رقم : ( 84913679 ) لعدم وجود دواعي ط…" at bounding box center [492, 344] width 476 height 20
click at [272, 173] on p "[PERSON_NAME] 1088231293 0558552864" at bounding box center [283, 172] width 64 height 40
click at [386, 384] on div "enter flow name ... Drop Send and close Send Message" at bounding box center [514, 419] width 526 height 71
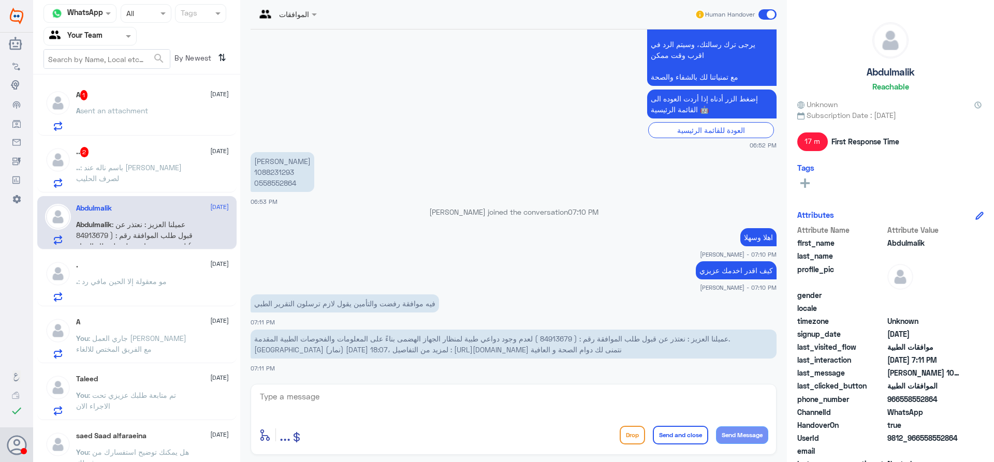
drag, startPoint x: 550, startPoint y: 393, endPoint x: 548, endPoint y: 403, distance: 10.2
click at [549, 399] on div "الموافقات Human Handover [DATE] السلام عليكم 06:52 PM مرحباً بك في مستشفيات دله…" at bounding box center [513, 232] width 547 height 465
click at [548, 403] on textarea at bounding box center [513, 402] width 509 height 25
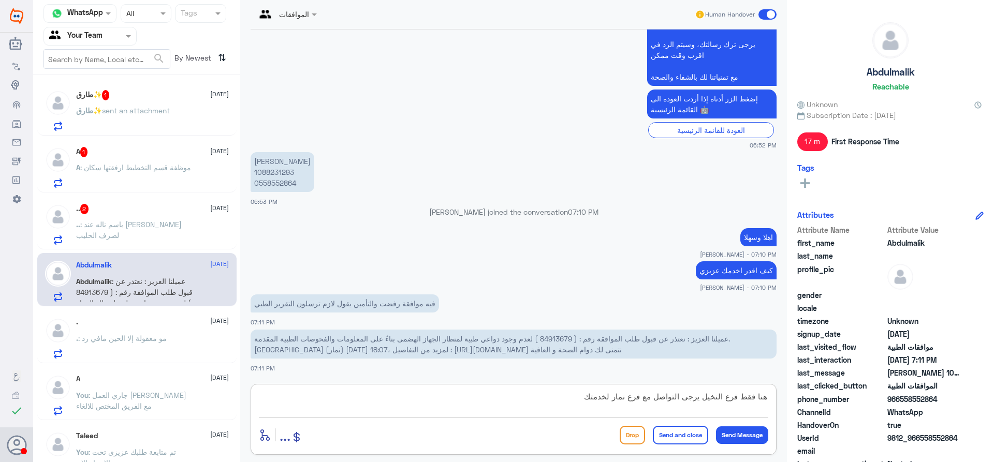
type textarea "هنا فقط فرع النخيل يرجى التواصل مع فرع نمار لخدمتك"
click at [661, 432] on button "Send and close" at bounding box center [680, 435] width 55 height 19
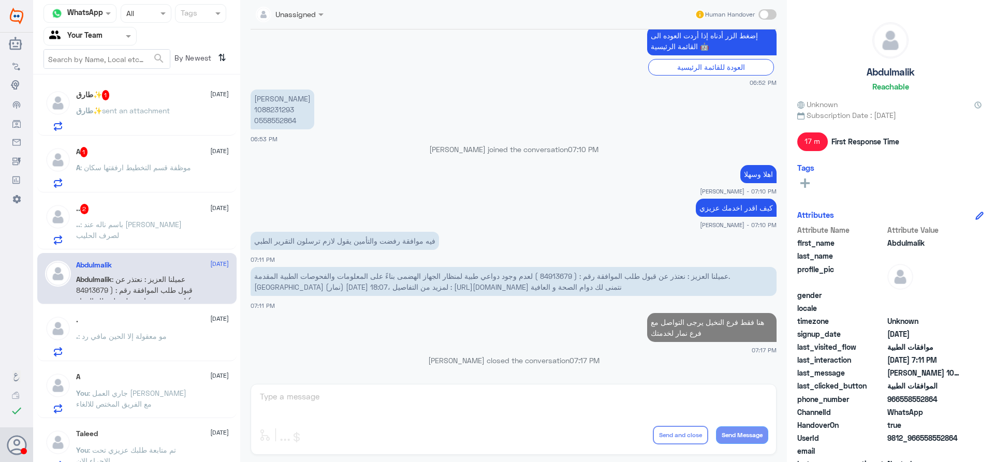
click at [179, 213] on div ".. 2 [DATE]" at bounding box center [152, 209] width 153 height 10
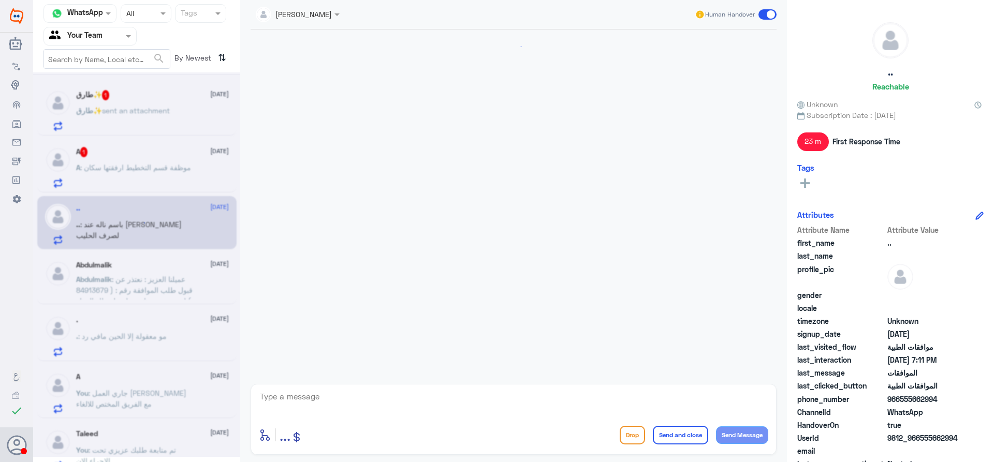
scroll to position [497, 0]
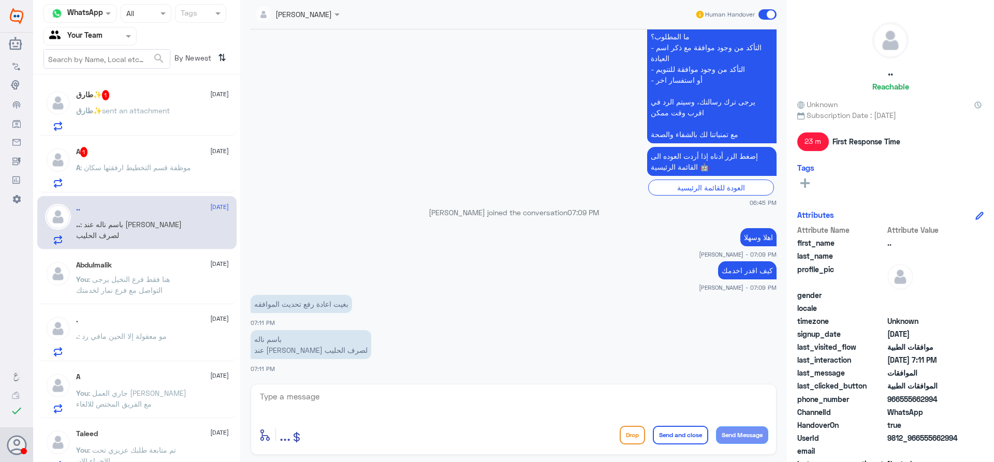
drag, startPoint x: 361, startPoint y: 413, endPoint x: 358, endPoint y: 407, distance: 5.8
click at [358, 407] on textarea at bounding box center [513, 402] width 509 height 25
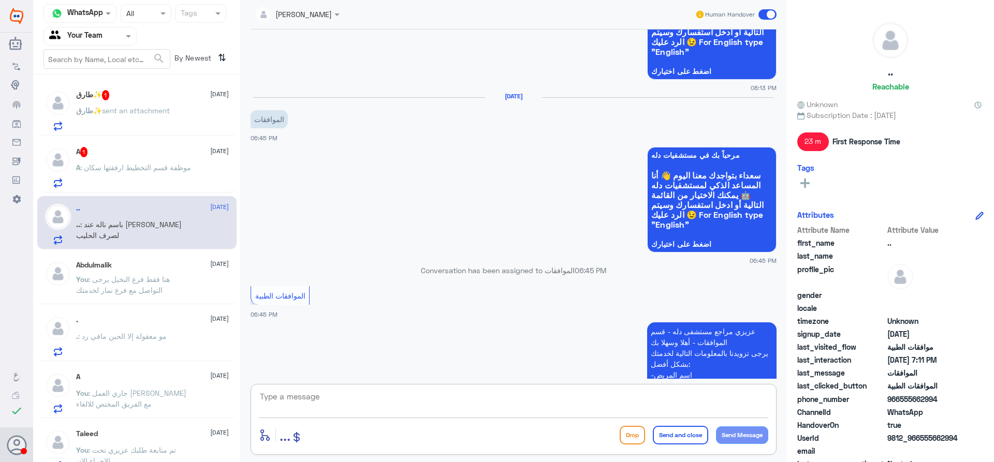
scroll to position [0, 0]
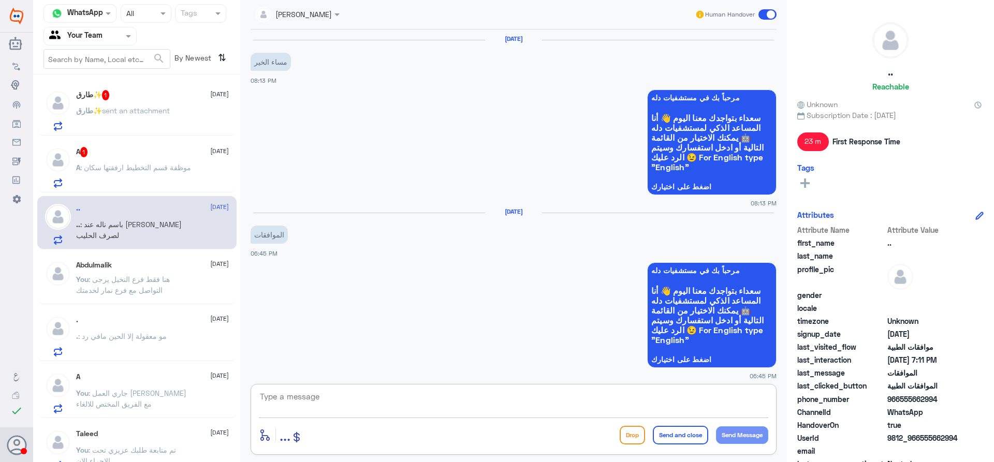
click at [405, 405] on textarea at bounding box center [513, 402] width 509 height 25
type textarea "زودني برقم الهوية"
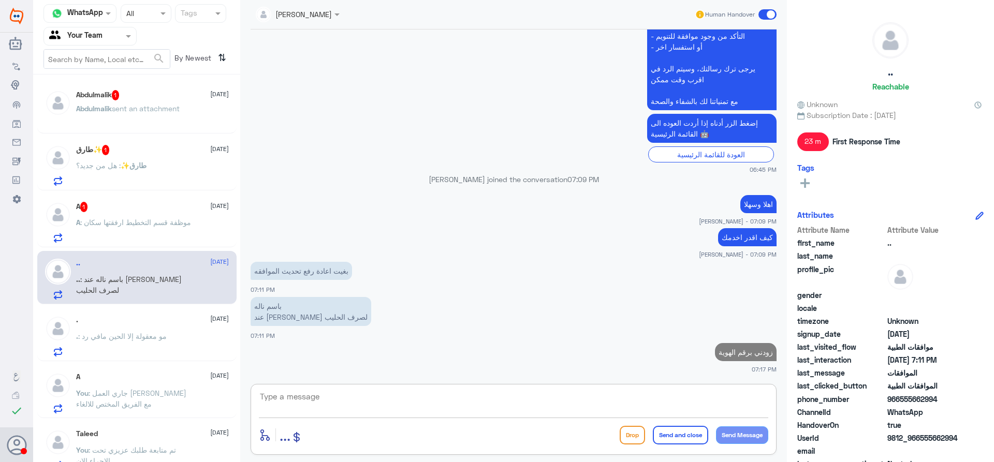
click at [151, 232] on p "A : موظفة قسم التخطيط ارفقتها سكان" at bounding box center [133, 230] width 115 height 26
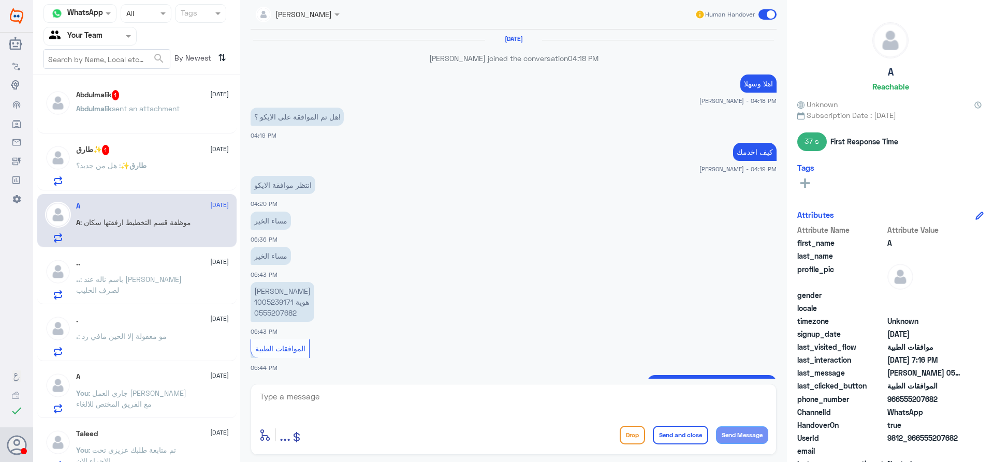
scroll to position [431, 0]
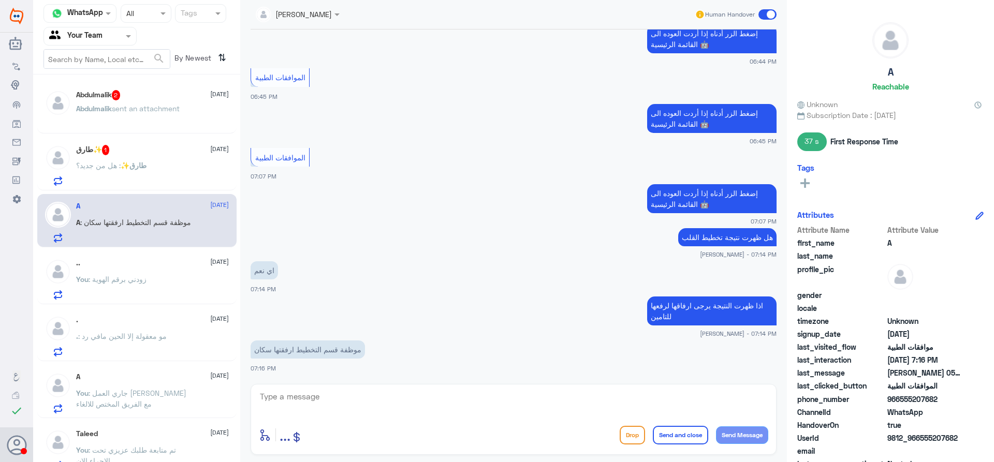
click at [155, 167] on div "طارق✨ : هل من جديد؟" at bounding box center [152, 174] width 153 height 23
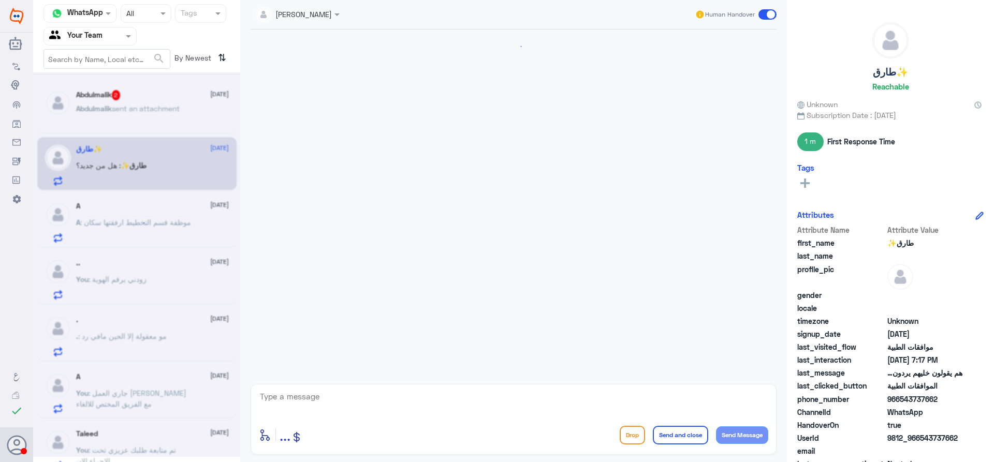
scroll to position [698, 0]
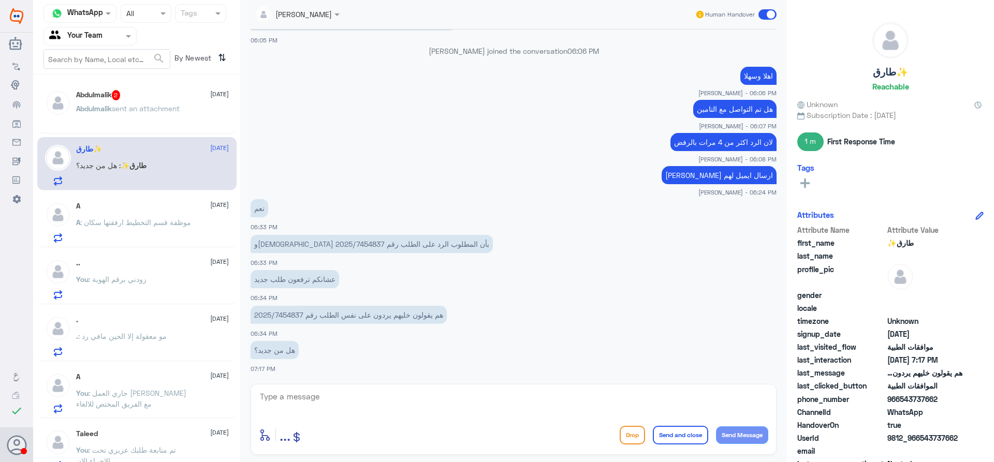
click at [112, 110] on span "Abdulmalik" at bounding box center [94, 108] width 36 height 9
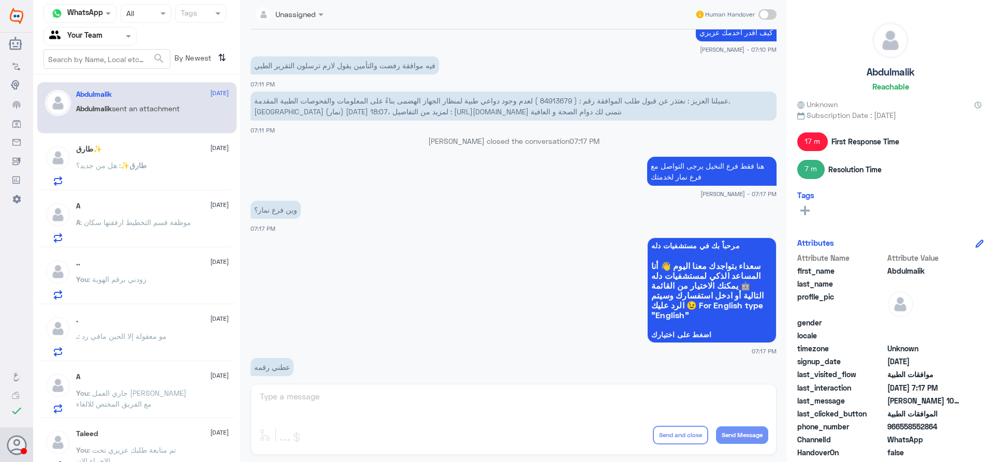
scroll to position [552, 0]
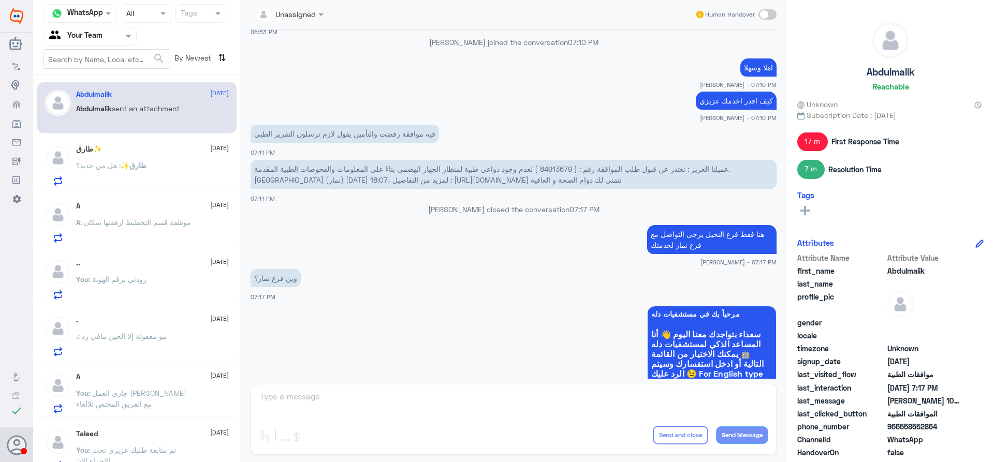
drag, startPoint x: 116, startPoint y: 233, endPoint x: 122, endPoint y: 237, distance: 6.3
click at [122, 237] on p "A : موظفة قسم التخطيط ارفقتها سكان" at bounding box center [133, 230] width 115 height 26
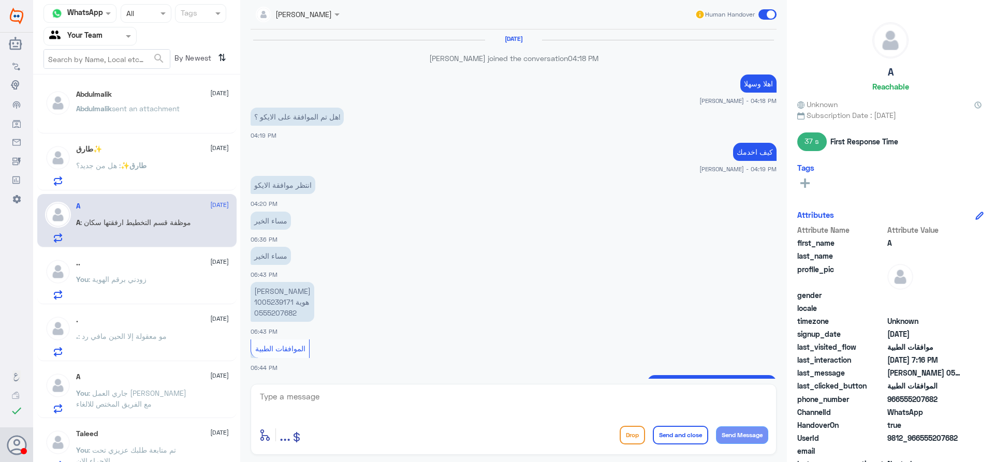
scroll to position [431, 0]
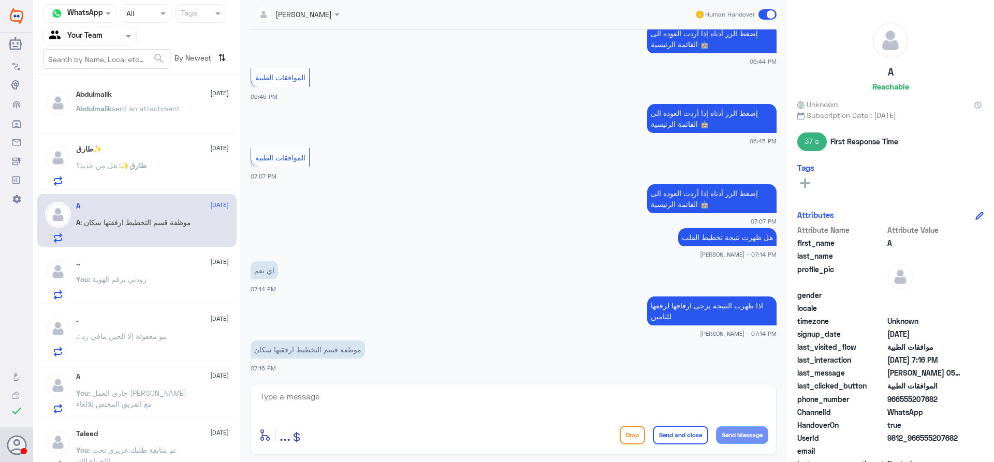
click at [116, 43] on div "Agent Filter Your Team" at bounding box center [83, 36] width 79 height 16
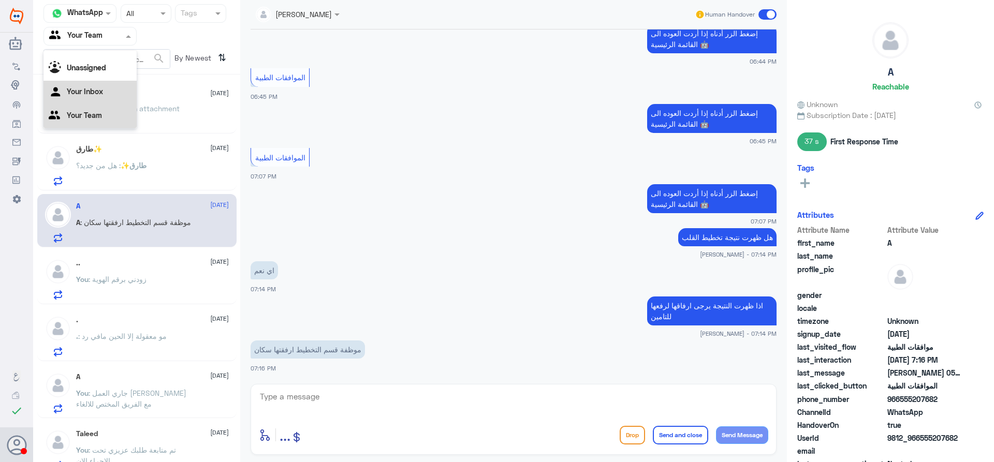
click at [103, 94] on div "Your Inbox" at bounding box center [89, 93] width 93 height 24
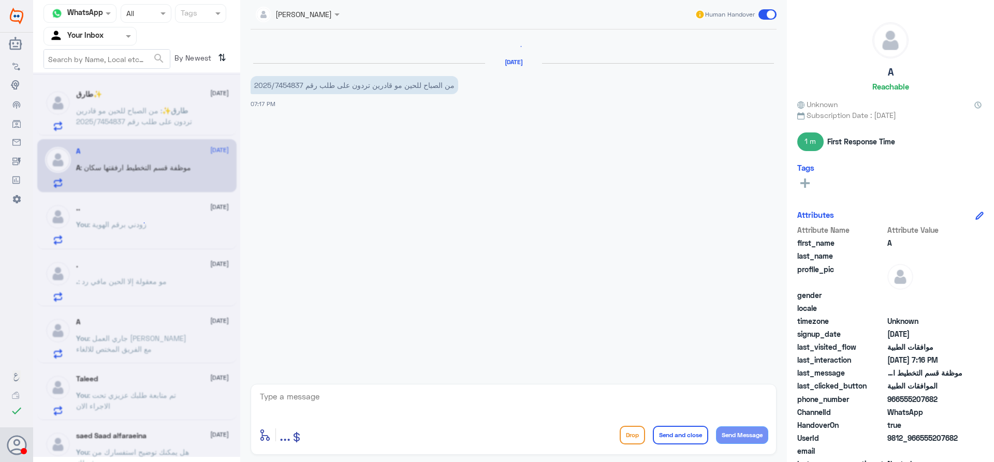
scroll to position [691, 0]
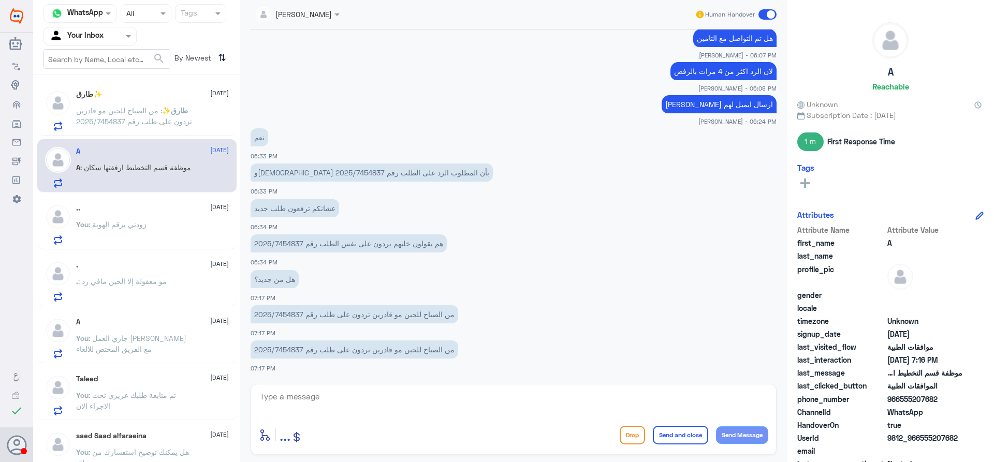
click at [126, 127] on p "طارق✨ : من الصباح للحين مو قادرين تردون على طلب رقم 2025/7454837" at bounding box center [134, 118] width 116 height 26
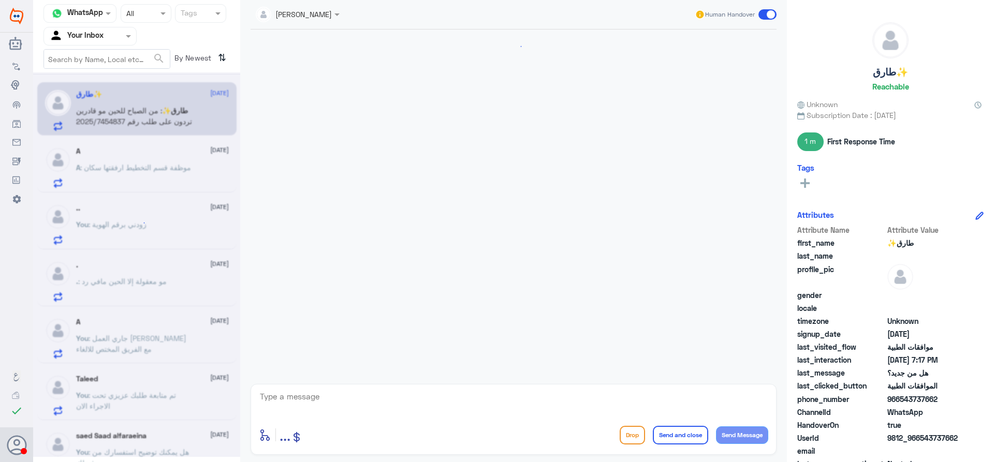
scroll to position [655, 0]
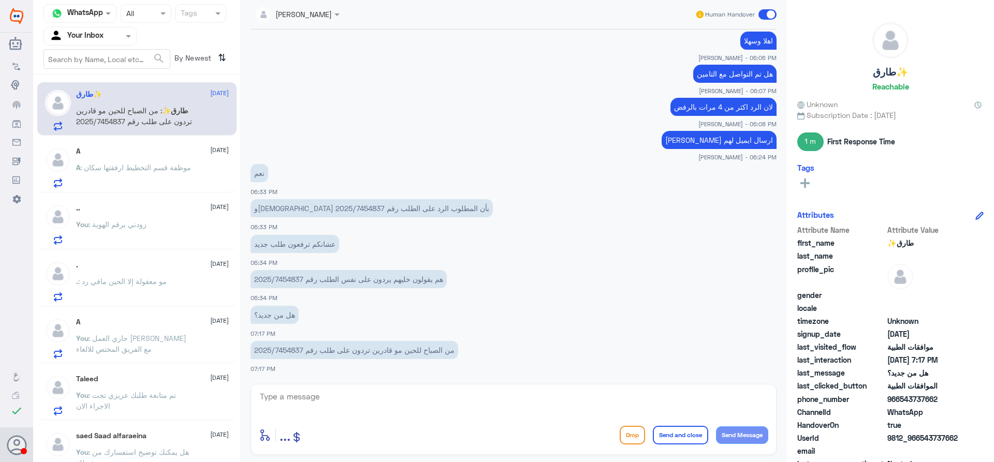
click at [124, 284] on span ": مو معقولة إلا الحين مافي رد" at bounding box center [122, 281] width 89 height 9
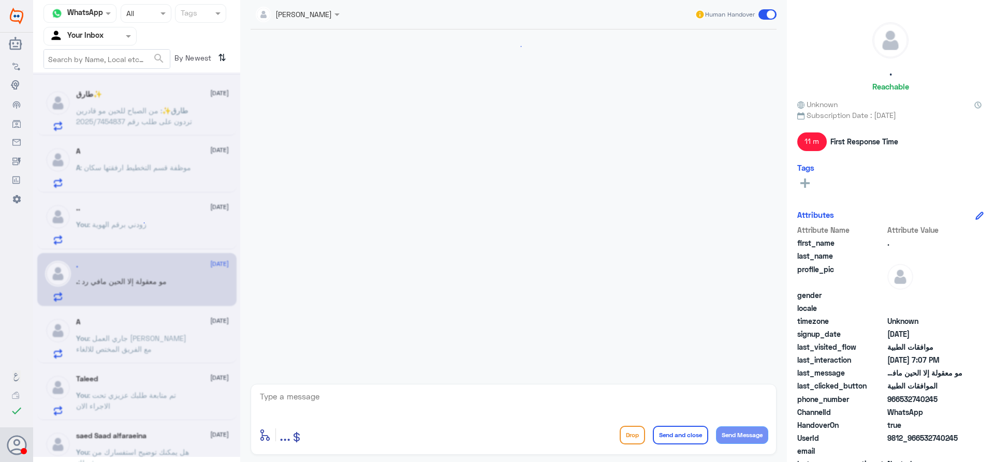
scroll to position [1029, 0]
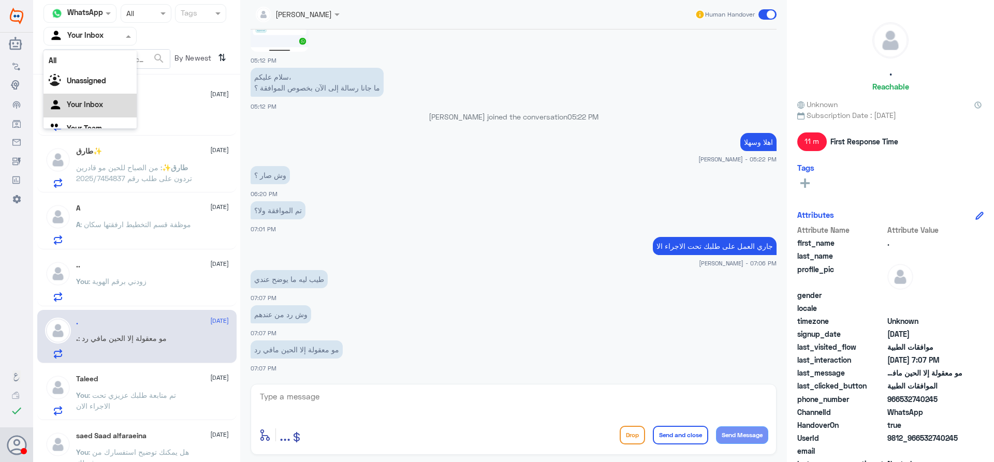
click at [101, 41] on input "text" at bounding box center [77, 36] width 57 height 12
click at [101, 112] on Team "Your Team" at bounding box center [84, 115] width 35 height 9
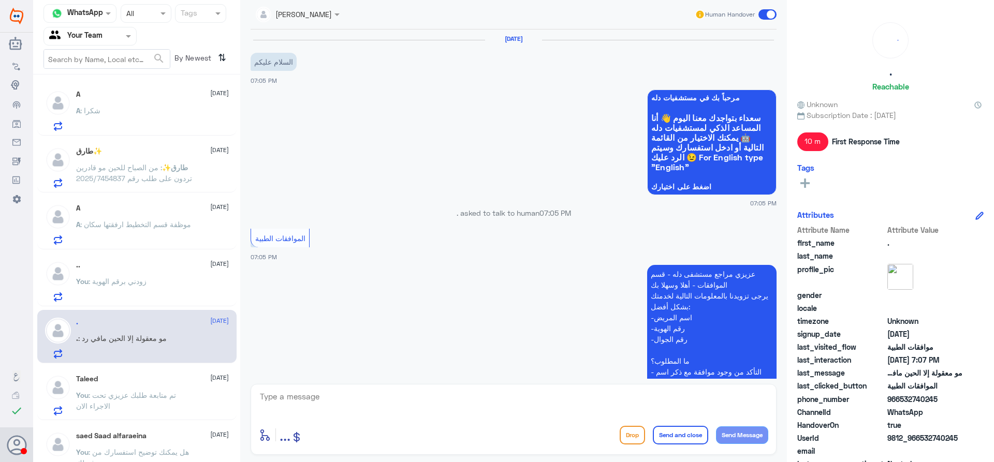
scroll to position [357, 0]
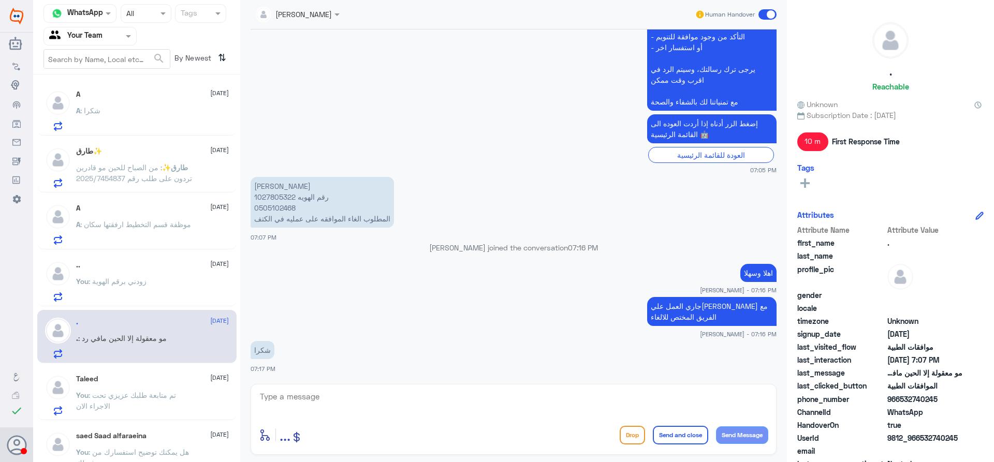
click at [118, 36] on div at bounding box center [90, 36] width 92 height 12
click at [494, 345] on app-msgs-text "شكرا" at bounding box center [514, 350] width 526 height 19
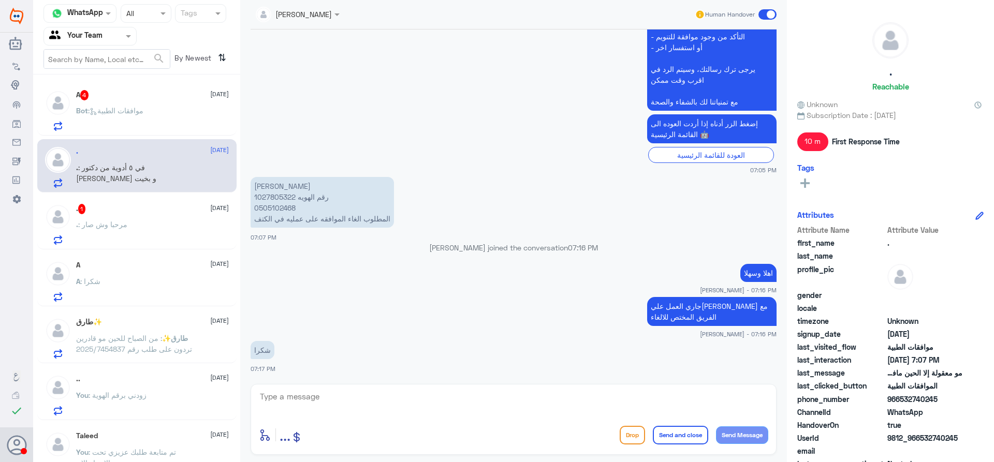
click at [163, 235] on div ". : مرحبا وش صار" at bounding box center [152, 233] width 153 height 23
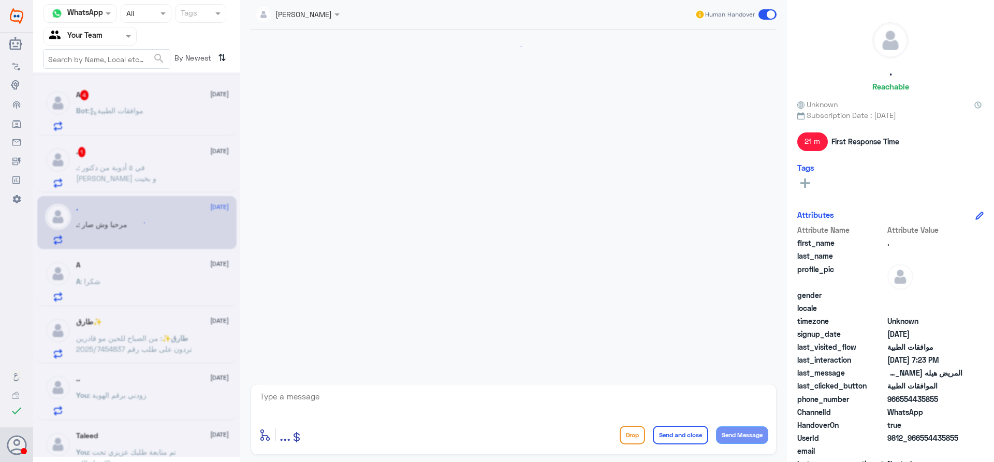
scroll to position [895, 0]
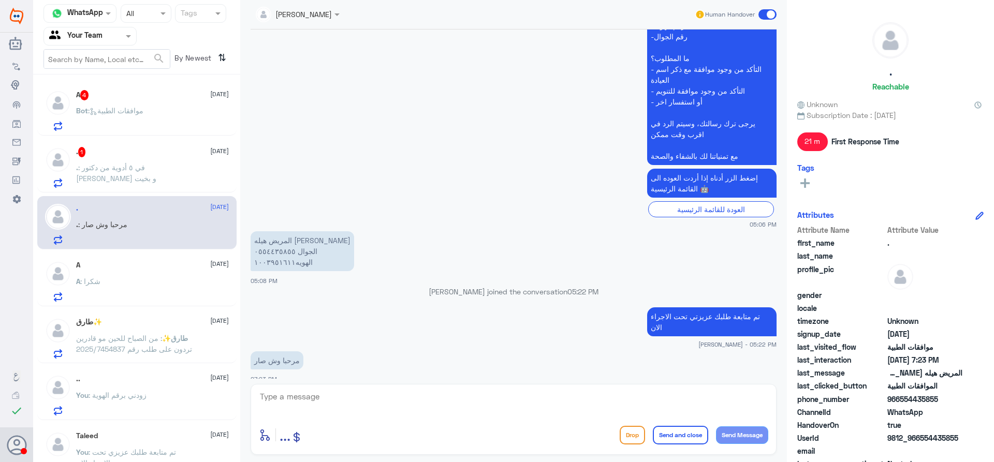
click at [153, 162] on p ". : في ٥ أدوية من دكتور [PERSON_NAME] و بخيت" at bounding box center [134, 175] width 116 height 26
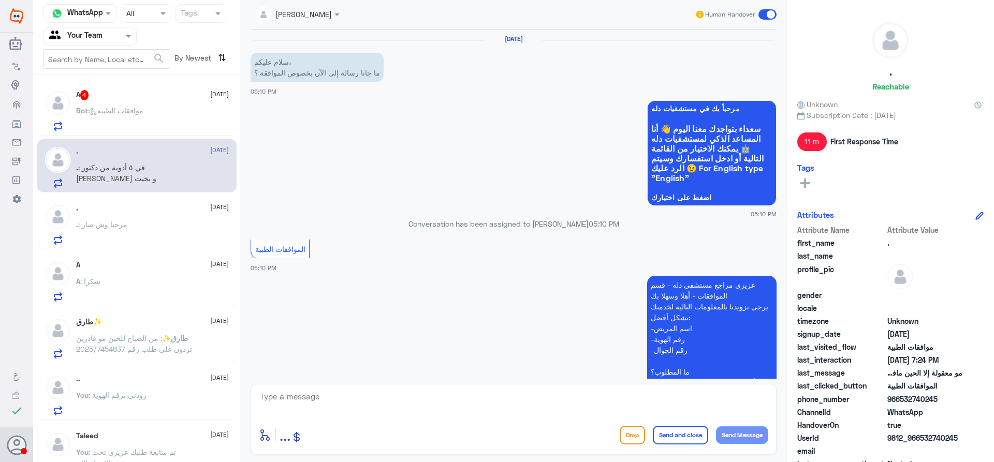
scroll to position [1043, 0]
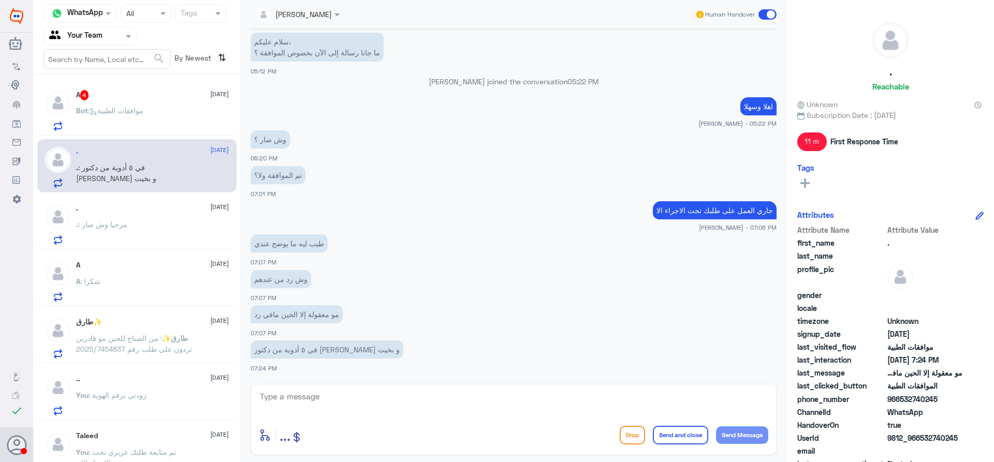
click at [162, 109] on div "Bot : موافقات الطبية" at bounding box center [152, 119] width 153 height 23
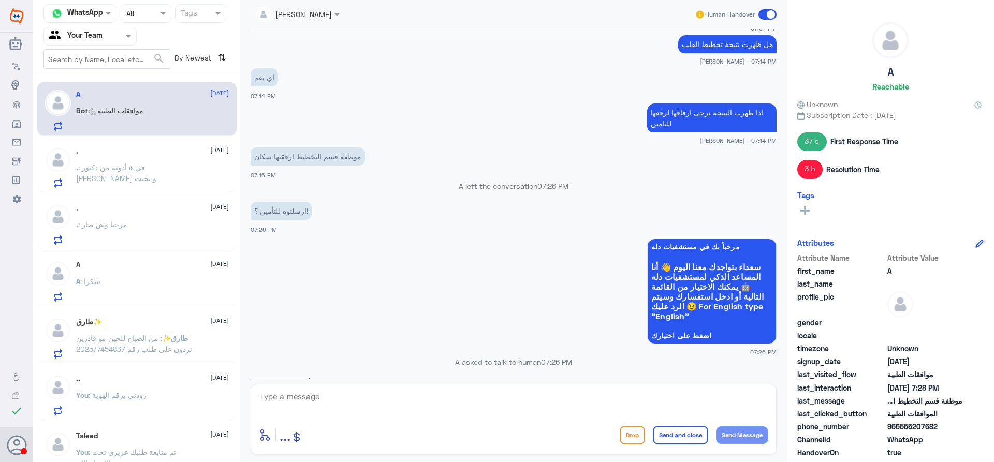
scroll to position [236, 0]
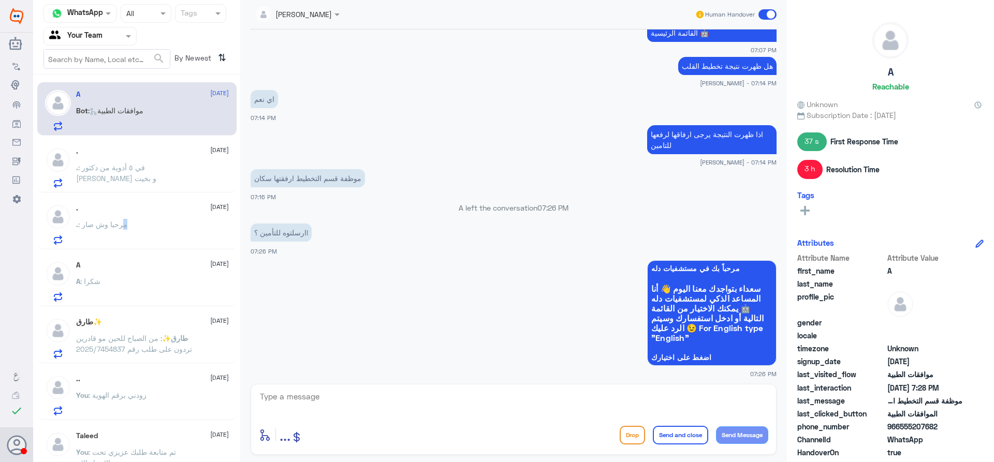
click at [122, 231] on p ". : مرحبا وش صار" at bounding box center [101, 232] width 51 height 26
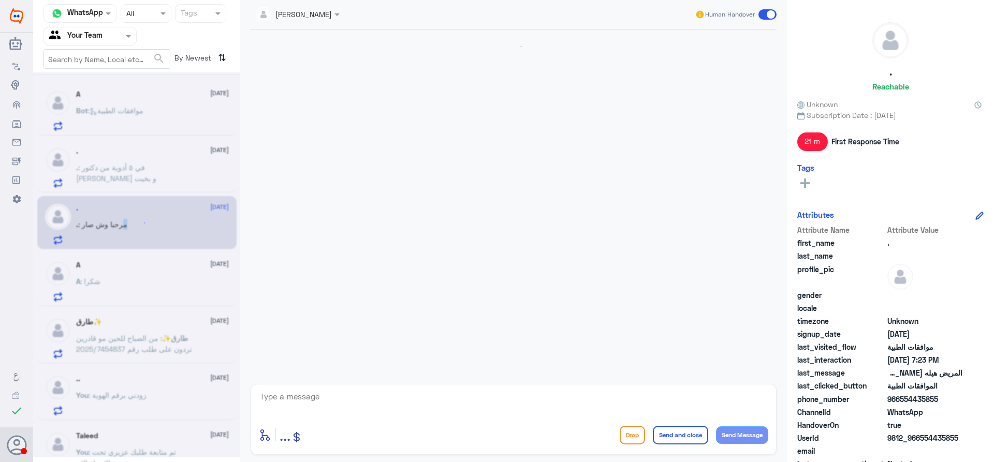
scroll to position [895, 0]
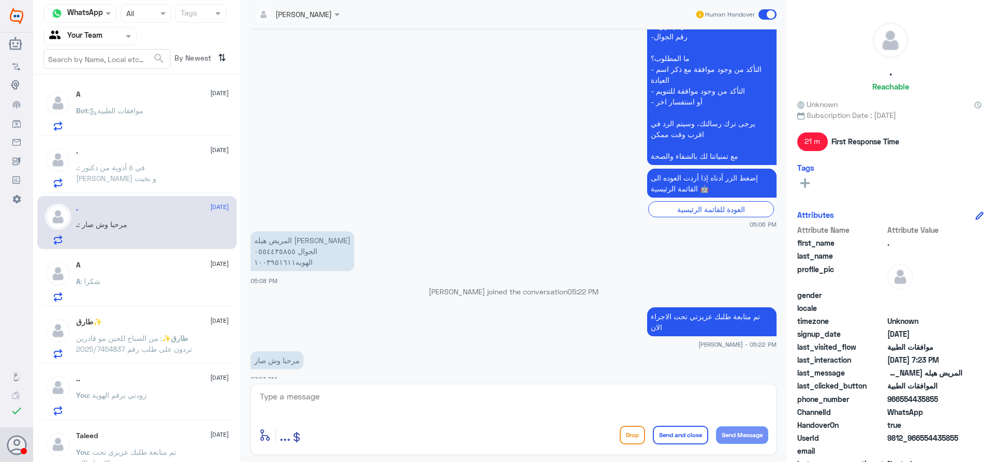
drag, startPoint x: 376, startPoint y: 411, endPoint x: 413, endPoint y: 423, distance: 39.0
click at [376, 411] on textarea at bounding box center [513, 402] width 509 height 25
click at [282, 399] on textarea "1003951611" at bounding box center [513, 402] width 509 height 25
type textarea "1003951611"
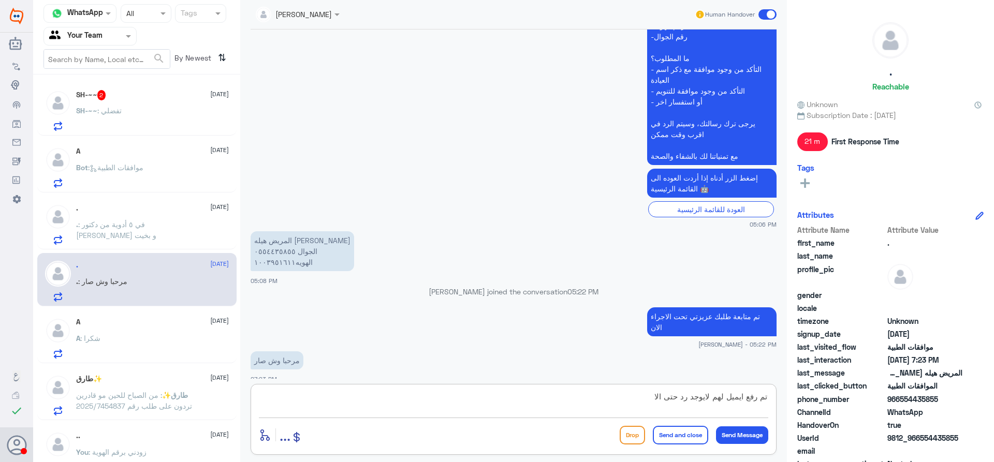
type textarea "تم رفع ايميل لهم لايوجد رد حتى الان"
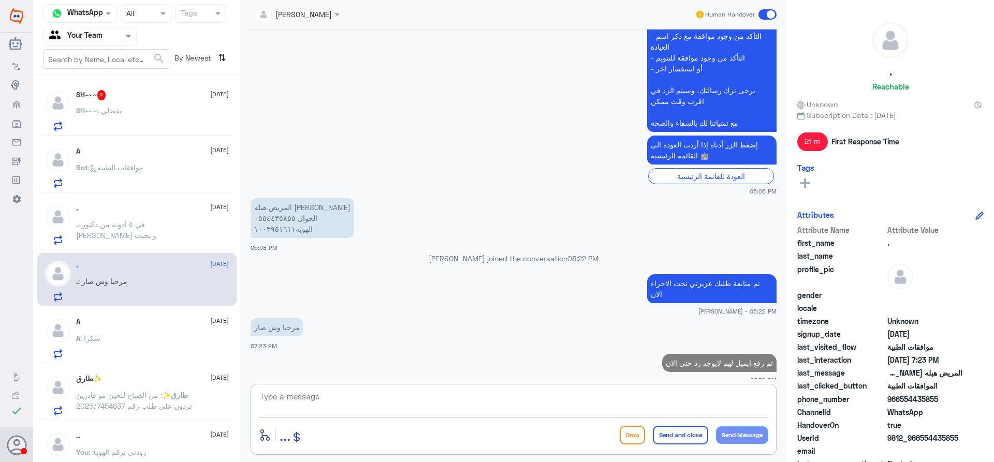
click at [107, 118] on p "SH-~~ : تفضلي" at bounding box center [99, 118] width 46 height 26
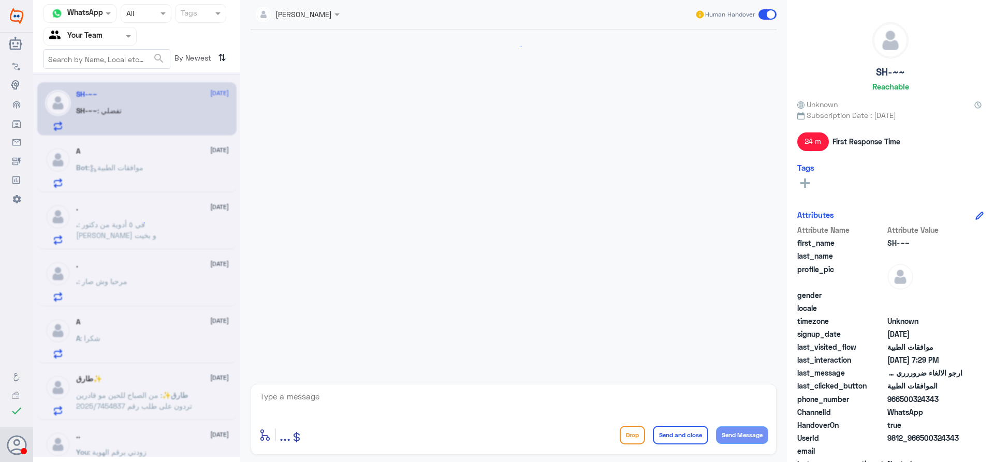
scroll to position [405, 0]
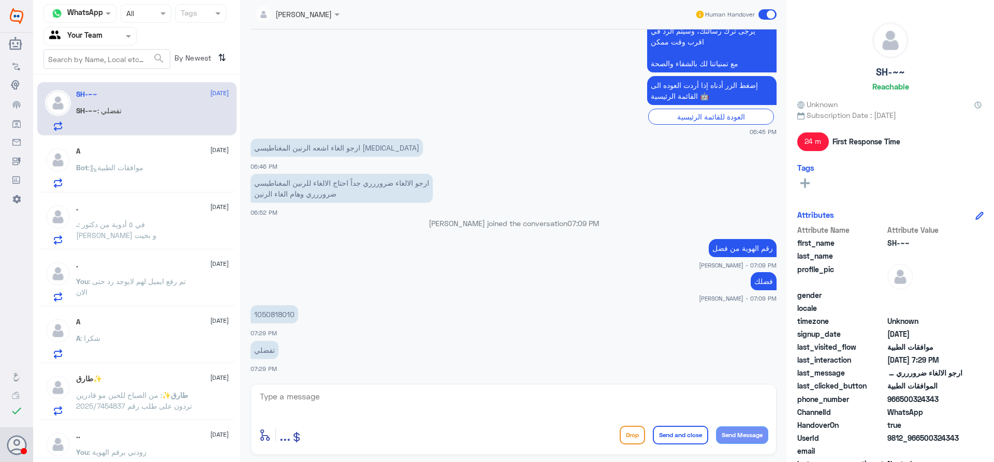
click at [276, 321] on p "1050818010" at bounding box center [275, 314] width 48 height 18
click at [275, 315] on p "1050818010" at bounding box center [275, 314] width 48 height 18
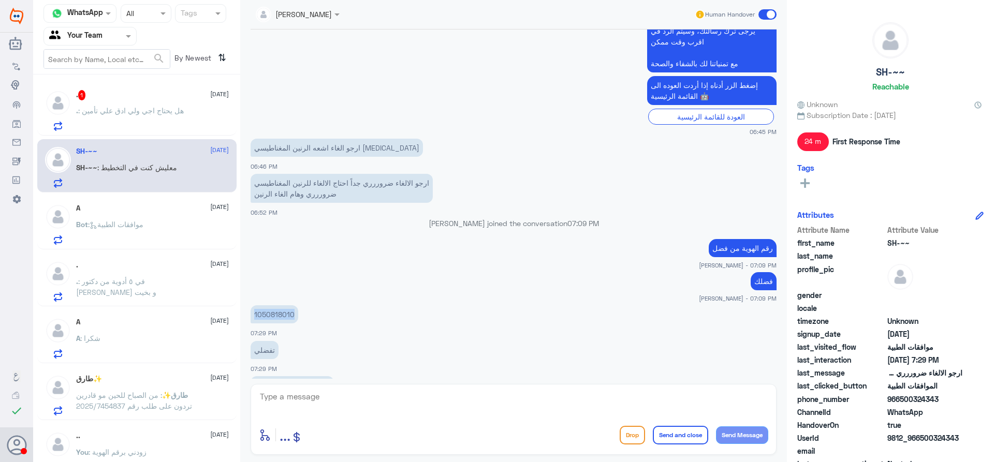
scroll to position [441, 0]
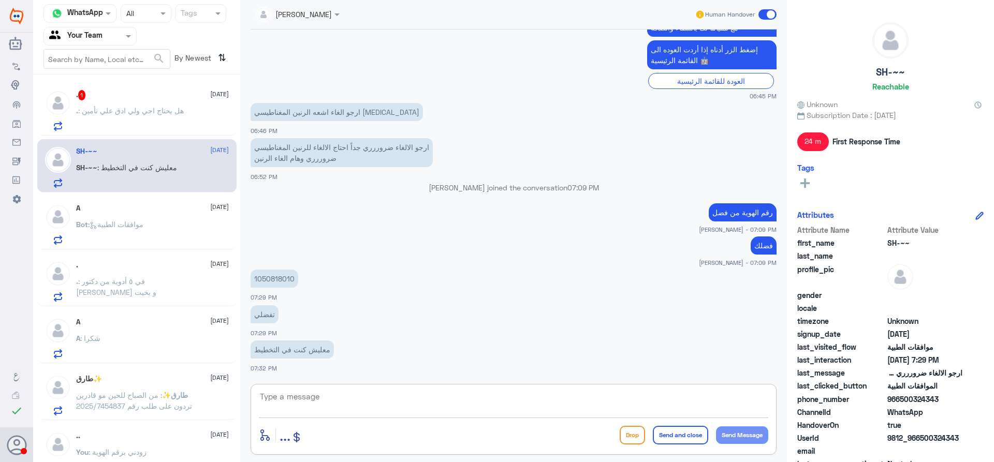
drag, startPoint x: 358, startPoint y: 394, endPoint x: 360, endPoint y: 402, distance: 8.0
click at [358, 399] on textarea at bounding box center [513, 402] width 509 height 25
click at [379, 409] on textarea at bounding box center [513, 402] width 509 height 25
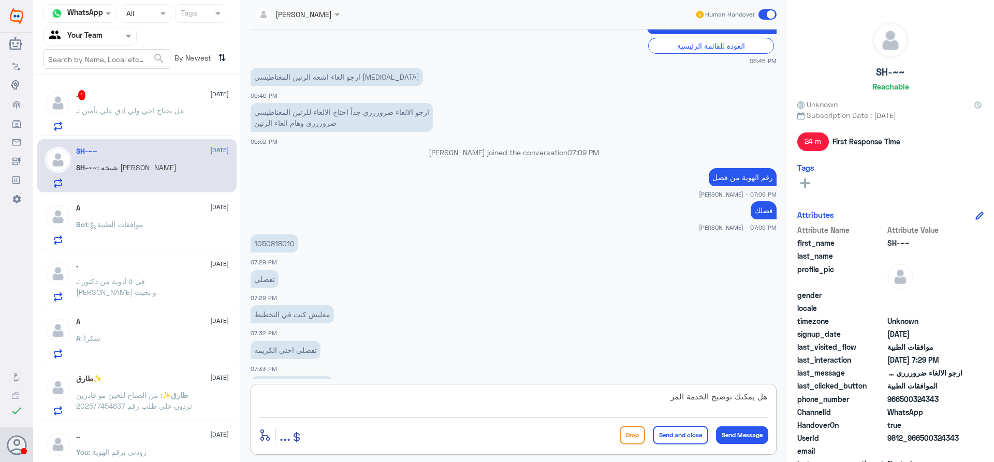
scroll to position [511, 0]
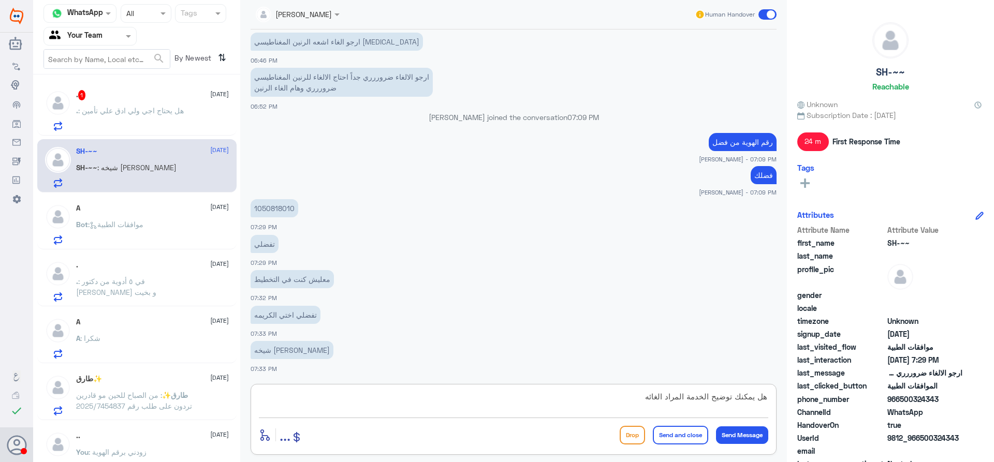
type textarea "هل يمكنك توضيح الخدمة المراد الغائها"
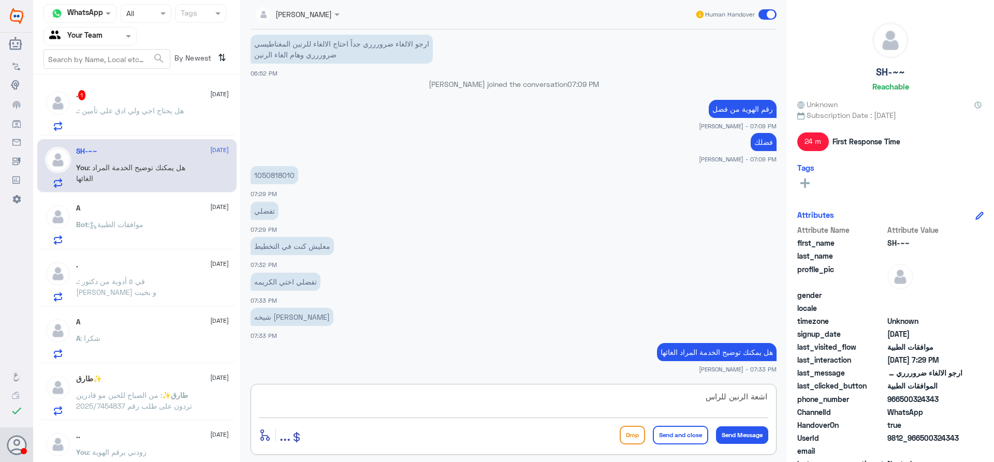
type textarea "اشعة الرنين للراس ؟"
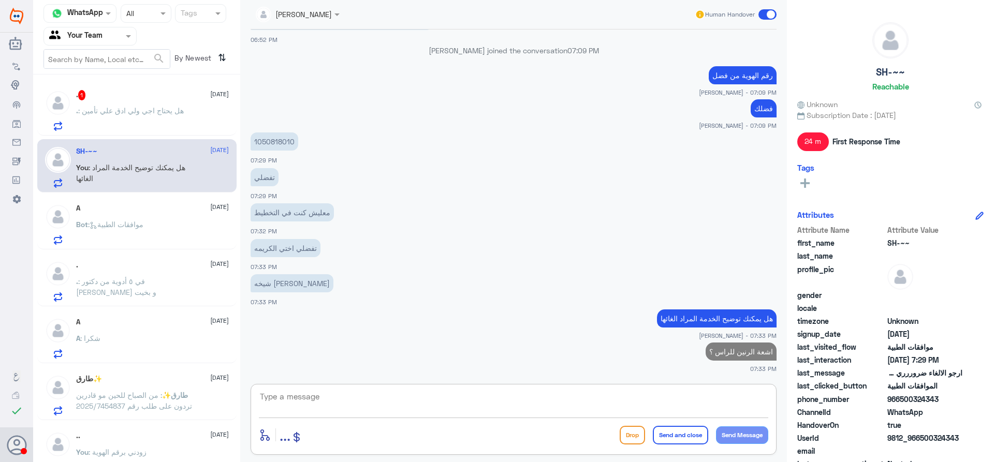
click at [171, 124] on p ". : هل يحتاج اجي ولي ادق علي تأمين" at bounding box center [130, 118] width 108 height 26
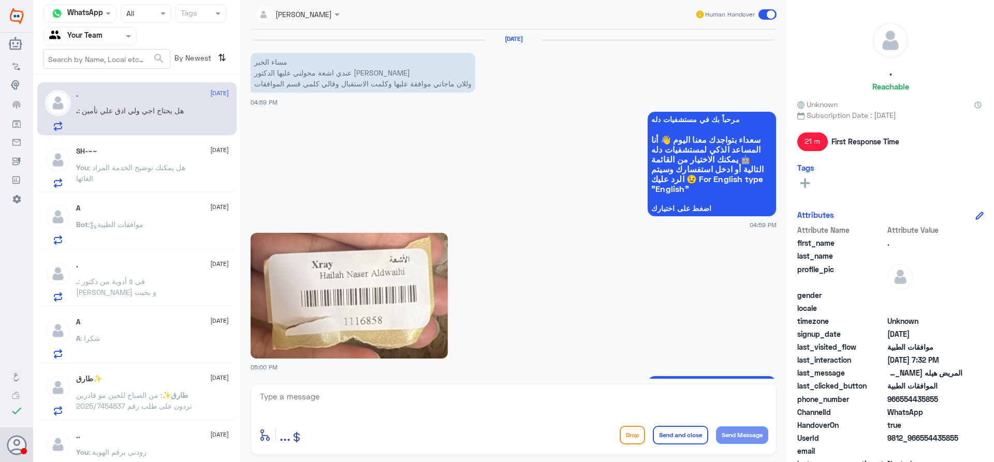
scroll to position [963, 0]
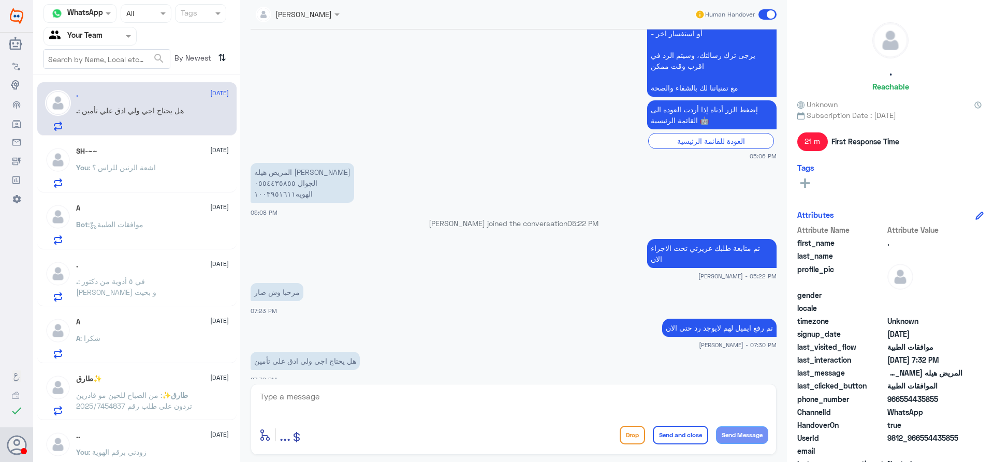
click at [140, 180] on p "You : اشعة الرنين للراس ؟" at bounding box center [116, 175] width 80 height 26
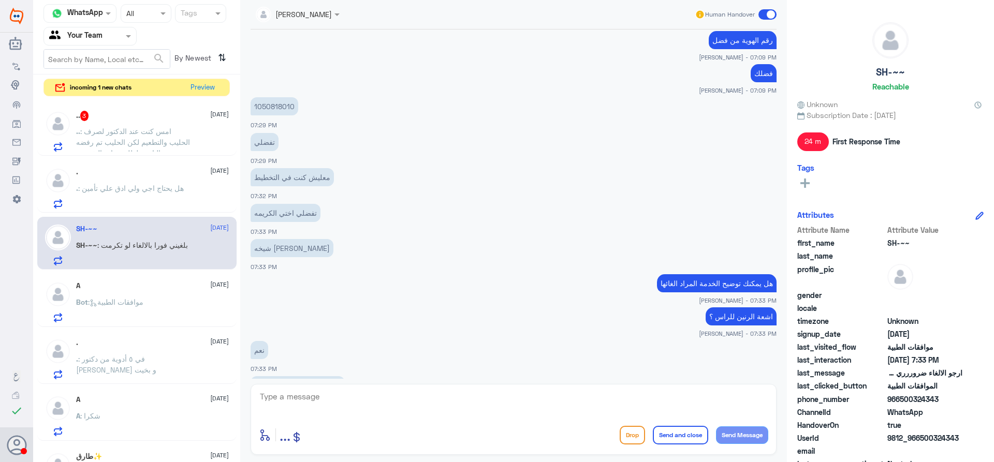
scroll to position [649, 0]
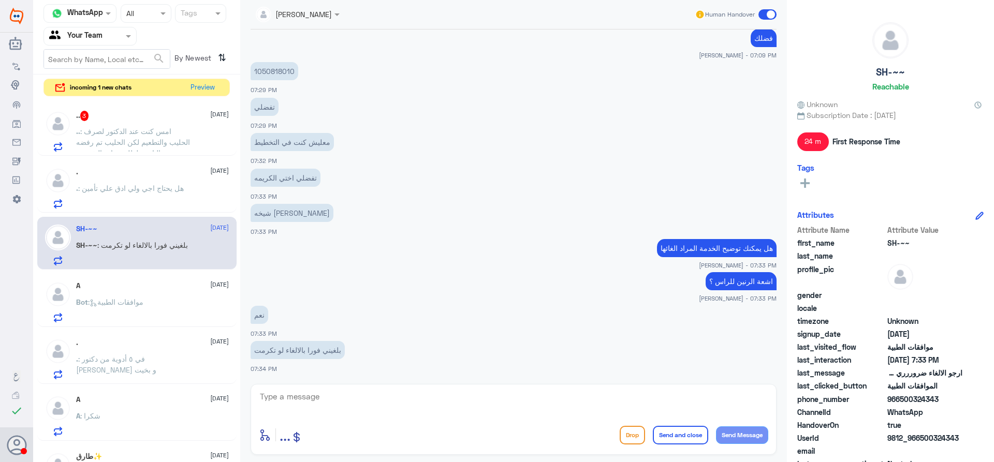
click at [464, 394] on textarea at bounding box center [513, 402] width 509 height 25
type textarea "تم الالغاء"
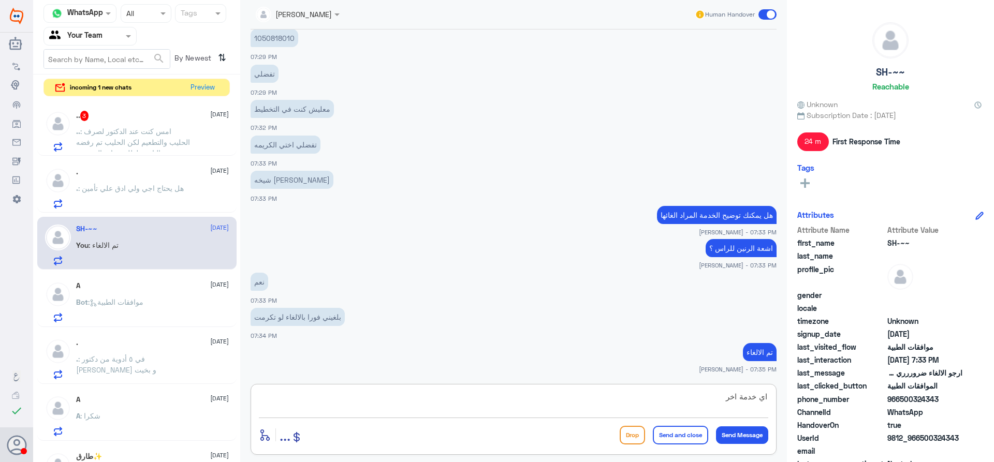
type textarea "اي خدمة اخرى"
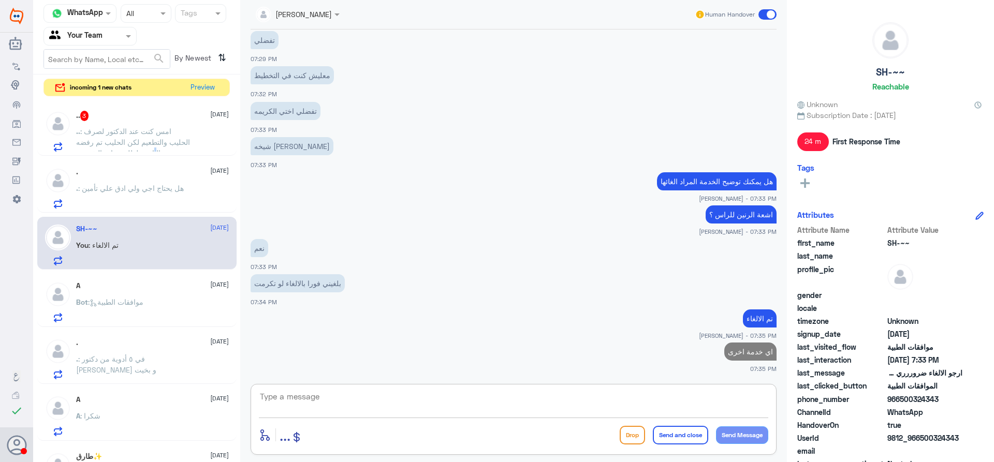
click at [180, 156] on div ".. 3 [DATE] .. : امس كنت عند الدكتور لصرف الحليب والتطعيم لكن الحليب تم رفضه من…" at bounding box center [136, 129] width 199 height 53
click at [180, 138] on p ".. : امس كنت عند الدكتور لصرف الحليب والتطعيم لكن الحليب تم رفضه من التامين لطل…" at bounding box center [134, 139] width 116 height 26
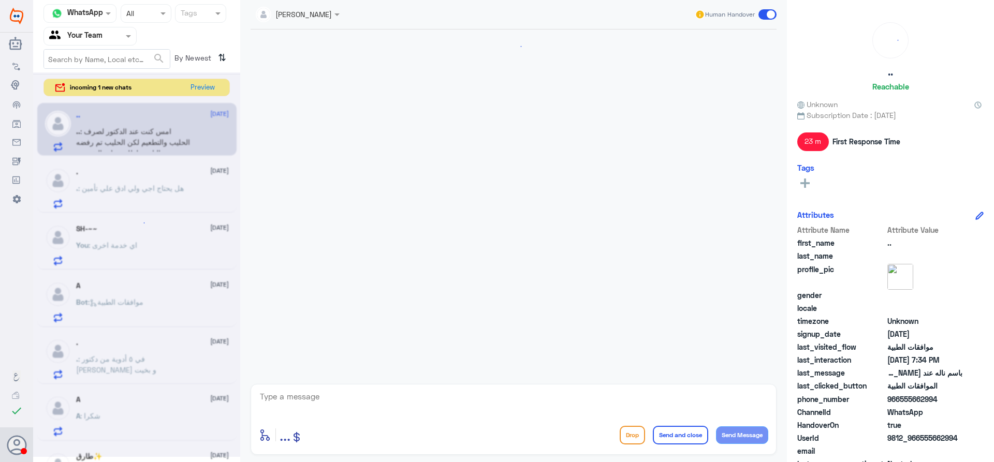
scroll to position [670, 0]
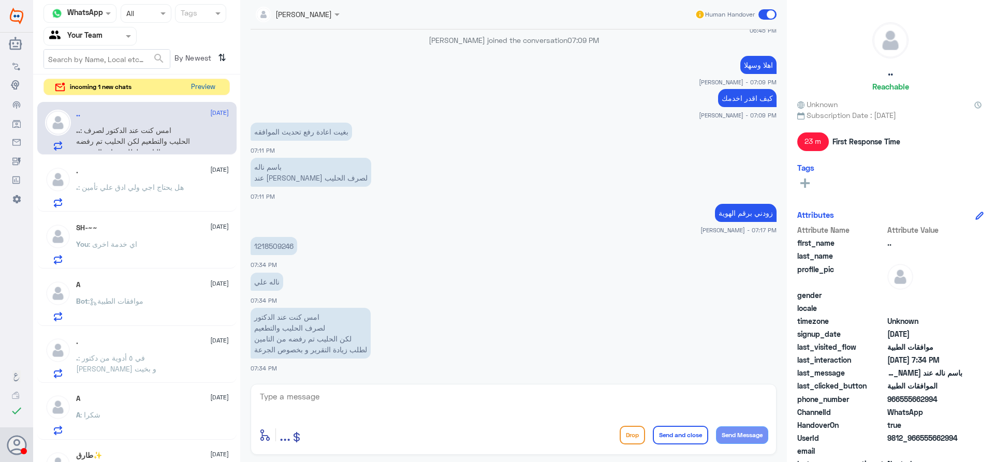
click at [212, 84] on button "Preview" at bounding box center [203, 87] width 32 height 16
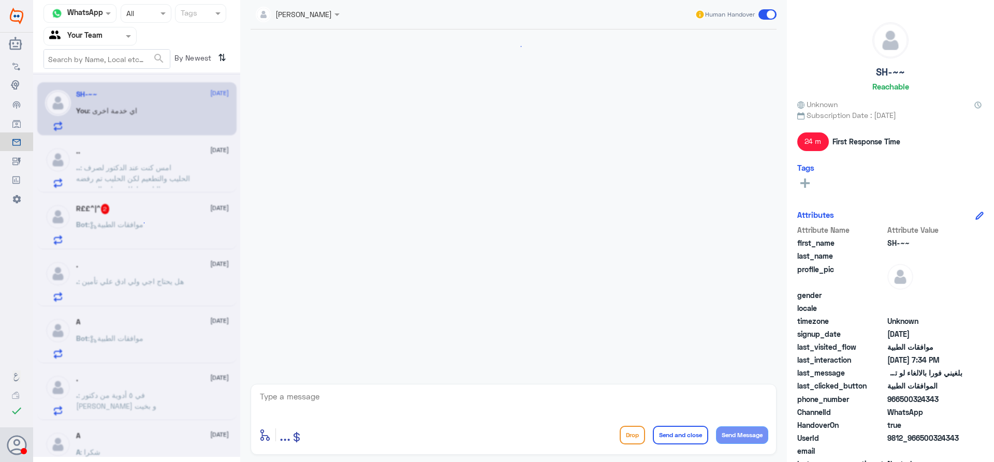
scroll to position [551, 0]
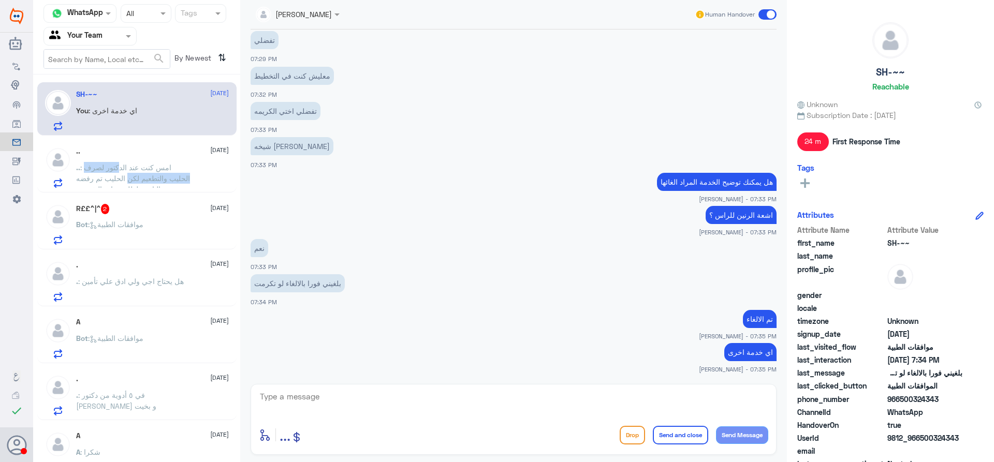
click at [137, 174] on span ": امس كنت عند الدكتور لصرف الحليب والتطعيم لكن الحليب تم رفضه من التامين لطلب ز…" at bounding box center [133, 183] width 114 height 41
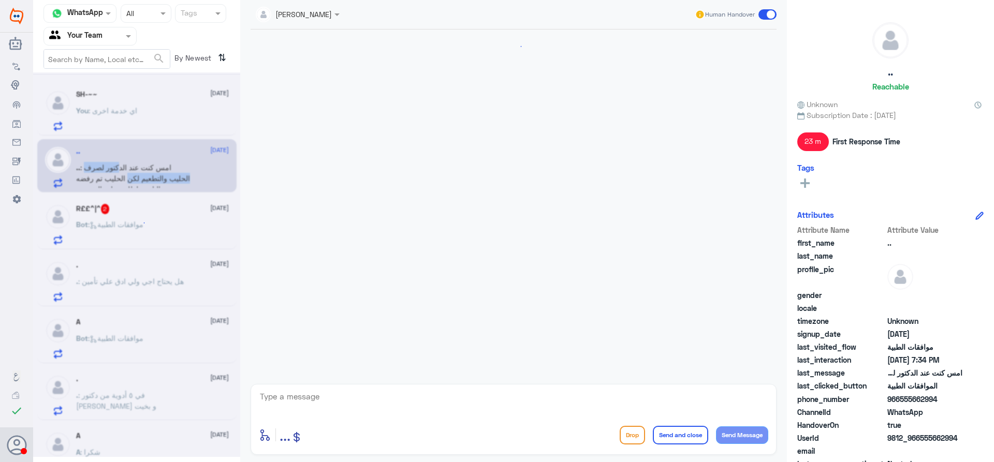
scroll to position [670, 0]
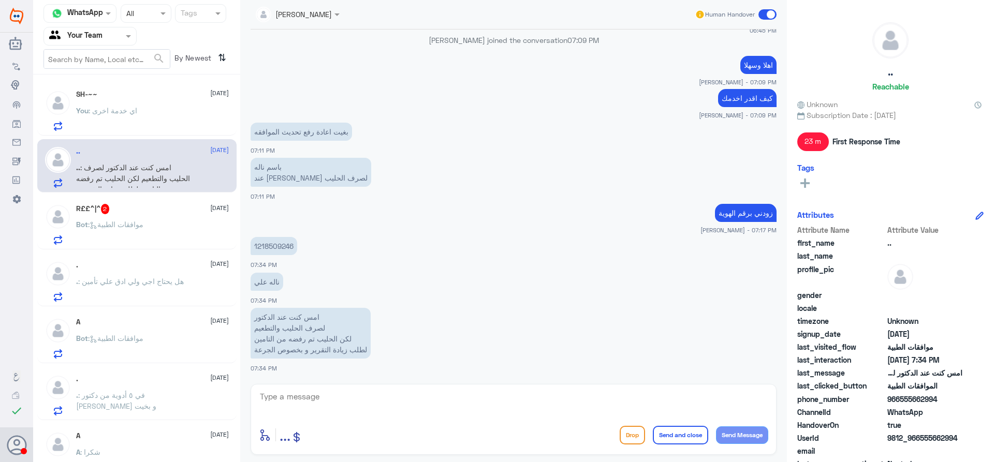
click at [202, 222] on div "Bot : موافقات الطبية" at bounding box center [152, 233] width 153 height 23
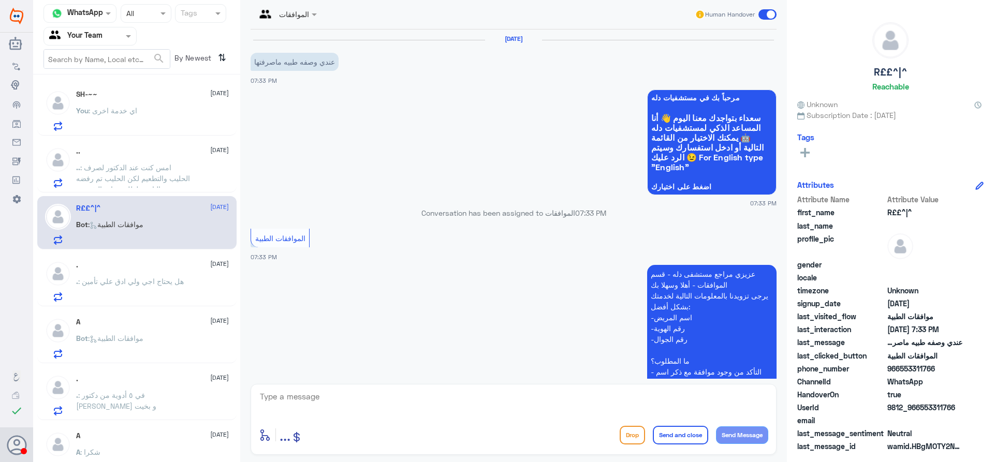
click at [124, 289] on p ". : هل يحتاج اجي ولي ادق علي تأمين" at bounding box center [130, 289] width 108 height 26
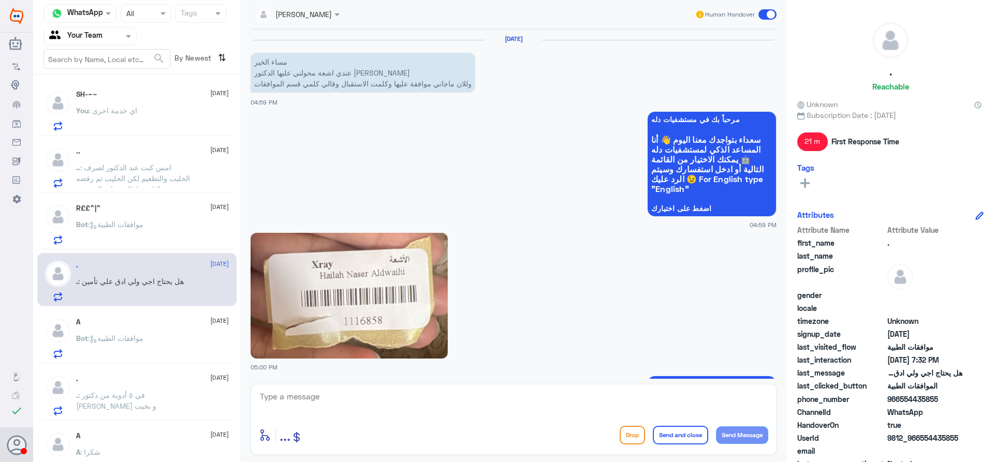
scroll to position [963, 0]
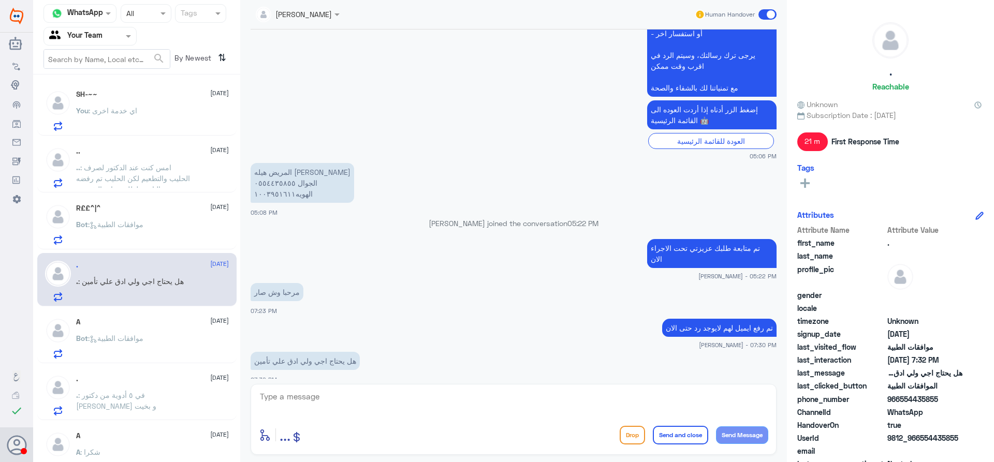
click at [134, 109] on span ": اي خدمة اخرى" at bounding box center [113, 110] width 49 height 9
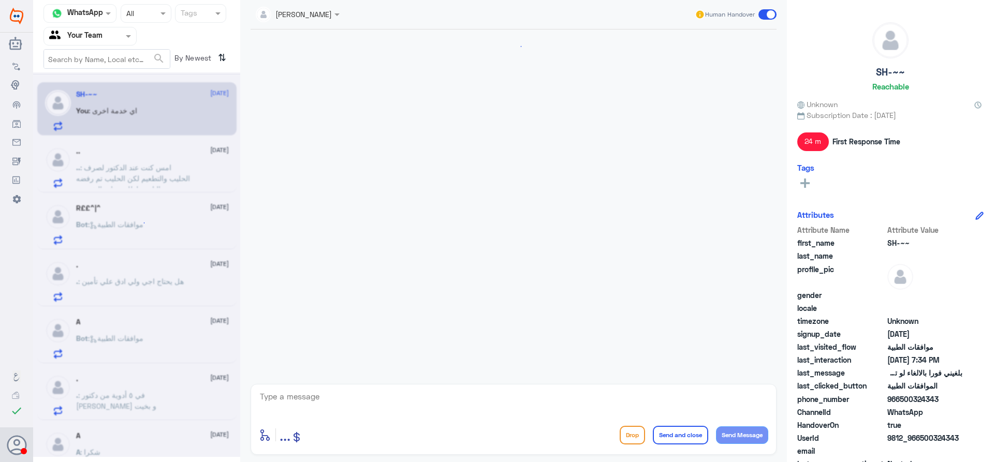
scroll to position [551, 0]
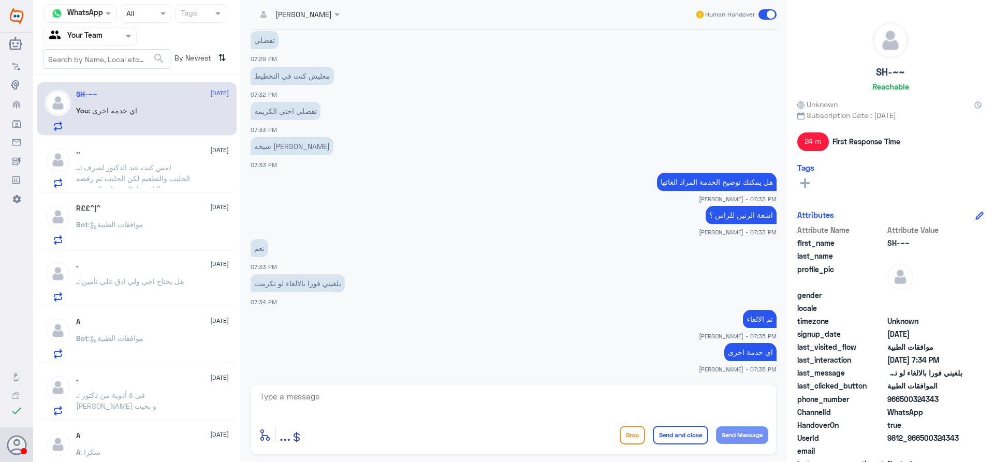
click at [153, 170] on span ": امس كنت عند الدكتور لصرف الحليب والتطعيم لكن الحليب تم رفضه من التامين لطلب ز…" at bounding box center [133, 183] width 114 height 41
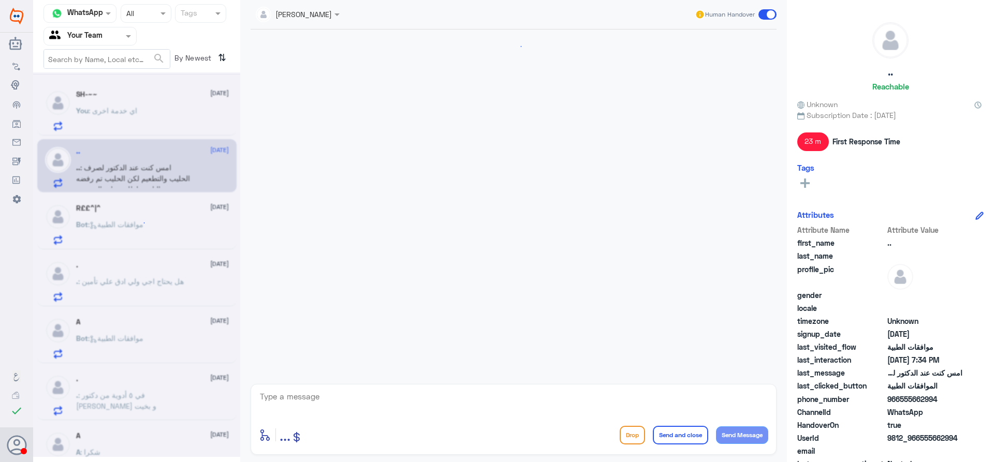
scroll to position [670, 0]
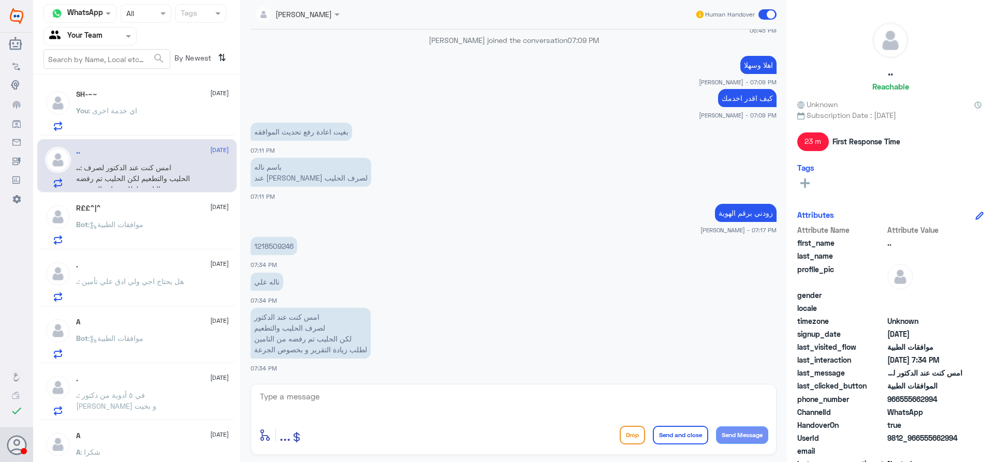
click at [281, 243] on p "1218509246" at bounding box center [274, 246] width 47 height 18
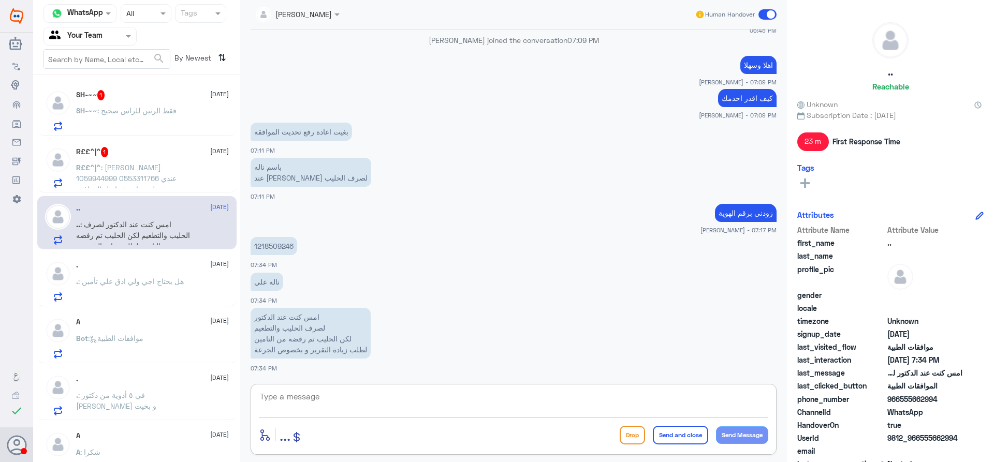
click at [347, 404] on textarea at bounding box center [513, 402] width 509 height 25
type textarea "هنا فرع النخيل"
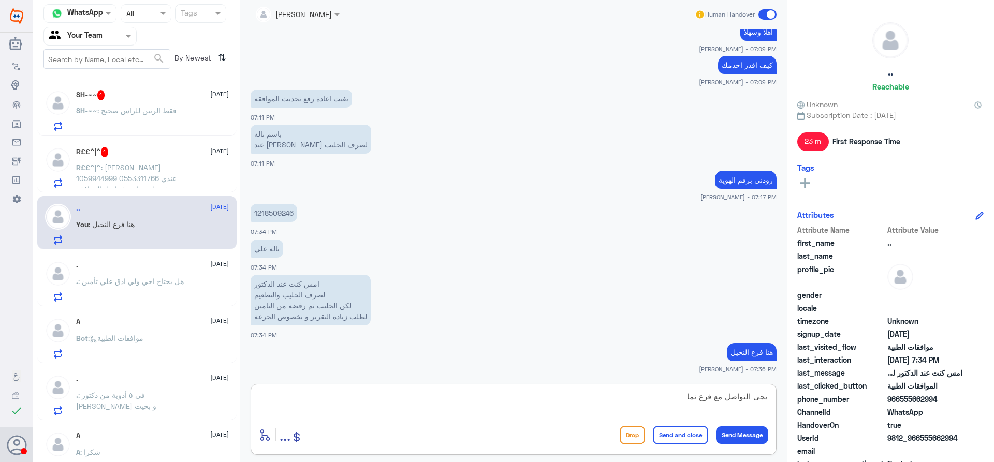
type textarea "يجى التواصل مع فرع نمار"
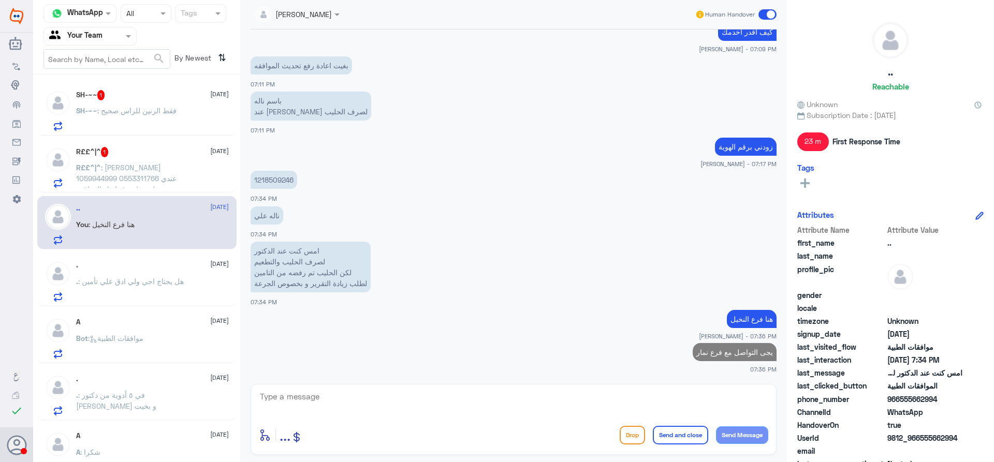
click at [133, 182] on span ": [PERSON_NAME] 1059944999 0553311766 عندي وصفه طبيه ماصرفتها هل الموافقة مستمر…" at bounding box center [127, 183] width 102 height 41
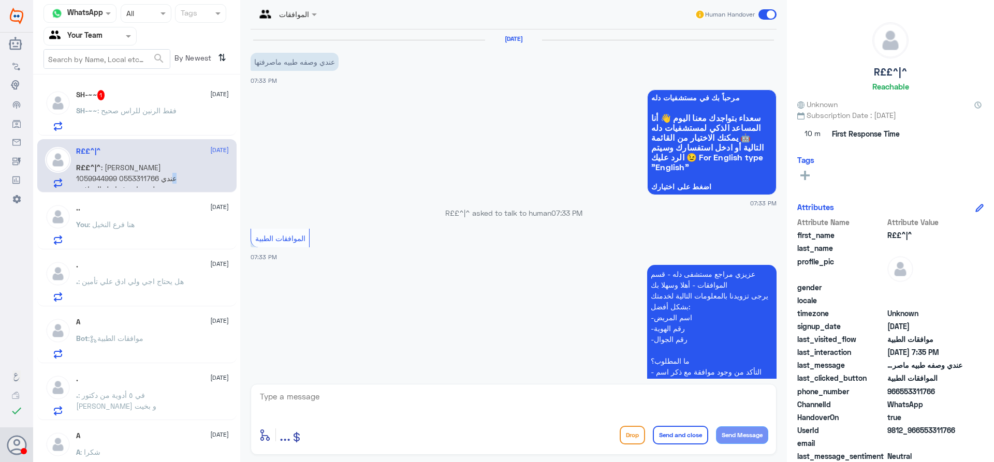
scroll to position [226, 0]
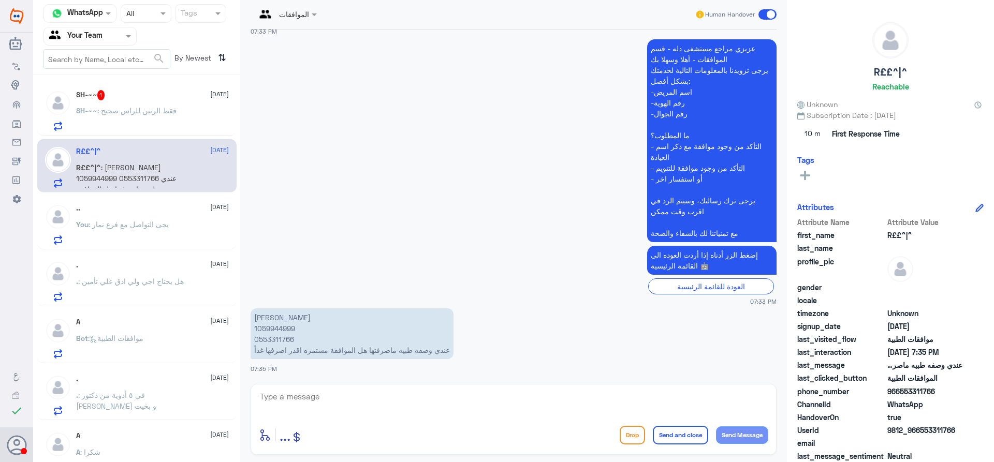
click at [136, 106] on p "SH-~~ : فقط الرنين للراس صحيح" at bounding box center [126, 118] width 100 height 26
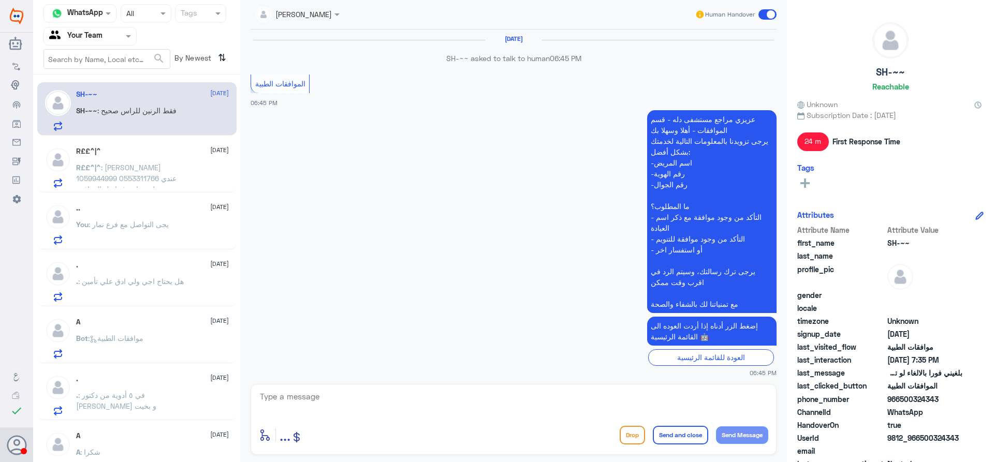
scroll to position [586, 0]
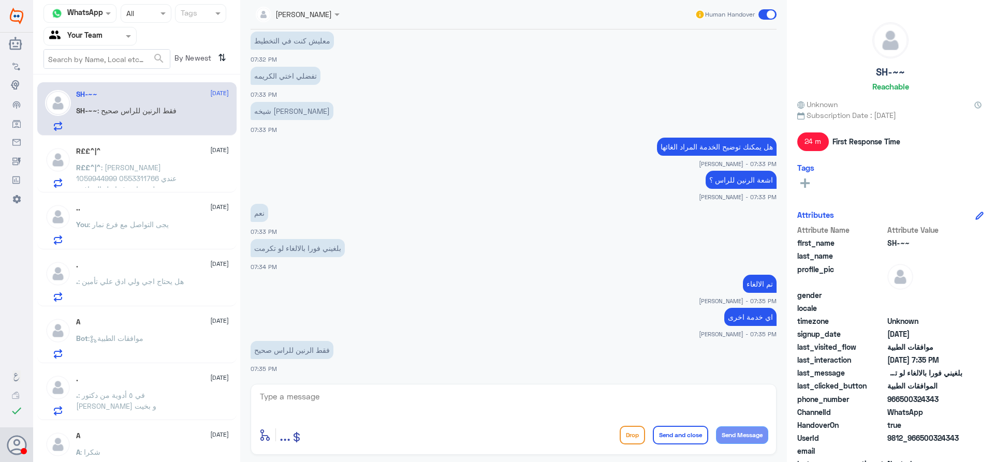
click at [471, 418] on div "enter flow name ... Drop Send and close Send Message" at bounding box center [514, 419] width 526 height 71
click at [457, 394] on textarea at bounding box center [513, 402] width 509 height 25
type textarea "صح"
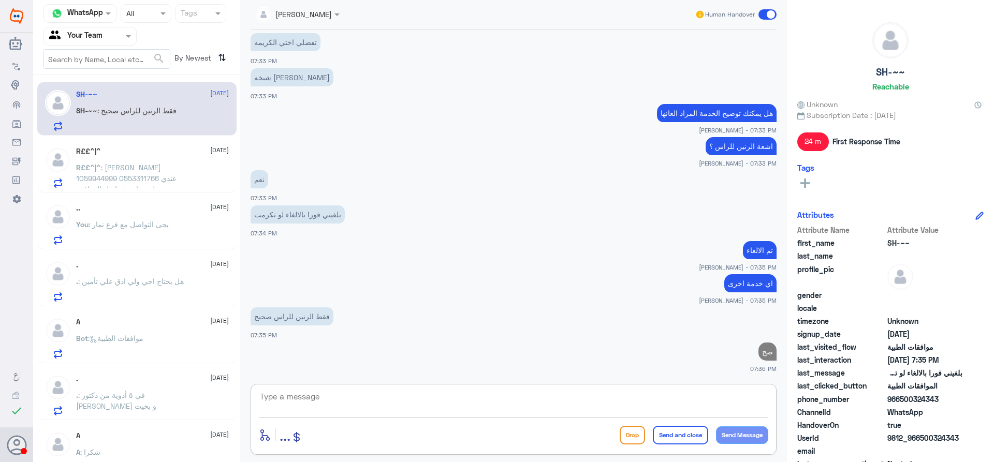
click at [210, 230] on div ".. [DATE] You : يجى التواصل مع فرع نمار" at bounding box center [152, 224] width 153 height 41
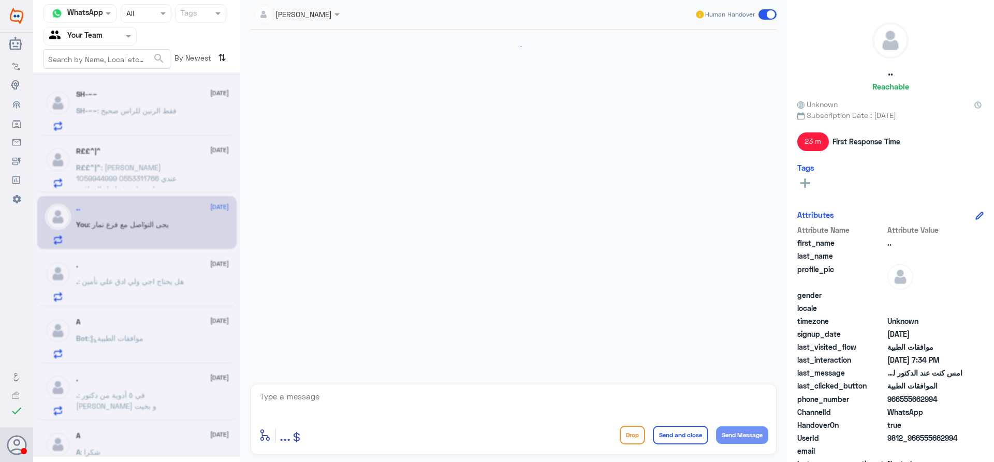
scroll to position [736, 0]
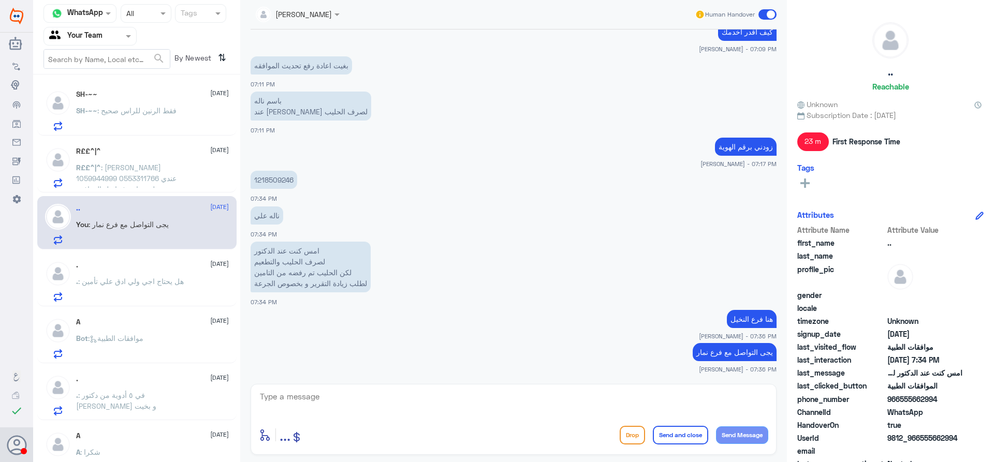
click at [185, 187] on p "R££^|^ : [PERSON_NAME] 1059944999 0553311766 عندي وصفه طبيه ماصرفتها هل الموافق…" at bounding box center [134, 175] width 116 height 26
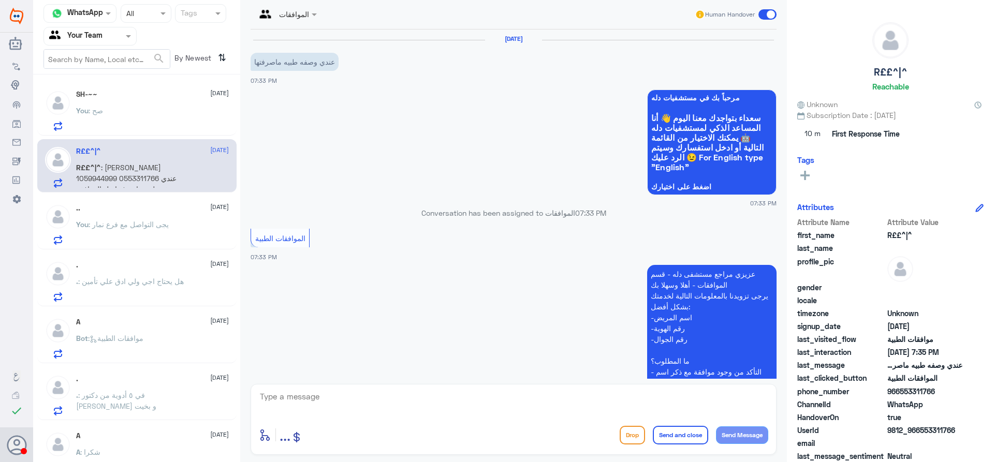
scroll to position [226, 0]
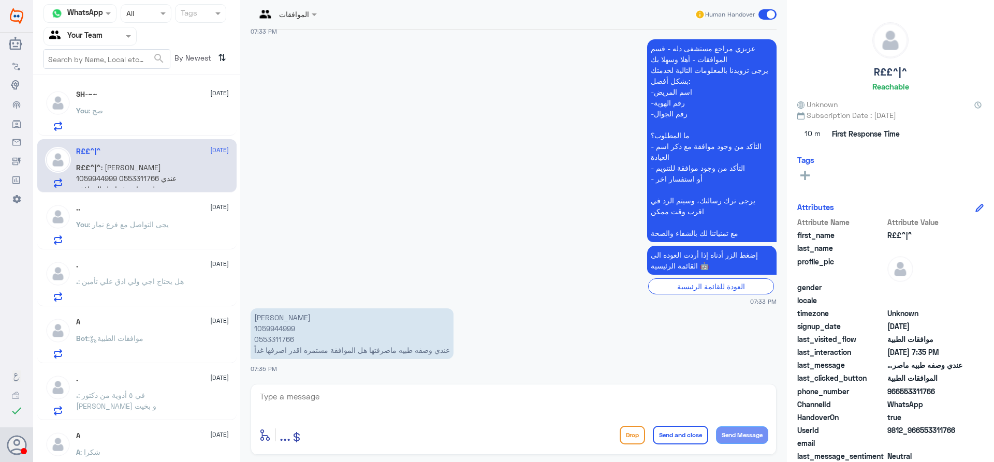
click at [164, 240] on p "You : يجى التواصل مع فرع نمار" at bounding box center [122, 232] width 93 height 26
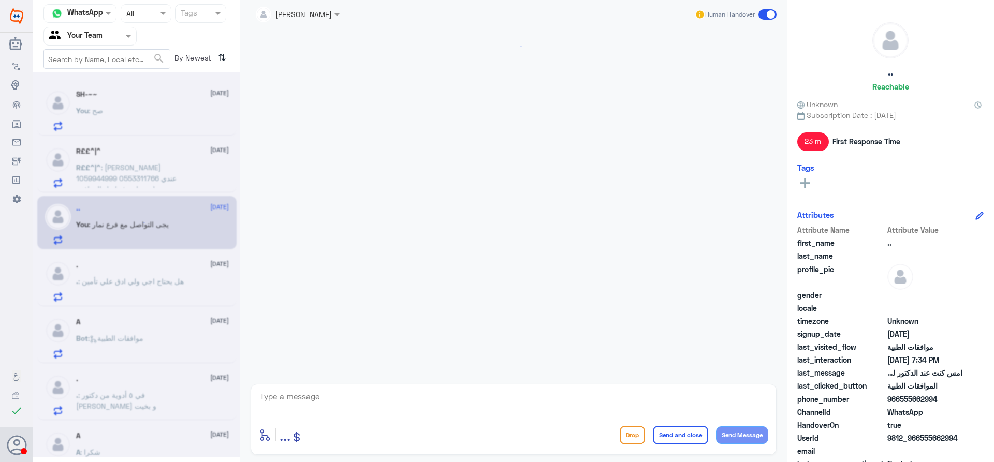
scroll to position [736, 0]
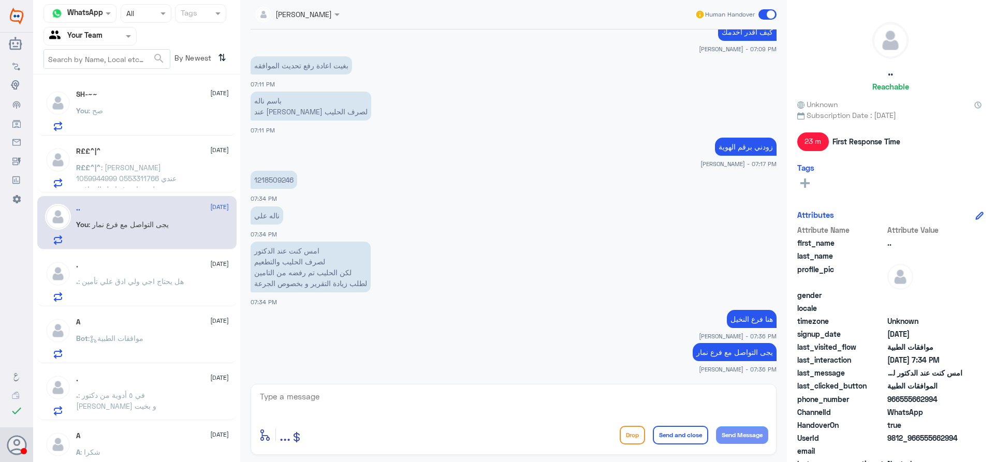
click at [151, 279] on span ": هل يحتاج اجي ولي ادق علي تأمين" at bounding box center [131, 281] width 106 height 9
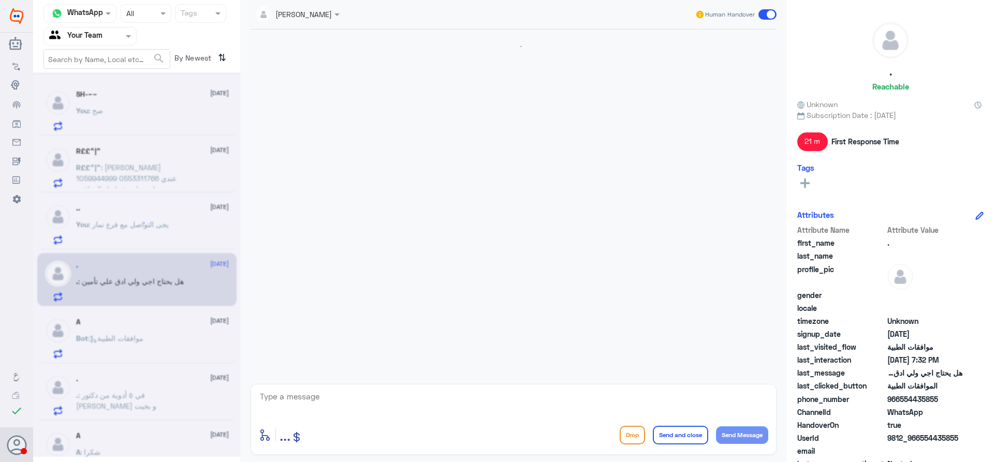
scroll to position [963, 0]
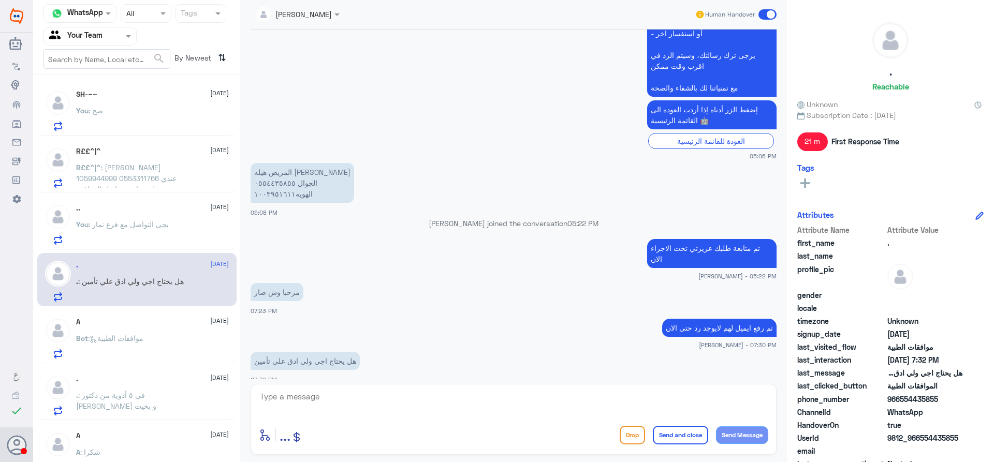
click at [179, 338] on div "Bot : موافقات الطبية" at bounding box center [152, 346] width 153 height 23
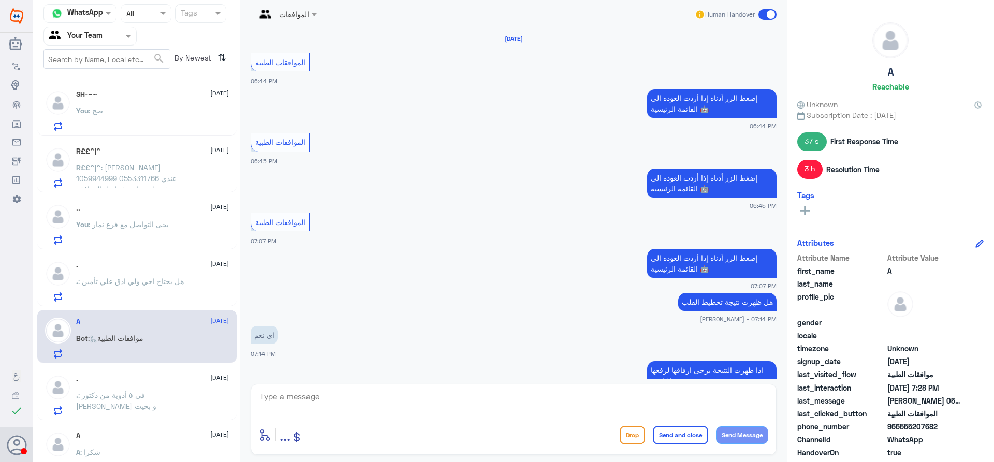
scroll to position [702, 0]
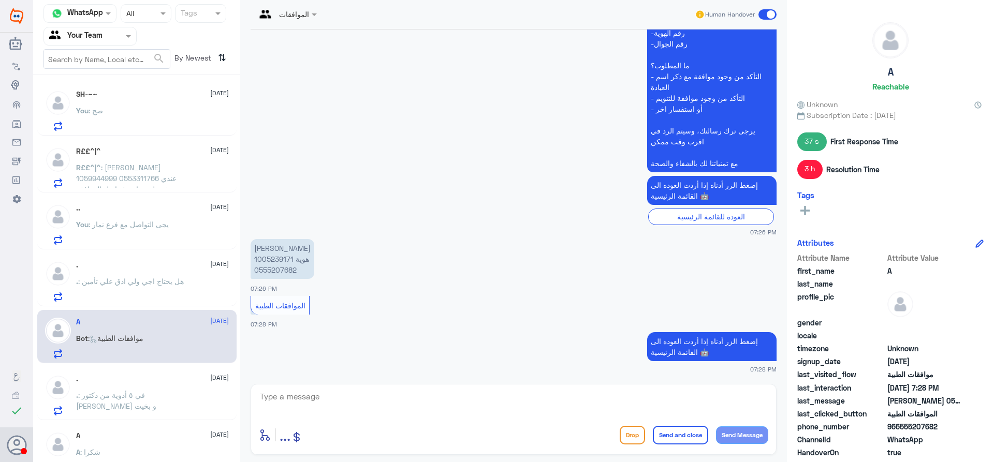
click at [139, 101] on div "SH-~~ [DATE] You : صح" at bounding box center [152, 110] width 153 height 41
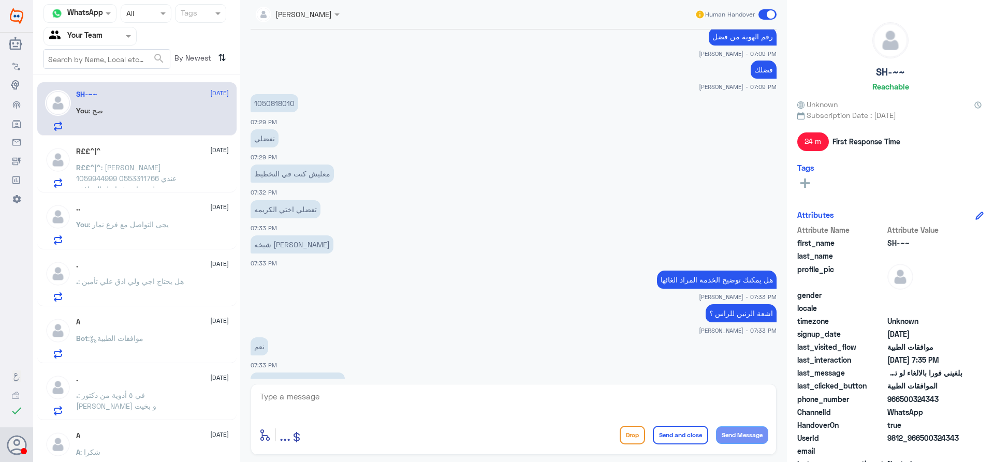
scroll to position [391, 0]
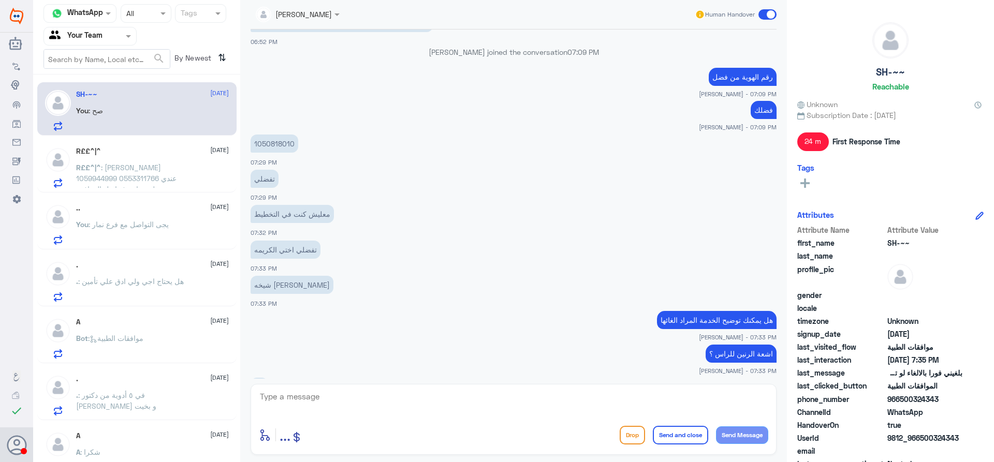
click at [274, 144] on p "1050818010" at bounding box center [275, 144] width 48 height 18
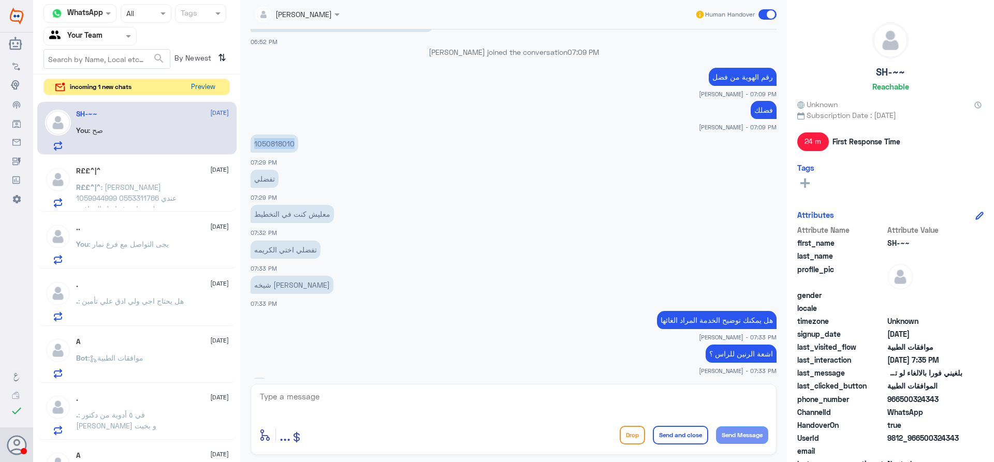
click at [202, 87] on button "Preview" at bounding box center [203, 87] width 32 height 16
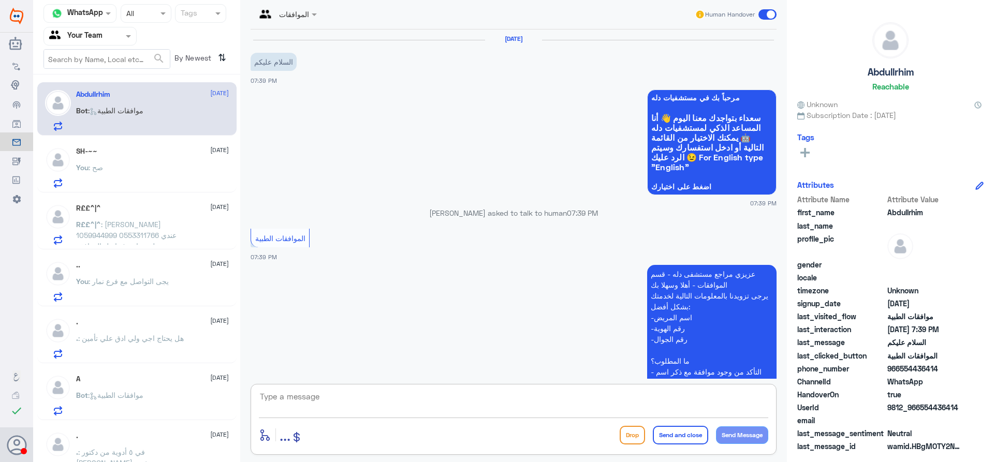
click at [380, 401] on textarea at bounding box center [513, 402] width 509 height 25
type textarea "وعليكم السلام"
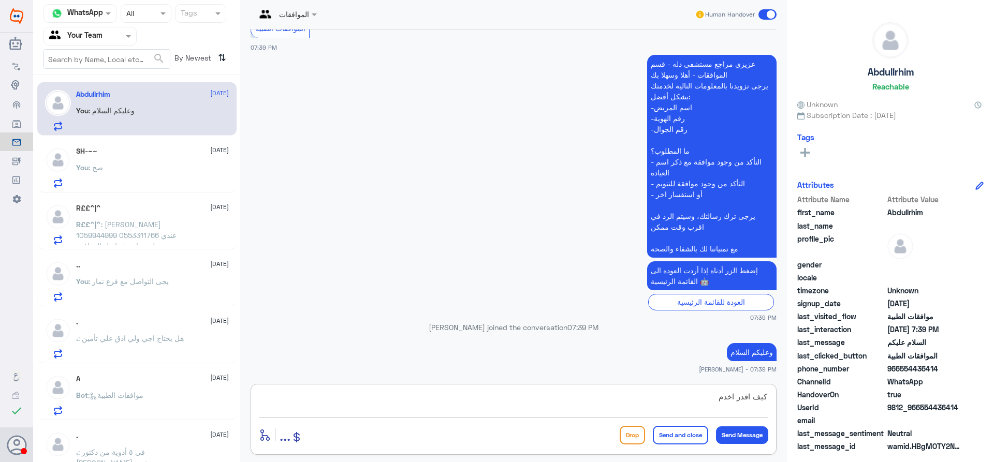
type textarea "كيف اقدر اخدمك"
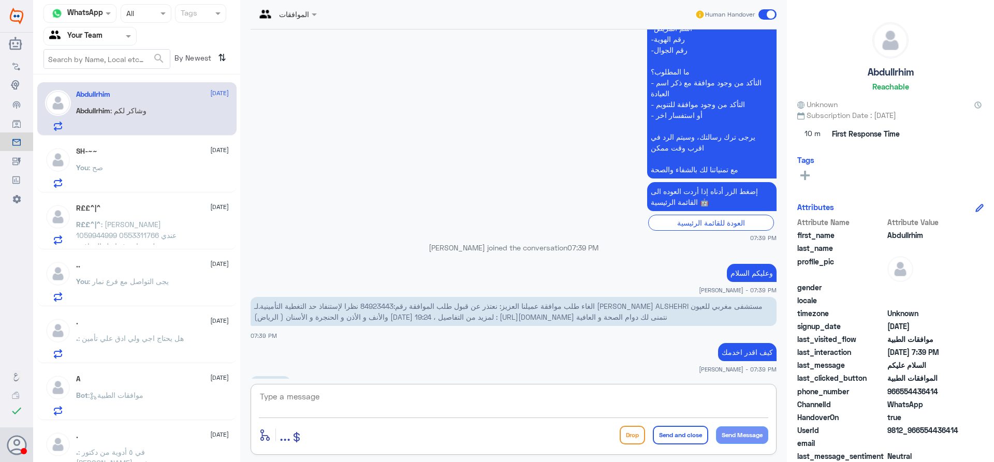
scroll to position [271, 0]
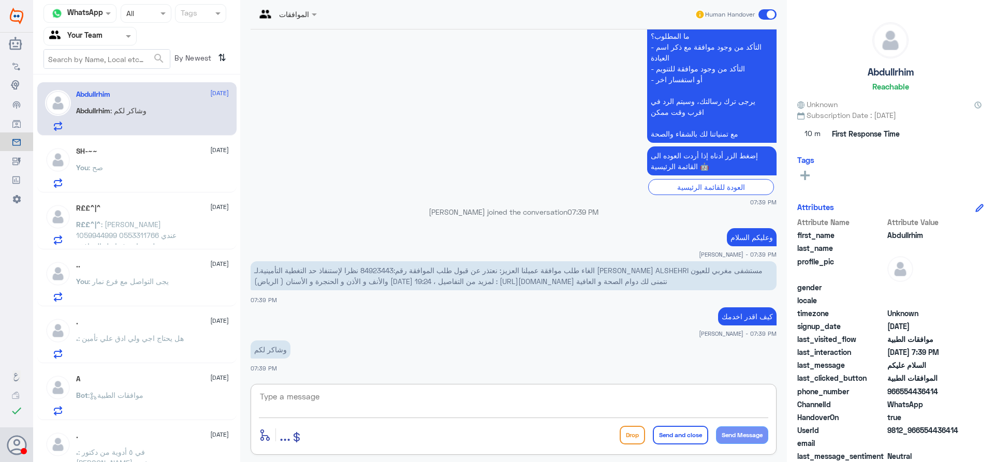
click at [390, 398] on textarea at bounding box center [513, 402] width 509 height 25
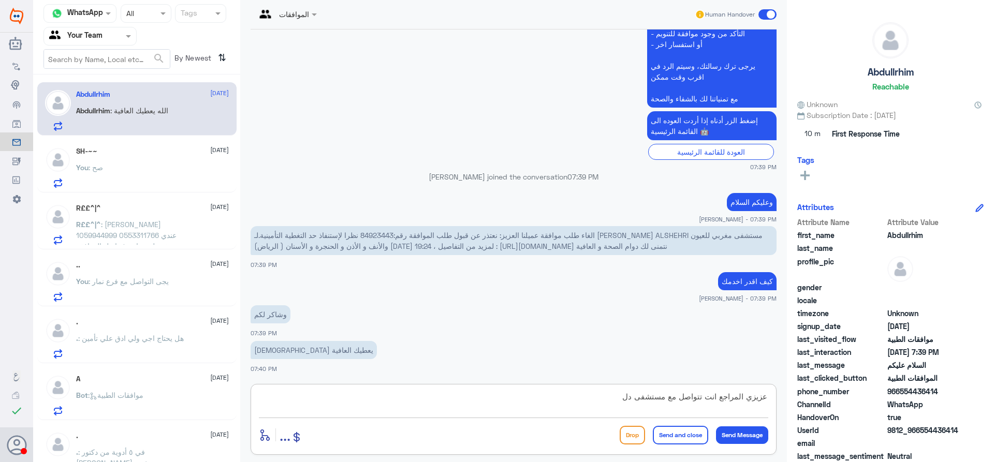
type textarea "عزيزي المراجع انت تتواصل مع مستشفى دله"
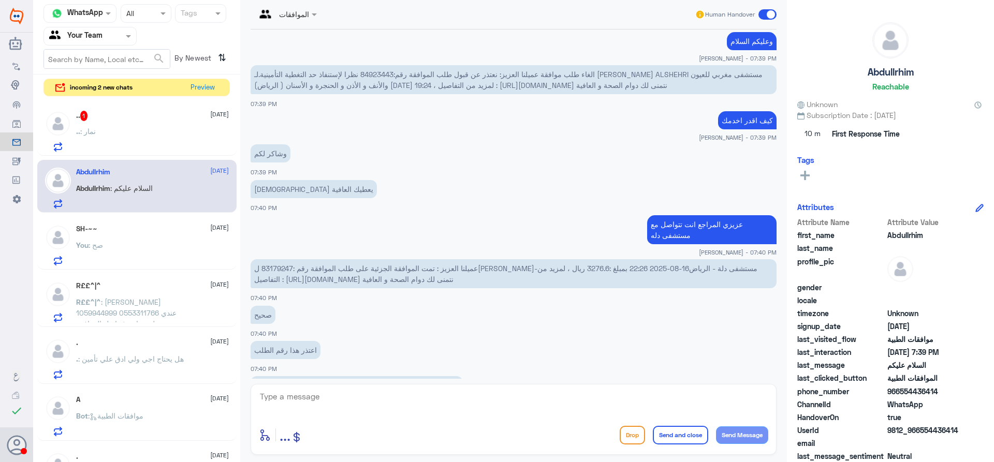
scroll to position [688, 0]
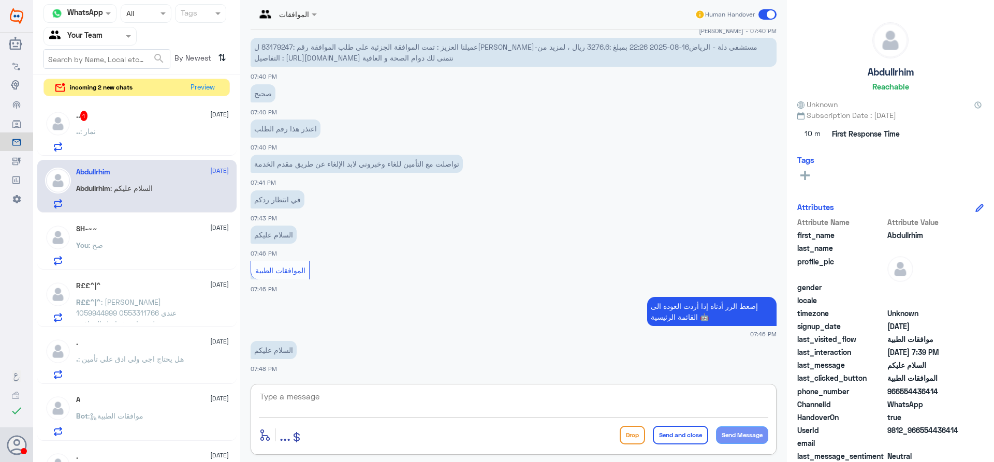
click at [115, 122] on div ".. 1 [DATE] .. : نمار" at bounding box center [152, 131] width 153 height 41
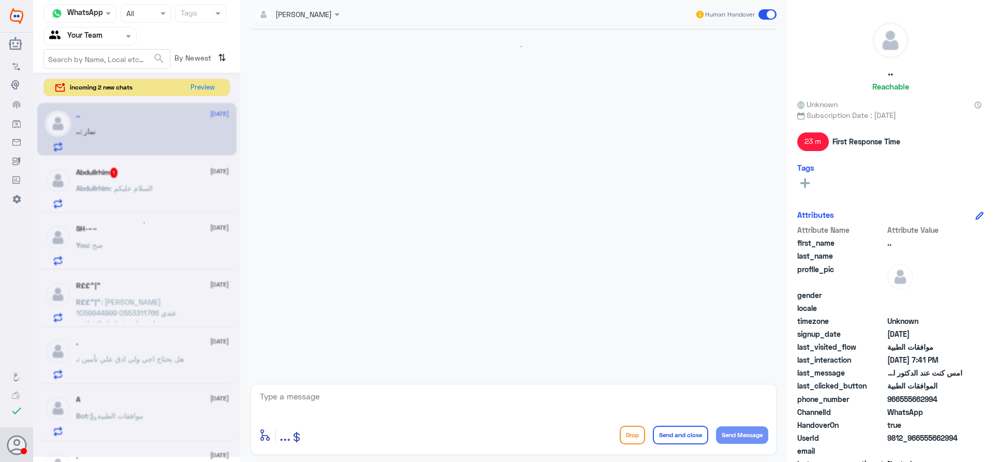
scroll to position [771, 0]
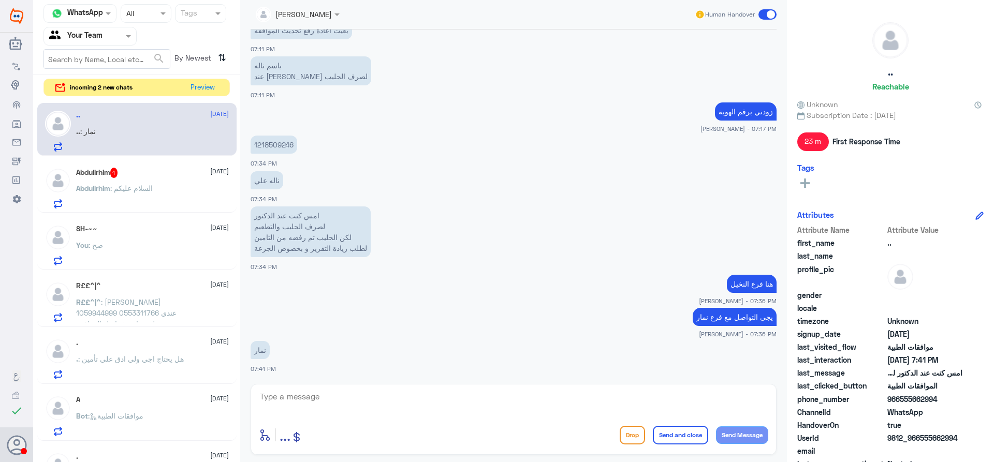
click at [143, 193] on p "Abdullrhim : السلام عليكم" at bounding box center [114, 196] width 77 height 26
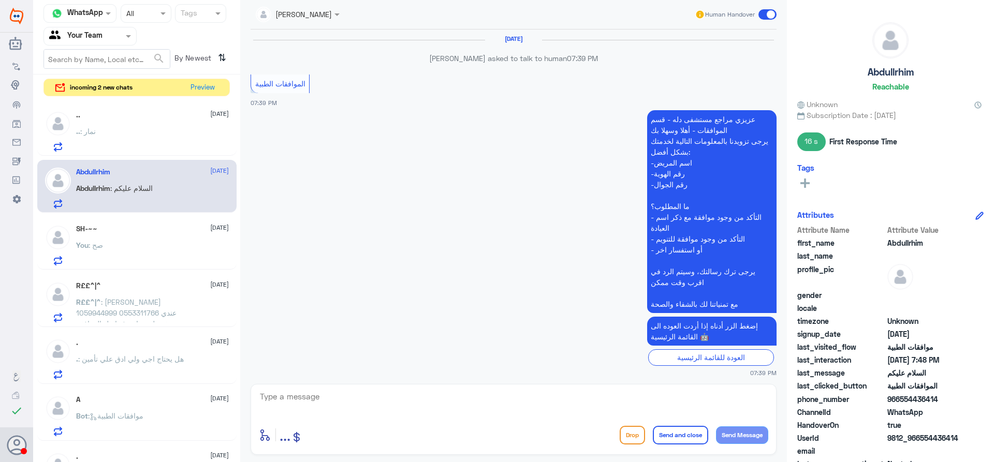
scroll to position [589, 0]
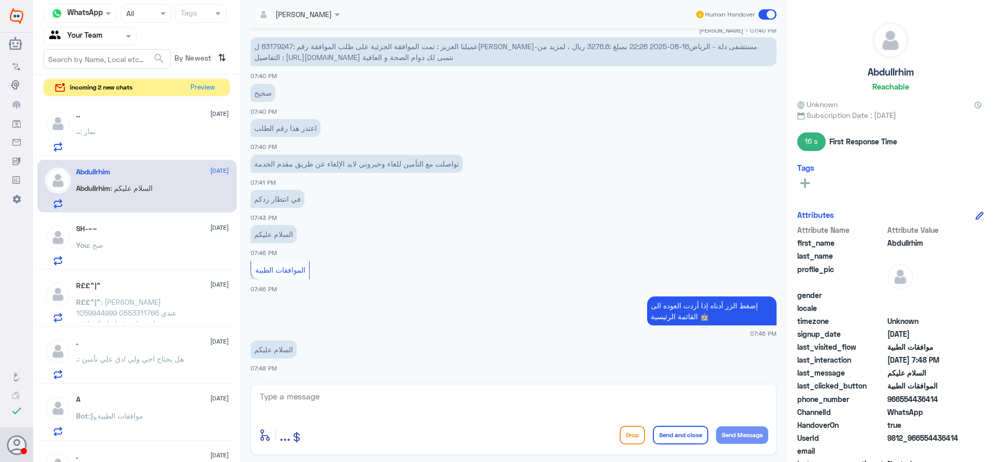
click at [167, 138] on div ".. : نمار" at bounding box center [152, 139] width 153 height 23
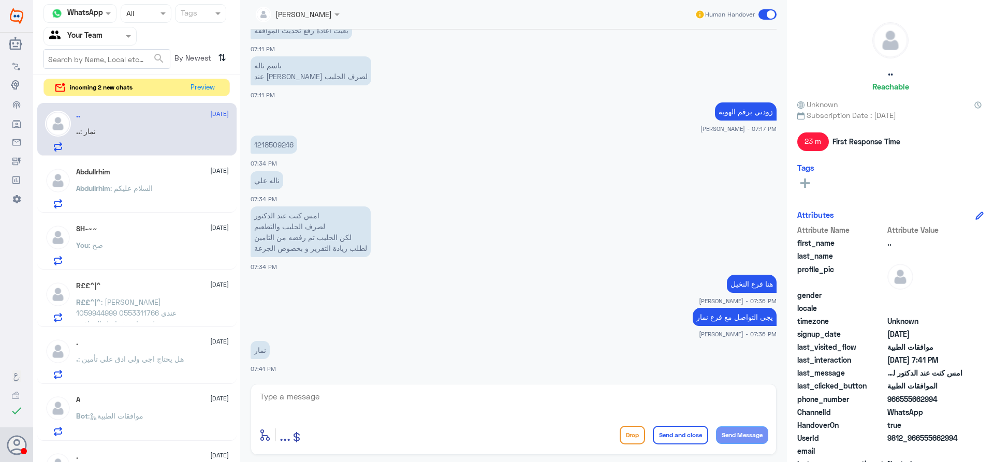
click at [772, 13] on span at bounding box center [767, 14] width 18 height 10
click at [0, 0] on input "checkbox" at bounding box center [0, 0] width 0 height 0
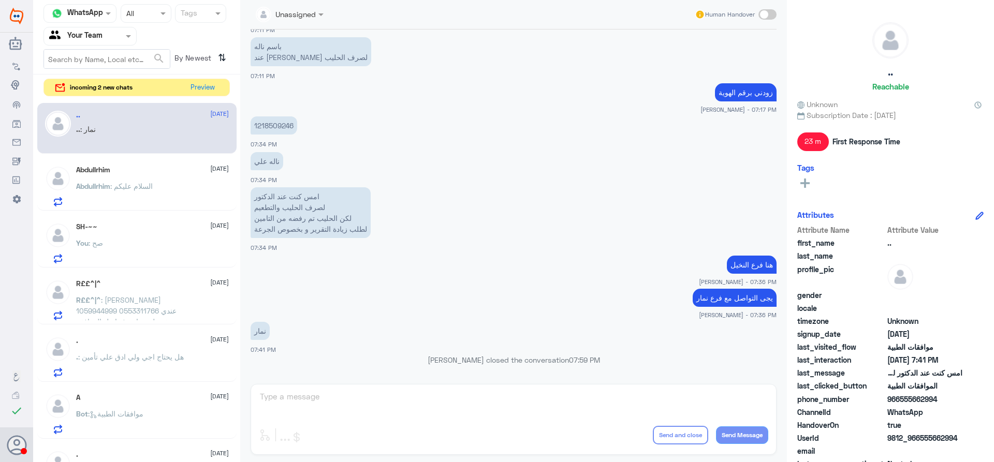
click at [147, 182] on span ": السلام عليكم" at bounding box center [131, 186] width 42 height 9
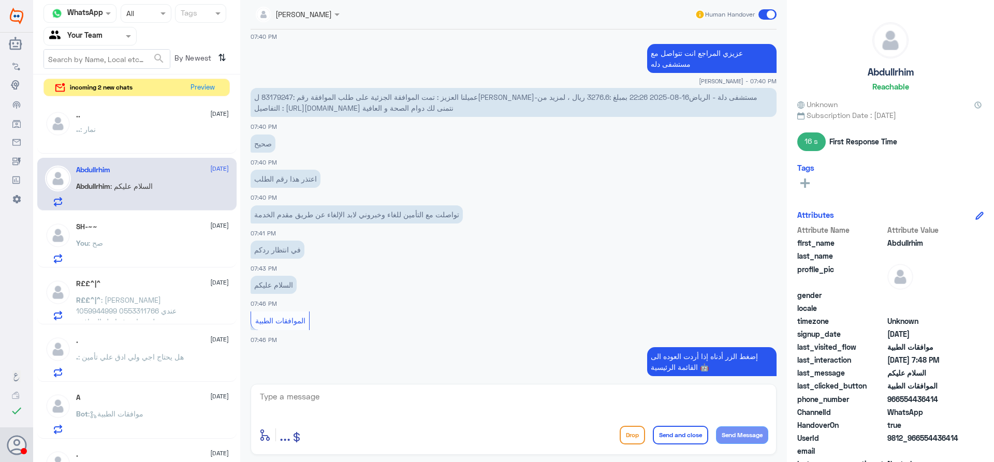
scroll to position [589, 0]
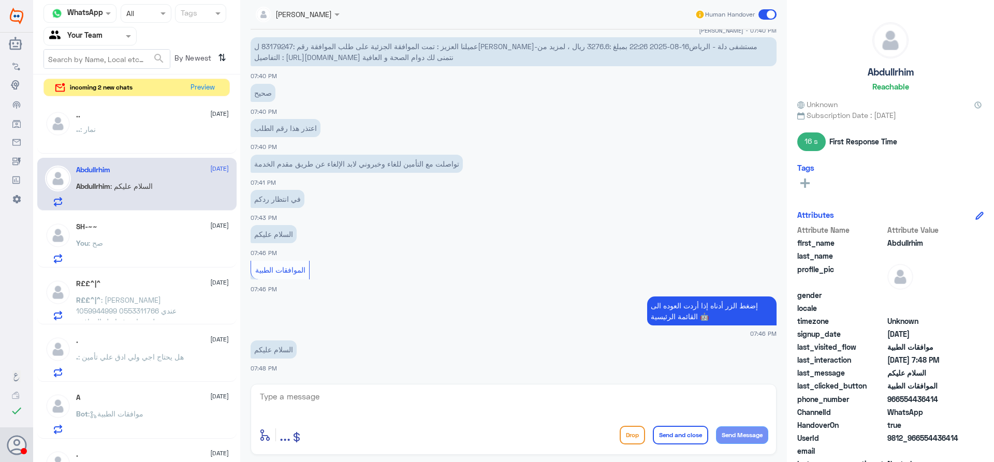
click at [391, 401] on textarea at bounding box center [513, 402] width 509 height 25
type textarea ","
type textarea "وعليكم السلام"
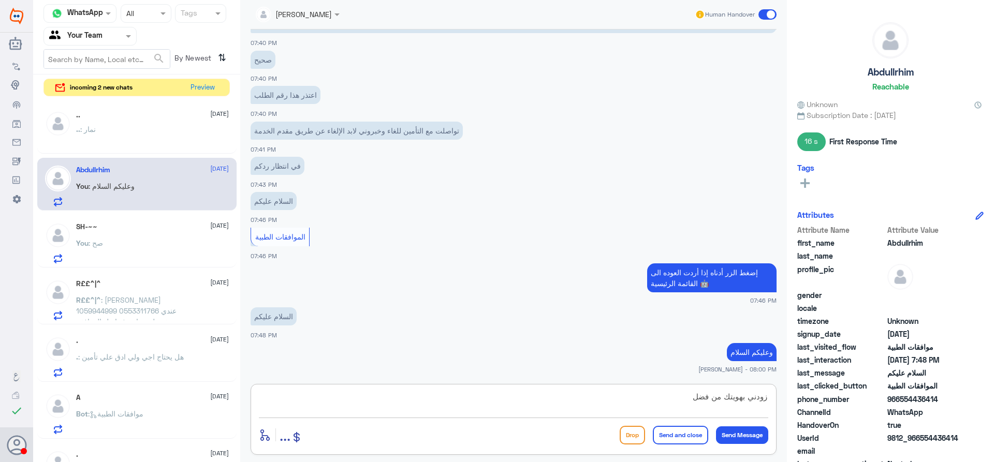
type textarea "زودني بهويتك من فضلك"
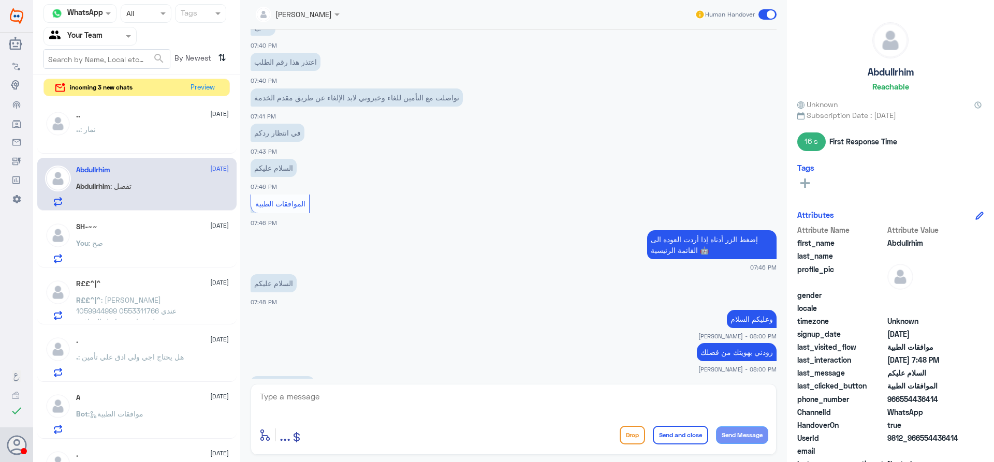
scroll to position [758, 0]
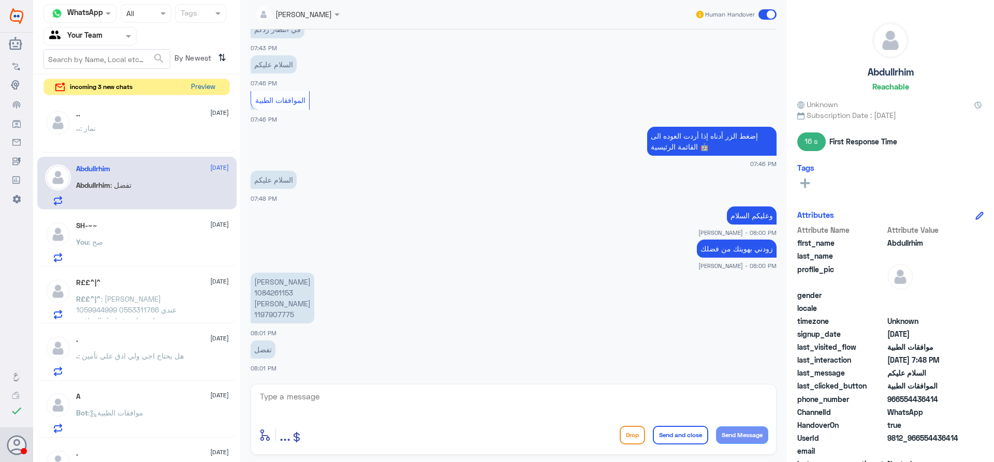
click at [204, 84] on button "Preview" at bounding box center [203, 87] width 32 height 16
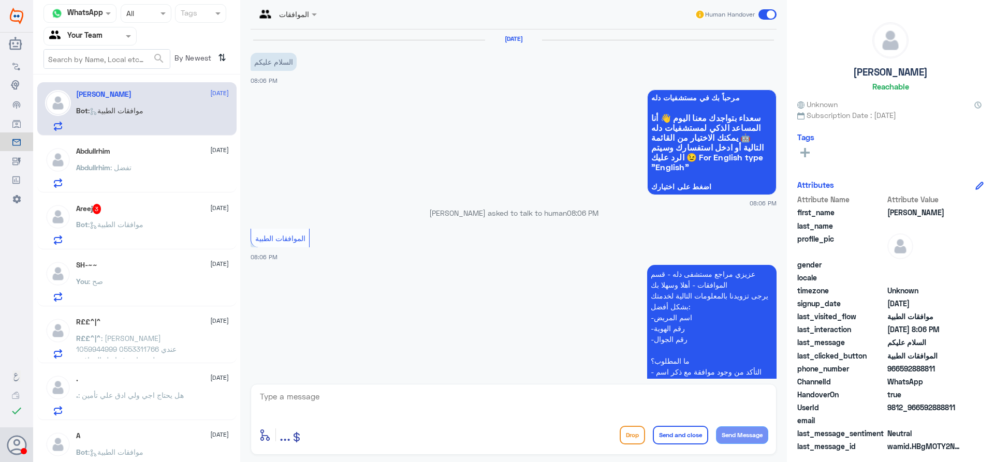
click at [116, 236] on p "Bot : موافقات الطبية" at bounding box center [109, 232] width 67 height 26
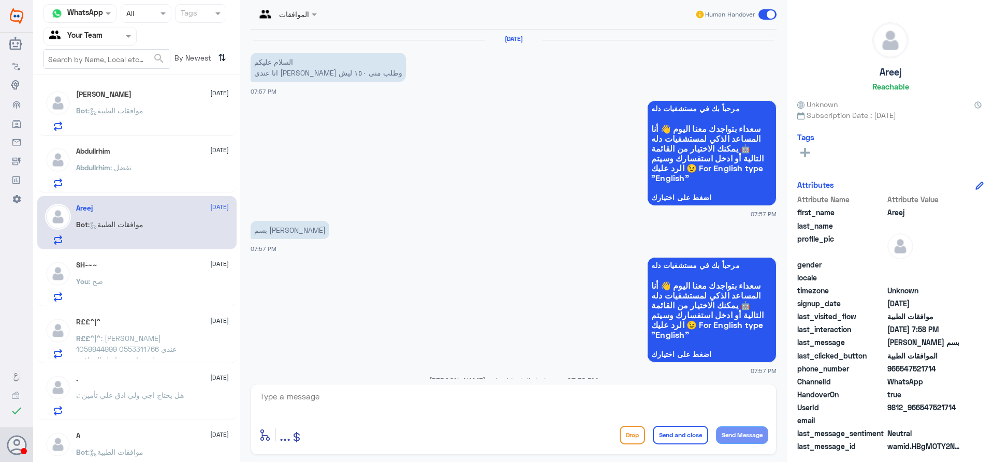
click at [294, 17] on input "text" at bounding box center [275, 14] width 38 height 12
click at [498, 165] on app-msgs-whats-app-list "مرحباً بك في مستشفيات دله سعداء بتواجدك معنا اليوم 👋 أنا المساعد الذكي لمستشفيا…" at bounding box center [514, 153] width 526 height 107
click at [384, 404] on textarea at bounding box center [513, 402] width 509 height 25
type textarea "زودني برقم هويتك"
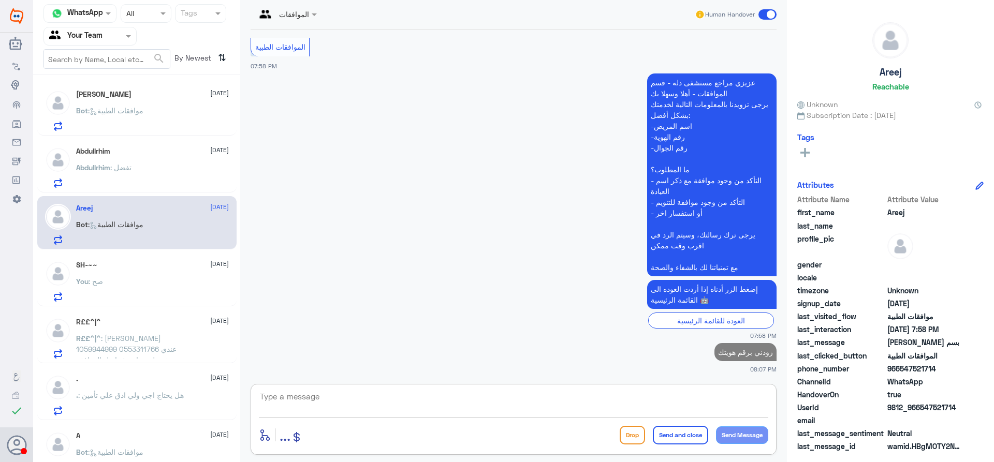
click at [177, 162] on div "Abdullrhim [DATE] Abdullrhim : تفضل" at bounding box center [152, 167] width 153 height 41
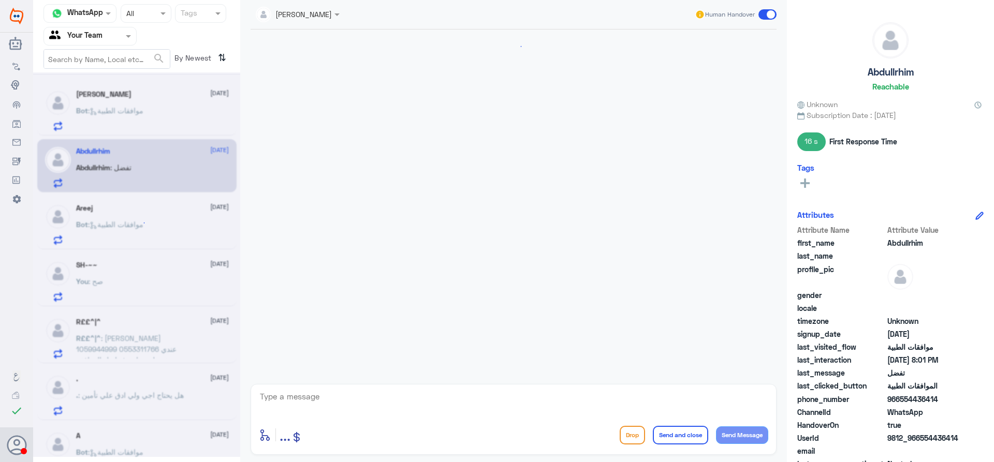
scroll to position [434, 0]
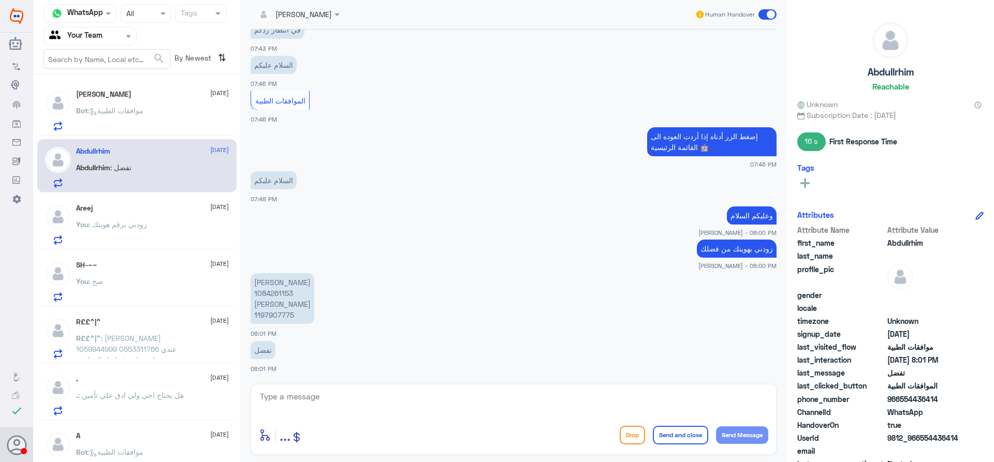
click at [285, 291] on p "[PERSON_NAME] 1084261153 [PERSON_NAME] 1197907775" at bounding box center [283, 298] width 64 height 51
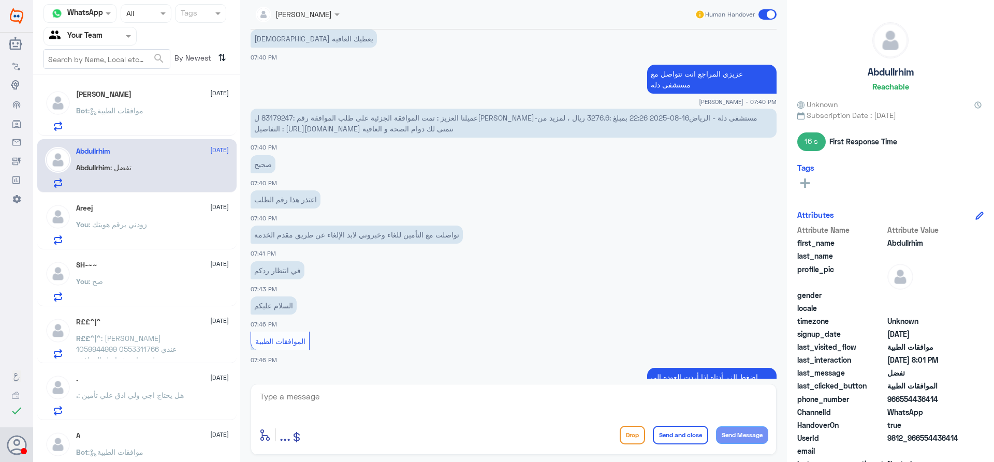
scroll to position [175, 0]
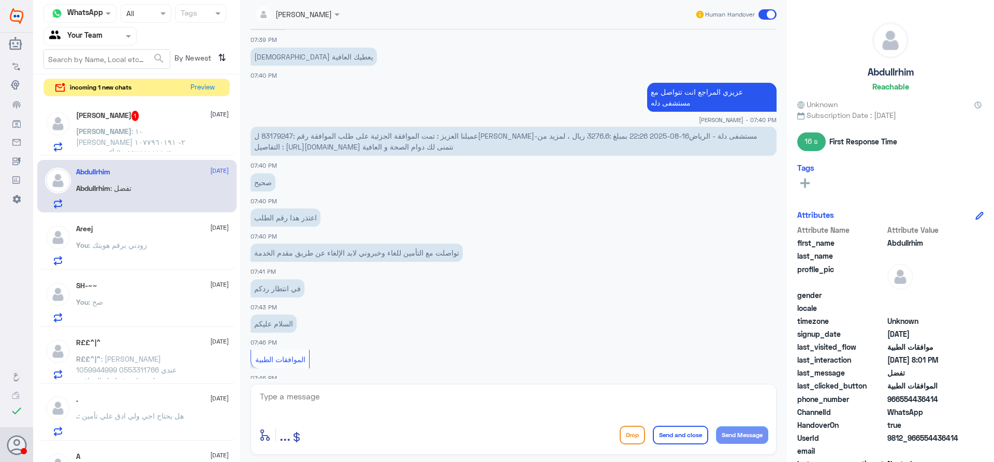
click at [276, 137] on span "عميلنا العزيز : تمت الموافقة الجزئية على طلب الموافقة رقم :83179247 ل[PERSON_NA…" at bounding box center [505, 141] width 503 height 20
click at [281, 135] on span "عميلنا العزيز : تمت الموافقة الجزئية على طلب الموافقة رقم :83179247 ل[PERSON_NA…" at bounding box center [505, 141] width 503 height 20
click at [363, 403] on textarea at bounding box center [513, 402] width 509 height 25
type textarea "ت"
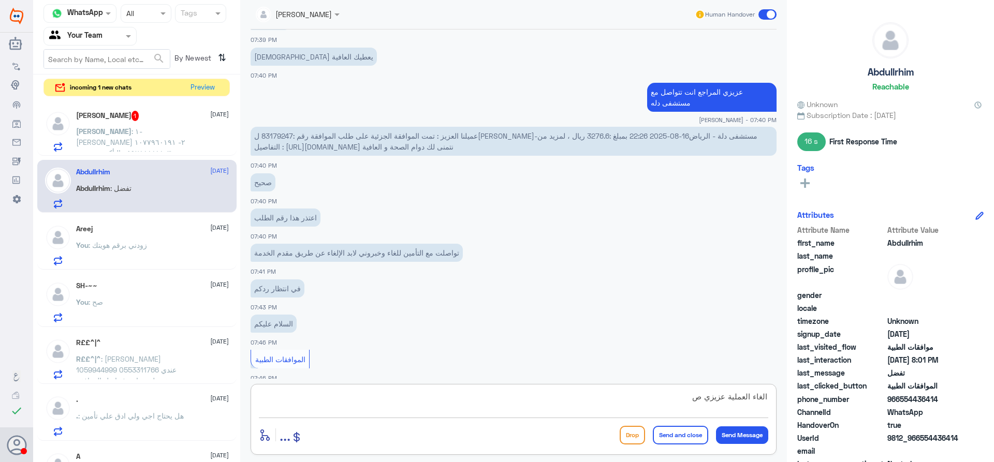
type textarea "الغاء العملية عزيزي صح"
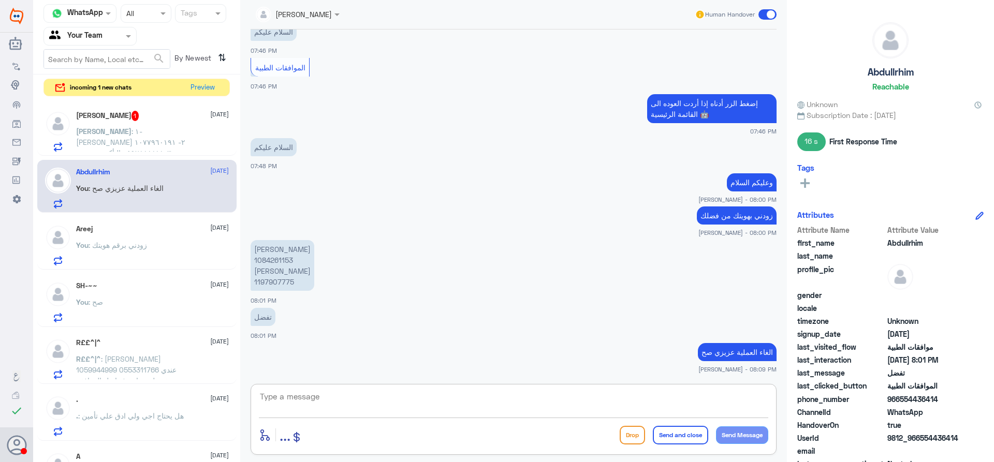
click at [145, 118] on div "[PERSON_NAME] 1 [DATE]" at bounding box center [152, 116] width 153 height 10
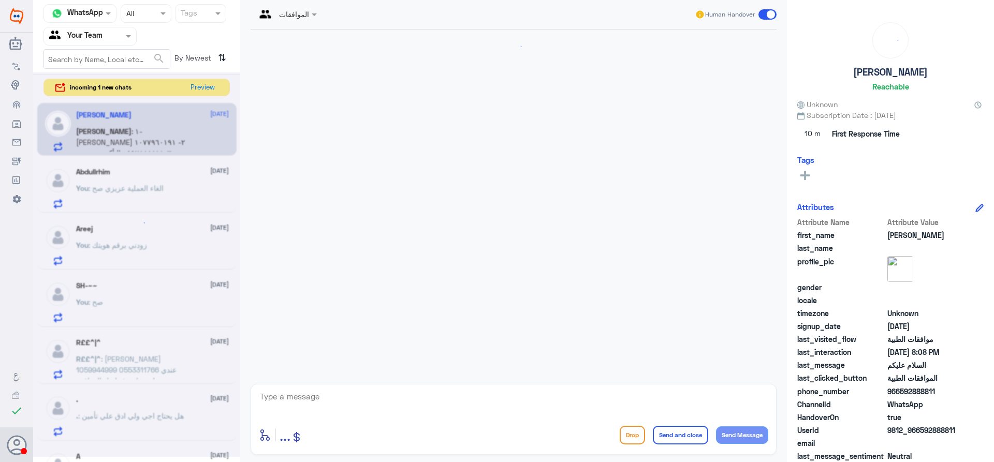
scroll to position [247, 0]
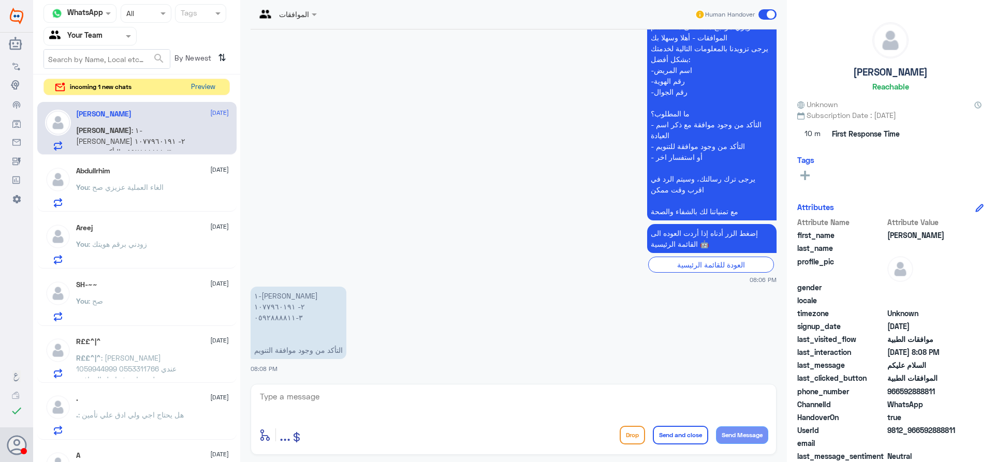
click at [215, 85] on button "Preview" at bounding box center [203, 87] width 32 height 16
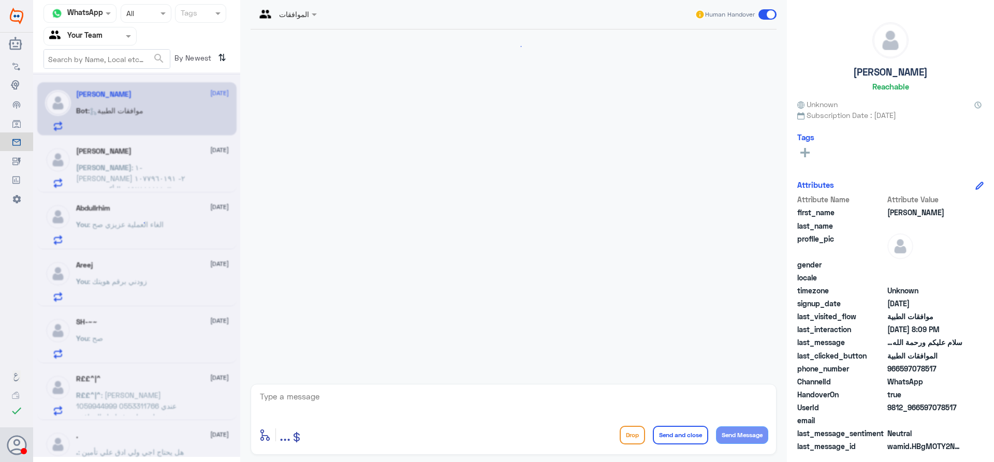
scroll to position [158, 0]
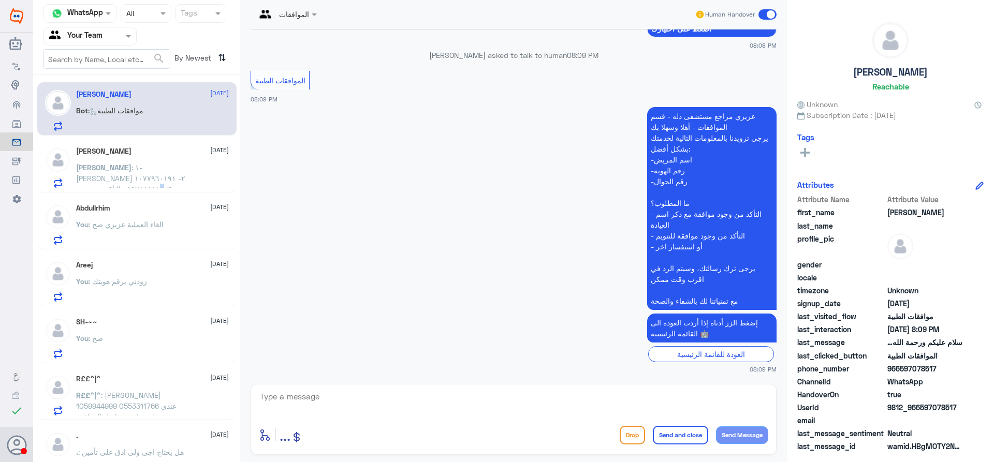
click at [140, 175] on span ": ١-[PERSON_NAME] ٢- ١٠٧٧٩٦٠١٩١ ٣-٠٥٩٢٨٨٨٨١١ التأكد من وجود موافقة التنويم" at bounding box center [130, 183] width 109 height 41
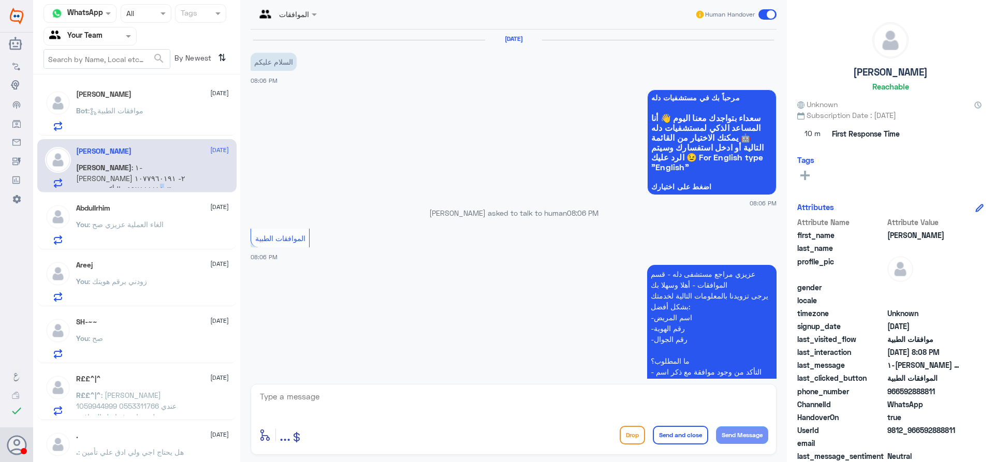
scroll to position [247, 0]
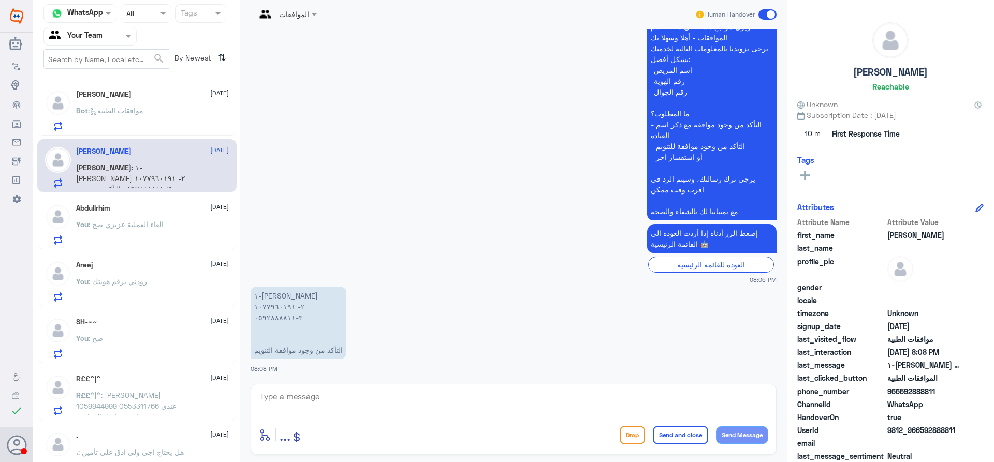
drag, startPoint x: 417, startPoint y: 415, endPoint x: 452, endPoint y: 416, distance: 35.2
click at [418, 415] on div at bounding box center [513, 404] width 509 height 28
type textarea "1077960191"
click at [288, 389] on div "1077960191 enter flow name ... Drop Send and close Send Message" at bounding box center [514, 419] width 526 height 71
click at [287, 400] on textarea "1077960191" at bounding box center [513, 402] width 509 height 25
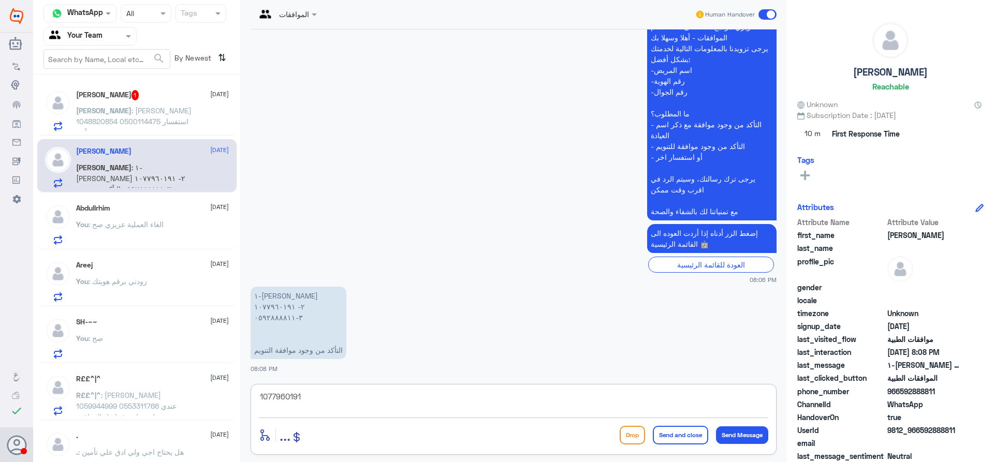
click at [287, 400] on textarea "1077960191" at bounding box center [513, 402] width 509 height 25
click at [488, 397] on textarea "1077960191" at bounding box center [513, 402] width 509 height 25
drag, startPoint x: 355, startPoint y: 395, endPoint x: 3, endPoint y: 354, distance: 353.9
click at [0, 355] on div "Dallah Hospitals Flow Builder Conversational Skills Broadcast Audience Inbox Gr…" at bounding box center [497, 231] width 994 height 462
type textarea "تمت الموافقة"
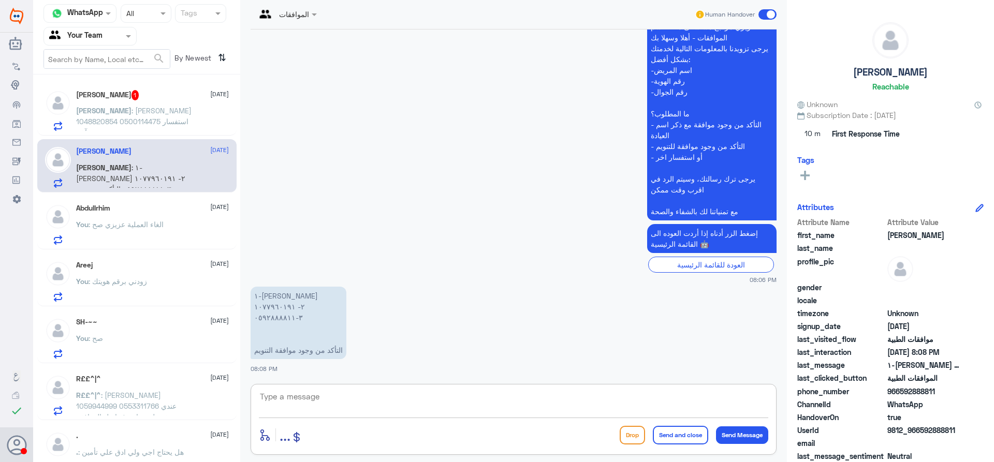
scroll to position [281, 0]
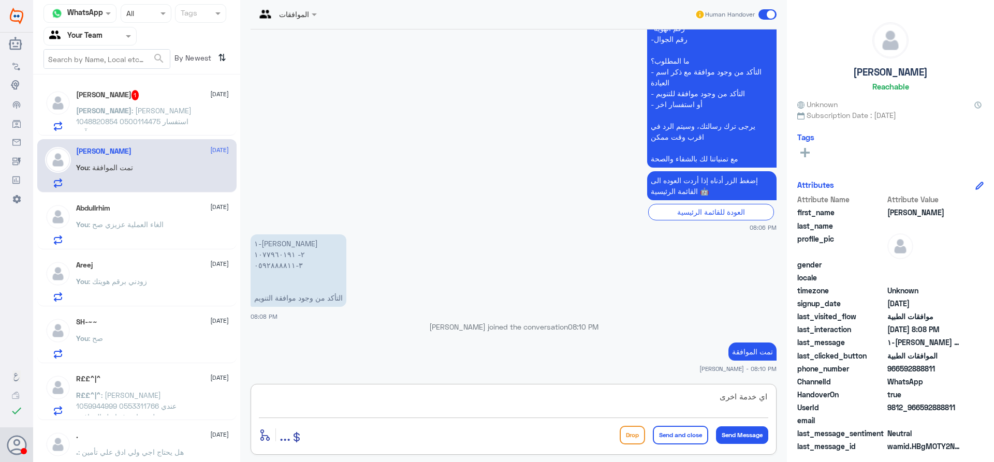
type textarea "اي خدمة اخرى ؟"
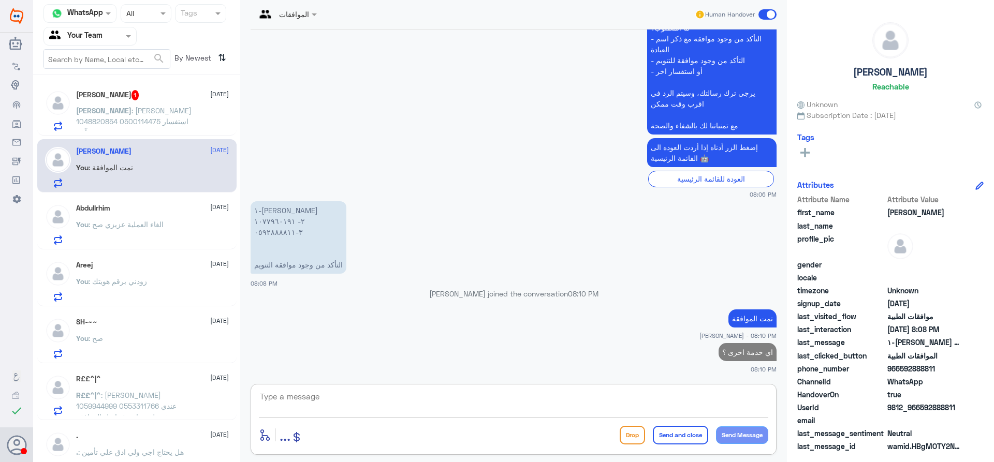
click at [164, 121] on span ": [PERSON_NAME] 1048820854 0500114475 استفسار آخر" at bounding box center [133, 121] width 115 height 31
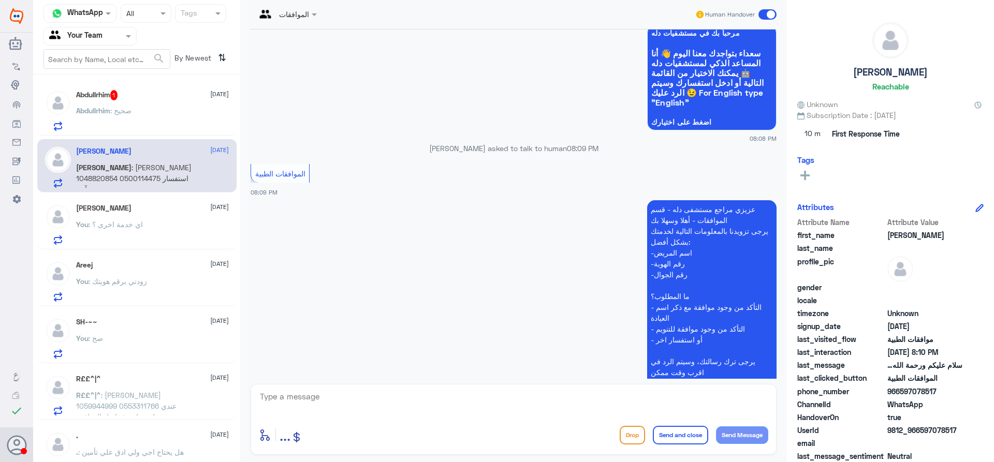
scroll to position [226, 0]
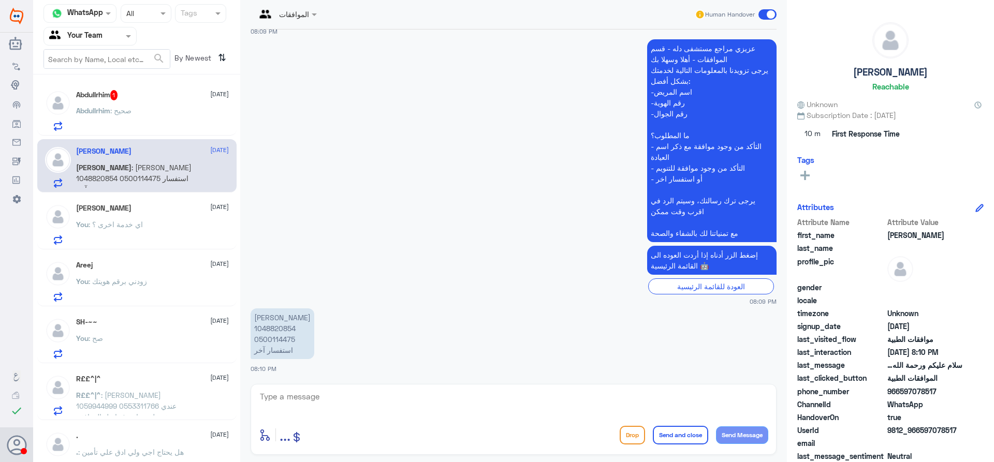
click at [712, 345] on app-msgs-text "[PERSON_NAME] 1048820854 0500114475 استفسار آخر" at bounding box center [514, 335] width 526 height 52
click at [844, 212] on div "Attributes" at bounding box center [890, 207] width 186 height 12
click at [276, 343] on p "[PERSON_NAME] 1048820854 0500114475 استفسار آخر" at bounding box center [283, 334] width 64 height 51
click at [279, 332] on p "[PERSON_NAME] 1048820854 0500114475 استفسار آخر" at bounding box center [283, 334] width 64 height 51
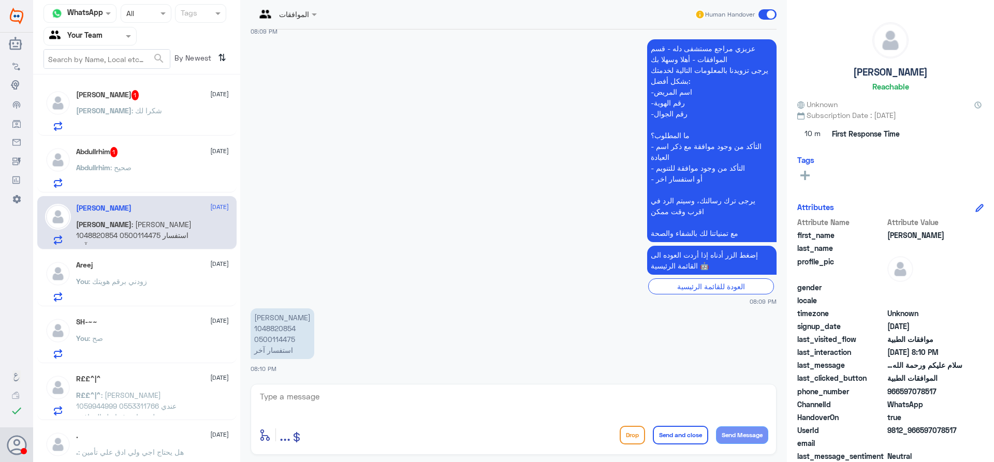
click at [492, 423] on div "enter flow name ... Drop Send and close Send Message" at bounding box center [514, 419] width 526 height 71
click at [477, 403] on textarea at bounding box center [513, 402] width 509 height 25
type textarea "اهلا وسهلا"
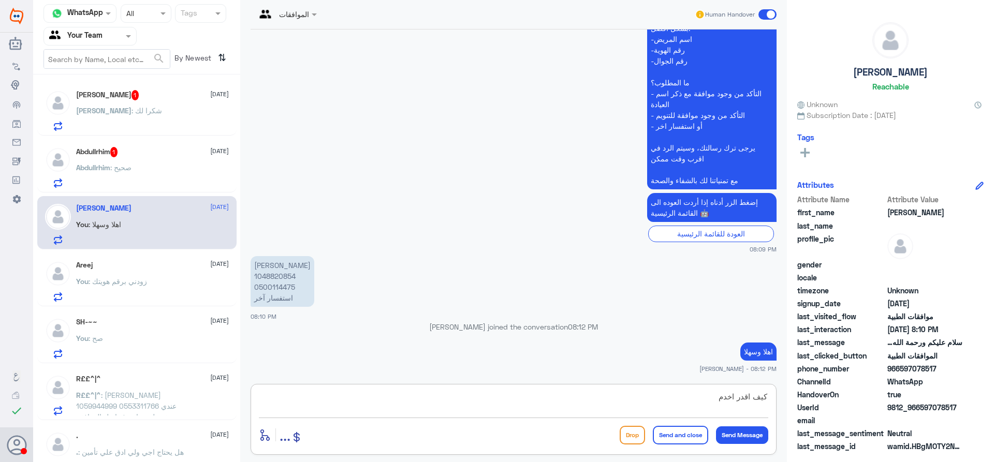
type textarea "كيف اقدر اخدمك"
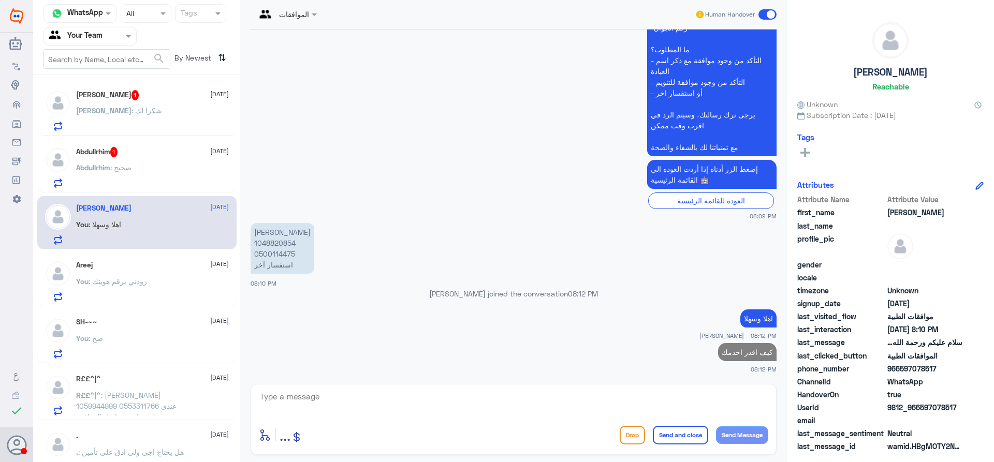
click at [138, 166] on div "Abdullrhim : صحيح" at bounding box center [152, 176] width 153 height 23
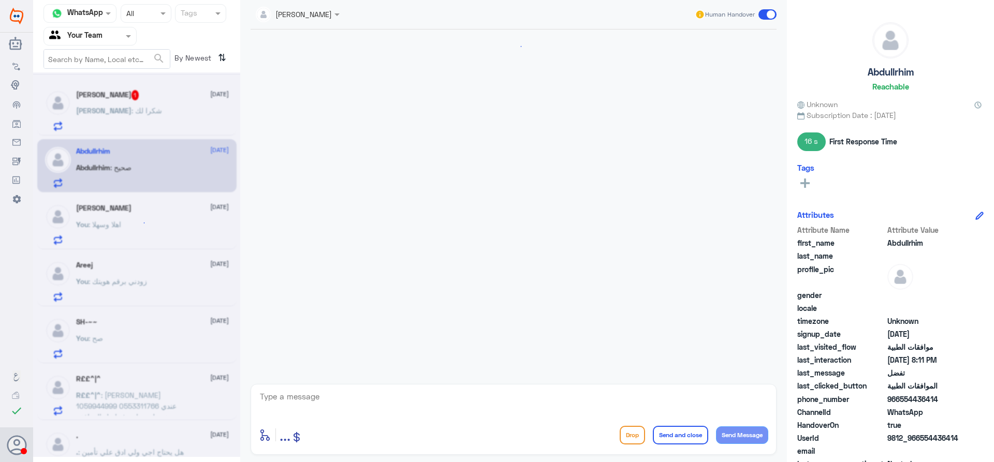
scroll to position [448, 0]
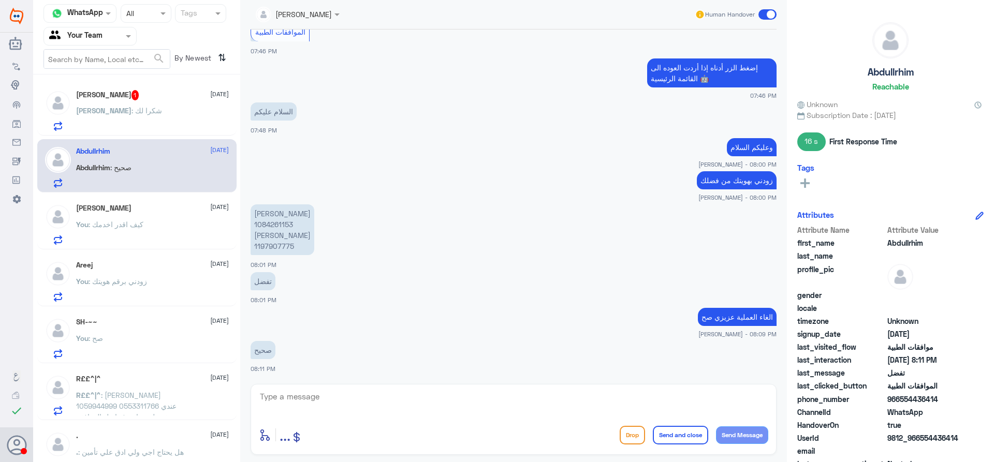
click at [283, 225] on p "[PERSON_NAME] 1084261153 [PERSON_NAME] 1197907775" at bounding box center [283, 229] width 64 height 51
click at [491, 419] on div "enter flow name ... Drop Send and close Send Message" at bounding box center [514, 419] width 526 height 71
click at [487, 402] on textarea at bounding box center [513, 402] width 509 height 25
type textarea "المريض باسم مين"
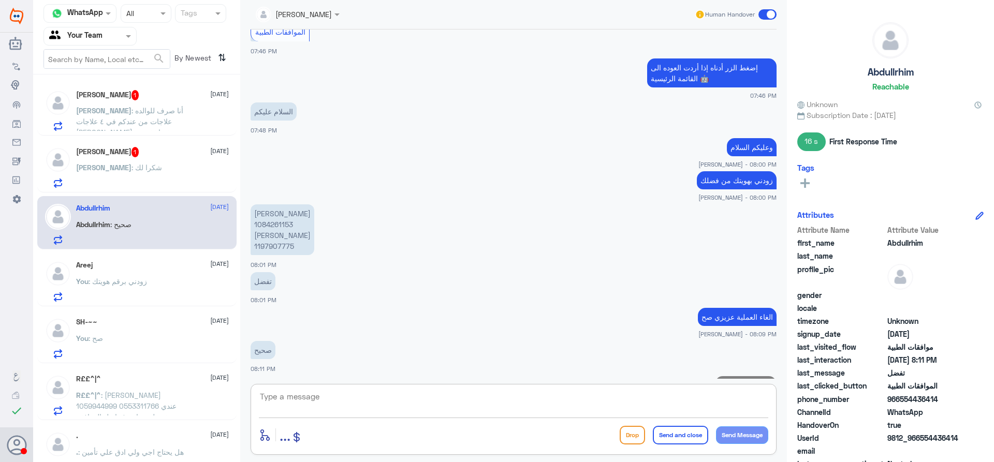
scroll to position [481, 0]
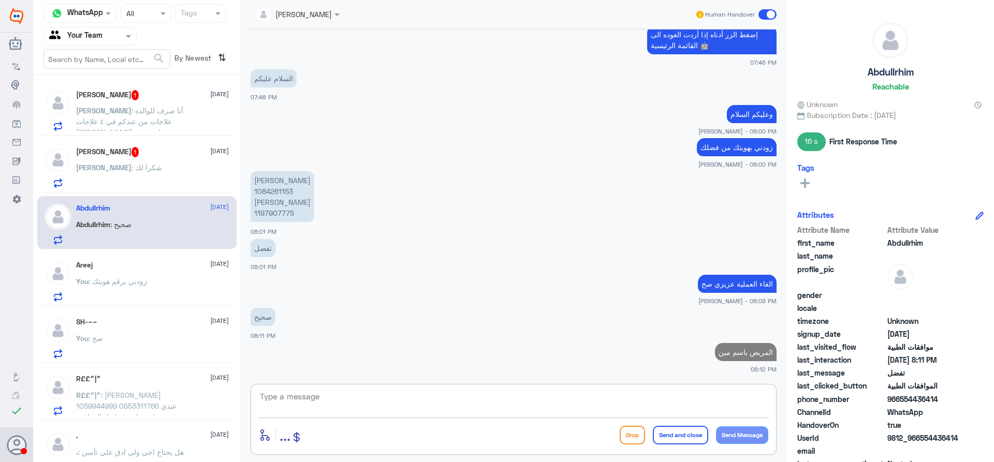
click at [131, 165] on span ": شكرا لك" at bounding box center [146, 167] width 31 height 9
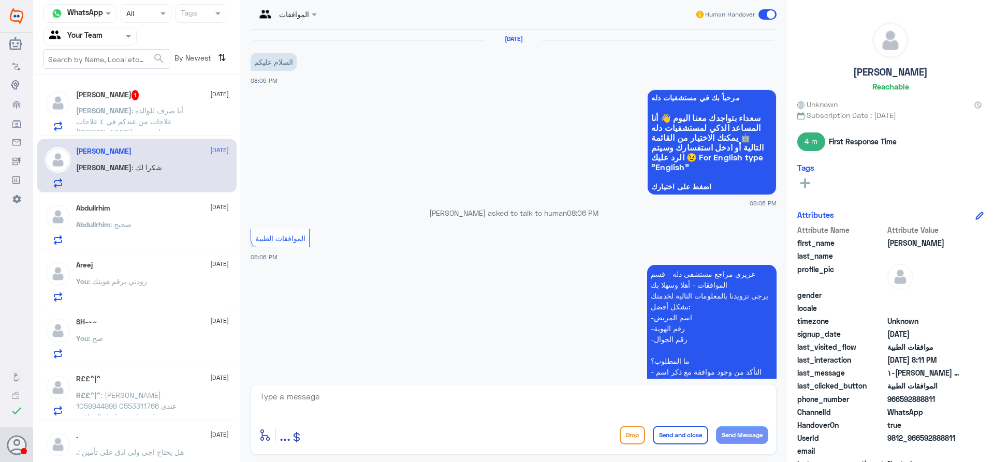
scroll to position [368, 0]
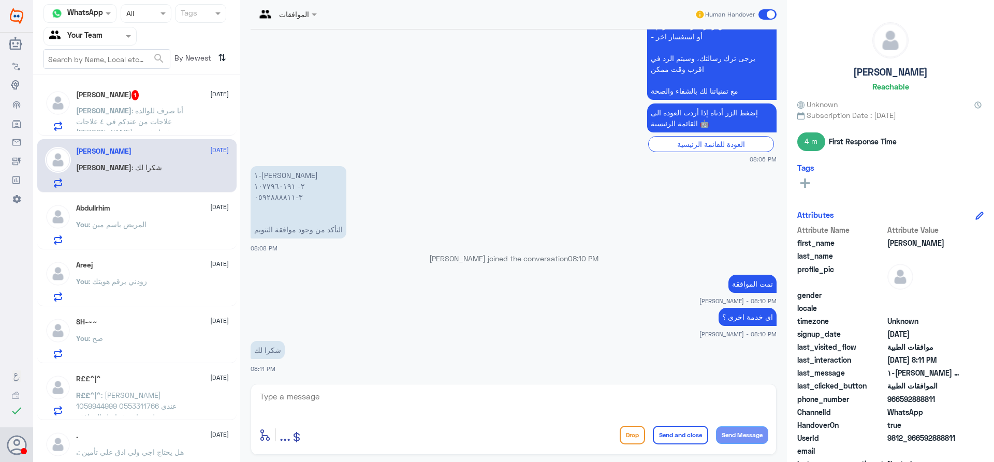
click at [141, 111] on span ": أنا صرف للوالده علاجات من عندكم في ٤ علاجات [PERSON_NAME] وصفه اخذه من صيدليه…" at bounding box center [129, 126] width 107 height 41
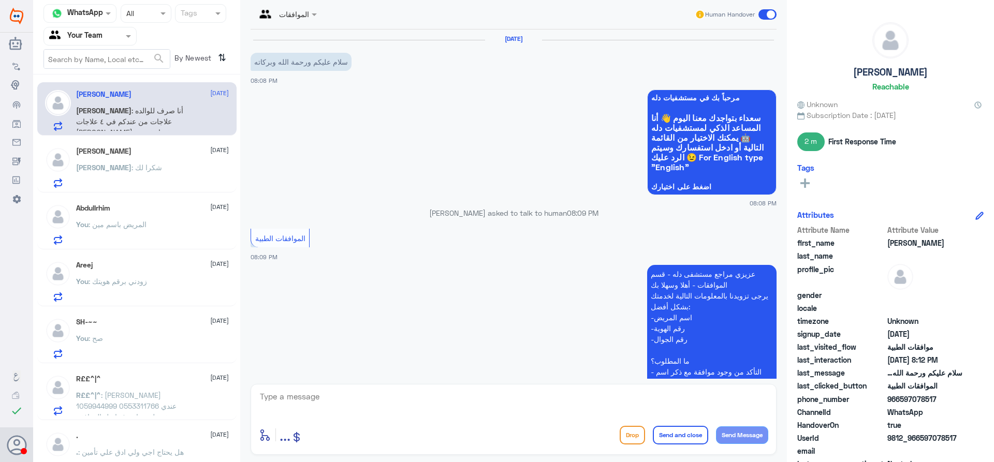
scroll to position [346, 0]
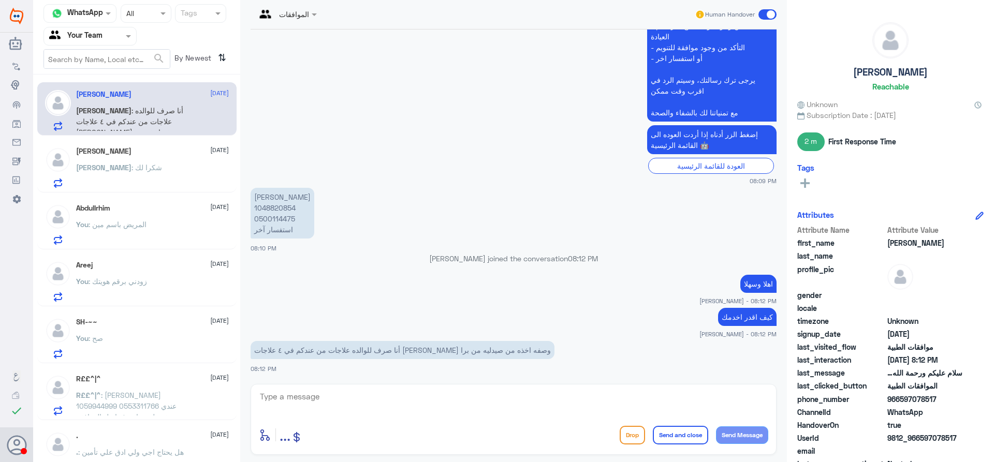
click at [210, 267] on span "[DATE]" at bounding box center [219, 263] width 19 height 9
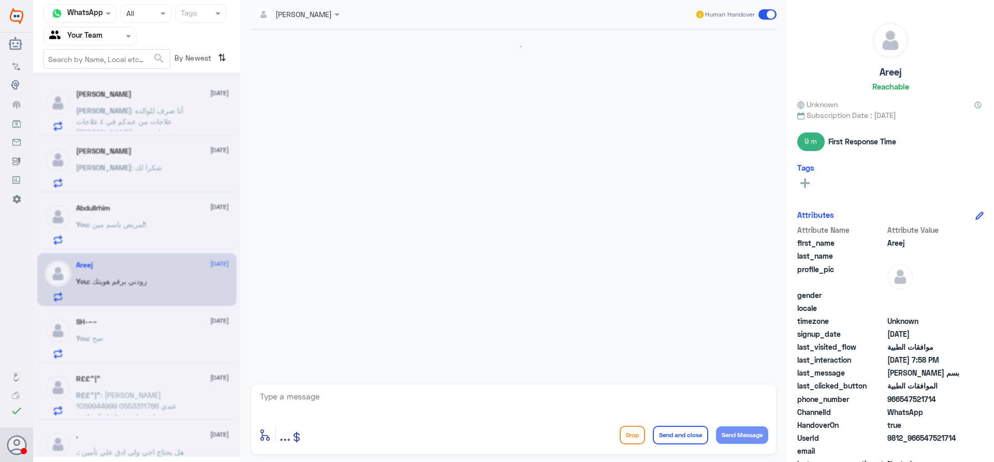
scroll to position [378, 0]
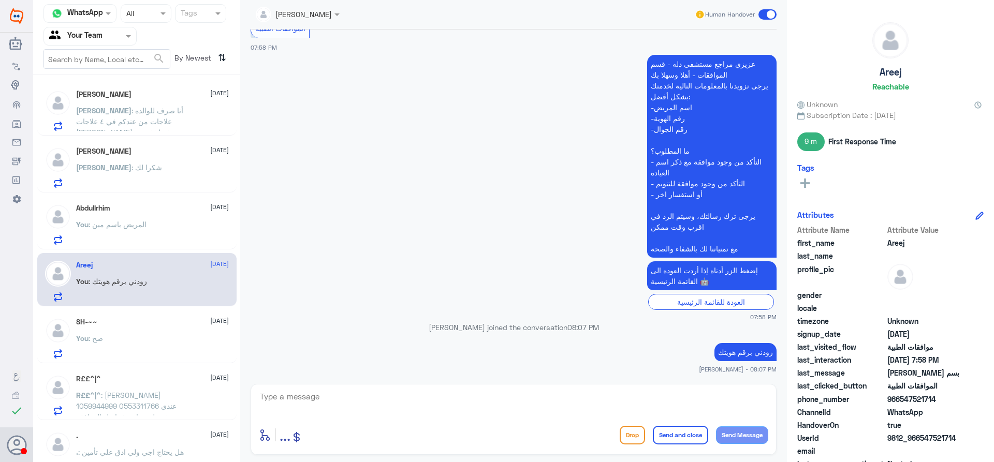
click at [163, 226] on div "You : المريض باسم [PERSON_NAME]" at bounding box center [152, 233] width 153 height 23
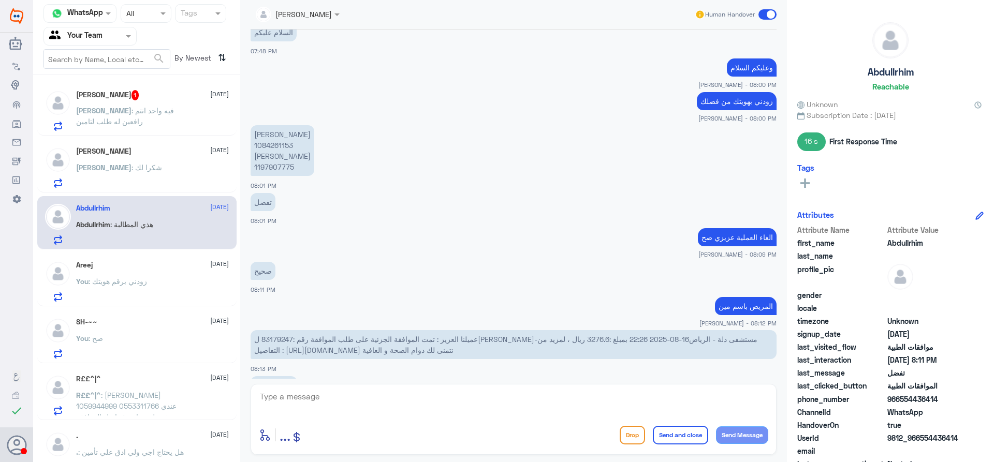
scroll to position [517, 0]
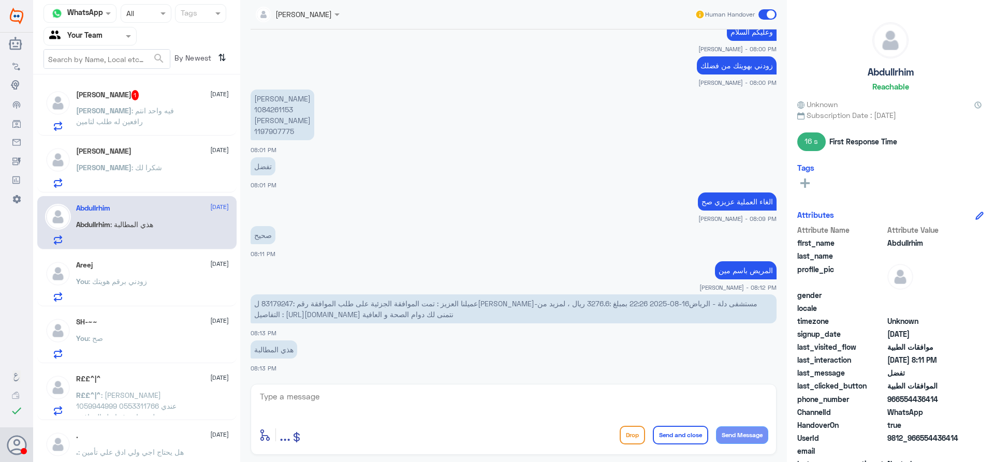
click at [275, 110] on p "[PERSON_NAME] 1084261153 [PERSON_NAME] 1197907775" at bounding box center [283, 115] width 64 height 51
click at [274, 134] on p "[PERSON_NAME] 1084261153 [PERSON_NAME] 1197907775" at bounding box center [283, 115] width 64 height 51
click at [345, 402] on textarea at bounding box center [513, 402] width 509 height 25
type textarea "جاري العمل على ذلك مع الفريق المختص"
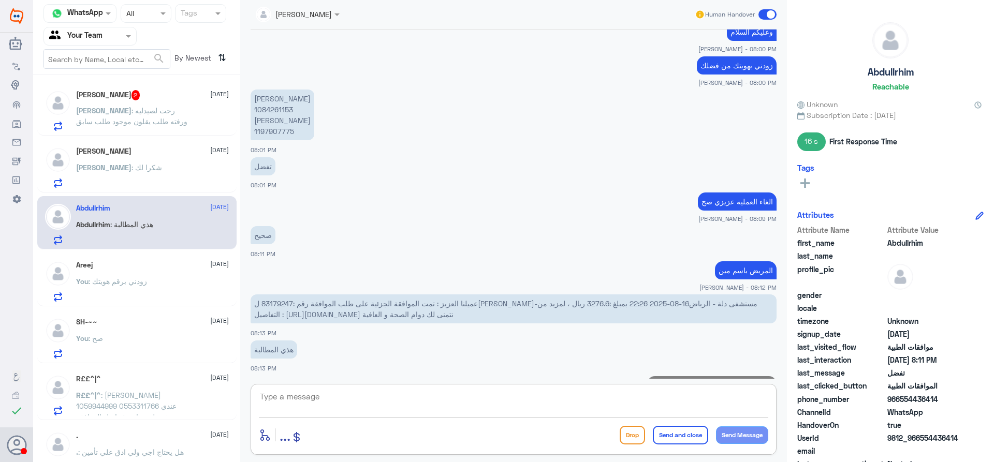
scroll to position [561, 0]
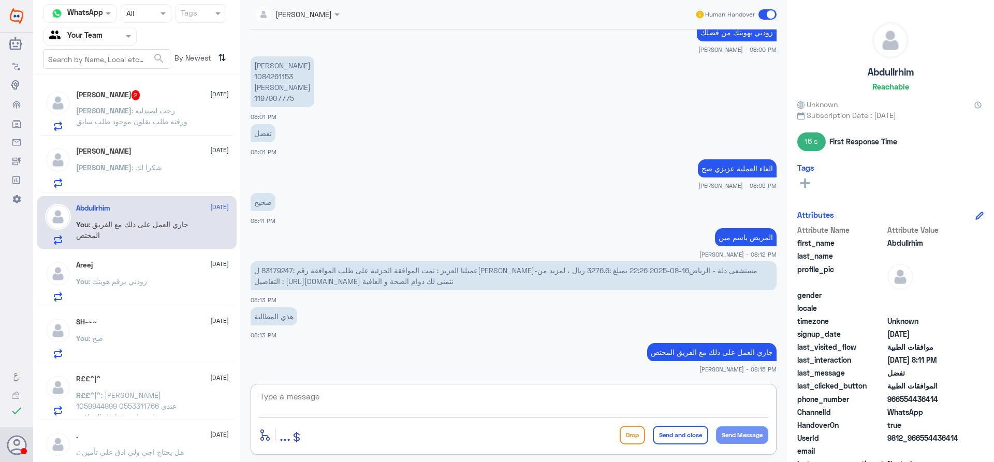
click at [121, 131] on p "[PERSON_NAME] : رحت لصيدليه ورفته طلب يقلون موجود طلب سابق" at bounding box center [134, 118] width 116 height 26
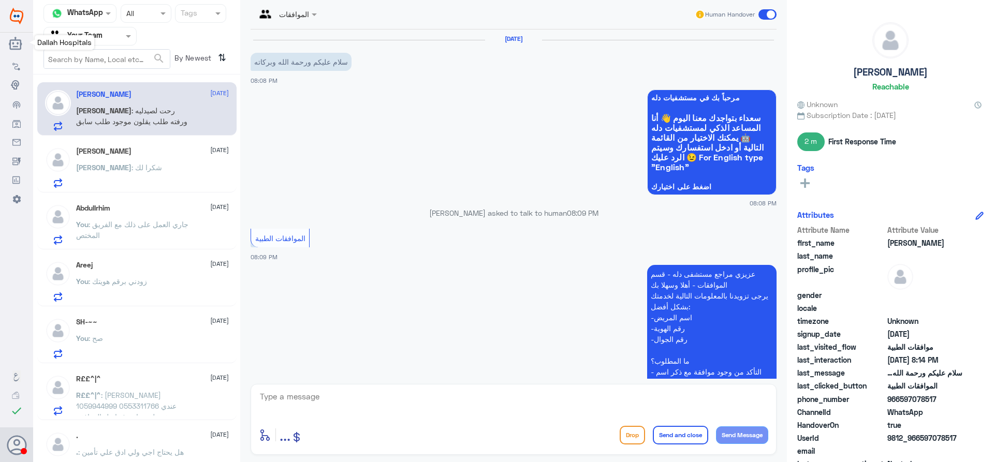
scroll to position [417, 0]
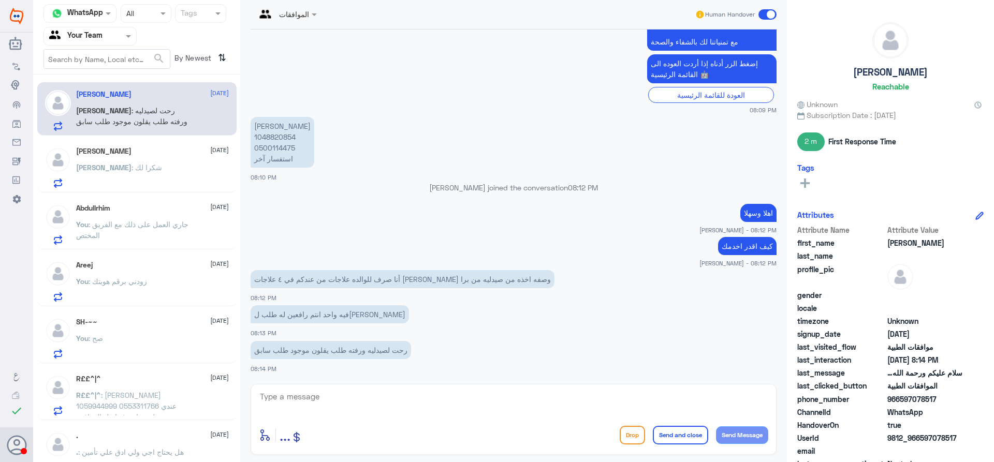
click at [358, 403] on textarea at bounding box center [513, 402] width 509 height 25
type textarea "ز"
type textarea "زودني باسم العلاج من فضلك"
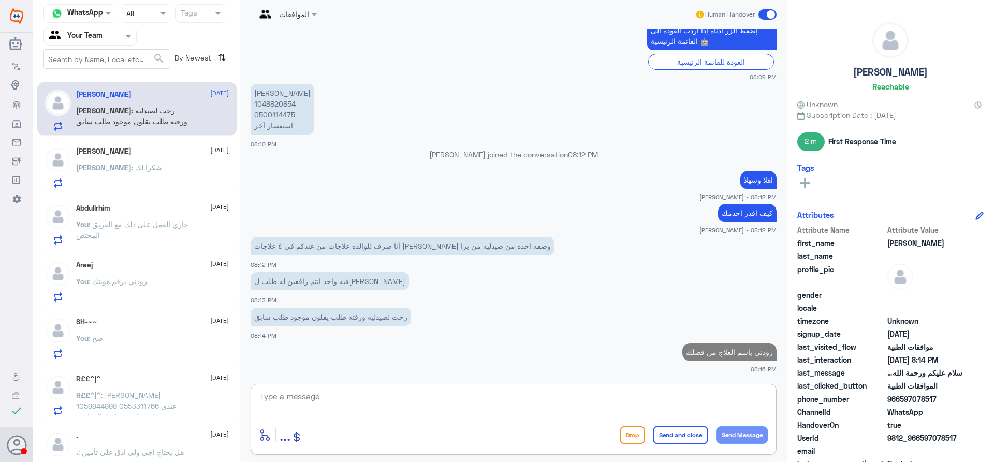
drag, startPoint x: 456, startPoint y: 400, endPoint x: 492, endPoint y: 416, distance: 39.6
click at [460, 403] on textarea at bounding box center [513, 402] width 509 height 25
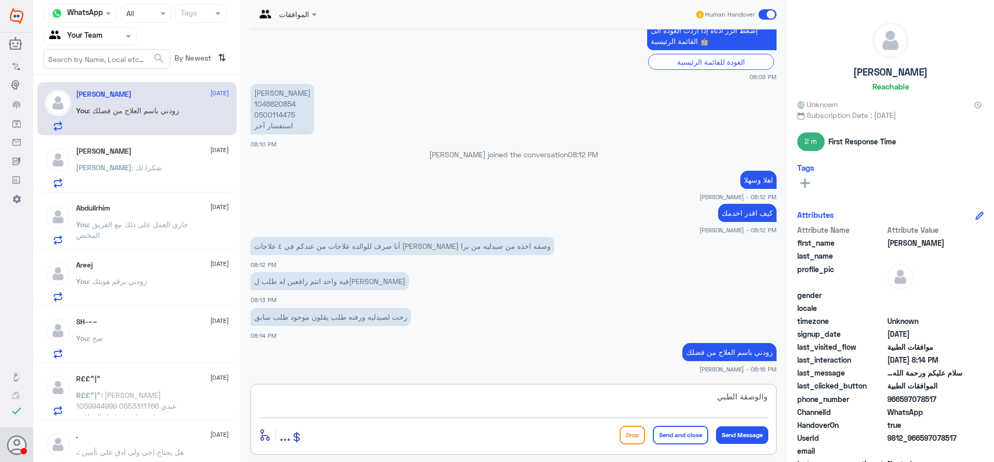
type textarea "والوصفة الطبية"
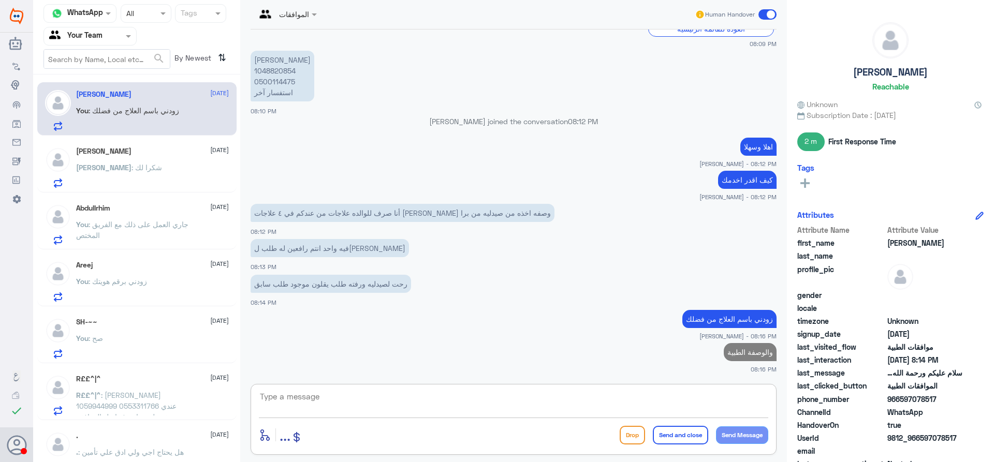
click at [284, 67] on p "[PERSON_NAME] 1048820854 0500114475 استفسار آخر" at bounding box center [283, 76] width 64 height 51
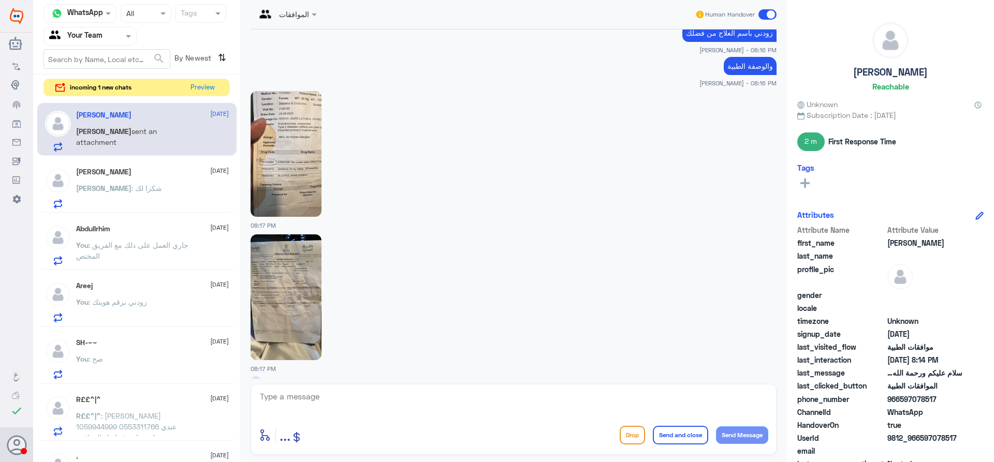
scroll to position [912, 0]
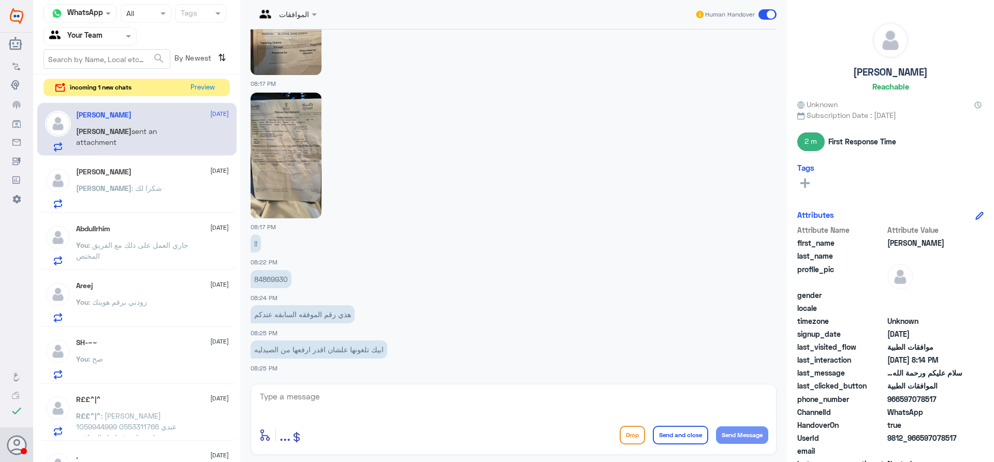
click at [309, 180] on img at bounding box center [286, 156] width 71 height 126
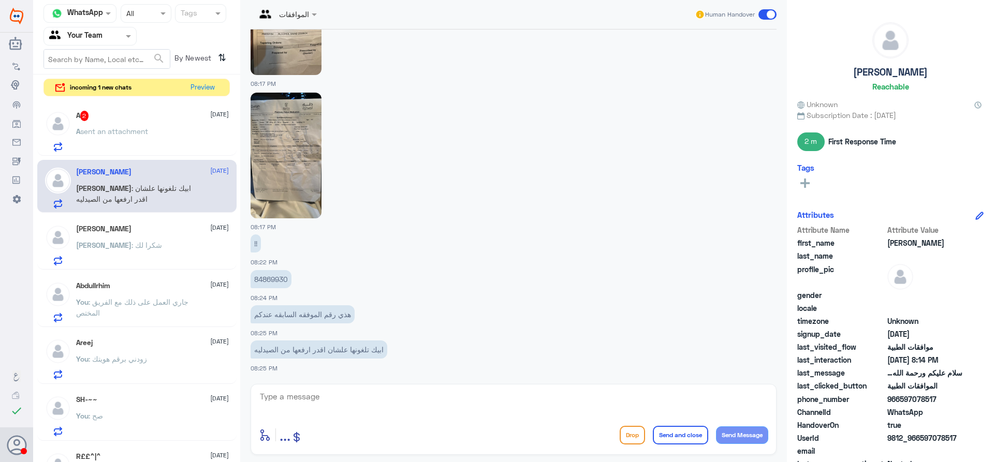
click at [152, 133] on div "A sent an attachment" at bounding box center [152, 139] width 153 height 23
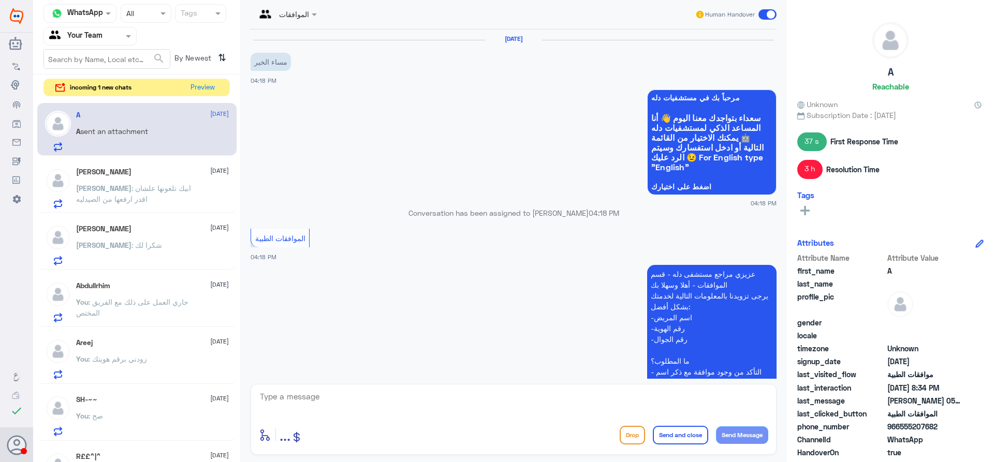
scroll to position [995, 0]
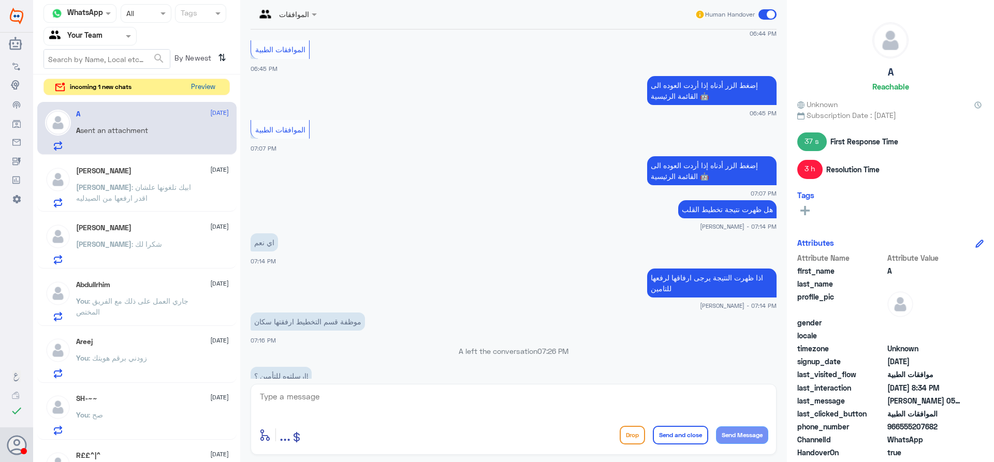
click at [205, 87] on button "Preview" at bounding box center [203, 87] width 32 height 16
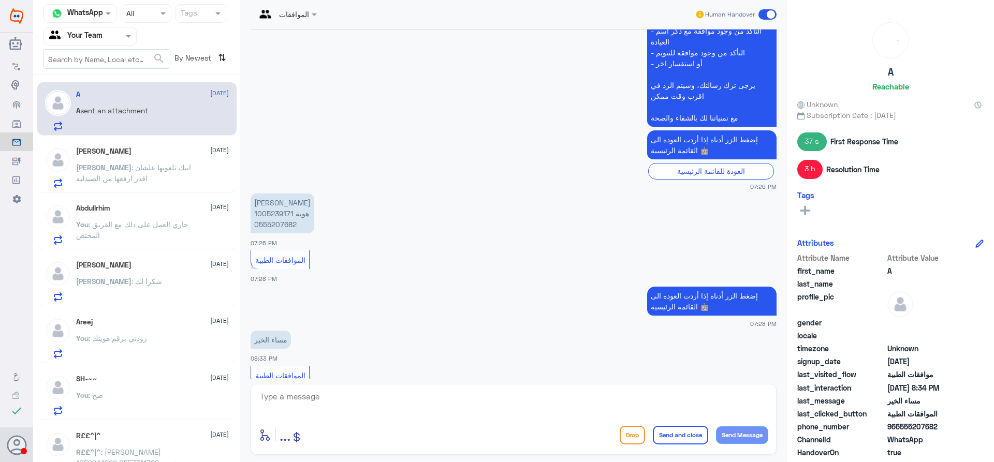
scroll to position [1720, 0]
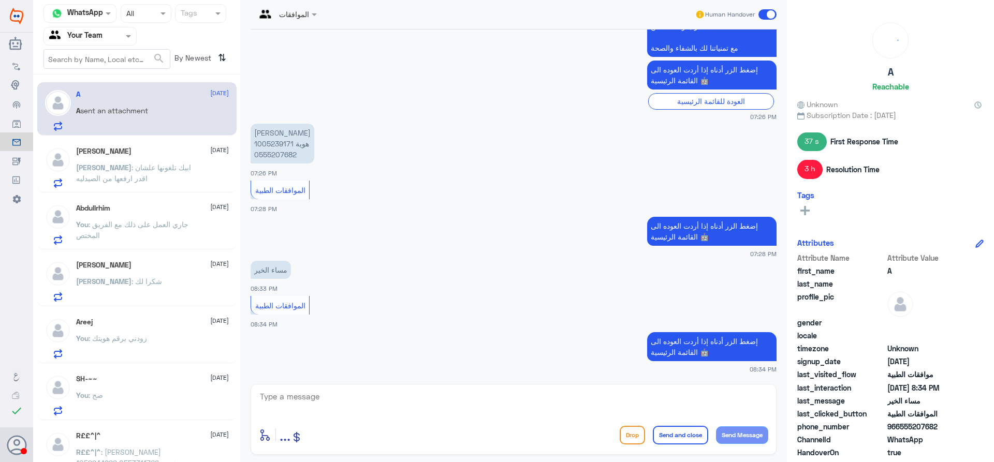
click at [108, 160] on div "[PERSON_NAME] [DATE] [PERSON_NAME] : ابيك تلغونها علشان اقدر ارفعها من الصيدليه" at bounding box center [152, 167] width 153 height 41
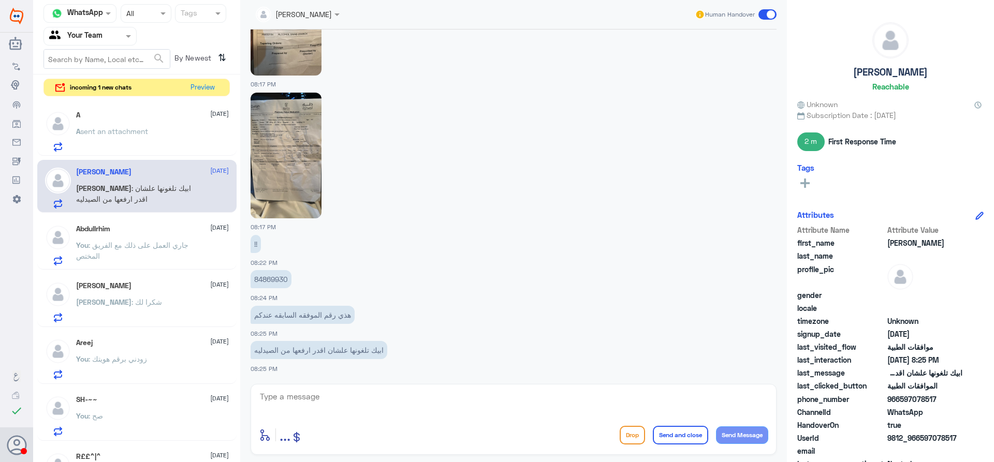
scroll to position [669, 0]
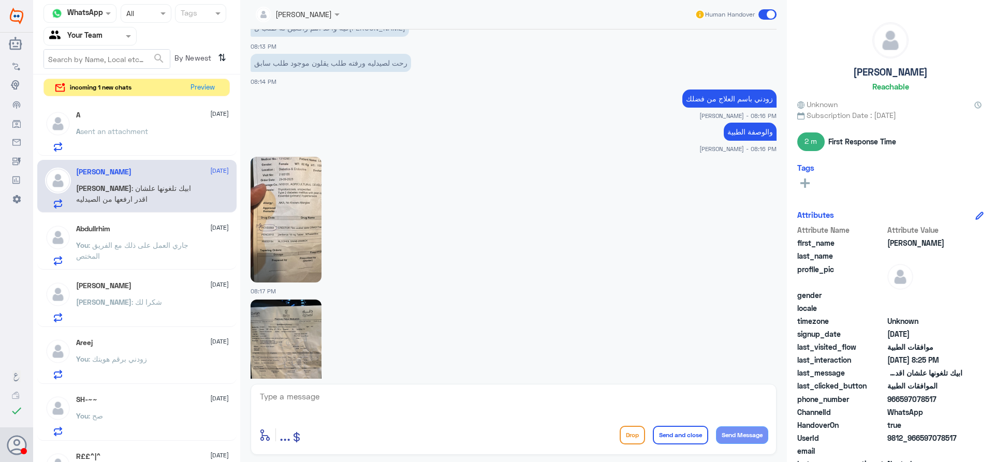
click at [318, 241] on img at bounding box center [286, 220] width 71 height 126
click at [291, 329] on img at bounding box center [286, 363] width 71 height 126
drag, startPoint x: 380, startPoint y: 420, endPoint x: 381, endPoint y: 414, distance: 5.7
click at [381, 420] on div "enter flow name ... Drop Send and close Send Message" at bounding box center [514, 419] width 526 height 71
click at [477, 411] on textarea at bounding box center [513, 402] width 509 height 25
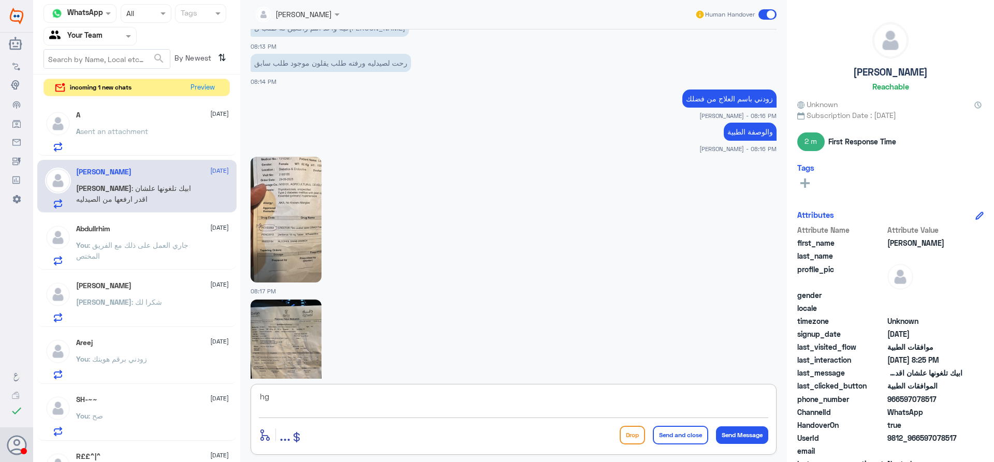
type textarea "h"
type textarea "الزيارة في اي فرع"
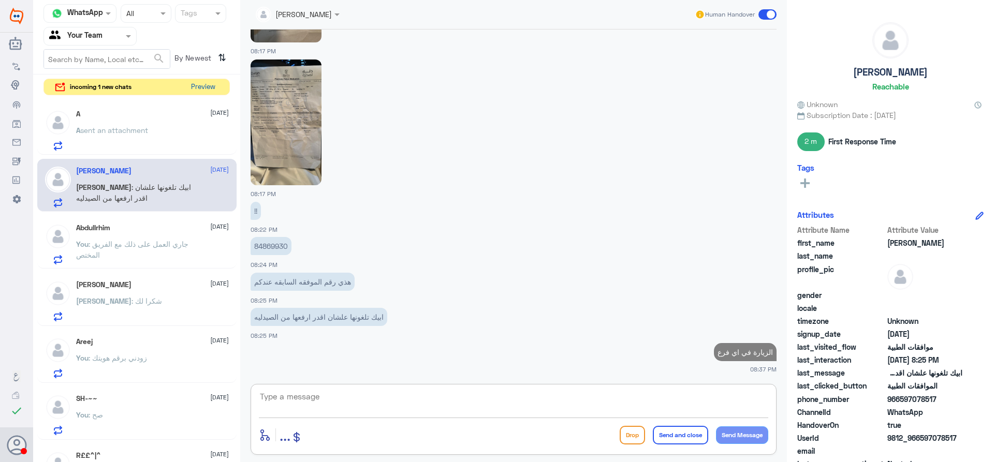
click at [200, 83] on button "Preview" at bounding box center [203, 87] width 32 height 16
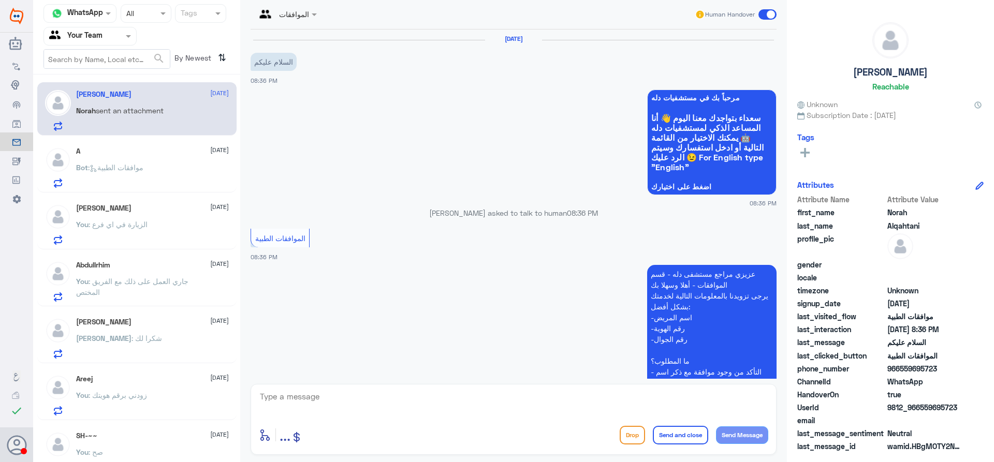
click at [367, 405] on textarea at bounding box center [513, 402] width 509 height 25
type textarea "وعليكم السلام"
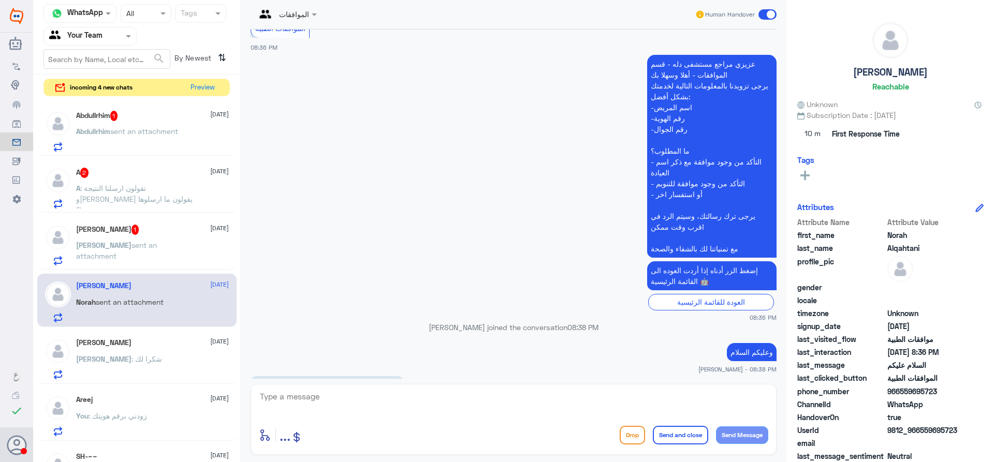
scroll to position [583, 0]
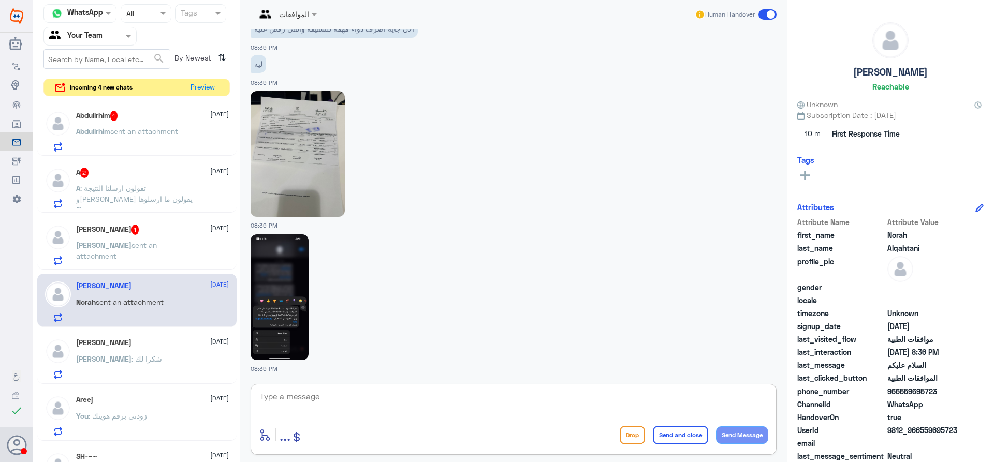
click at [280, 314] on img at bounding box center [280, 298] width 58 height 126
click at [284, 152] on img at bounding box center [298, 154] width 94 height 126
click at [346, 169] on div at bounding box center [514, 153] width 526 height 127
click at [320, 157] on img at bounding box center [298, 154] width 94 height 126
drag, startPoint x: 335, startPoint y: 415, endPoint x: 335, endPoint y: 395, distance: 19.7
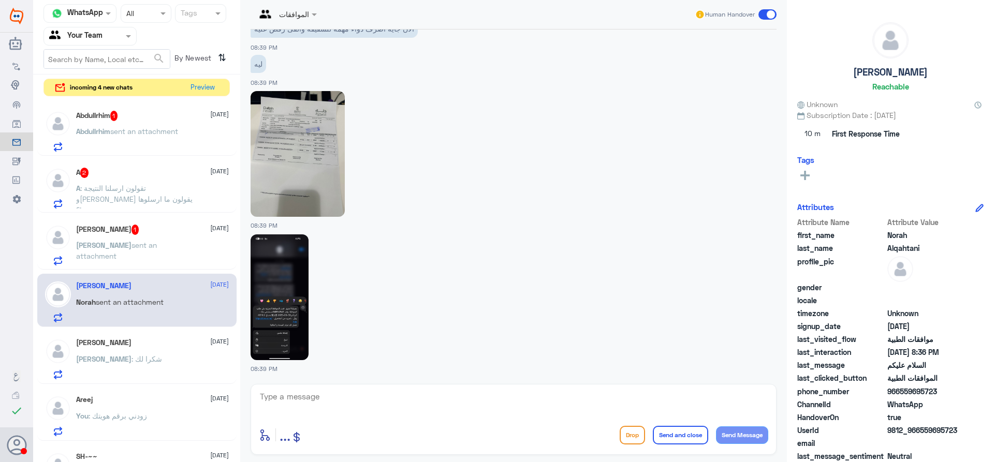
click at [334, 412] on div at bounding box center [513, 404] width 509 height 28
drag, startPoint x: 323, startPoint y: 406, endPoint x: 330, endPoint y: 406, distance: 7.3
click at [323, 406] on textarea at bounding box center [513, 402] width 509 height 25
click at [535, 395] on textarea at bounding box center [513, 402] width 509 height 25
type textarea "تم ارسال طلب التحويل"
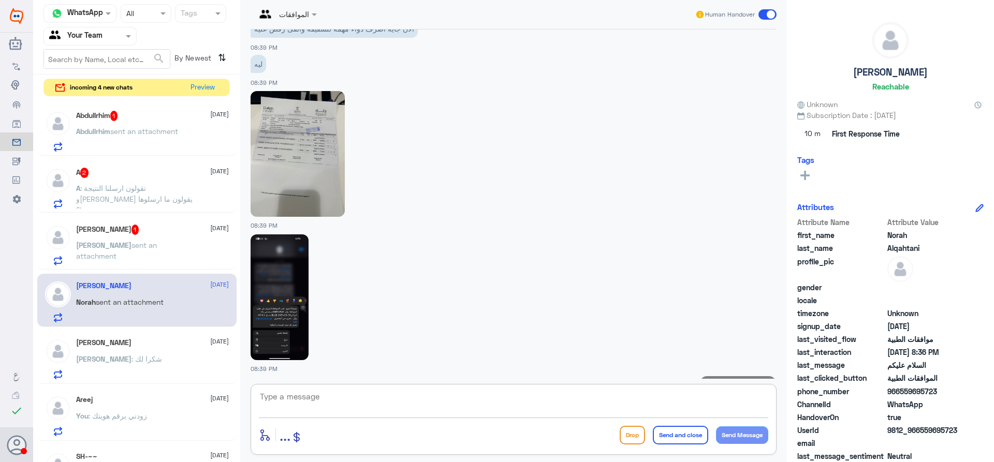
scroll to position [617, 0]
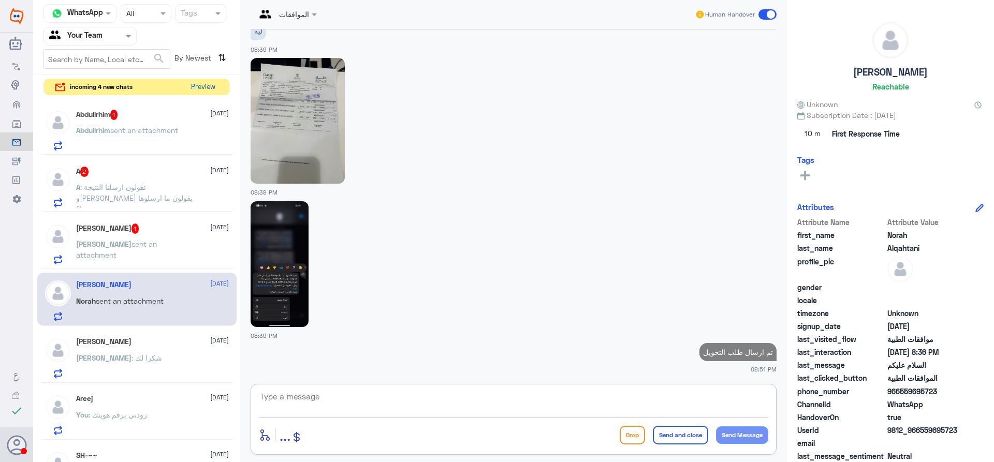
click at [209, 80] on button "Preview" at bounding box center [203, 87] width 32 height 16
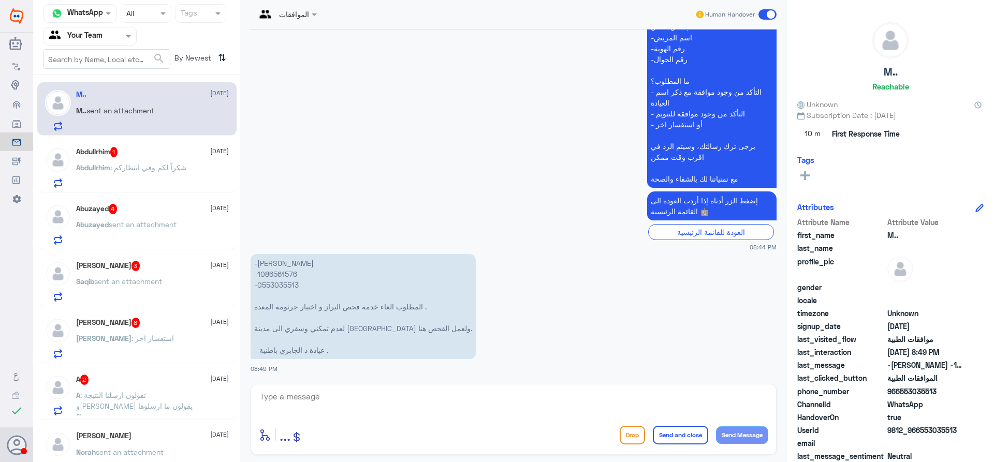
scroll to position [207, 0]
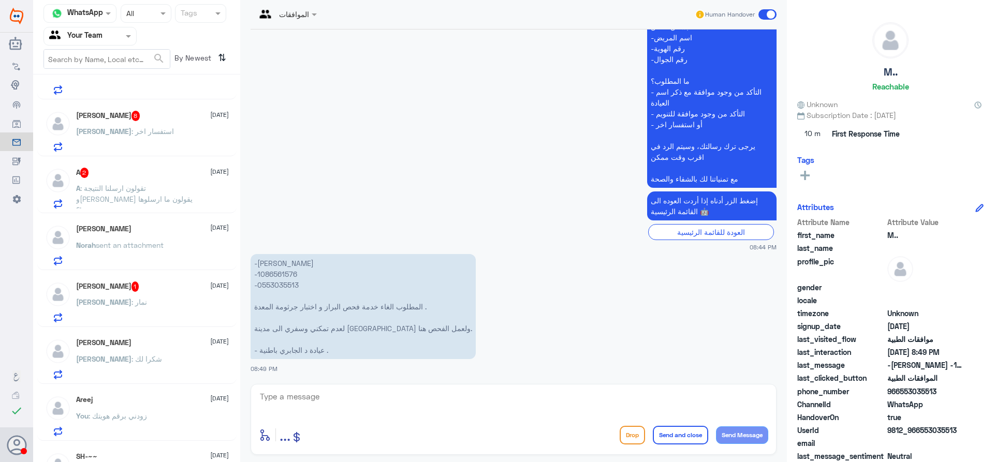
click at [148, 300] on div "[PERSON_NAME] : نمار" at bounding box center [152, 310] width 153 height 23
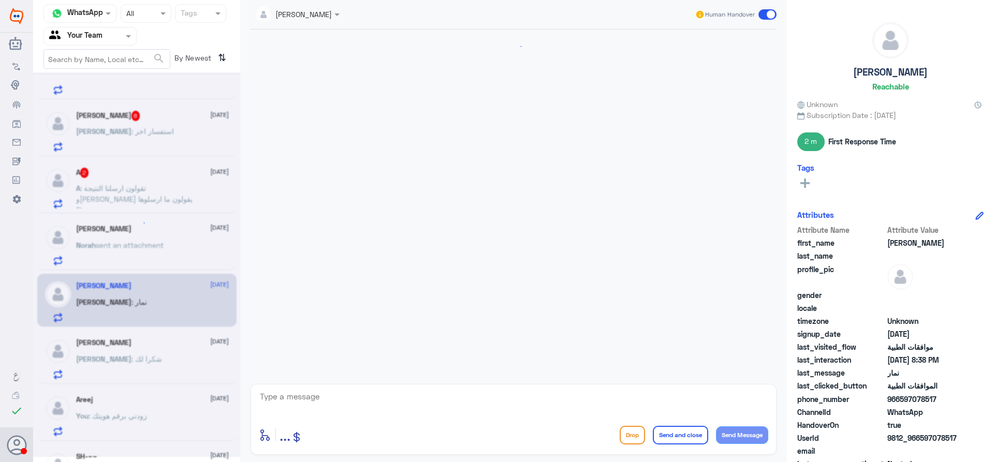
scroll to position [826, 0]
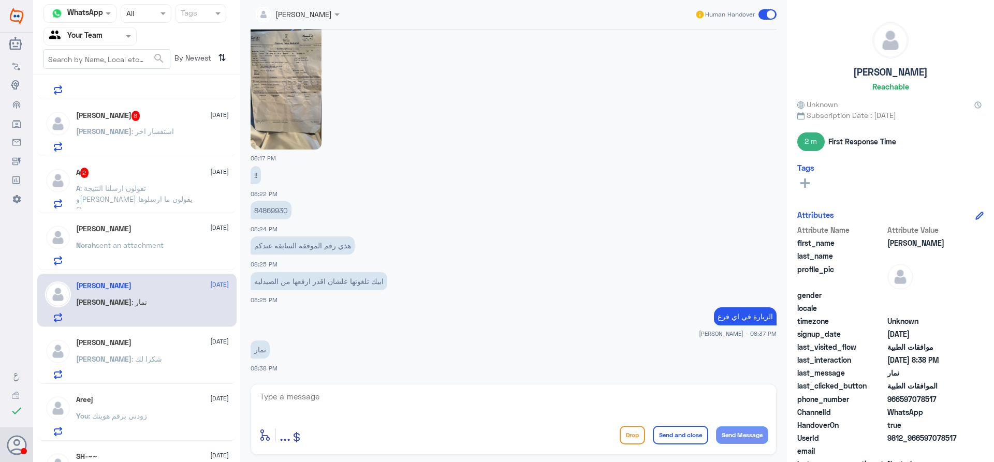
click at [769, 14] on span at bounding box center [767, 14] width 18 height 10
click at [0, 0] on input "checkbox" at bounding box center [0, 0] width 0 height 0
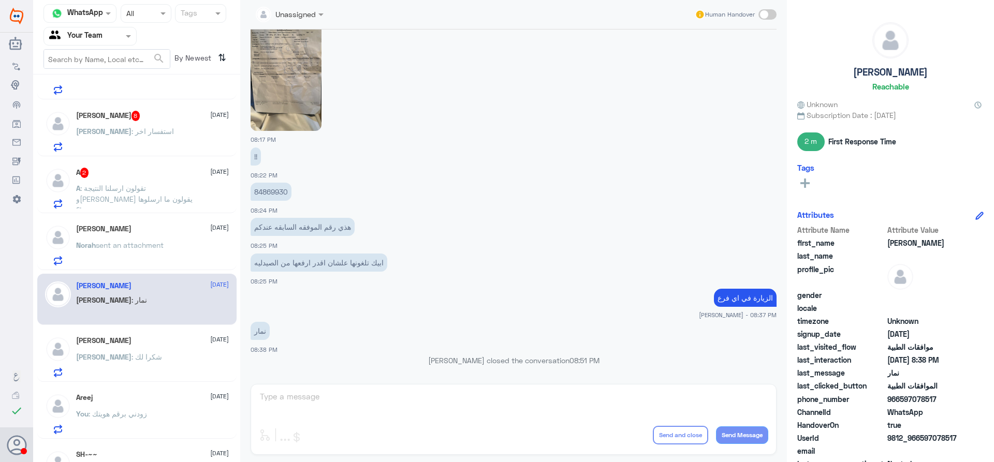
click at [188, 245] on div "Norah sent an attachment" at bounding box center [152, 253] width 153 height 23
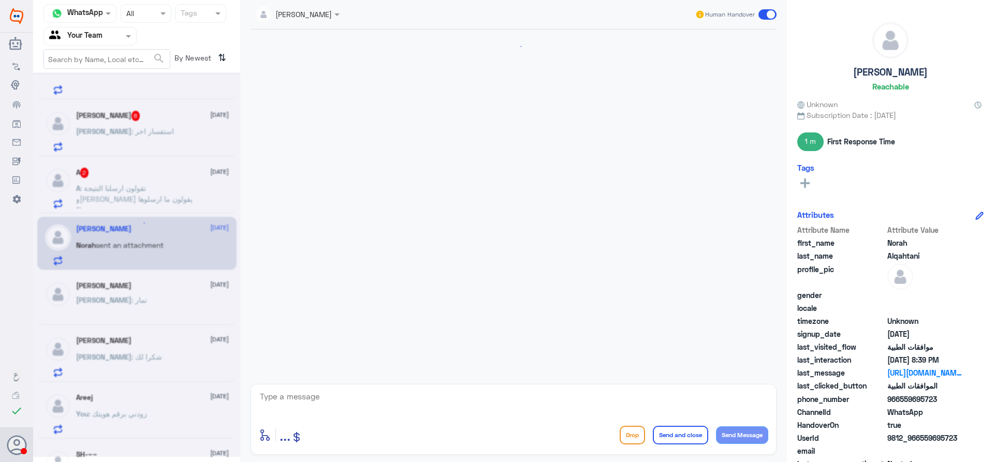
scroll to position [636, 0]
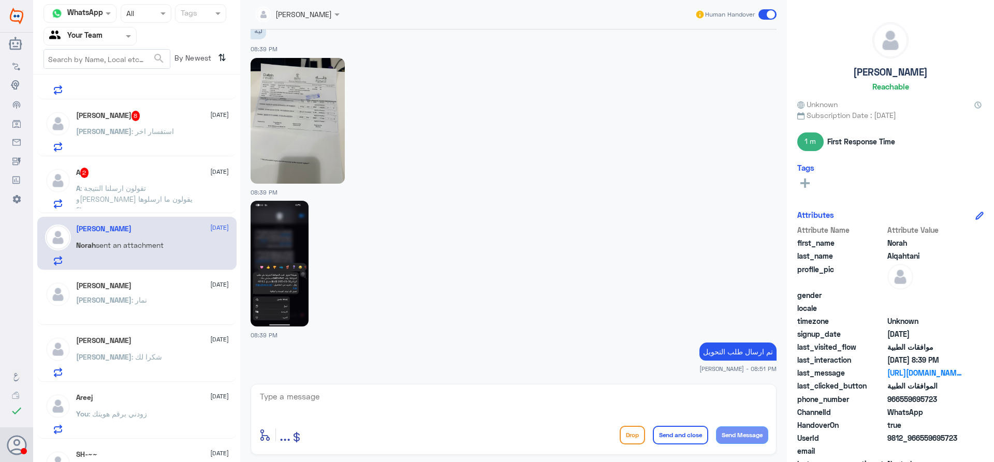
click at [133, 210] on div "A 2 [DATE] A : تقولون ارسلنا النتيجة و[PERSON_NAME] يقولون ما ارسلوها ؟!" at bounding box center [136, 186] width 199 height 53
click at [153, 198] on p "A : تقولون ارسلنا النتيجة و[PERSON_NAME] يقولون ما ارسلوها ؟!" at bounding box center [134, 196] width 116 height 26
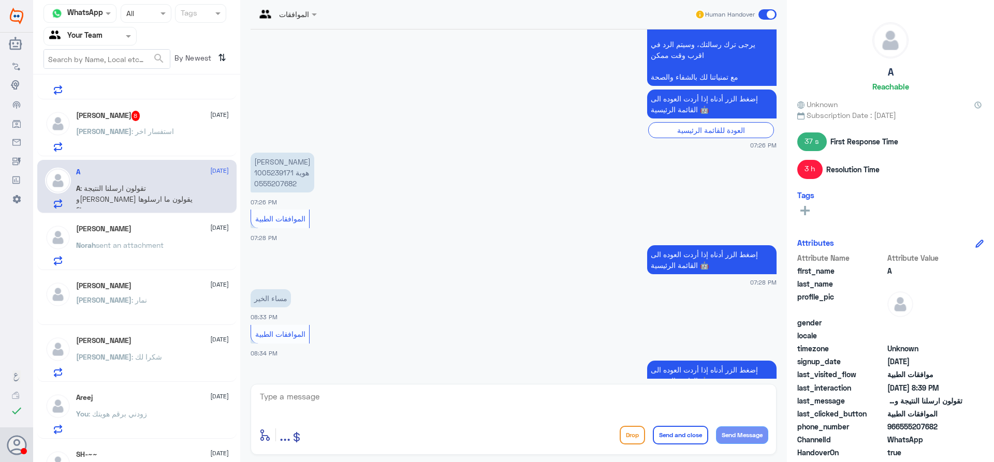
scroll to position [334, 0]
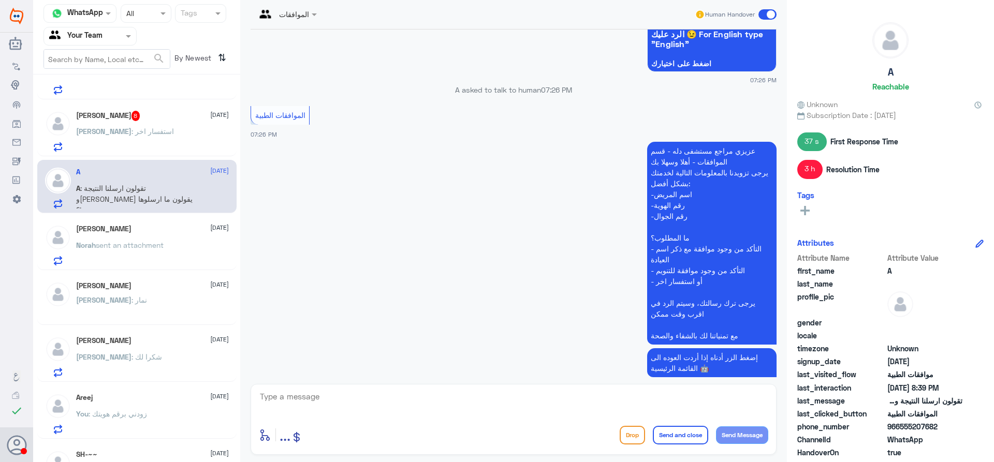
click at [166, 133] on div "[PERSON_NAME] : استفسار اخر" at bounding box center [152, 139] width 153 height 23
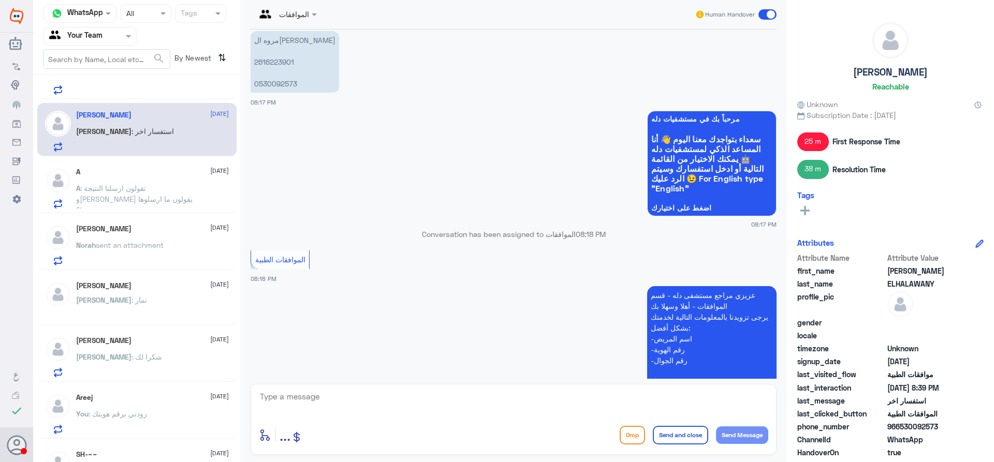
scroll to position [174, 0]
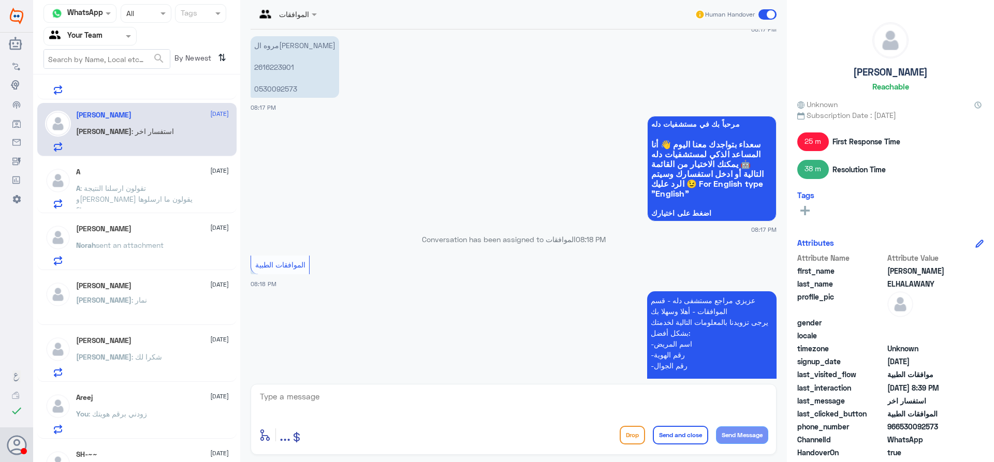
click at [294, 13] on input "text" at bounding box center [275, 14] width 38 height 12
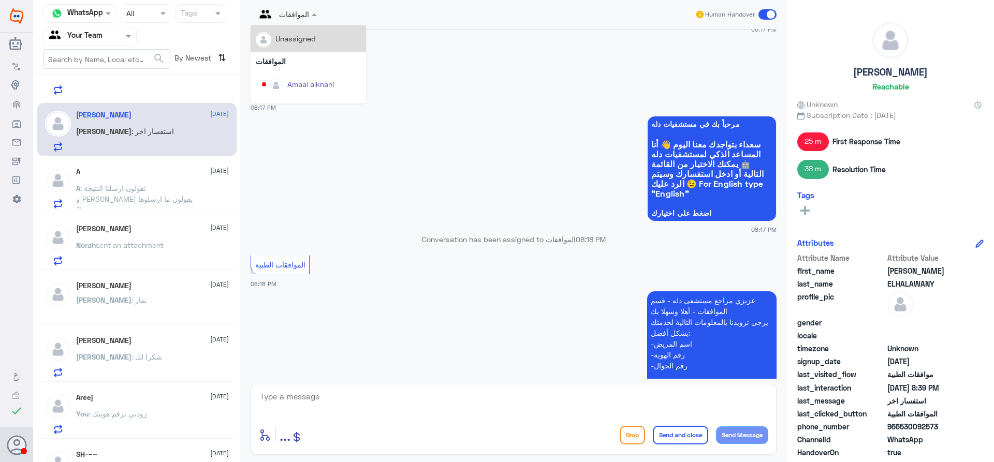
click at [302, 39] on div "Unassigned" at bounding box center [295, 38] width 40 height 11
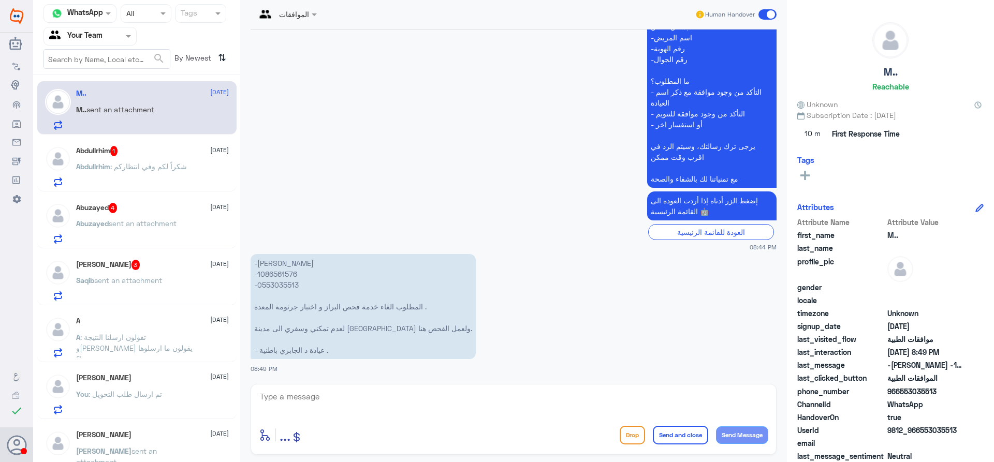
scroll to position [0, 0]
click at [122, 270] on div "[PERSON_NAME] 3 [DATE]" at bounding box center [152, 266] width 153 height 10
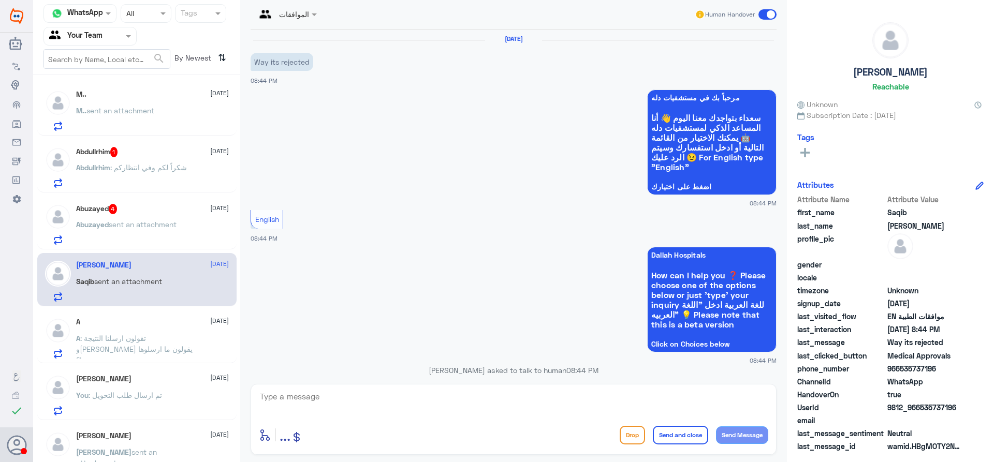
click at [113, 227] on span "sent an attachment" at bounding box center [143, 224] width 68 height 9
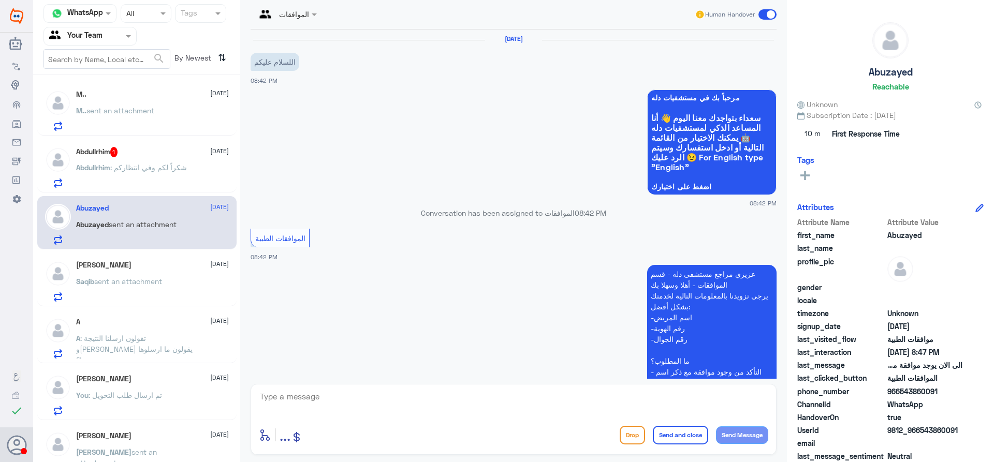
scroll to position [240, 0]
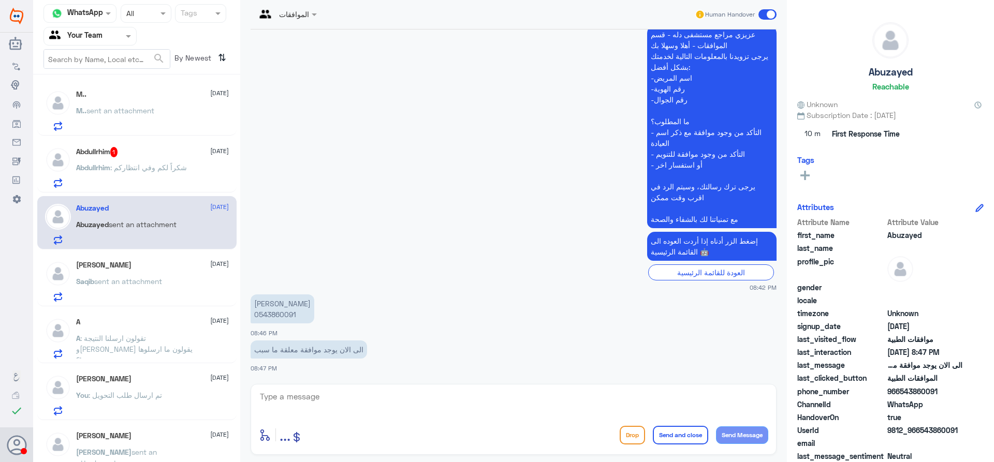
click at [141, 171] on span ": شكراً لكم وفي انتظاركم" at bounding box center [148, 167] width 77 height 9
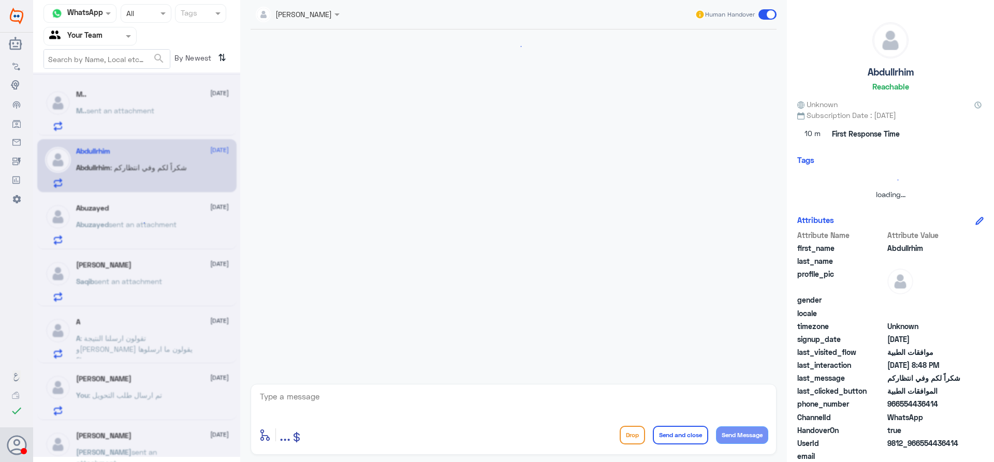
scroll to position [448, 0]
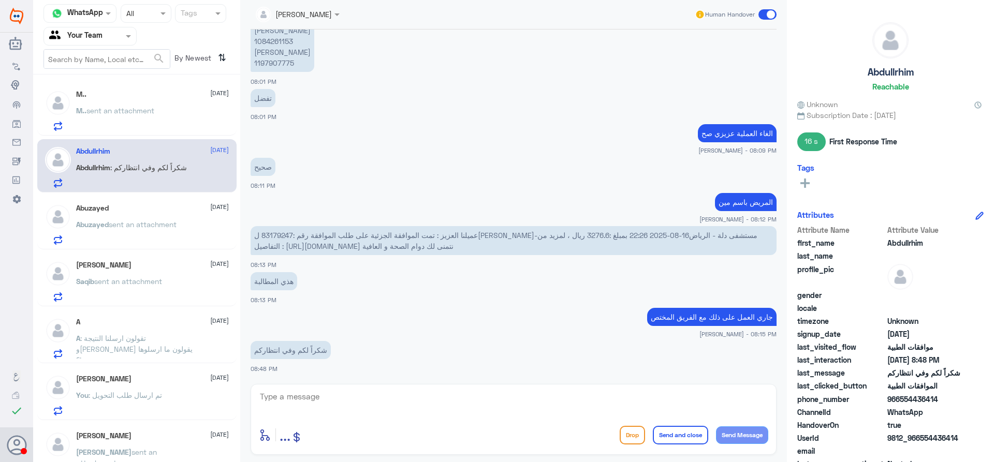
click at [110, 227] on span "sent an attachment" at bounding box center [143, 224] width 68 height 9
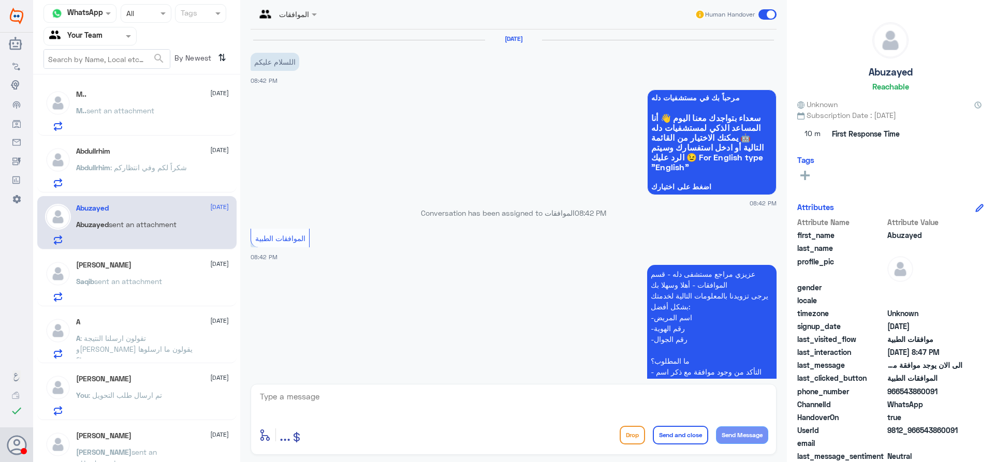
scroll to position [240, 0]
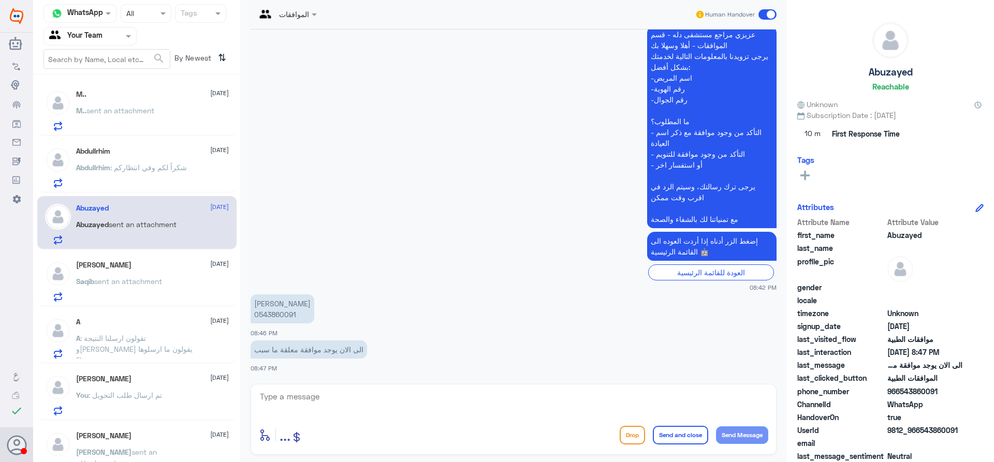
click at [258, 316] on p "[PERSON_NAME] 0543860091" at bounding box center [283, 309] width 64 height 29
click at [519, 393] on textarea at bounding box center [513, 402] width 509 height 25
type textarea "اهلا وسهلا"
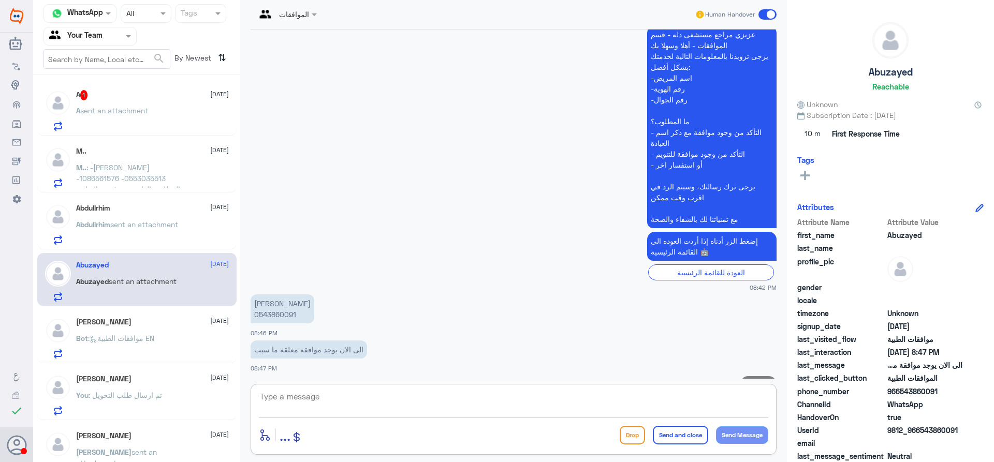
scroll to position [273, 0]
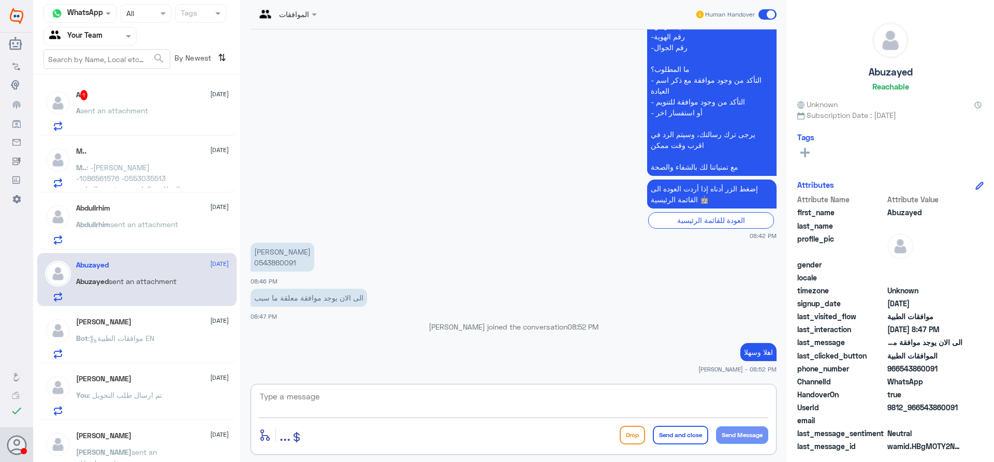
click at [487, 407] on textarea at bounding box center [513, 402] width 509 height 25
click at [295, 388] on div "enter flow name ... Drop Send and close Send Message" at bounding box center [514, 419] width 526 height 71
type textarea "j"
type textarea "تم متابعة طلبك [PERSON_NAME]"
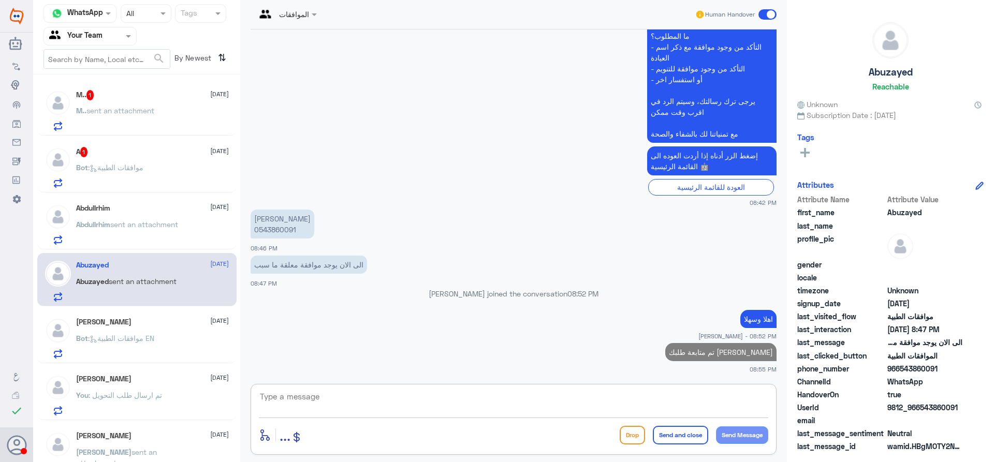
click at [190, 168] on div "Bot : موافقات الطبية" at bounding box center [152, 176] width 153 height 23
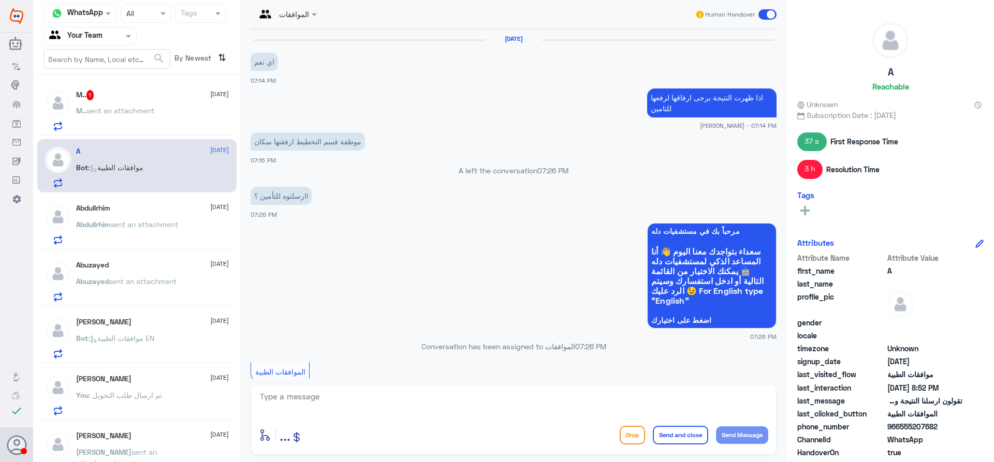
scroll to position [802, 0]
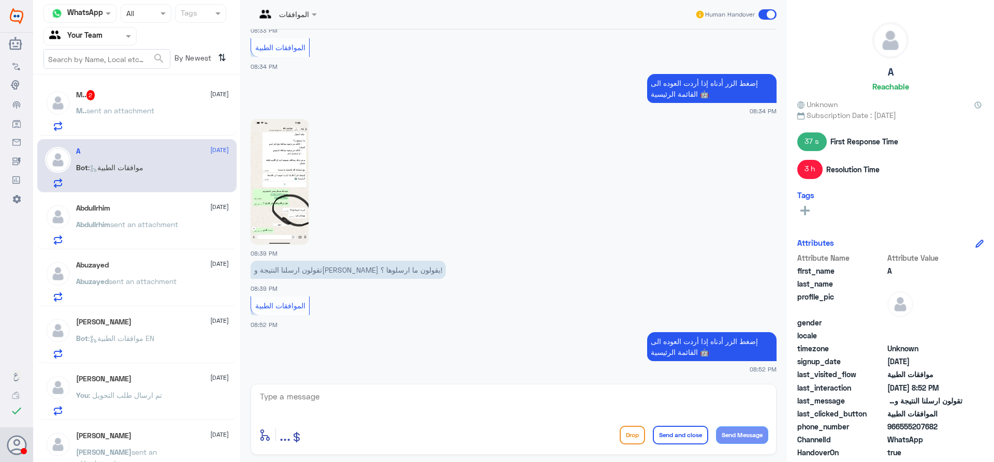
click at [144, 134] on div "M.. 2 [DATE] M.. sent an attachment" at bounding box center [136, 108] width 199 height 53
click at [140, 122] on p "M.. sent an attachment" at bounding box center [115, 118] width 78 height 26
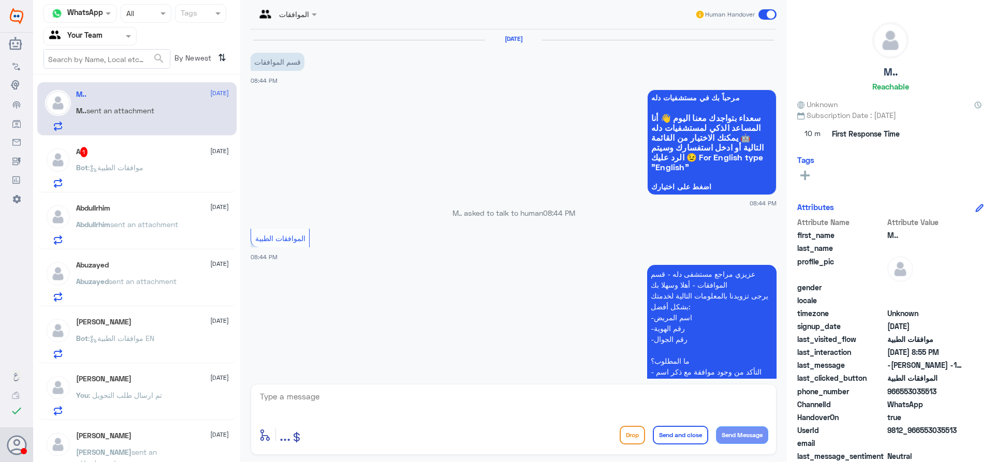
scroll to position [373, 0]
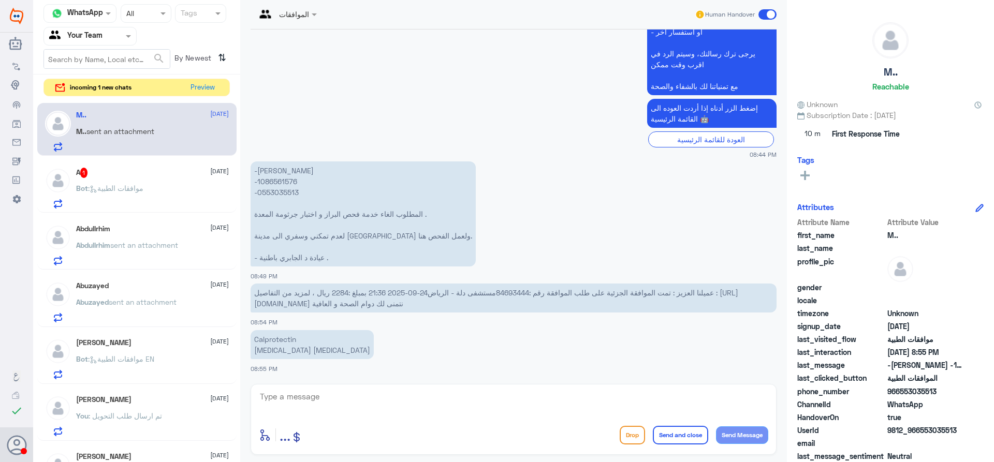
click at [179, 178] on div "A 1 [DATE]" at bounding box center [152, 173] width 153 height 10
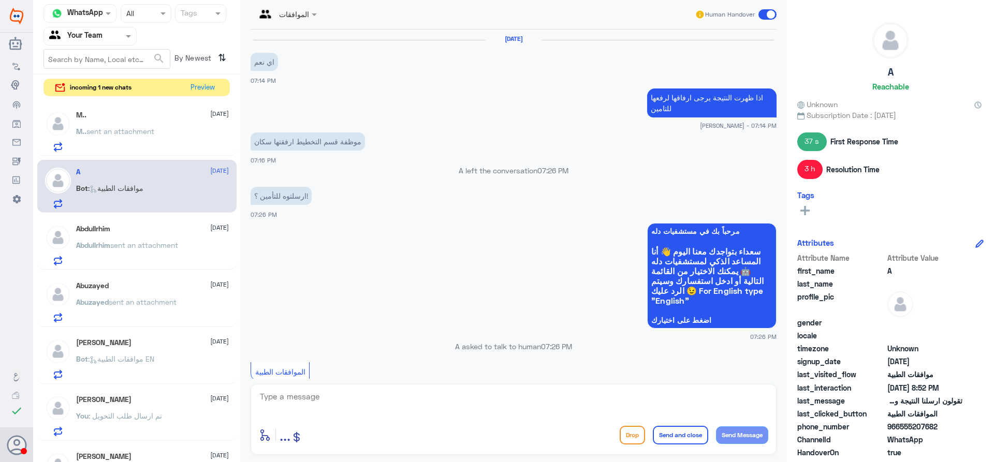
scroll to position [802, 0]
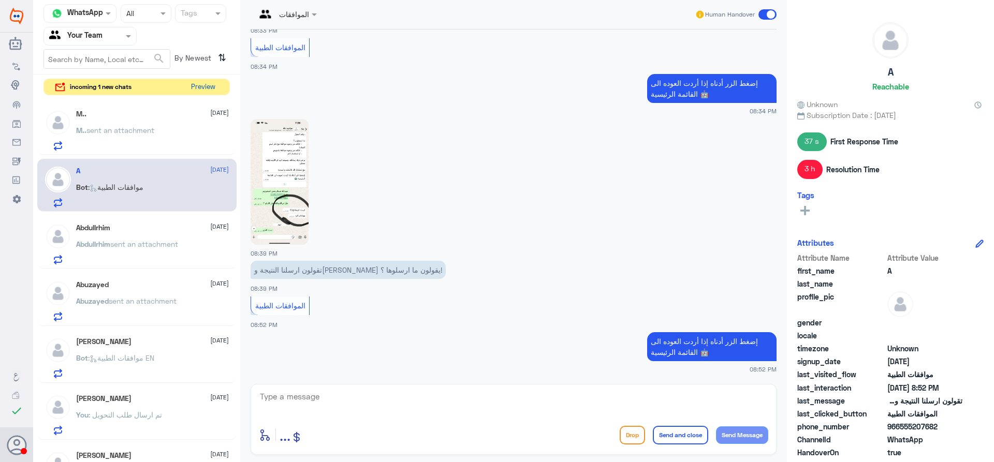
click at [203, 82] on button "Preview" at bounding box center [203, 87] width 32 height 16
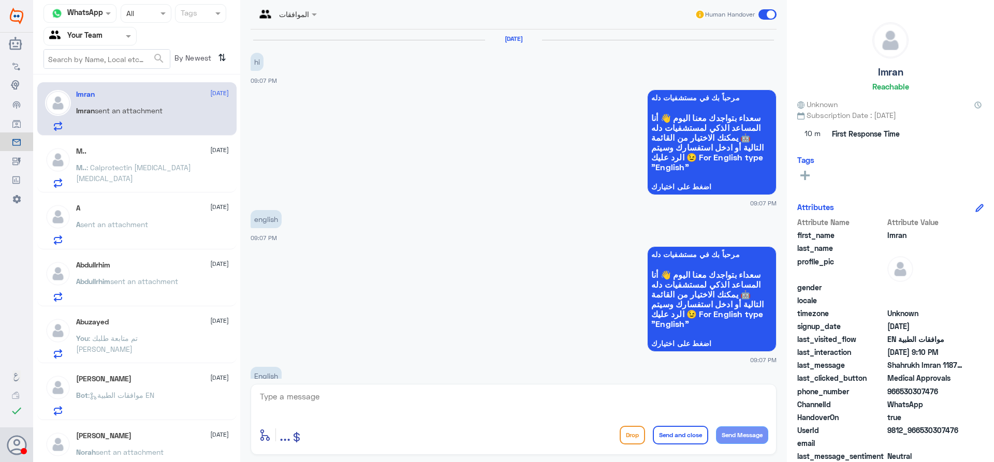
scroll to position [822, 0]
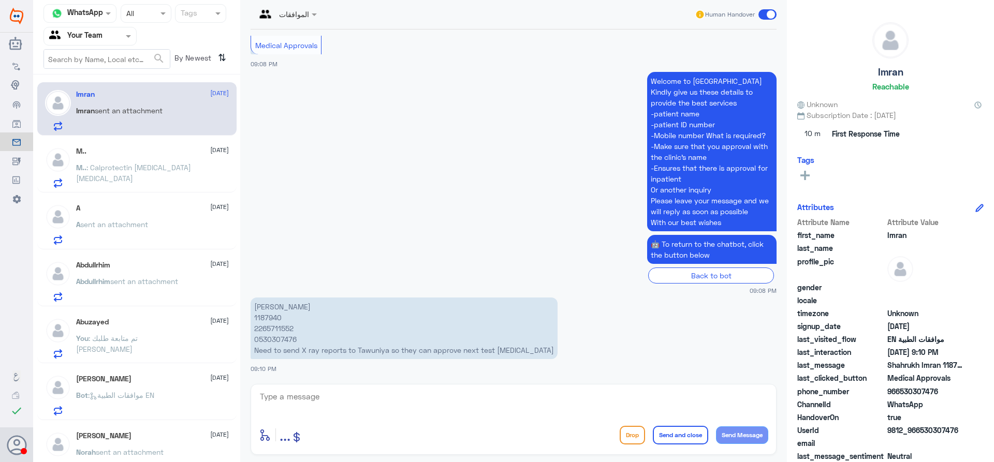
click at [323, 400] on textarea at bounding box center [513, 402] width 509 height 25
drag, startPoint x: 172, startPoint y: 198, endPoint x: 169, endPoint y: 174, distance: 23.5
click at [172, 195] on div "Imran [DATE] Imran sent an attachment M.. [DATE] M.. : Calprotectin [MEDICAL_DA…" at bounding box center [136, 272] width 207 height 387
click at [173, 172] on span ": Calprotectin [MEDICAL_DATA] [MEDICAL_DATA]" at bounding box center [133, 173] width 115 height 20
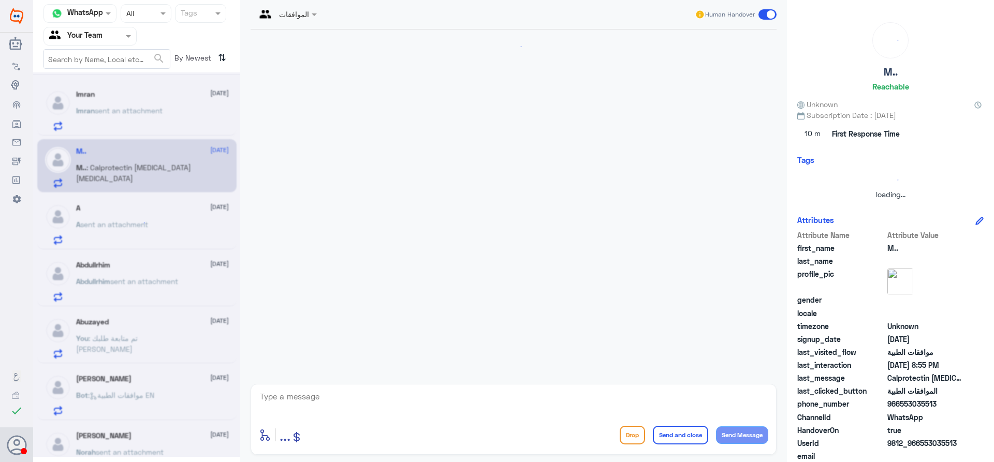
scroll to position [373, 0]
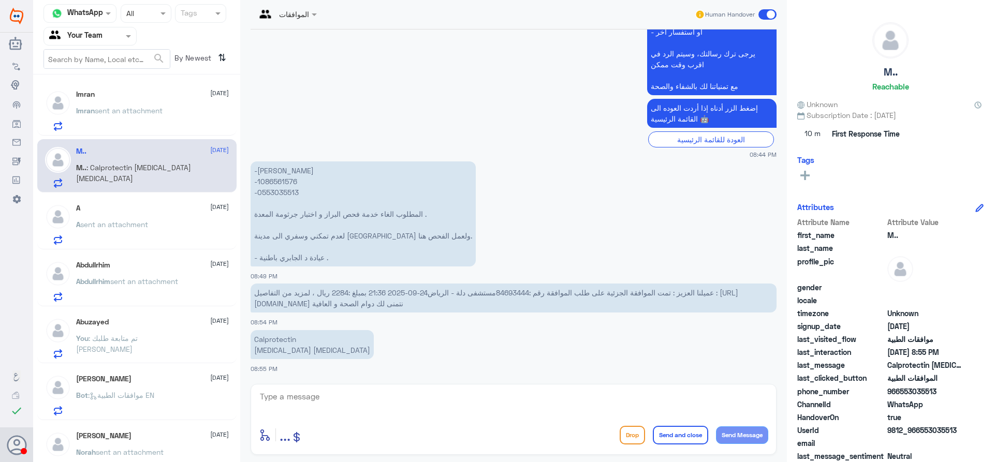
click at [284, 179] on p "-[PERSON_NAME] -1086561576 -0553035513 المطلوب الغاء خدمة فحص البراز و اختبار ج…" at bounding box center [363, 214] width 225 height 105
click at [184, 127] on div "Imran sent an attachment" at bounding box center [152, 119] width 153 height 23
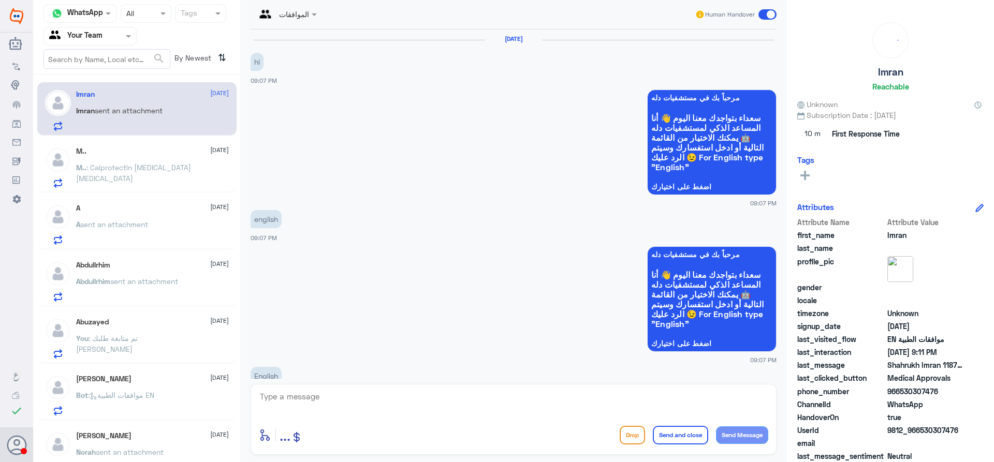
scroll to position [858, 0]
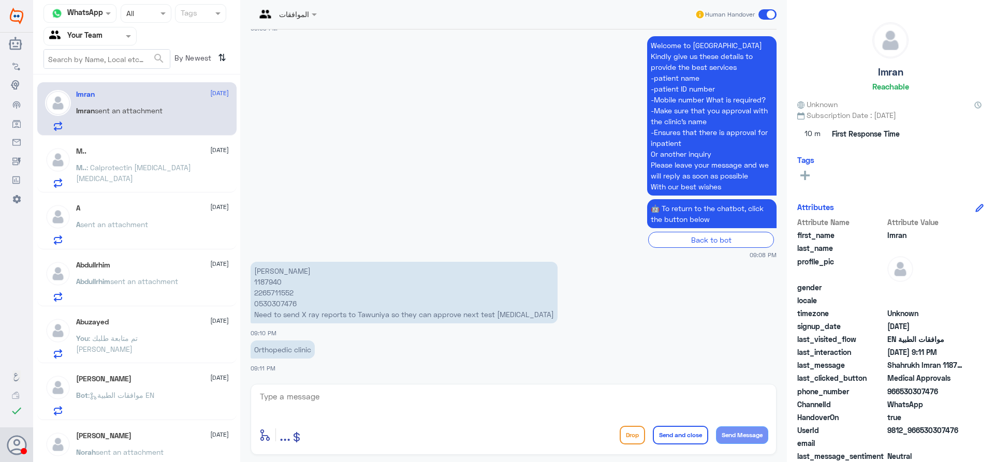
click at [271, 283] on p "Shahrukh Imran 1187940 2265711552 0530307476 Need to send X ray reports to Tawu…" at bounding box center [404, 293] width 307 height 62
click at [270, 283] on p "Shahrukh Imran 1187940 2265711552 0530307476 Need to send X ray reports to Tawu…" at bounding box center [404, 293] width 307 height 62
drag, startPoint x: 307, startPoint y: 391, endPoint x: 319, endPoint y: 400, distance: 15.2
click at [310, 394] on div "enter flow name ... Drop Send and close Send Message" at bounding box center [514, 419] width 526 height 71
drag, startPoint x: 320, startPoint y: 400, endPoint x: 405, endPoint y: 430, distance: 89.6
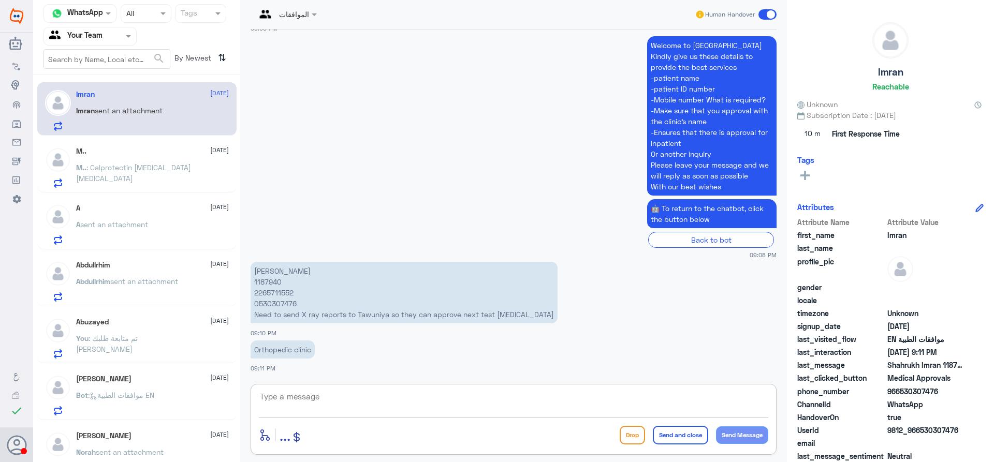
click at [320, 401] on textarea at bounding box center [513, 402] width 509 height 25
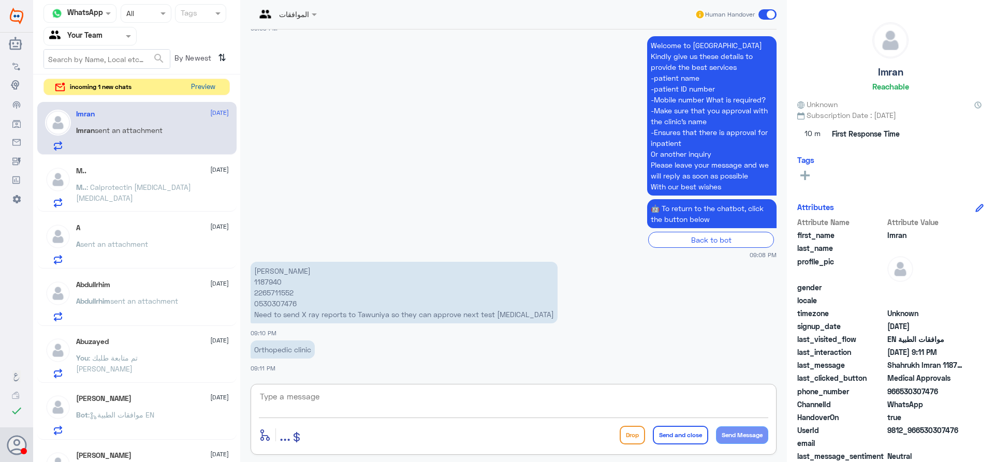
click at [202, 86] on button "Preview" at bounding box center [203, 87] width 32 height 16
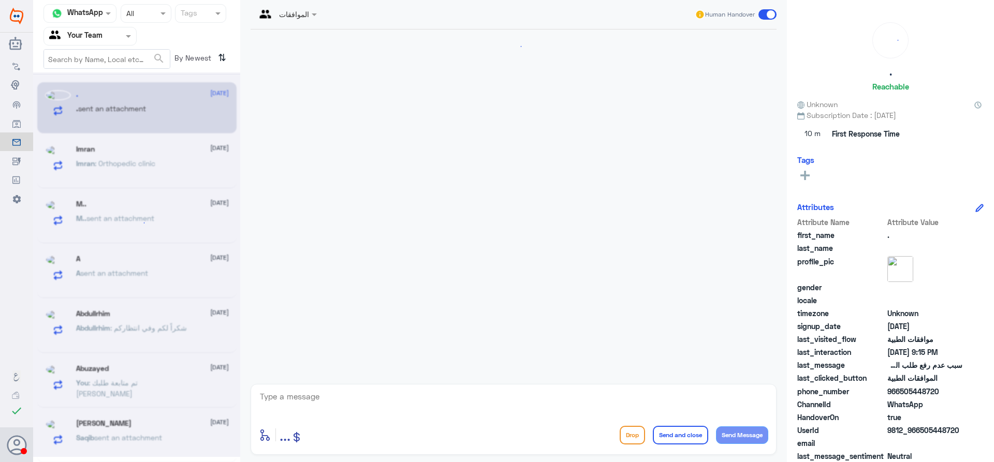
scroll to position [272, 0]
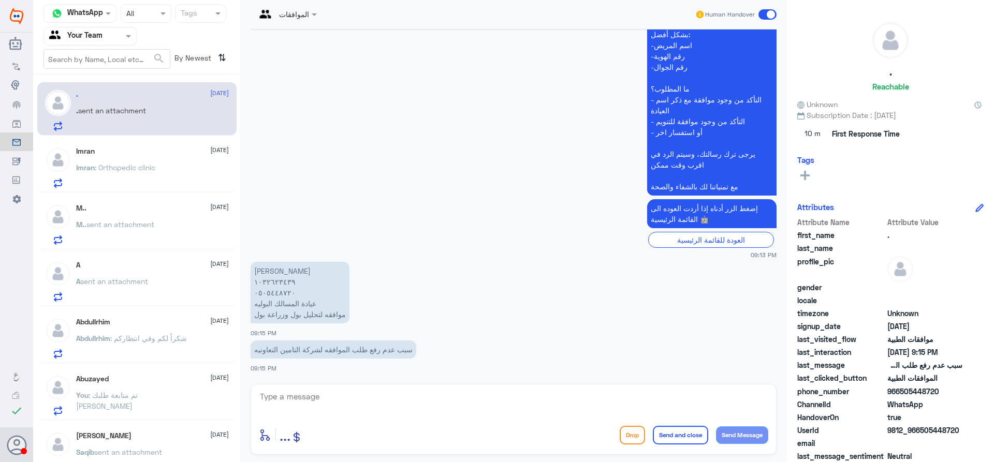
click at [316, 418] on div at bounding box center [513, 404] width 509 height 28
click at [328, 407] on textarea at bounding box center [513, 402] width 509 height 25
type textarea "h"
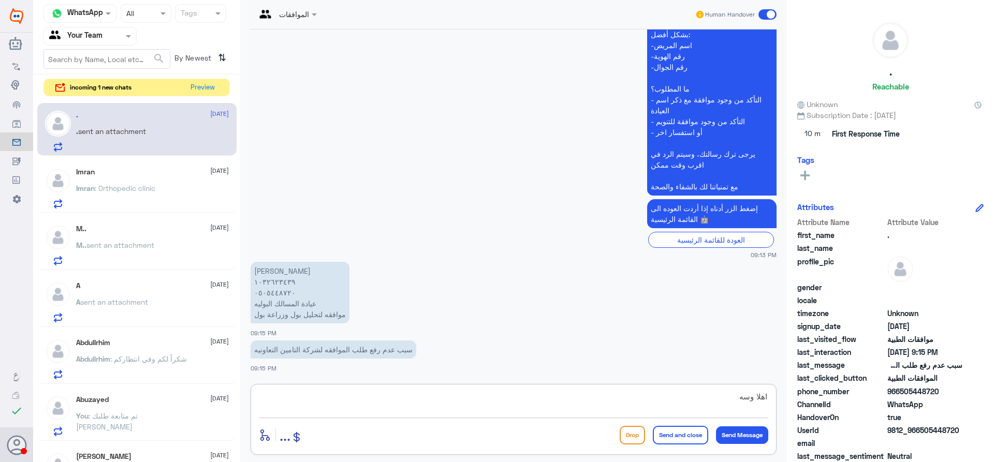
type textarea "اهلا وسهلا"
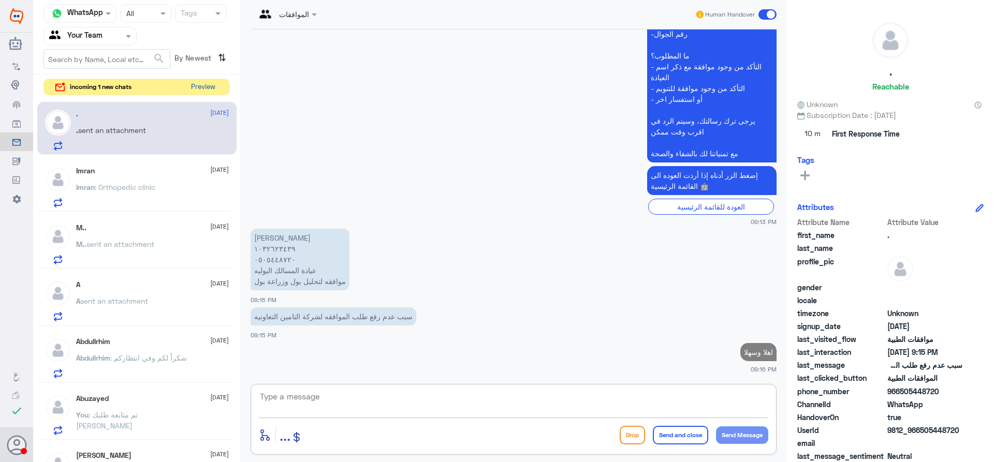
click at [214, 95] on button "Preview" at bounding box center [203, 87] width 32 height 16
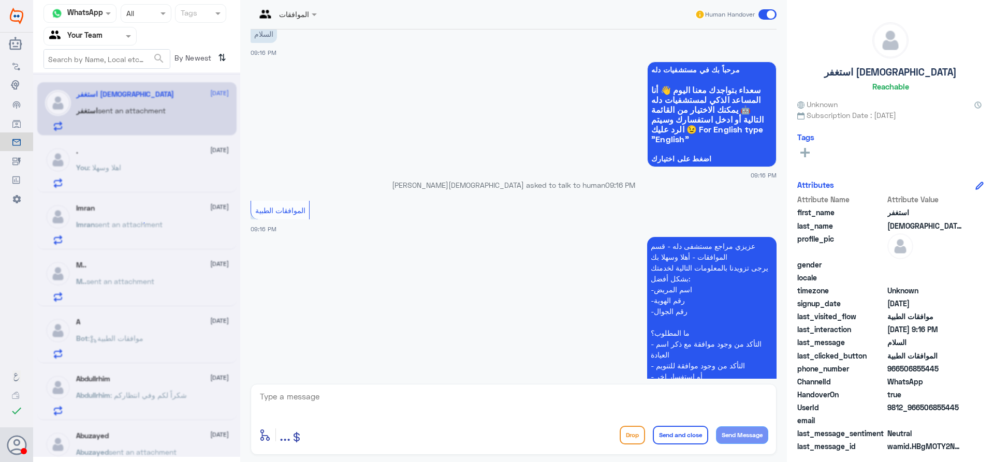
scroll to position [0, 0]
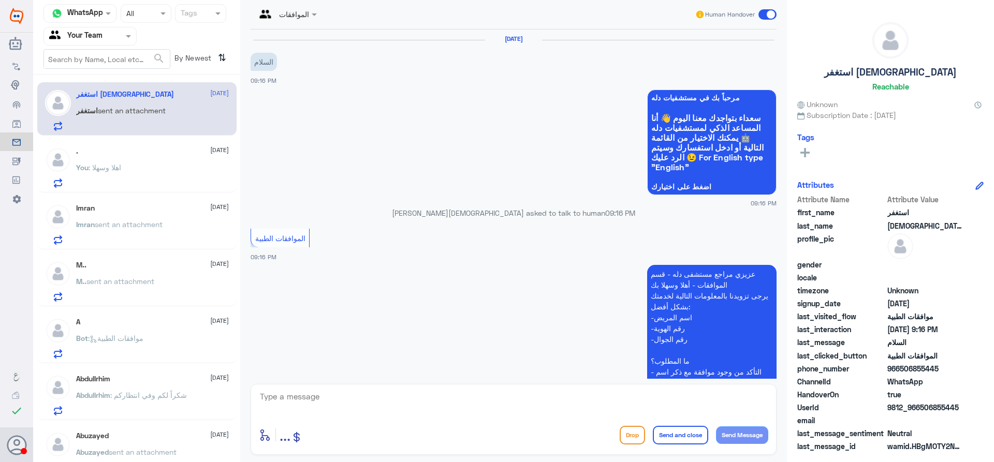
click at [395, 423] on div "enter flow name ... Drop Send and close Send Message" at bounding box center [513, 434] width 509 height 23
click at [432, 403] on textarea at bounding box center [513, 402] width 509 height 25
type textarea "وعليكم السلام"
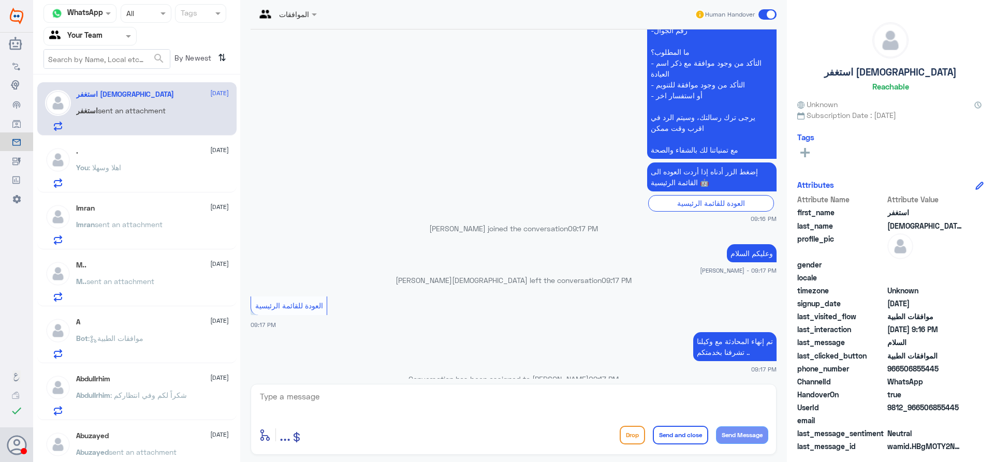
scroll to position [532, 0]
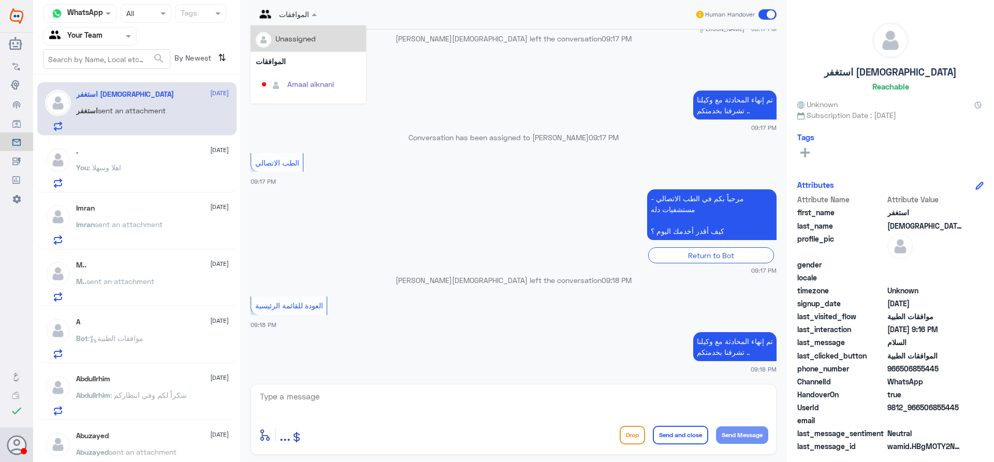
click at [312, 12] on span at bounding box center [315, 14] width 13 height 11
click at [313, 27] on div "Unassigned" at bounding box center [308, 38] width 115 height 26
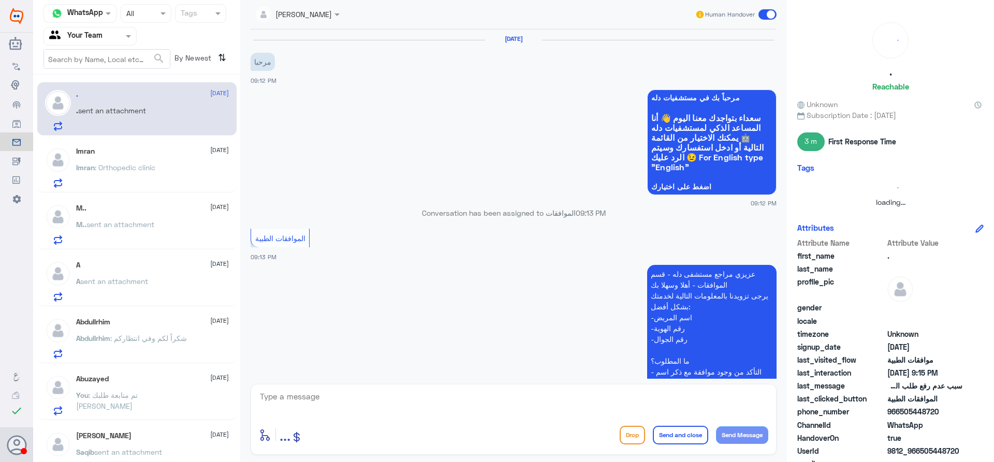
scroll to position [324, 0]
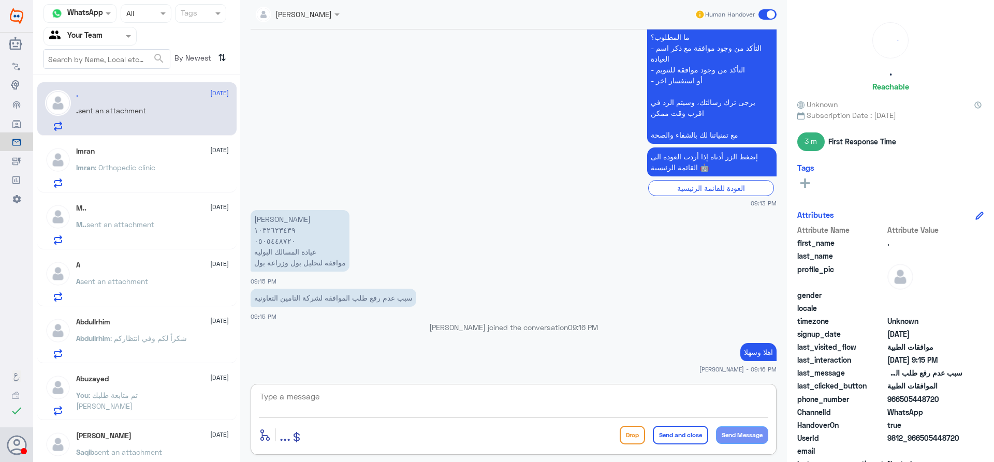
click at [348, 409] on textarea at bounding box center [513, 402] width 509 height 25
click at [278, 395] on textarea "0505448720" at bounding box center [513, 402] width 509 height 25
type textarea "u"
type textarea "عزيزي المراجع"
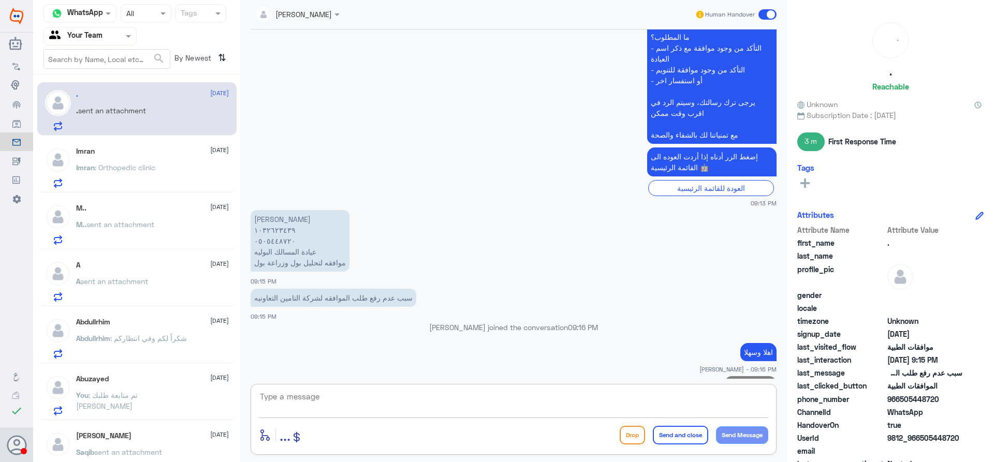
scroll to position [357, 0]
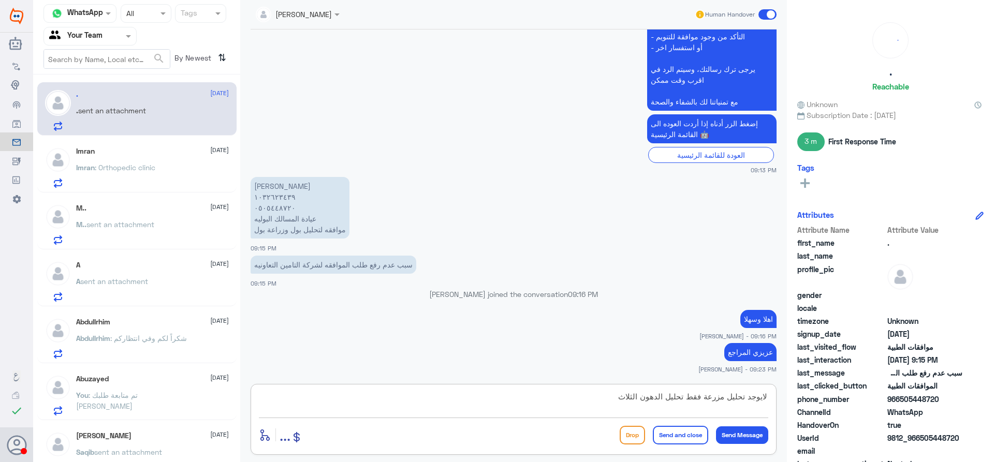
type textarea "لايوجد تحليل مزرعة فقط تحليل الدهون الثلاثي"
